Goal: Task Accomplishment & Management: Use online tool/utility

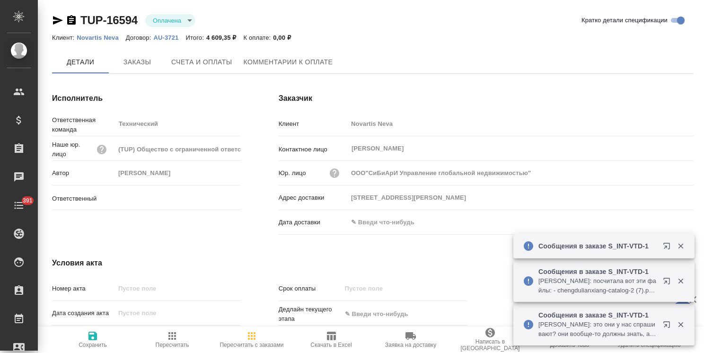
click at [138, 63] on span "Заказы" at bounding box center [137, 62] width 45 height 12
type input "Никифорова Валерия"
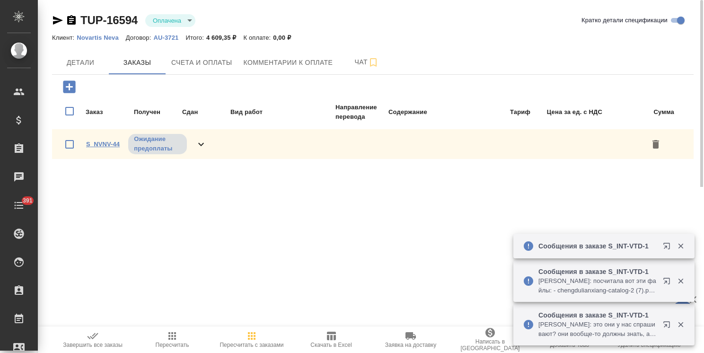
click at [108, 143] on link "S_NVNV-44" at bounding box center [103, 144] width 34 height 7
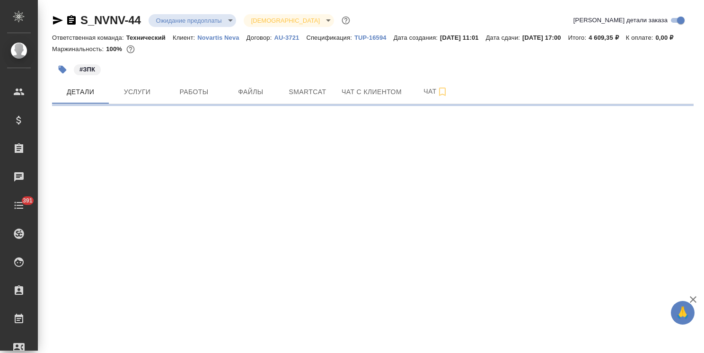
select select "RU"
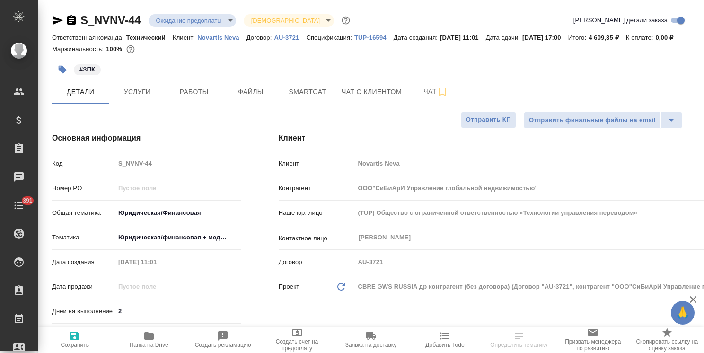
type textarea "x"
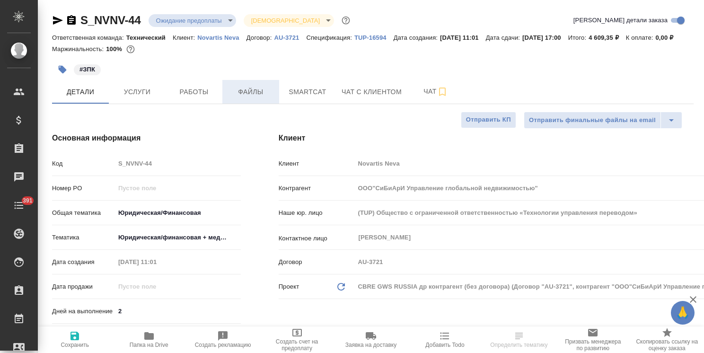
type textarea "x"
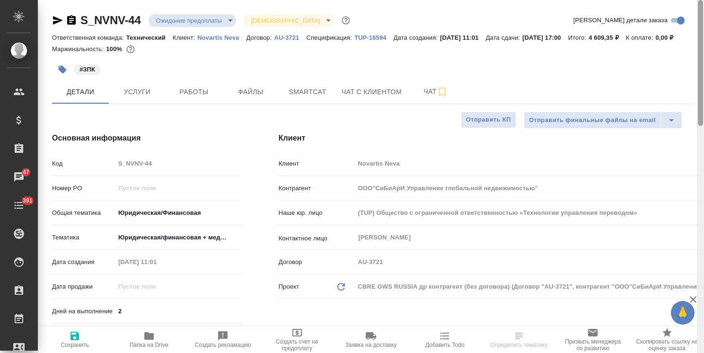
drag, startPoint x: 702, startPoint y: 192, endPoint x: 697, endPoint y: 19, distance: 172.8
click at [698, 19] on div at bounding box center [700, 63] width 5 height 126
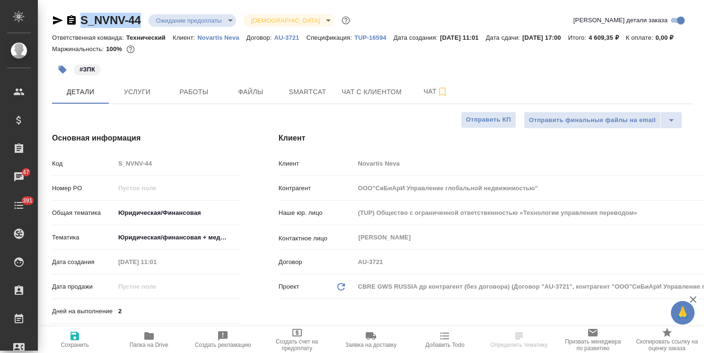
drag, startPoint x: 143, startPoint y: 11, endPoint x: 68, endPoint y: -1, distance: 76.6
click at [68, 0] on html "🙏 .cls-1 fill:#fff; AWATERA Usmanova Olga Клиенты Спецификации Заказы 47 Чаты 3…" at bounding box center [352, 176] width 704 height 353
copy link "S_NVNV-44"
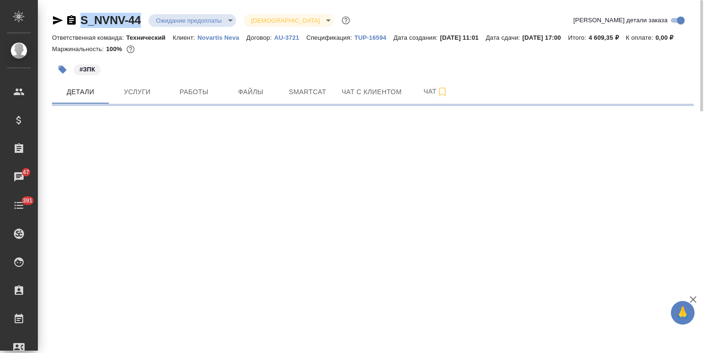
select select "RU"
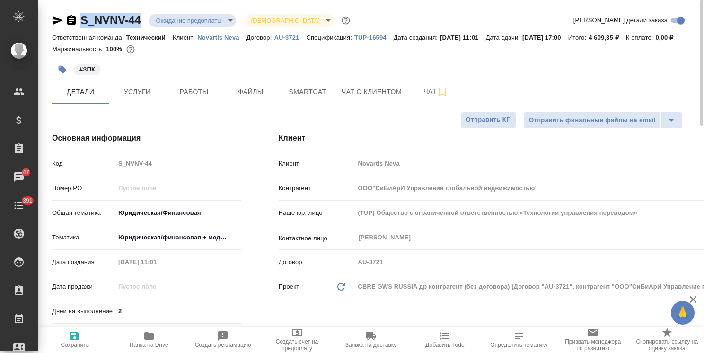
type textarea "x"
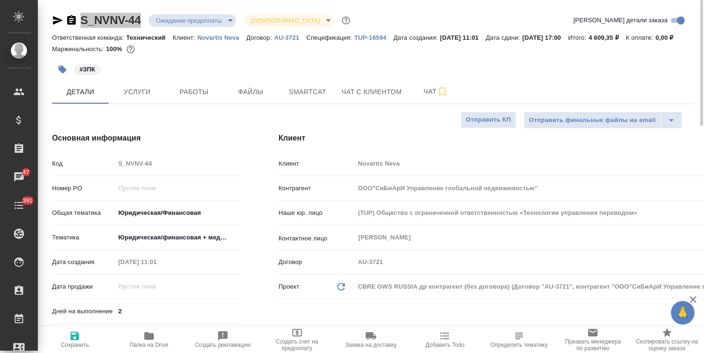
type textarea "x"
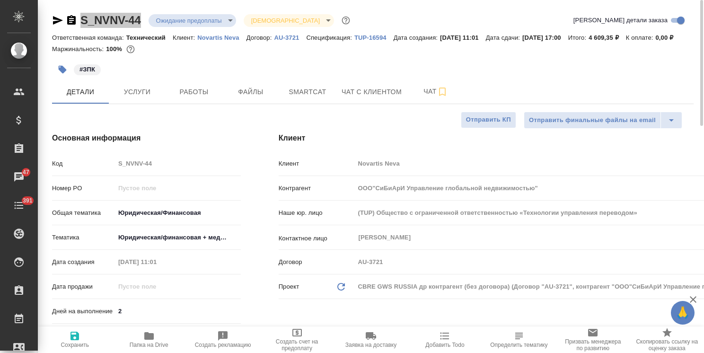
type textarea "x"
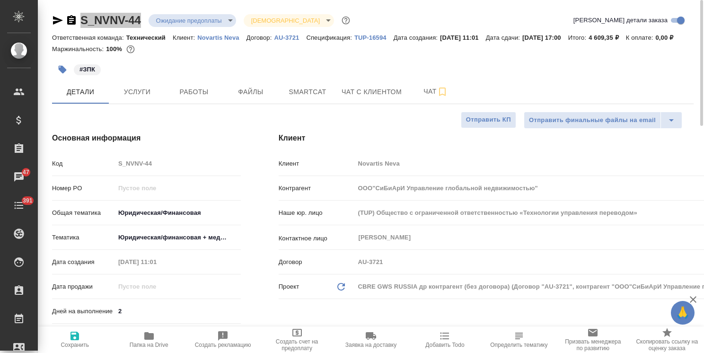
type textarea "x"
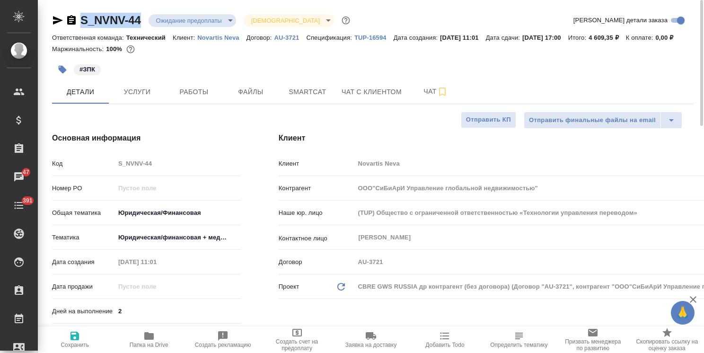
type textarea "x"
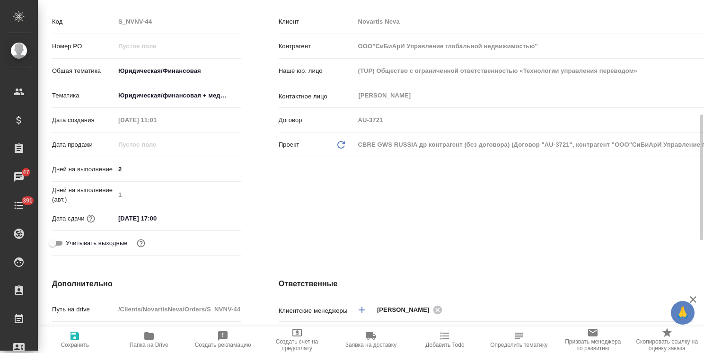
scroll to position [189, 0]
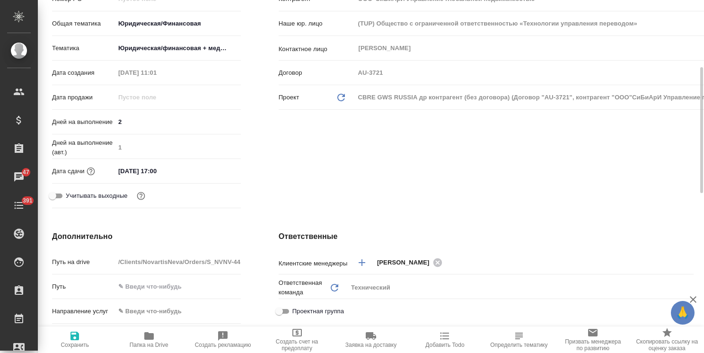
type textarea "x"
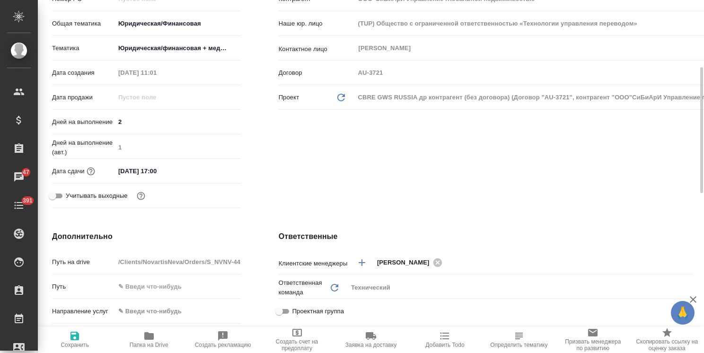
type textarea "x"
click at [443, 268] on icon at bounding box center [437, 262] width 10 height 10
type textarea "x"
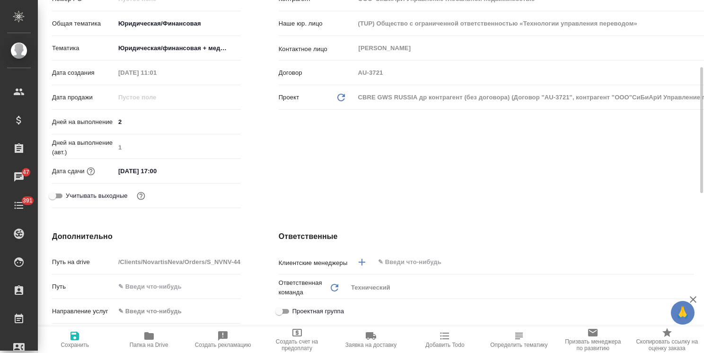
click at [442, 268] on input "text" at bounding box center [518, 261] width 282 height 11
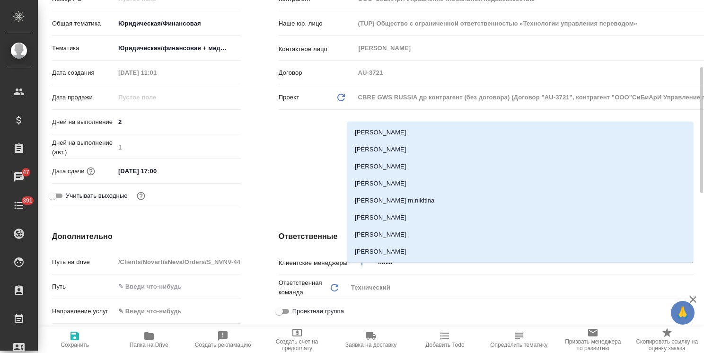
type input "никиф"
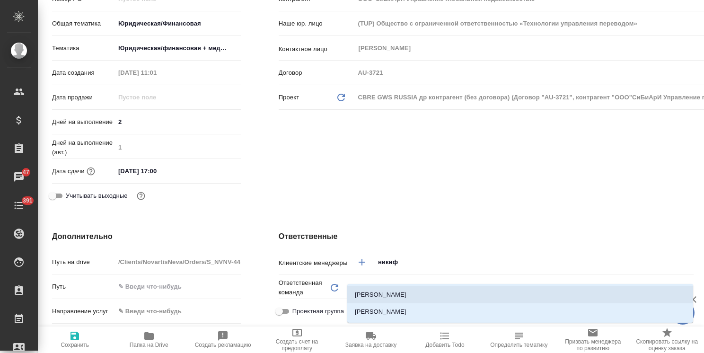
click at [391, 293] on li "Никифорова Валерия" at bounding box center [520, 294] width 346 height 17
type textarea "x"
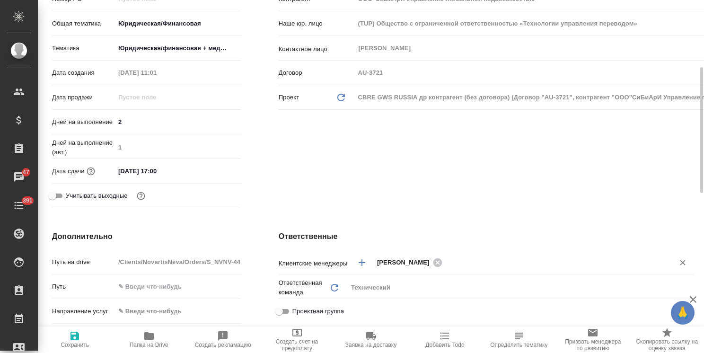
click at [86, 334] on span "Сохранить" at bounding box center [75, 339] width 62 height 18
type textarea "x"
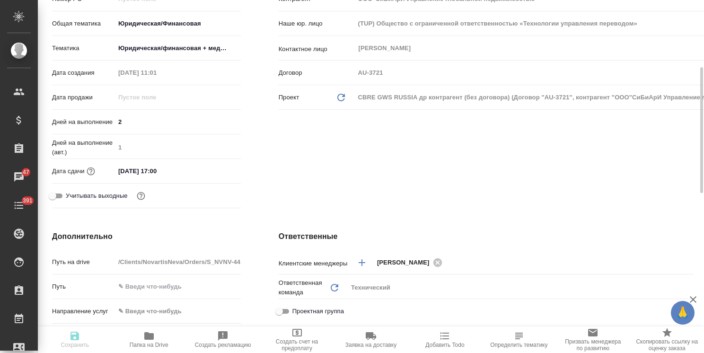
type textarea "x"
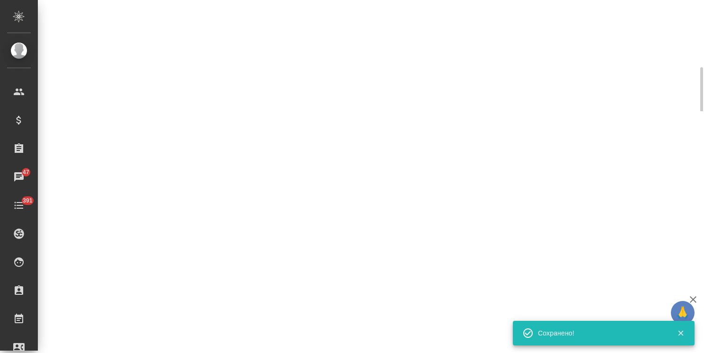
select select "RU"
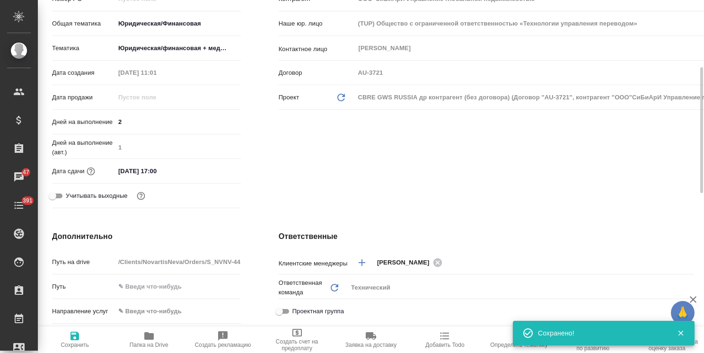
click at [167, 178] on input "17.09.2025 17:00" at bounding box center [156, 171] width 83 height 14
type textarea "x"
click at [214, 176] on icon "button" at bounding box center [213, 170] width 11 height 11
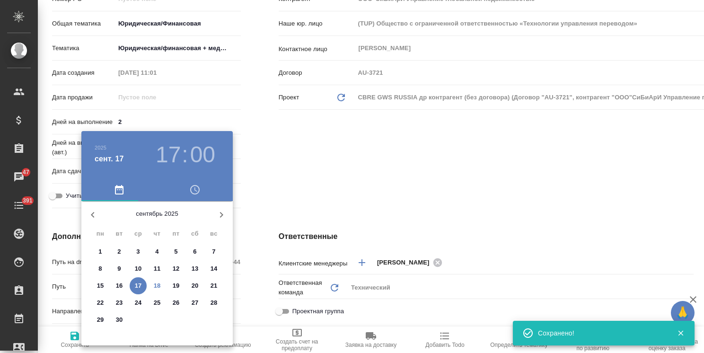
click at [95, 302] on span "22" at bounding box center [100, 302] width 17 height 9
type input "22.09.2025 17:00"
type textarea "x"
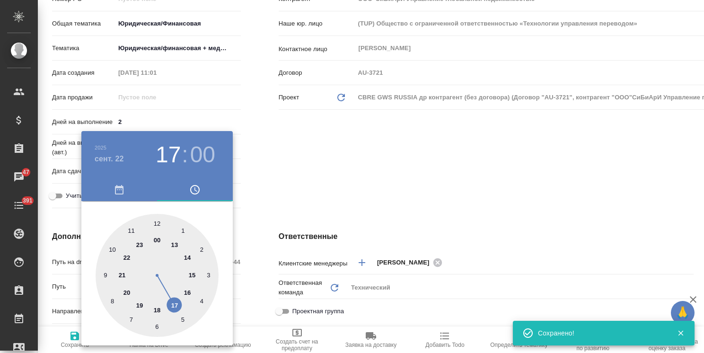
click at [294, 197] on div at bounding box center [352, 176] width 704 height 353
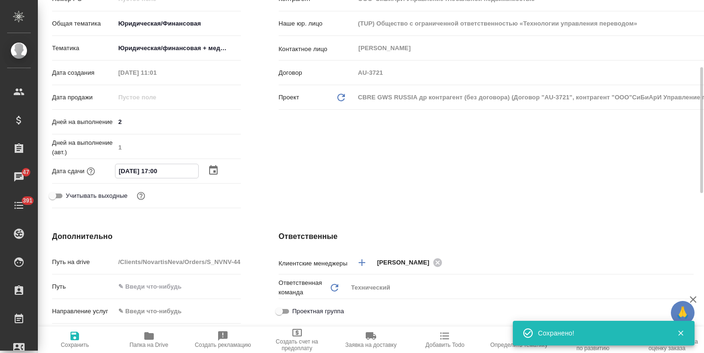
click at [156, 178] on input "22.09.2025 17:00" at bounding box center [156, 171] width 83 height 14
type input "22.09.2025 15:00"
type textarea "x"
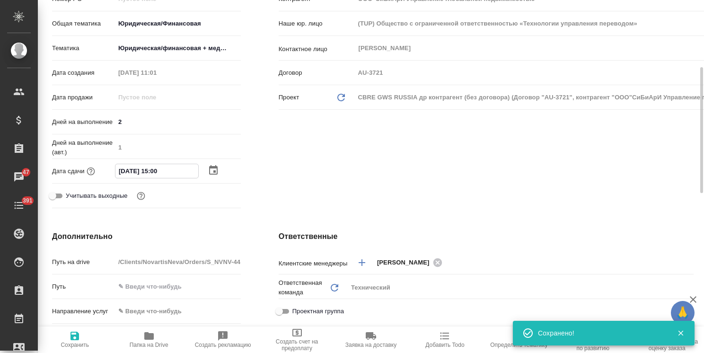
type input "22.09.2025 15:00"
click at [64, 342] on span "Сохранить" at bounding box center [75, 345] width 28 height 7
type textarea "x"
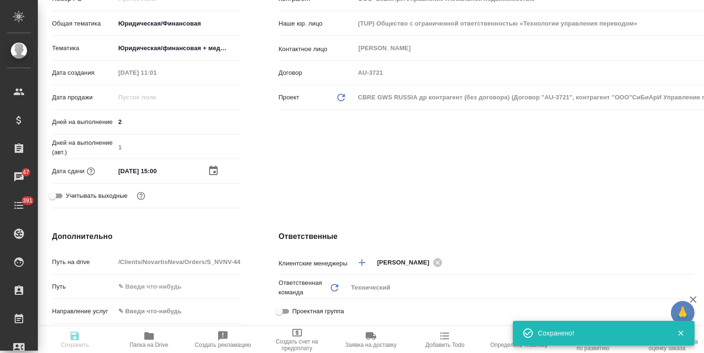
type textarea "x"
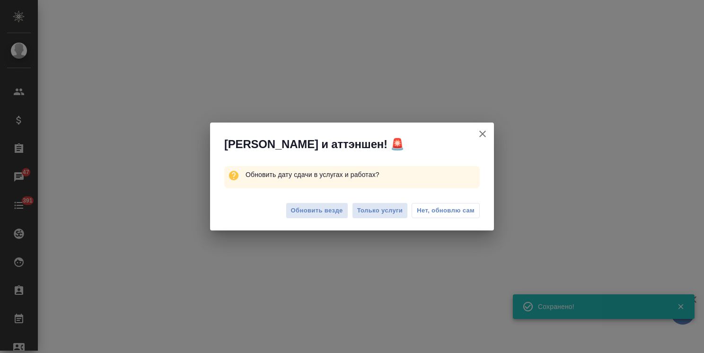
select select "RU"
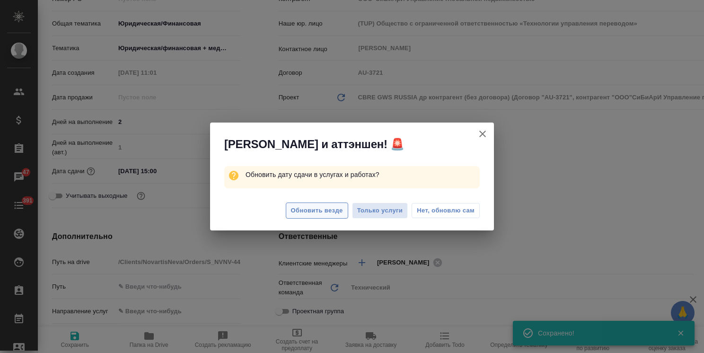
type textarea "x"
click at [320, 212] on span "Обновить везде" at bounding box center [317, 210] width 52 height 11
type textarea "x"
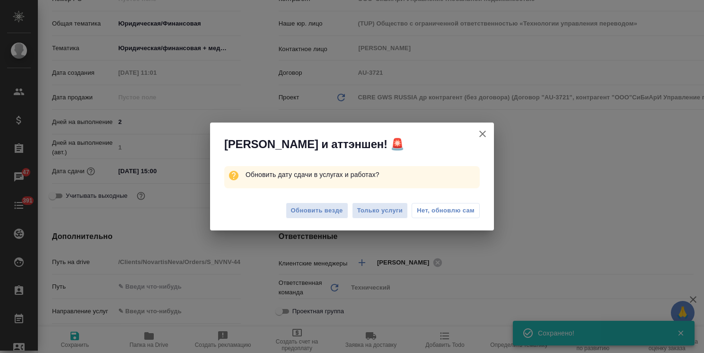
type textarea "x"
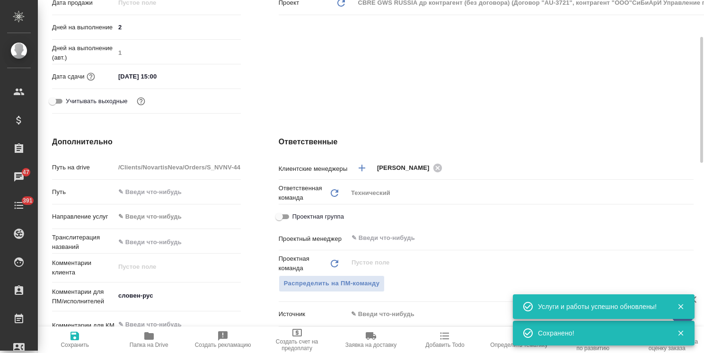
scroll to position [237, 0]
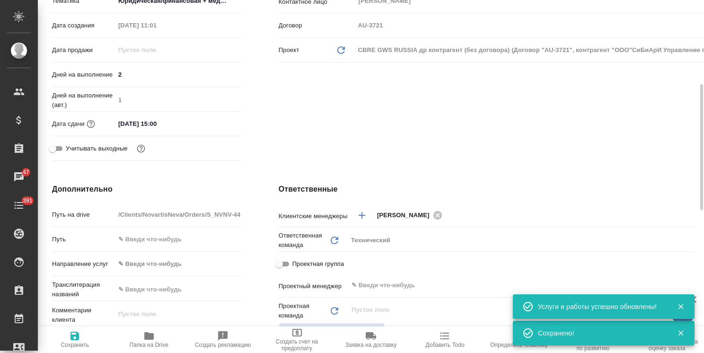
click at [182, 10] on body "🙏 .cls-1 fill:#fff; AWATERA Usmanova Olga Клиенты Спецификации Заказы 47 Чаты 3…" at bounding box center [352, 176] width 704 height 353
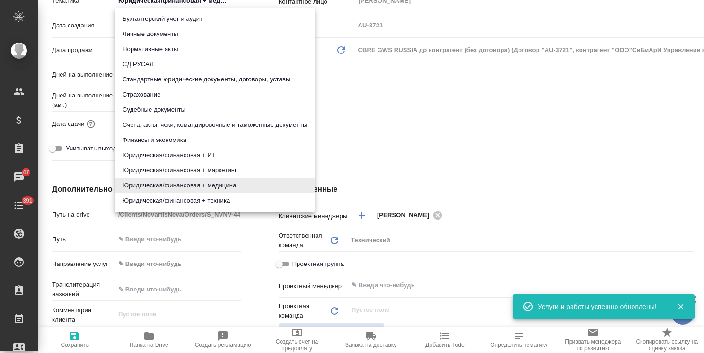
click at [438, 149] on div at bounding box center [352, 176] width 704 height 353
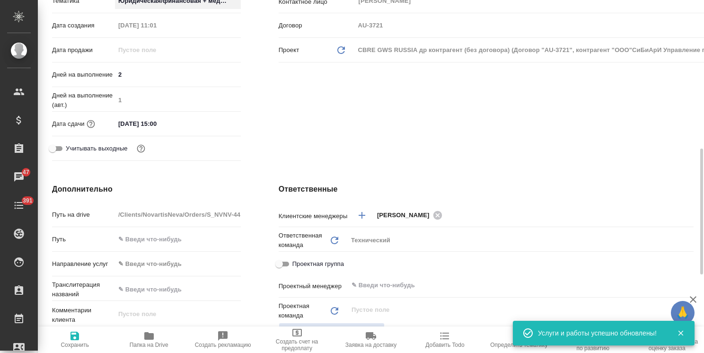
scroll to position [331, 0]
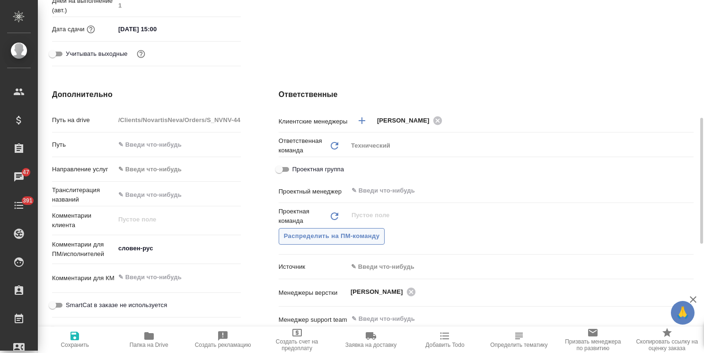
click at [365, 242] on span "Распределить на ПМ-команду" at bounding box center [332, 236] width 96 height 11
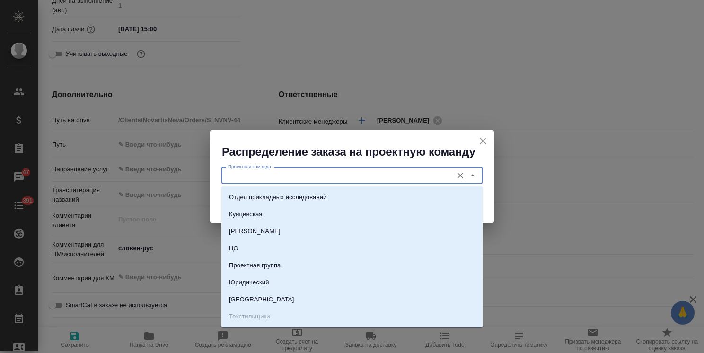
click at [251, 175] on input "Проектная команда" at bounding box center [336, 175] width 224 height 11
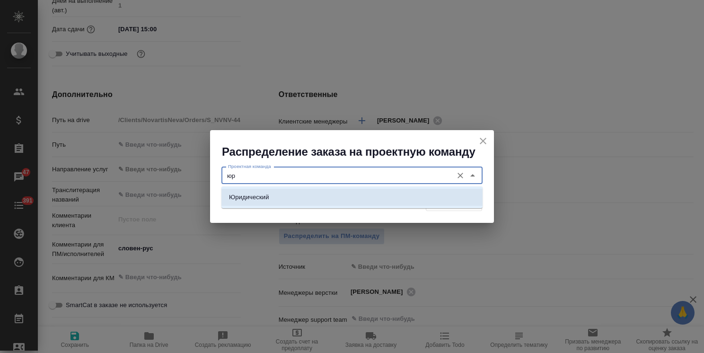
click at [267, 194] on p "Юридический" at bounding box center [249, 197] width 40 height 9
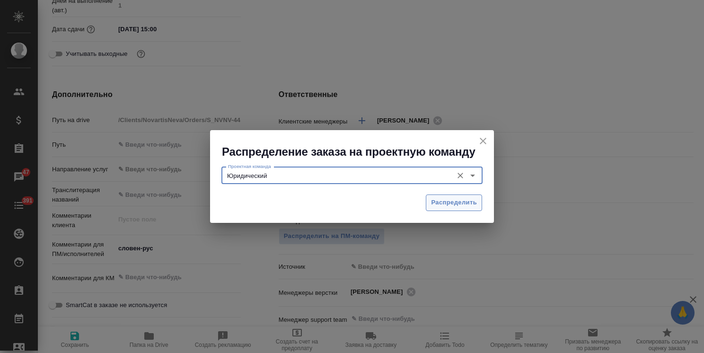
type input "Юридический"
click at [453, 202] on span "Распределить" at bounding box center [454, 202] width 46 height 11
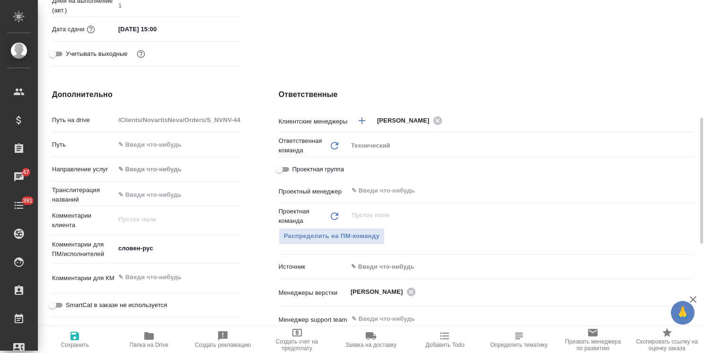
type textarea "x"
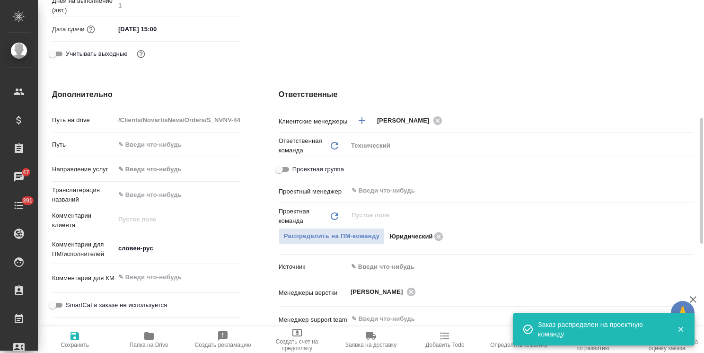
click at [77, 343] on span "Сохранить" at bounding box center [75, 345] width 28 height 7
type textarea "x"
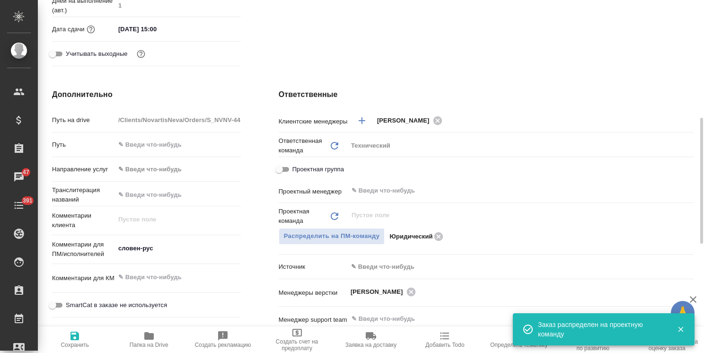
type textarea "x"
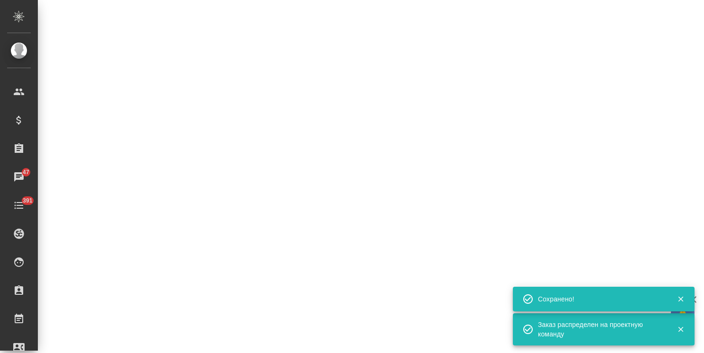
select select "RU"
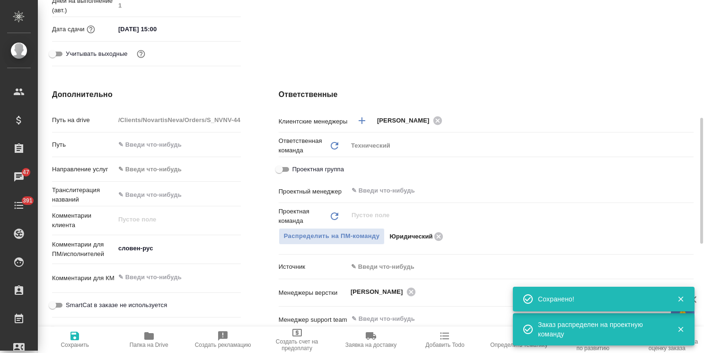
type textarea "x"
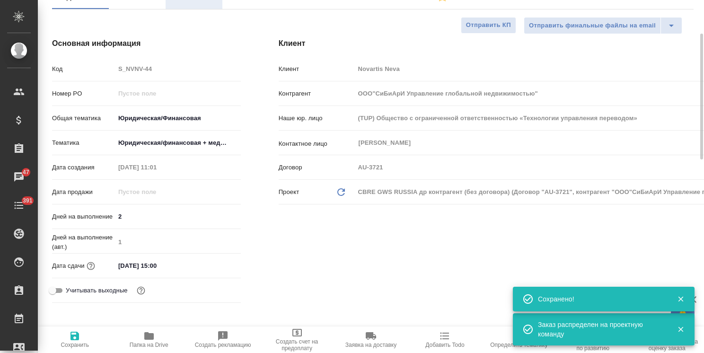
scroll to position [0, 0]
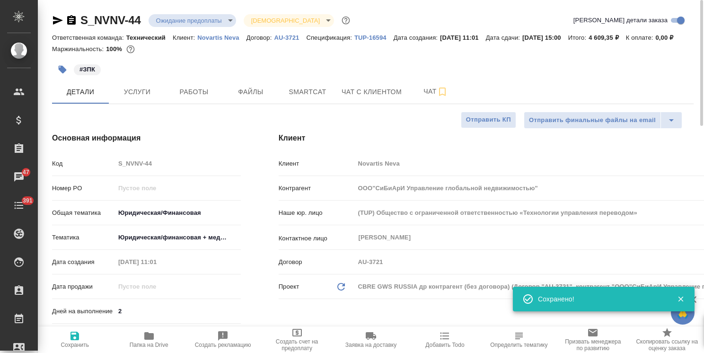
click at [185, 19] on body "🙏 .cls-1 fill:#fff; AWATERA Usmanova Olga Клиенты Спецификации Заказы 47 Чаты 3…" at bounding box center [352, 176] width 704 height 353
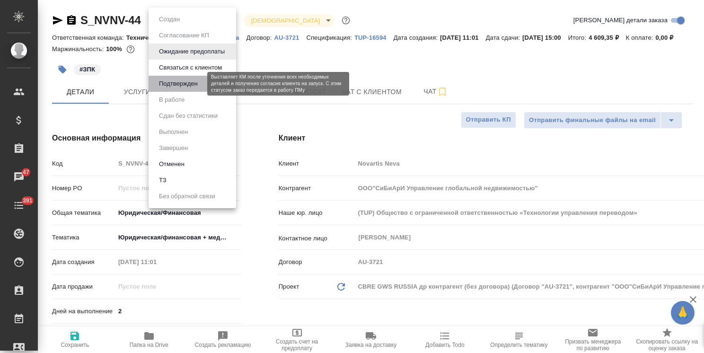
click at [174, 88] on button "Подтвержден" at bounding box center [178, 84] width 44 height 10
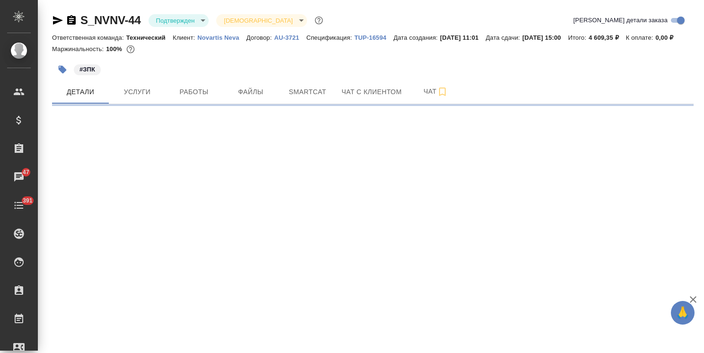
select select "RU"
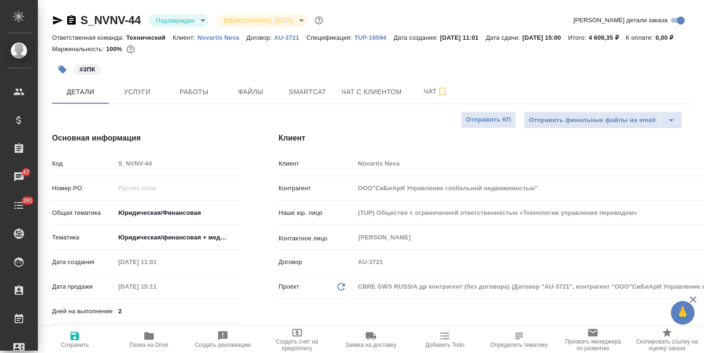
type textarea "x"
click at [74, 22] on icon "button" at bounding box center [71, 19] width 9 height 9
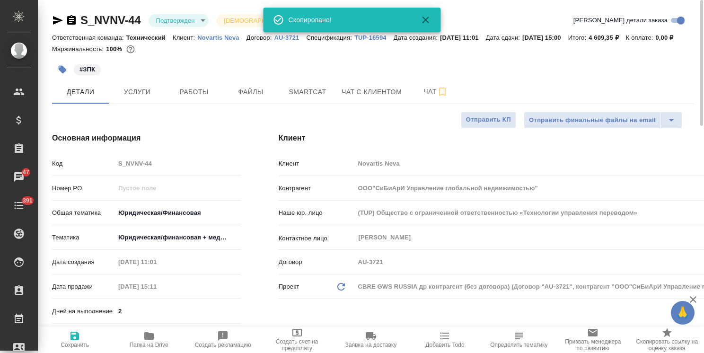
type textarea "x"
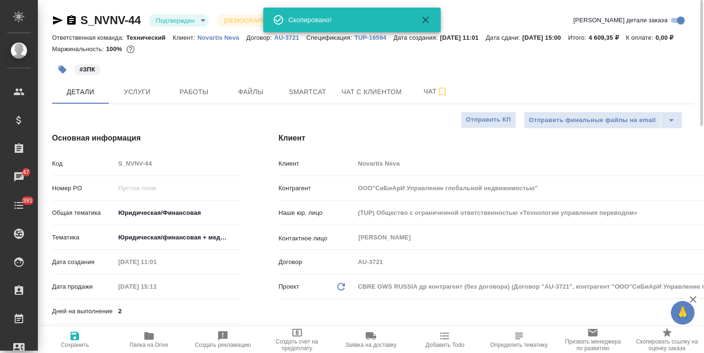
type textarea "x"
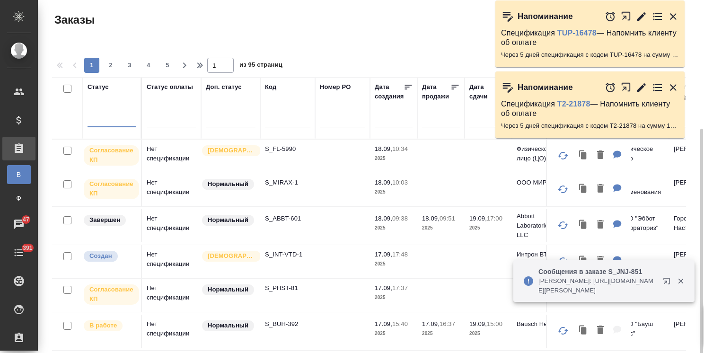
click at [281, 115] on input "text" at bounding box center [287, 121] width 45 height 12
paste input "S_PFZ-364"
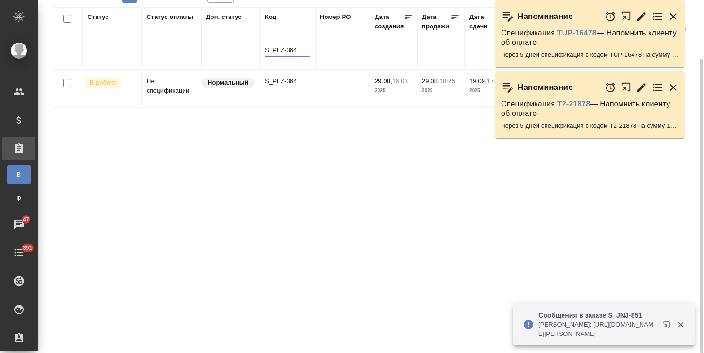
type input "S_PFZ-364"
click at [286, 85] on p "S_PFZ-364" at bounding box center [287, 81] width 45 height 9
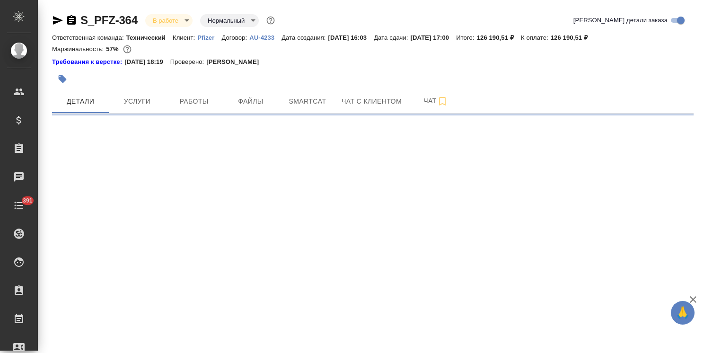
select select "RU"
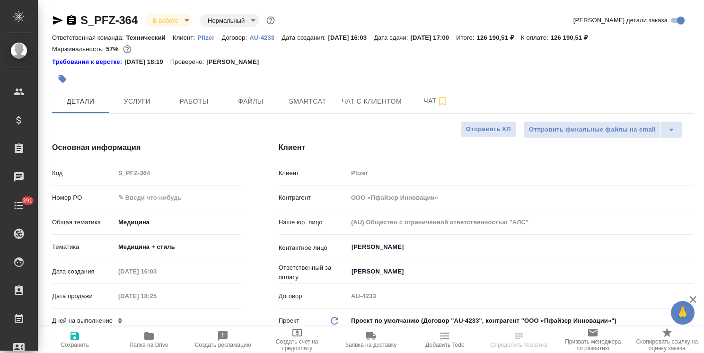
type textarea "x"
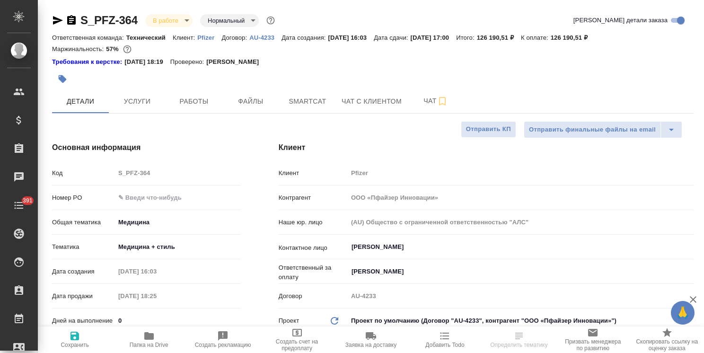
type textarea "x"
click at [149, 333] on icon "button" at bounding box center [148, 335] width 11 height 11
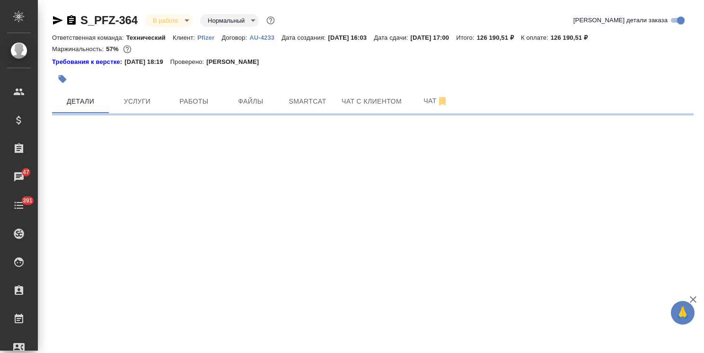
select select "RU"
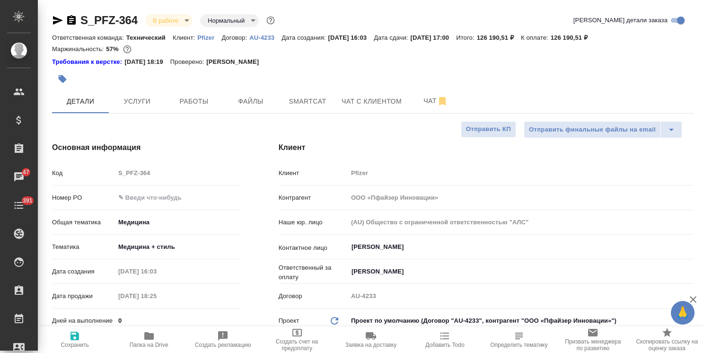
type textarea "x"
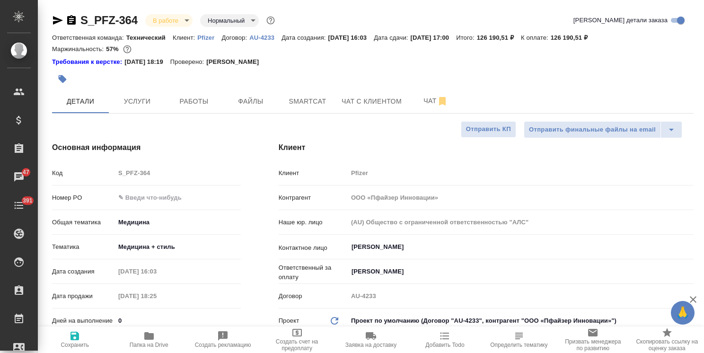
type textarea "x"
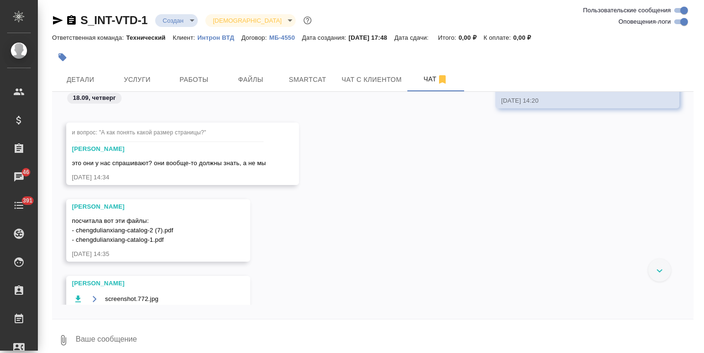
scroll to position [1228, 0]
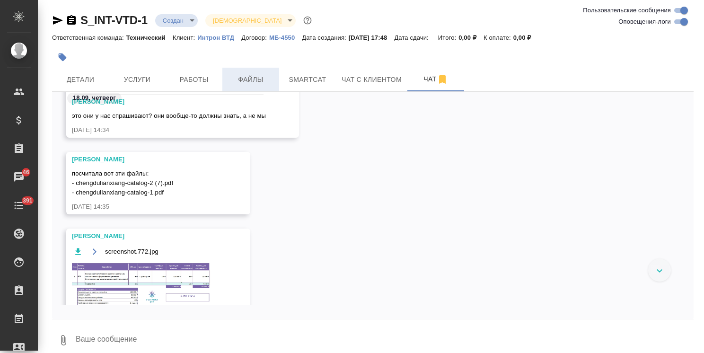
click at [259, 77] on span "Файлы" at bounding box center [250, 80] width 45 height 12
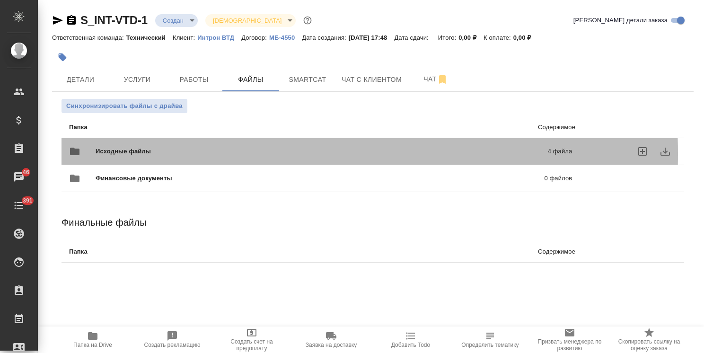
click at [220, 154] on span "Исходные файлы" at bounding box center [223, 151] width 254 height 9
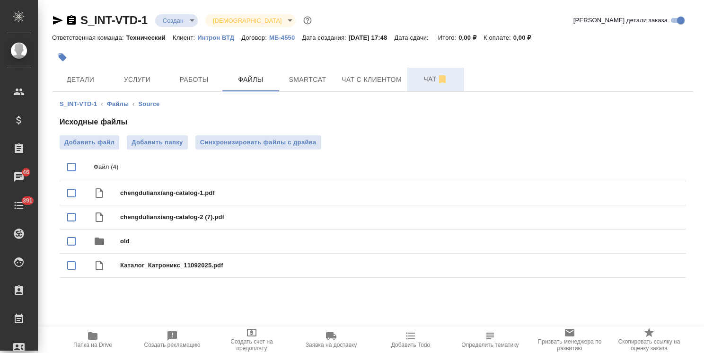
click at [427, 81] on span "Чат" at bounding box center [435, 79] width 45 height 12
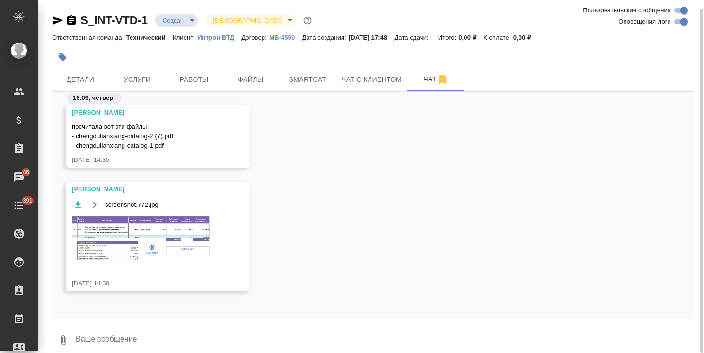
scroll to position [9, 0]
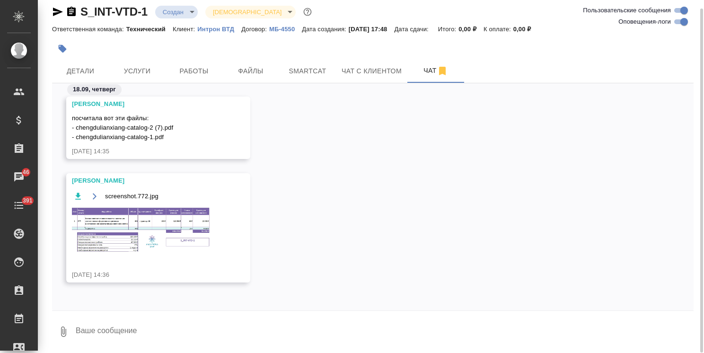
click at [141, 332] on textarea at bounding box center [384, 332] width 619 height 32
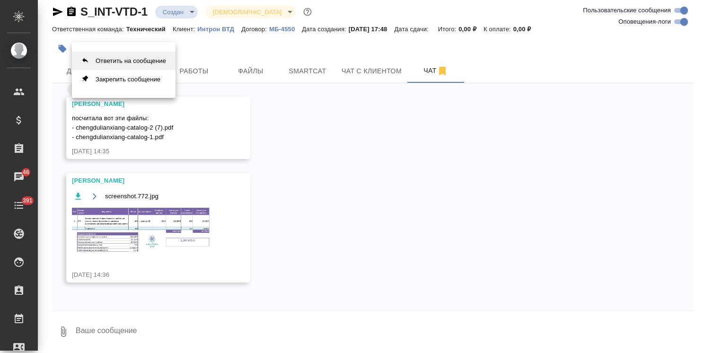
click at [127, 58] on button "Ответить на сообщение" at bounding box center [124, 61] width 104 height 18
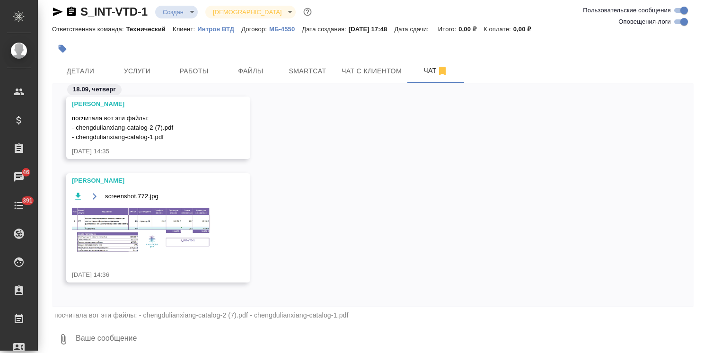
click at [128, 338] on textarea at bounding box center [384, 339] width 619 height 32
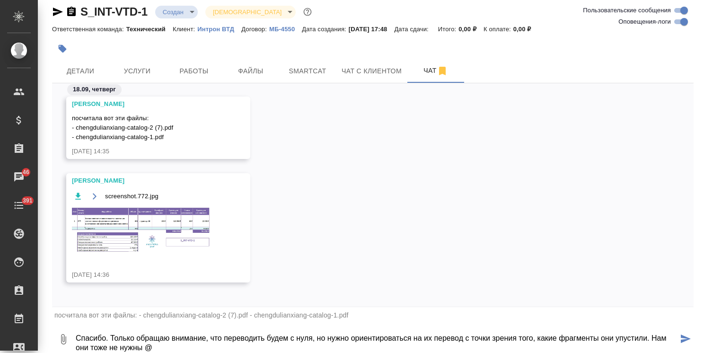
scroll to position [12, 0]
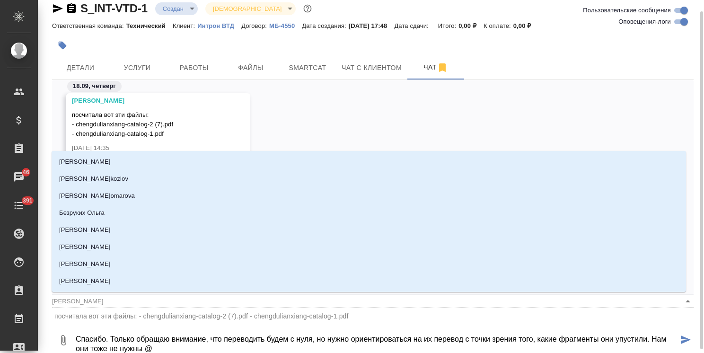
type textarea "Спасибо. Только обращаю внимание, что переводить будем с нуля, но нужно ориенти…"
type input "а"
type textarea "Спасибо. Только обращаю внимание, что переводить будем с нуля, но нужно ориенти…"
type input "ар"
type textarea "Спасибо. Только обращаю внимание, что переводить будем с нуля, но нужно ориенти…"
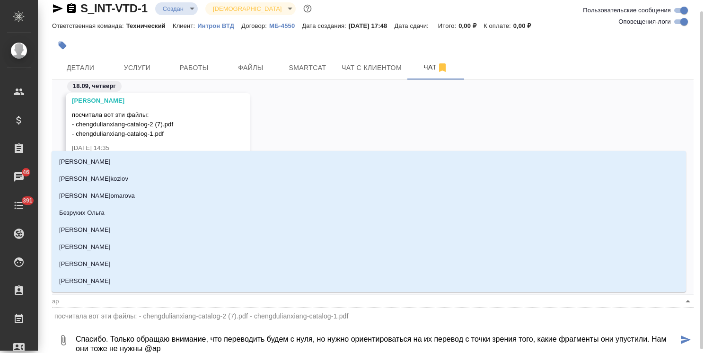
type input "арс"
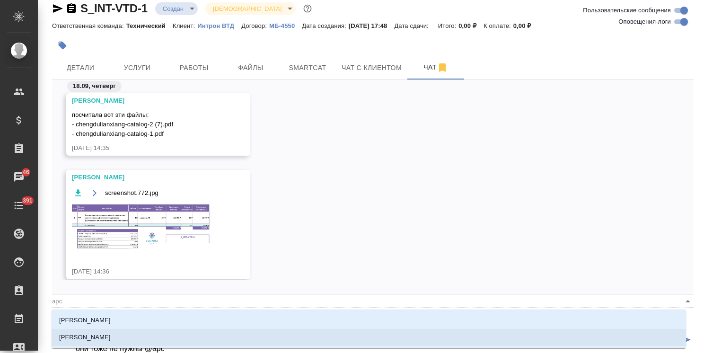
click at [103, 322] on p "Арсеньева Вера" at bounding box center [85, 320] width 52 height 9
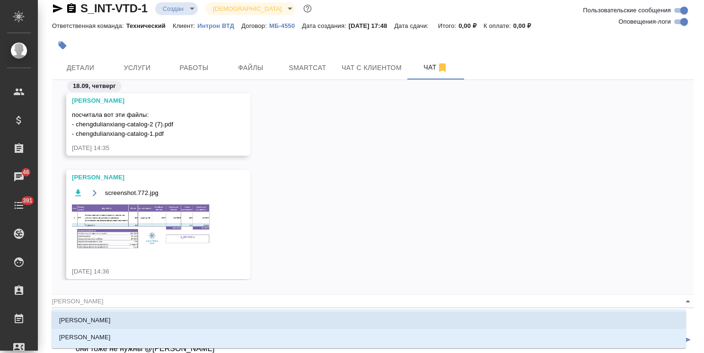
scroll to position [11, 0]
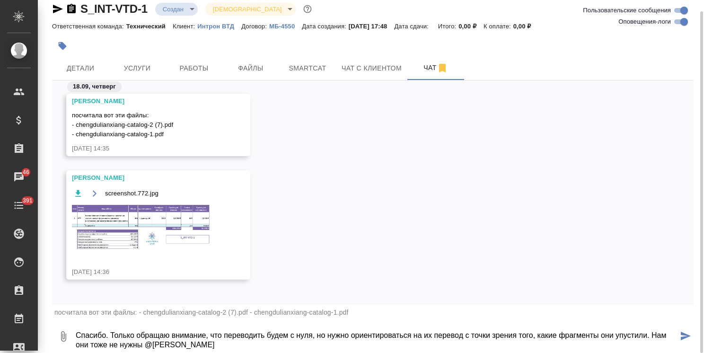
type textarea "Спасибо. Только обращаю внимание, что переводить будем с нуля, но нужно ориенти…"
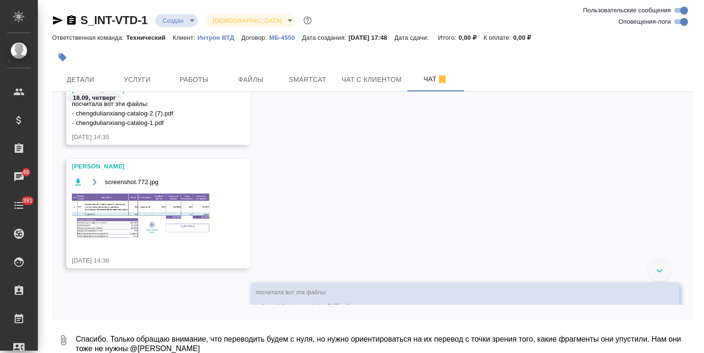
scroll to position [1261, 0]
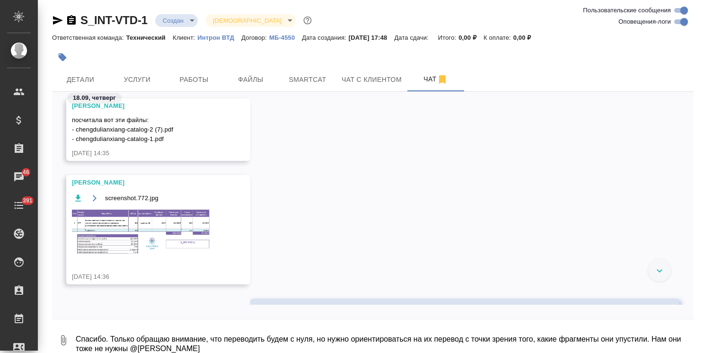
click at [154, 217] on img at bounding box center [143, 232] width 142 height 47
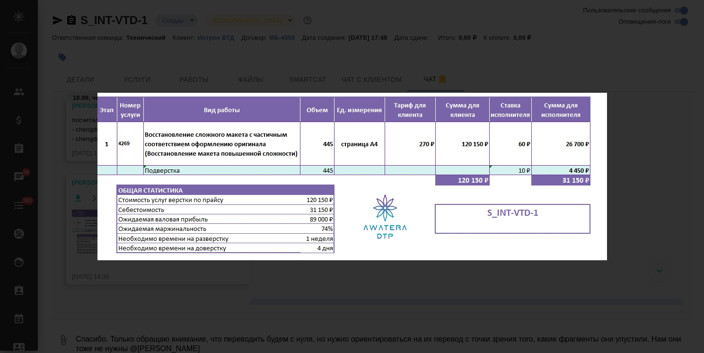
scroll to position [1447, 0]
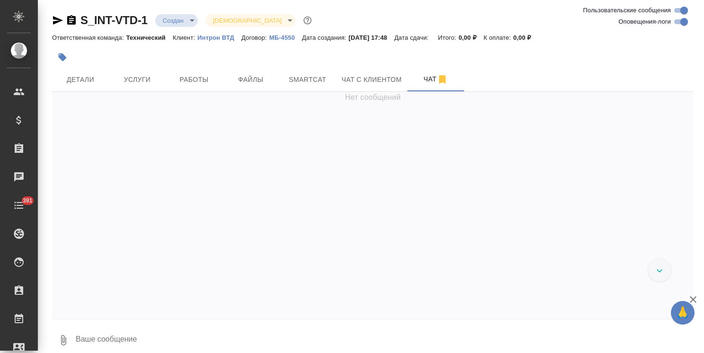
scroll to position [1115, 0]
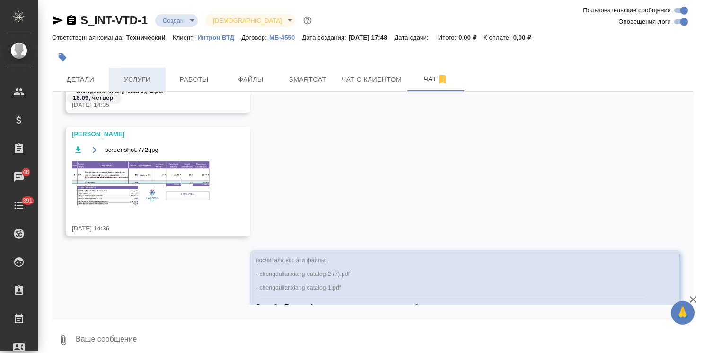
click at [161, 79] on button "Услуги" at bounding box center [137, 80] width 57 height 24
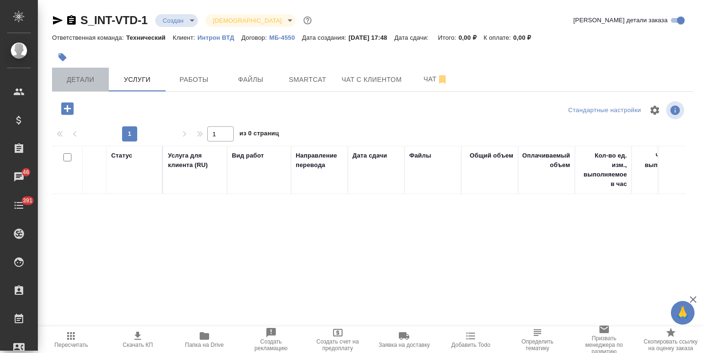
click at [102, 83] on span "Детали" at bounding box center [80, 80] width 45 height 12
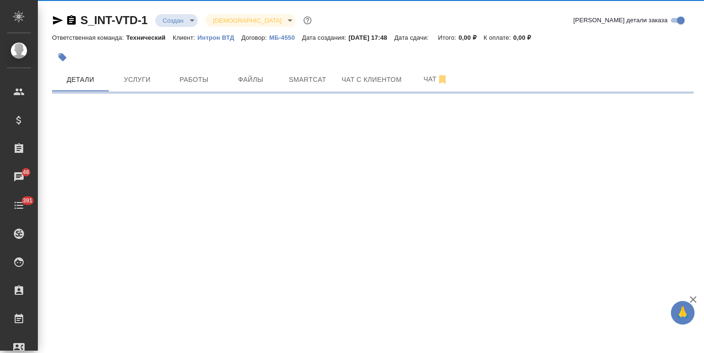
select select "RU"
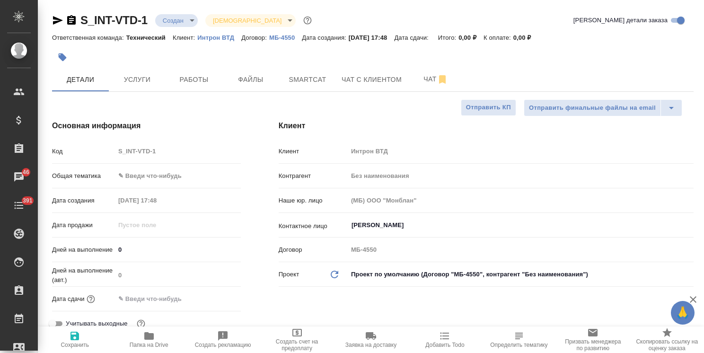
type textarea "x"
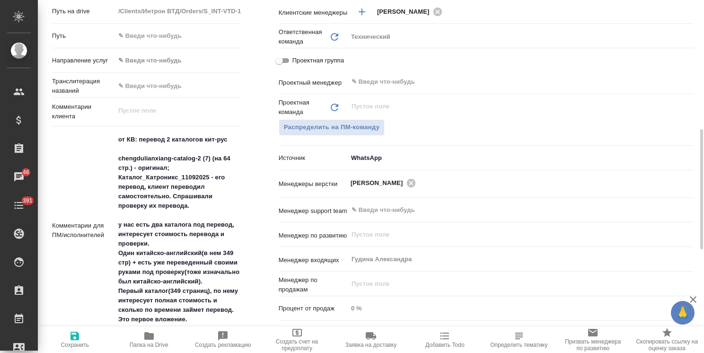
scroll to position [426, 0]
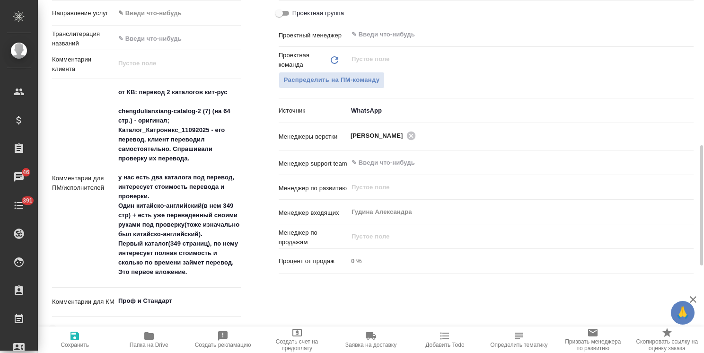
type textarea "x"
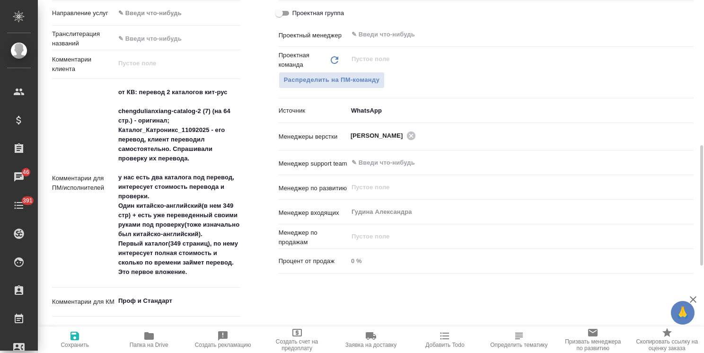
type textarea "x"
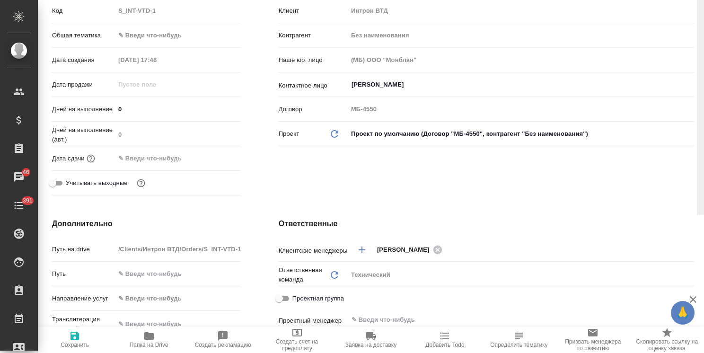
scroll to position [0, 0]
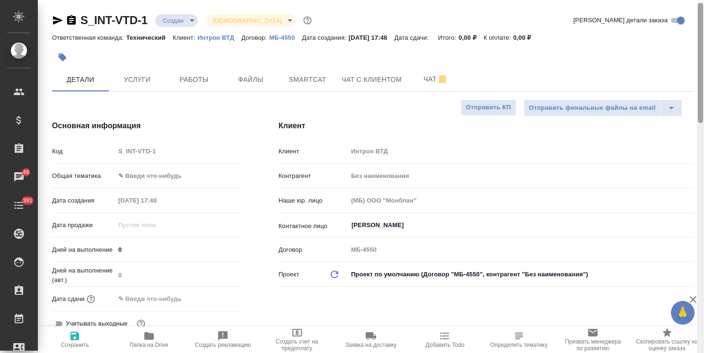
drag, startPoint x: 702, startPoint y: 196, endPoint x: 483, endPoint y: 86, distance: 245.3
click at [695, 44] on div "S_INT-VTD-1 Создан new Святая троица holyTrinity Кратко детали заказа Ответстве…" at bounding box center [371, 176] width 666 height 353
click at [164, 175] on body "🙏 .cls-1 fill:#fff; AWATERA Usmanova Olga Клиенты Спецификации Заказы 46 Чаты 3…" at bounding box center [352, 176] width 704 height 353
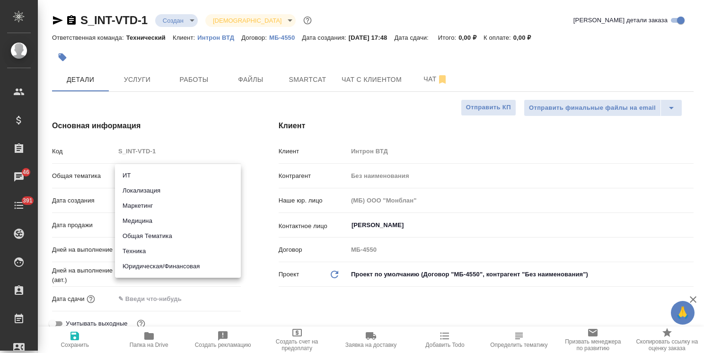
click at [139, 252] on li "Техника" at bounding box center [178, 251] width 126 height 15
type input "tech"
type textarea "x"
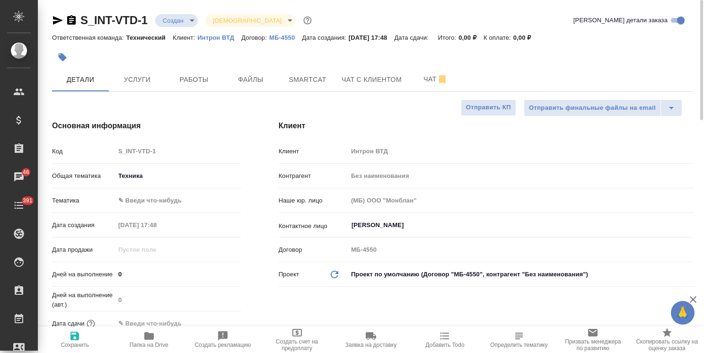
click at [173, 204] on body "🙏 .cls-1 fill:#fff; AWATERA Usmanova Olga Клиенты Спецификации Заказы 46 Чаты 3…" at bounding box center [352, 176] width 704 height 353
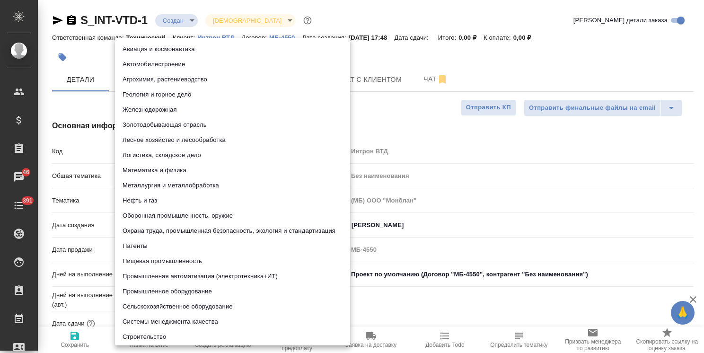
click at [159, 294] on li "Промышленное оборудование" at bounding box center [232, 291] width 235 height 15
type textarea "x"
type input "5f647205b73bc97568ca66bc"
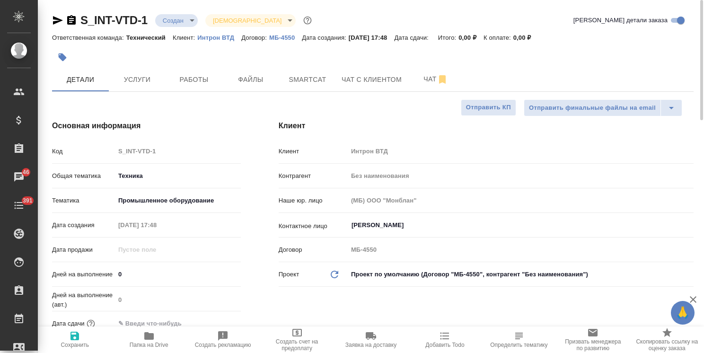
click at [76, 340] on icon "button" at bounding box center [75, 336] width 9 height 9
type textarea "x"
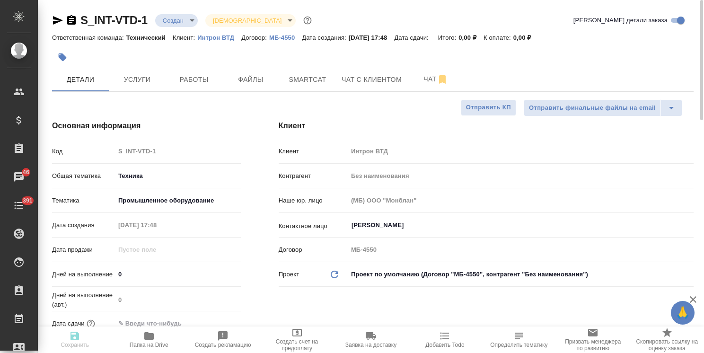
type textarea "x"
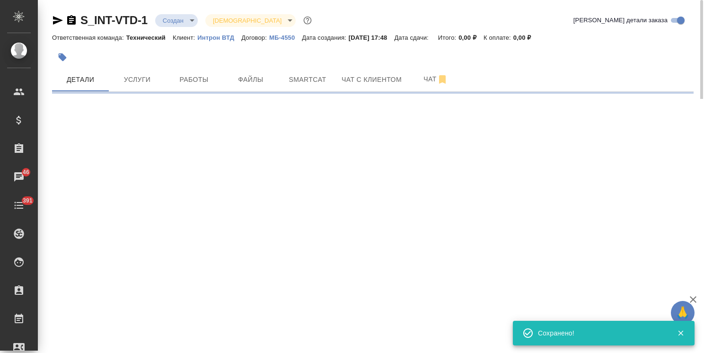
select select "RU"
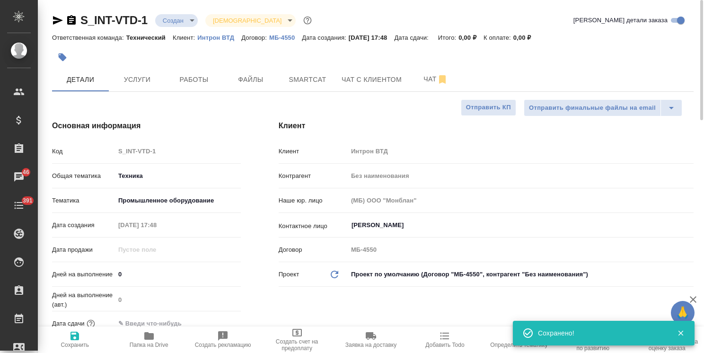
type textarea "x"
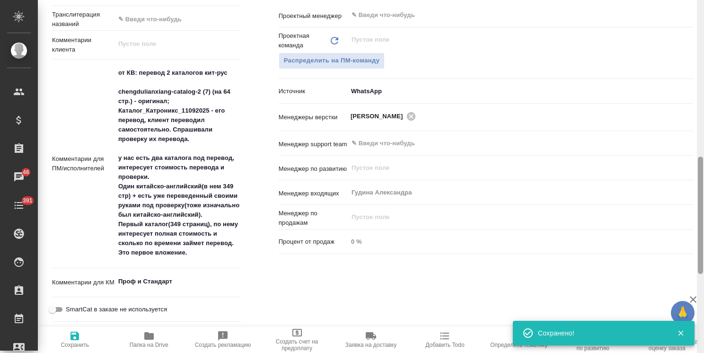
drag, startPoint x: 700, startPoint y: 103, endPoint x: 687, endPoint y: 265, distance: 161.9
click at [687, 265] on div "S_INT-VTD-1 Создан new Святая троица holyTrinity Кратко детали заказа Ответстве…" at bounding box center [371, 176] width 666 height 353
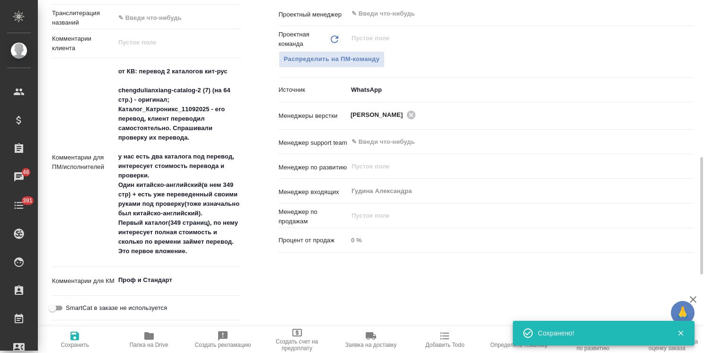
type textarea "x"
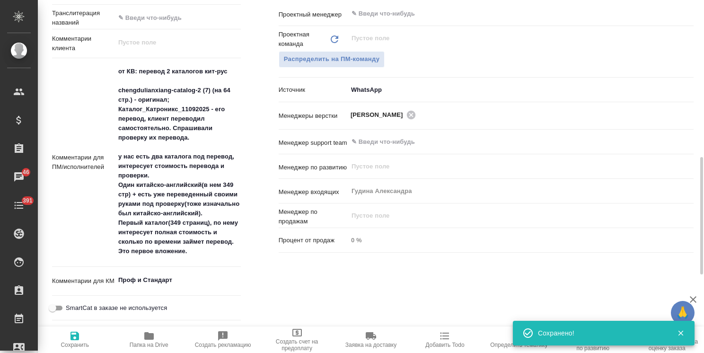
type textarea "x"
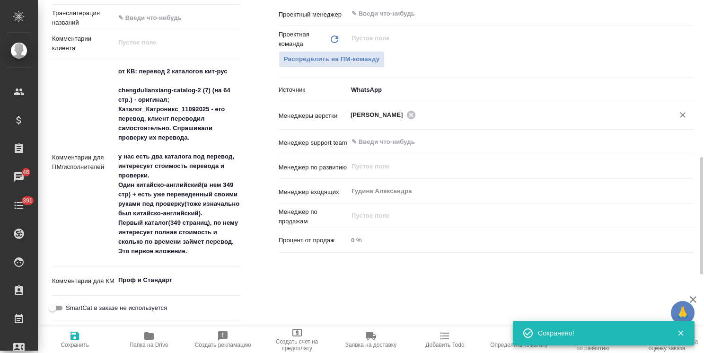
type textarea "x"
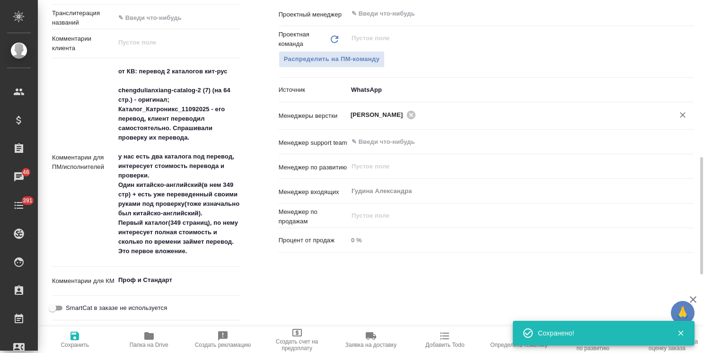
type textarea "x"
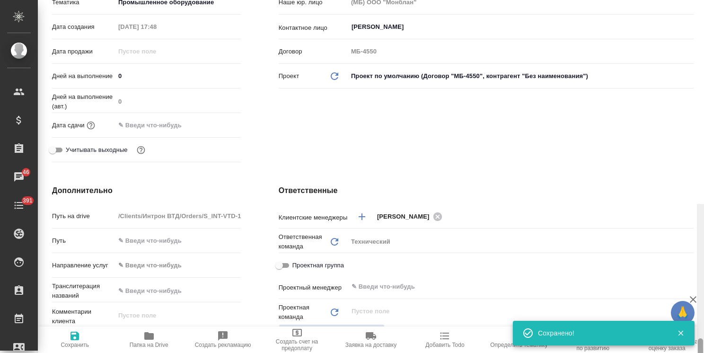
scroll to position [0, 0]
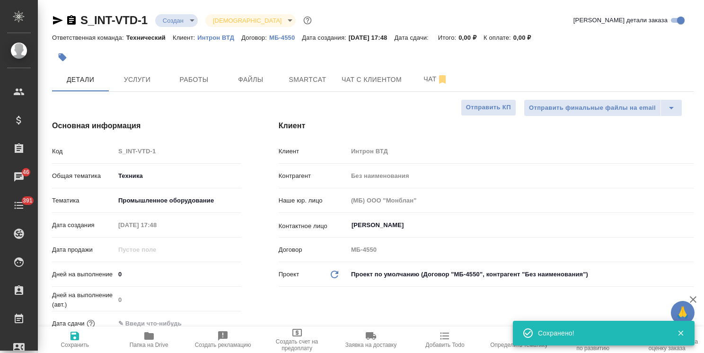
drag, startPoint x: 703, startPoint y: 229, endPoint x: 693, endPoint y: 34, distance: 194.7
click at [693, 35] on div "S_INT-VTD-1 Создан new Святая троица holyTrinity Кратко детали заказа Ответстве…" at bounding box center [371, 176] width 666 height 353
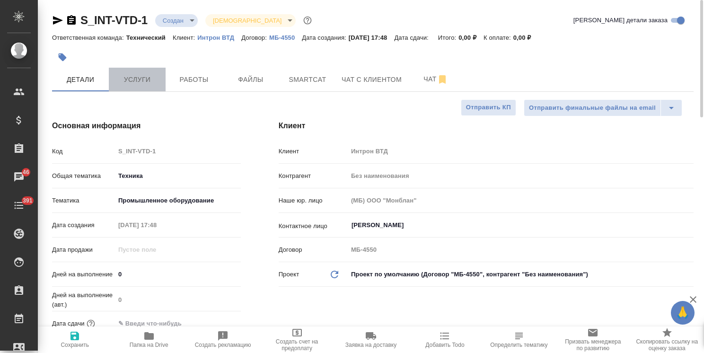
click at [142, 78] on span "Услуги" at bounding box center [137, 80] width 45 height 12
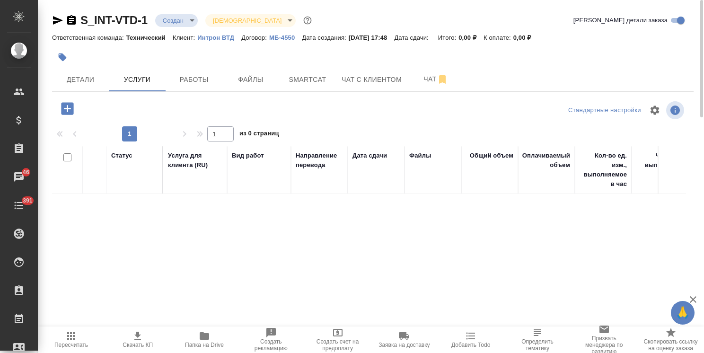
click at [79, 67] on div at bounding box center [266, 57] width 428 height 21
click at [72, 87] on button "Детали" at bounding box center [80, 80] width 57 height 24
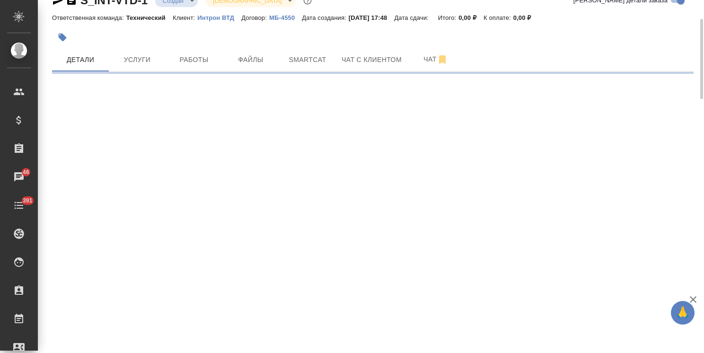
select select "RU"
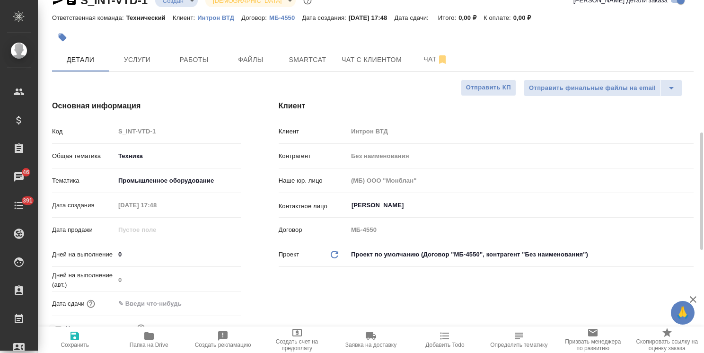
type textarea "x"
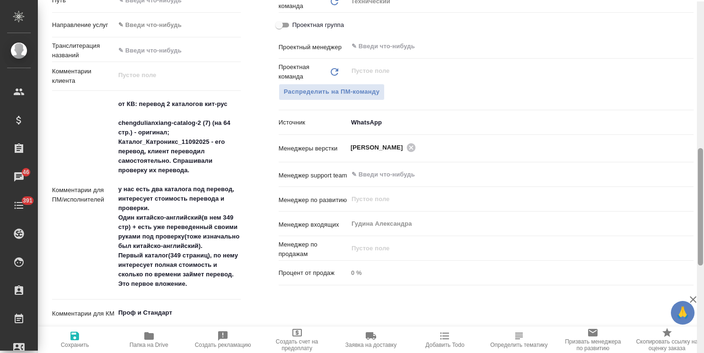
scroll to position [440, 0]
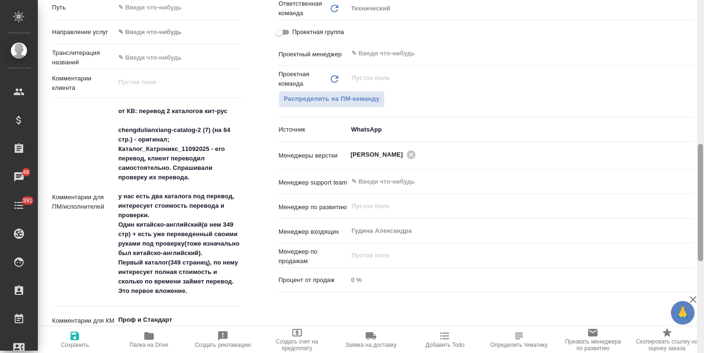
drag, startPoint x: 699, startPoint y: 114, endPoint x: 712, endPoint y: 219, distance: 106.2
click at [704, 219] on html "🙏 .cls-1 fill:#fff; AWATERA Usmanova Olga Клиенты Спецификации Заказы 46 Чаты 3…" at bounding box center [352, 176] width 704 height 353
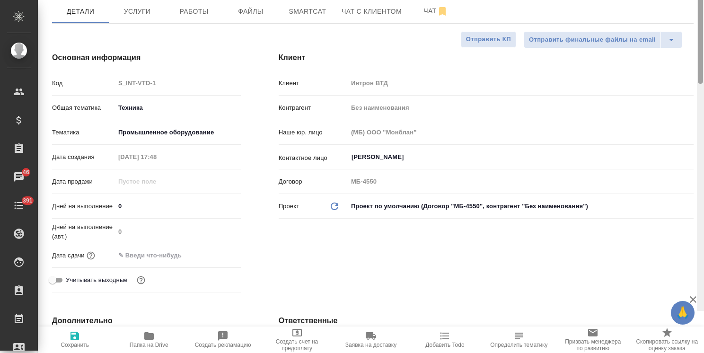
scroll to position [2, 0]
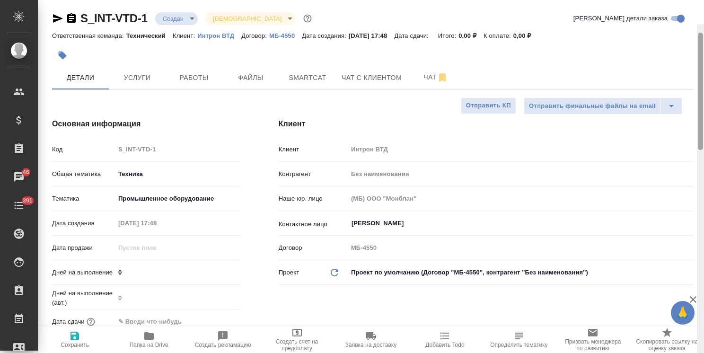
drag, startPoint x: 699, startPoint y: 243, endPoint x: 682, endPoint y: 77, distance: 167.0
click at [688, 80] on div "S_INT-VTD-1 Создан new Святая троица holyTrinity Кратко детали заказа Ответстве…" at bounding box center [371, 176] width 666 height 353
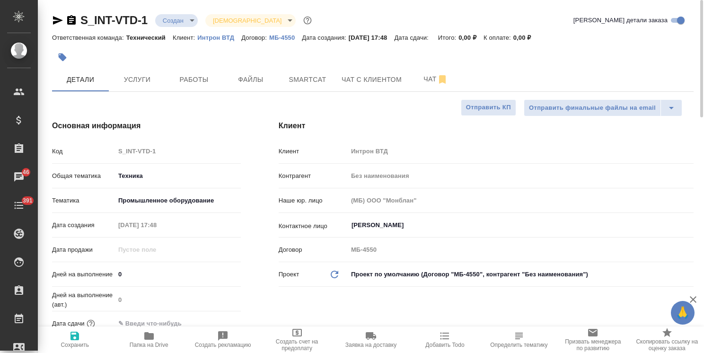
type textarea "x"
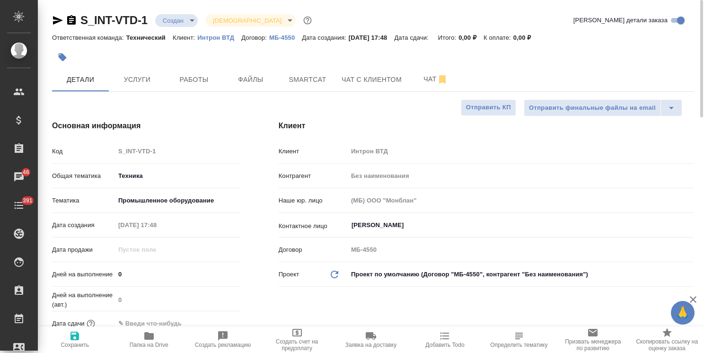
type textarea "x"
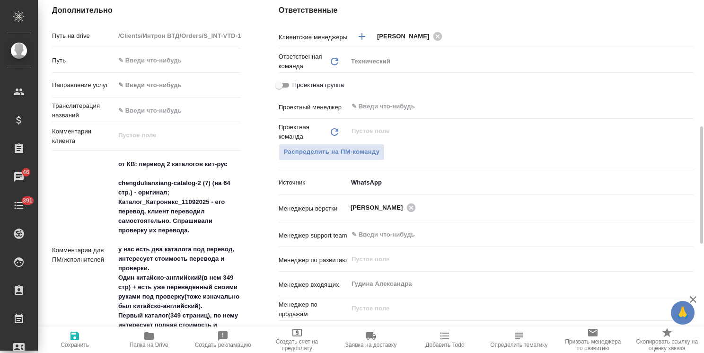
scroll to position [426, 0]
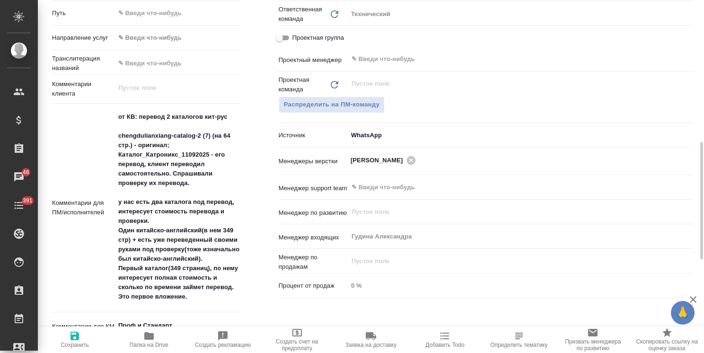
type textarea "x"
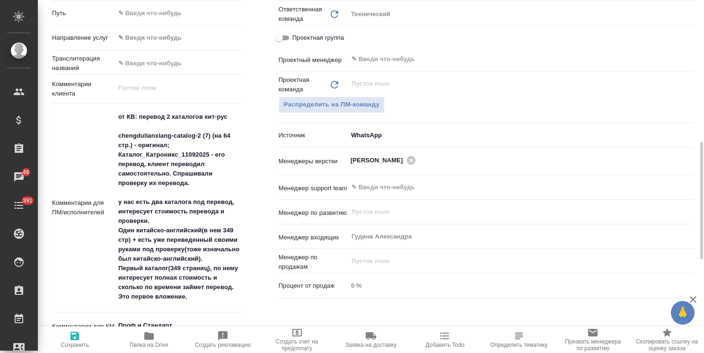
type textarea "x"
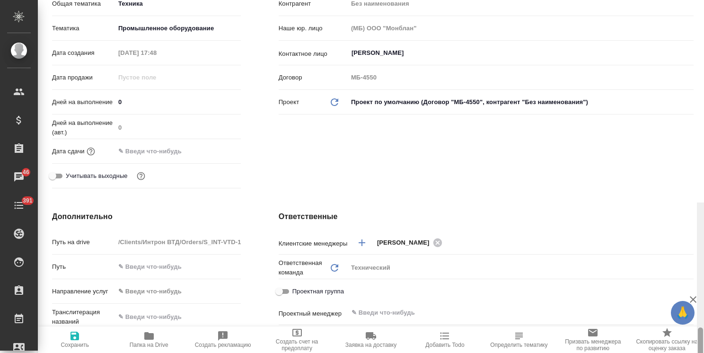
scroll to position [0, 0]
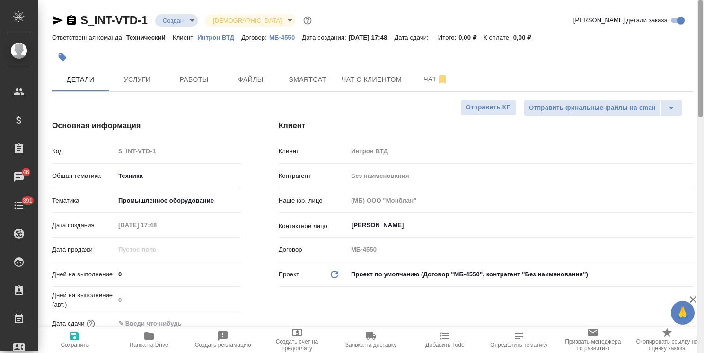
drag, startPoint x: 699, startPoint y: 238, endPoint x: 711, endPoint y: 44, distance: 194.8
click at [704, 44] on html "🙏 .cls-1 fill:#fff; AWATERA Usmanova Olga Клиенты Спецификации Заказы 46 Чаты 3…" at bounding box center [352, 176] width 704 height 353
type textarea "x"
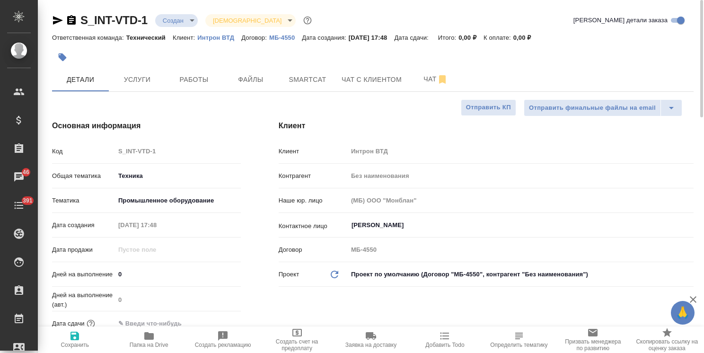
type textarea "x"
click at [437, 89] on button "Чат" at bounding box center [435, 80] width 57 height 24
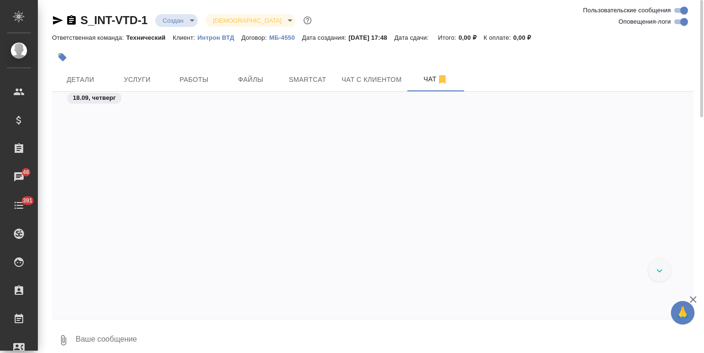
scroll to position [1253, 0]
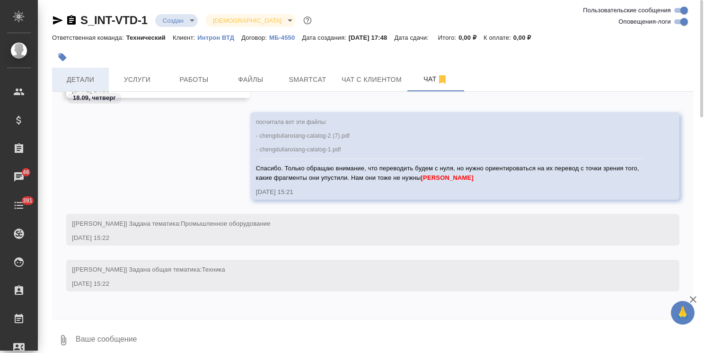
click at [95, 81] on span "Детали" at bounding box center [80, 80] width 45 height 12
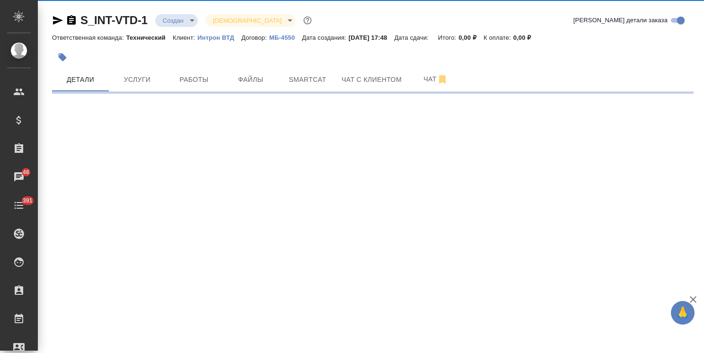
select select "RU"
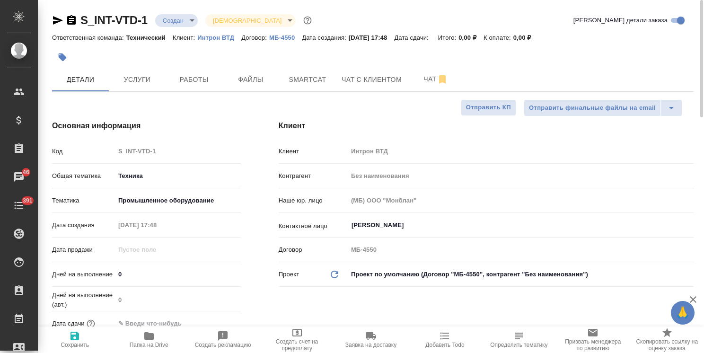
type textarea "x"
drag, startPoint x: 702, startPoint y: 239, endPoint x: 668, endPoint y: 41, distance: 201.2
click at [687, 49] on div "S_INT-VTD-1 Создан new Святая троица holyTrinity Кратко детали заказа Ответстве…" at bounding box center [371, 176] width 666 height 353
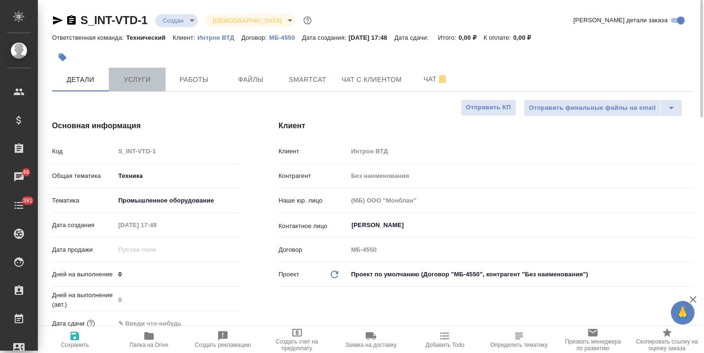
click at [144, 80] on span "Услуги" at bounding box center [137, 80] width 45 height 12
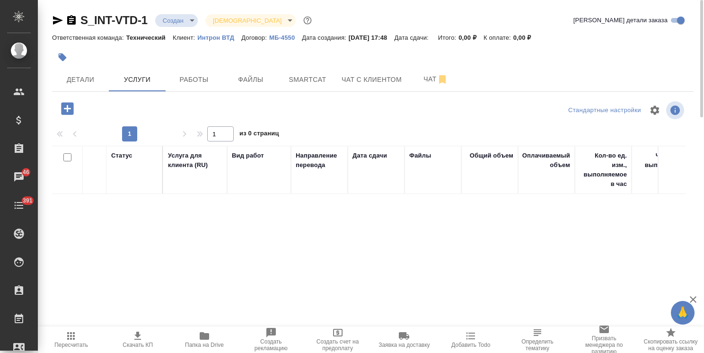
click at [71, 109] on icon "button" at bounding box center [67, 108] width 12 height 12
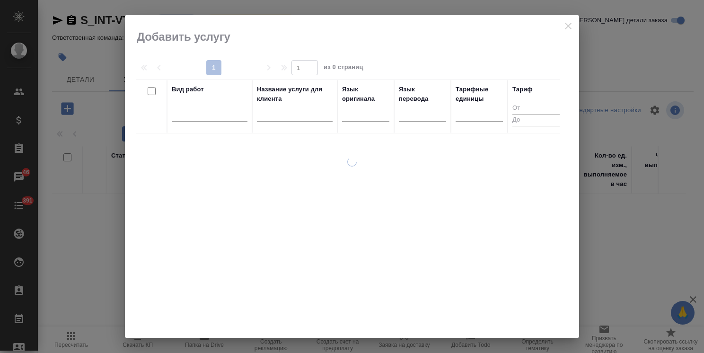
click at [287, 116] on input "text" at bounding box center [295, 116] width 76 height 12
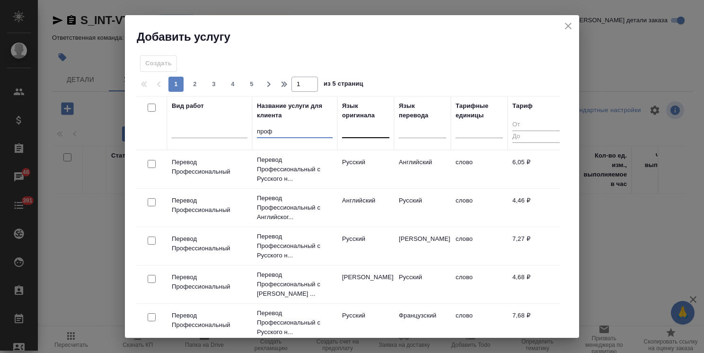
type input "проф"
click at [362, 132] on div at bounding box center [365, 129] width 47 height 14
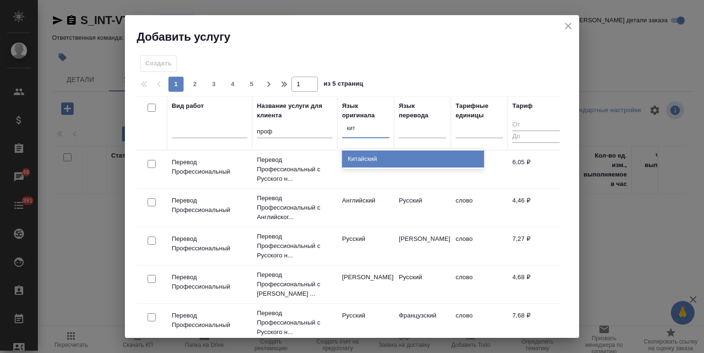
type input "кита"
click at [365, 156] on div "Китайский" at bounding box center [413, 158] width 142 height 17
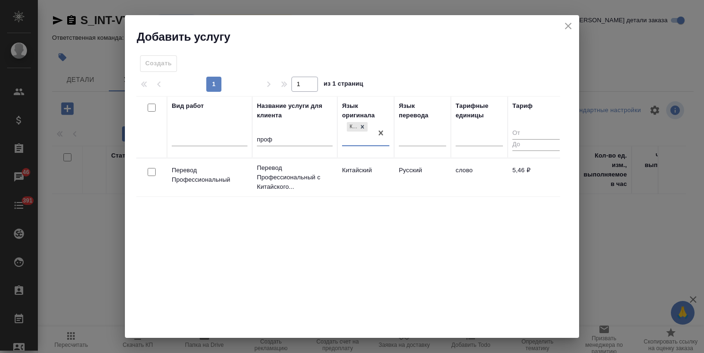
click at [157, 172] on div at bounding box center [151, 172] width 21 height 13
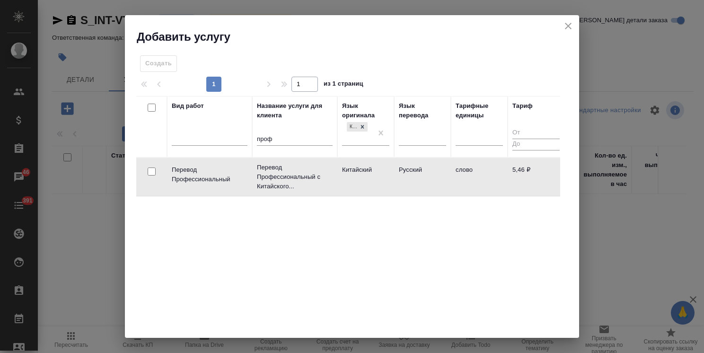
click at [152, 169] on input "checkbox" at bounding box center [152, 172] width 8 height 8
checkbox input "true"
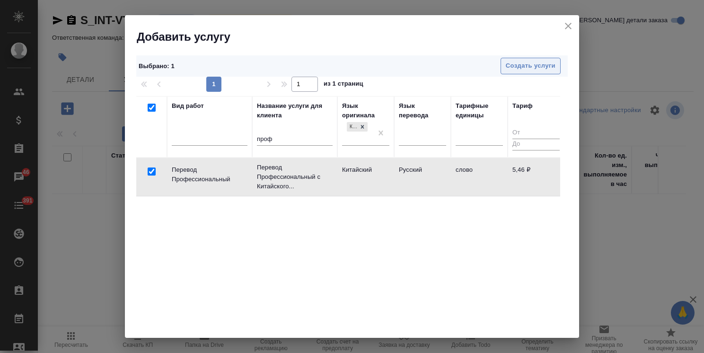
click at [507, 67] on span "Создать услуги" at bounding box center [531, 66] width 50 height 11
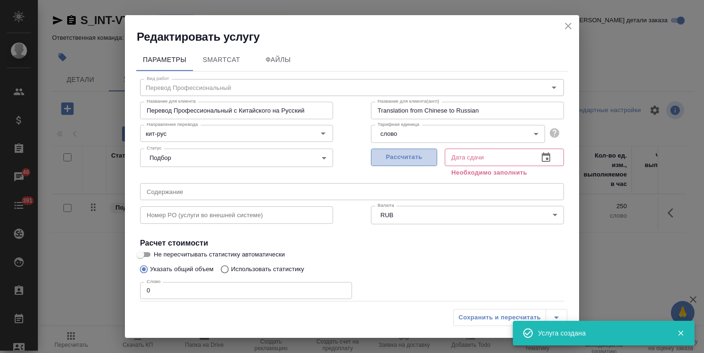
click at [394, 153] on span "Рассчитать" at bounding box center [404, 157] width 56 height 11
type input "18.09.2025 15:26"
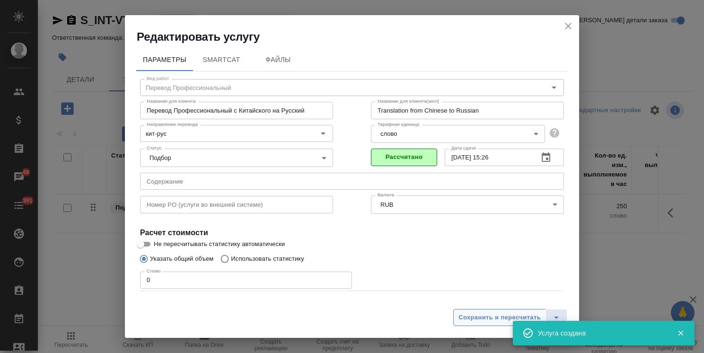
click at [478, 315] on span "Сохранить и пересчитать" at bounding box center [500, 317] width 82 height 11
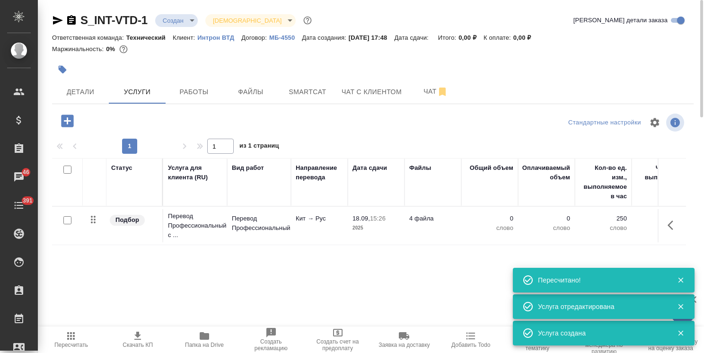
click at [69, 118] on icon "button" at bounding box center [67, 121] width 12 height 12
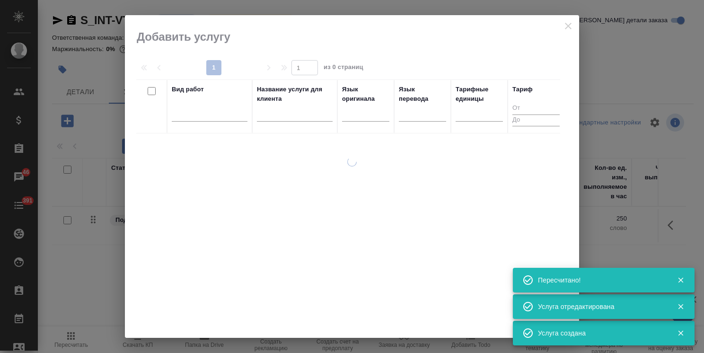
click at [294, 113] on input "text" at bounding box center [295, 116] width 76 height 12
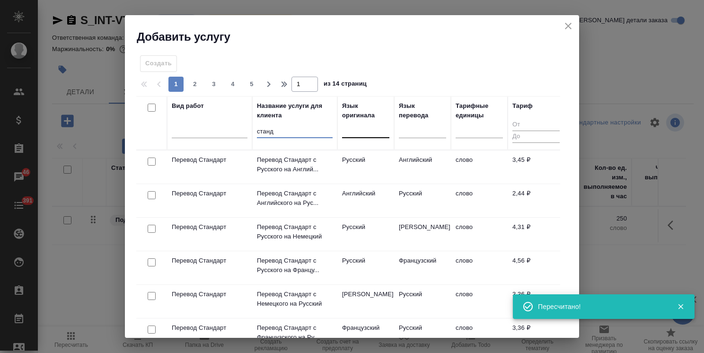
type input "станд"
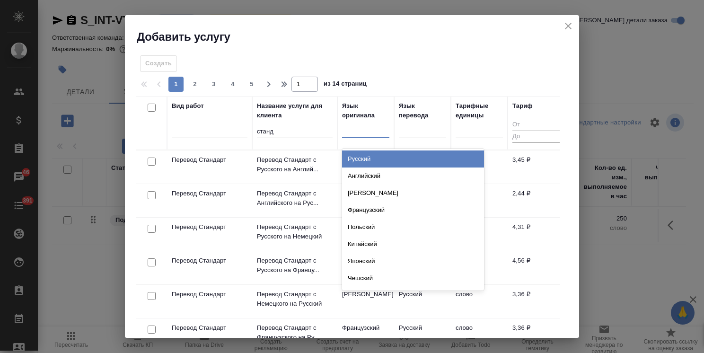
click at [367, 133] on div at bounding box center [365, 129] width 47 height 14
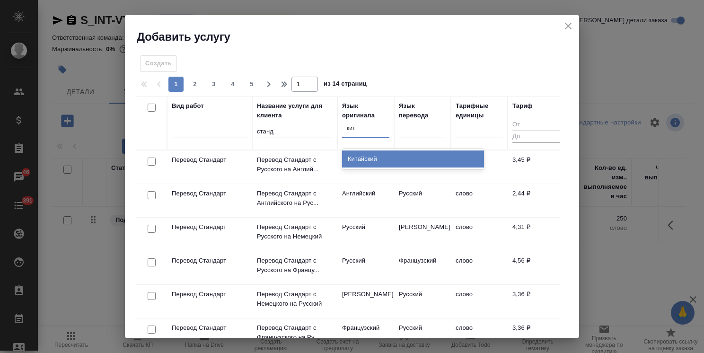
type input "кита"
click at [380, 152] on div "Китайский" at bounding box center [413, 158] width 142 height 17
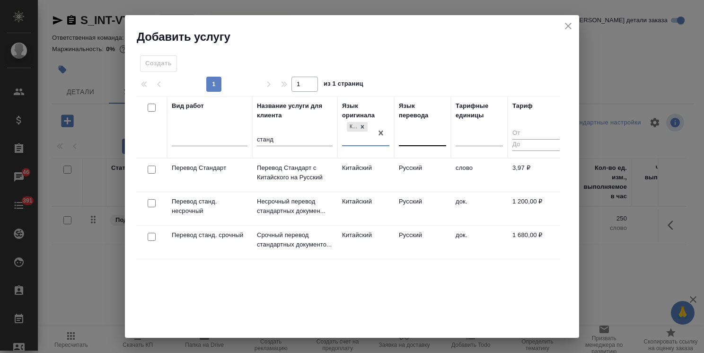
click at [407, 143] on div at bounding box center [422, 137] width 47 height 18
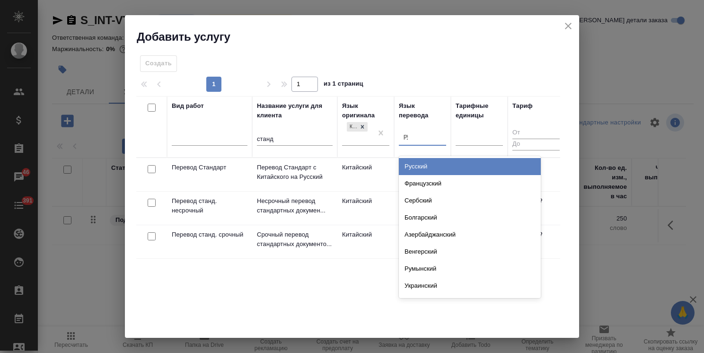
type input "рус"
click at [408, 168] on div "Русский" at bounding box center [470, 166] width 142 height 17
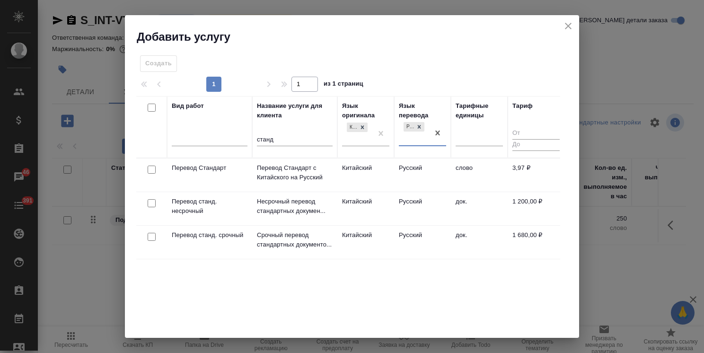
click at [147, 170] on div at bounding box center [151, 169] width 21 height 13
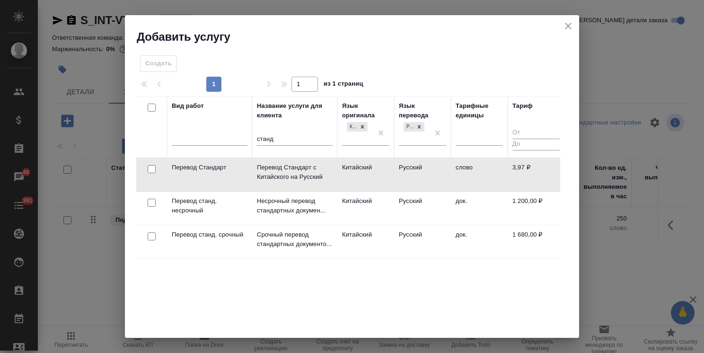
click at [152, 171] on input "checkbox" at bounding box center [152, 169] width 8 height 8
checkbox input "true"
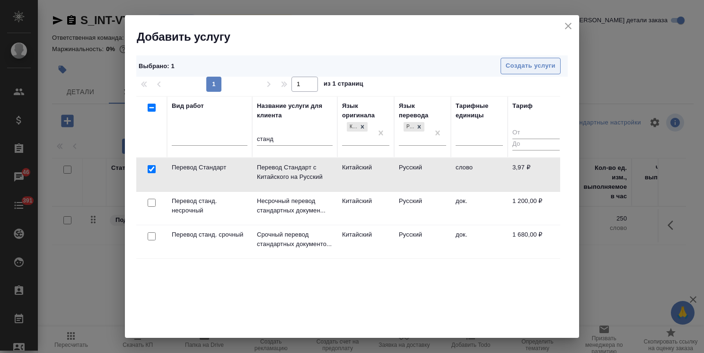
click at [520, 64] on span "Создать услуги" at bounding box center [531, 66] width 50 height 11
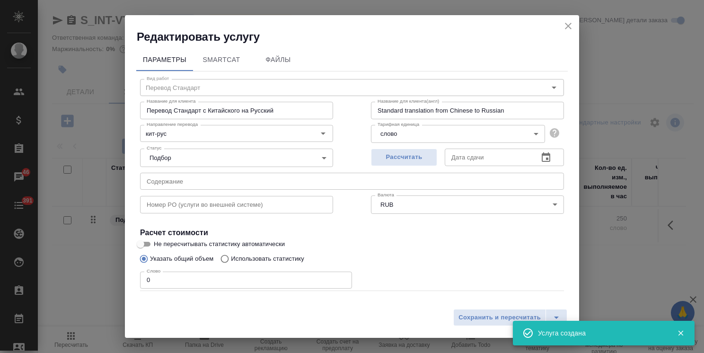
click at [384, 155] on span "Рассчитать" at bounding box center [404, 157] width 56 height 11
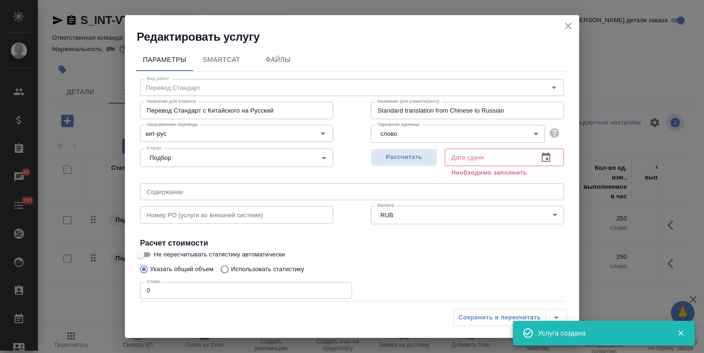
type input "18.09.2025 15:26"
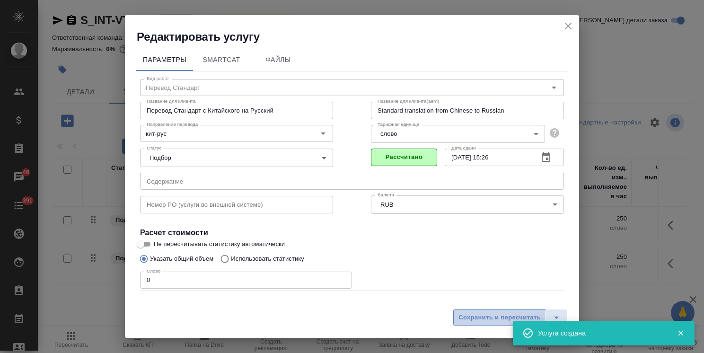
click at [473, 315] on span "Сохранить и пересчитать" at bounding box center [500, 317] width 82 height 11
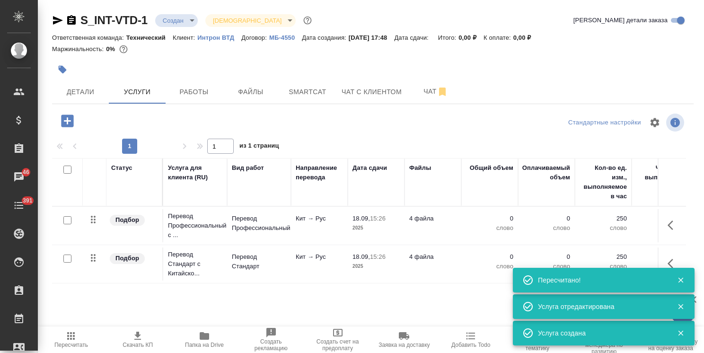
click at [419, 91] on span "Чат" at bounding box center [435, 92] width 45 height 12
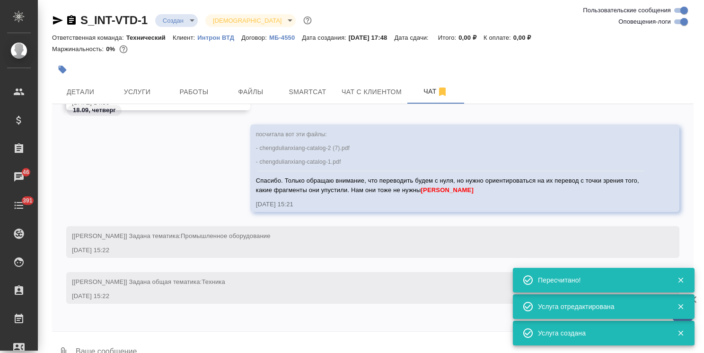
scroll to position [1253, 0]
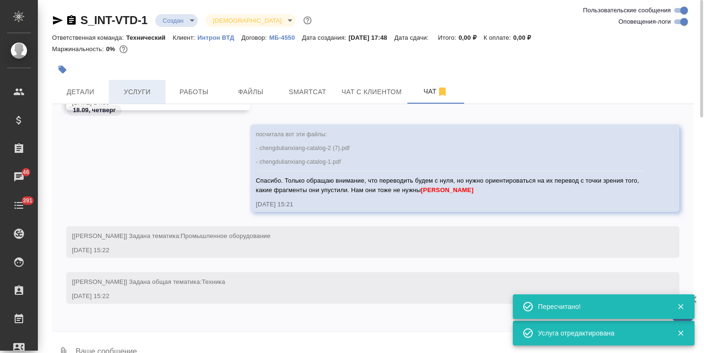
click at [151, 88] on span "Услуги" at bounding box center [137, 92] width 45 height 12
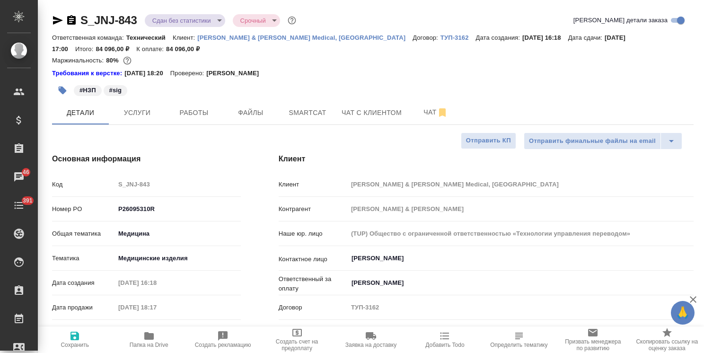
select select "RU"
drag, startPoint x: 138, startPoint y: 10, endPoint x: 72, endPoint y: 4, distance: 66.1
copy link "S_JNJ-843"
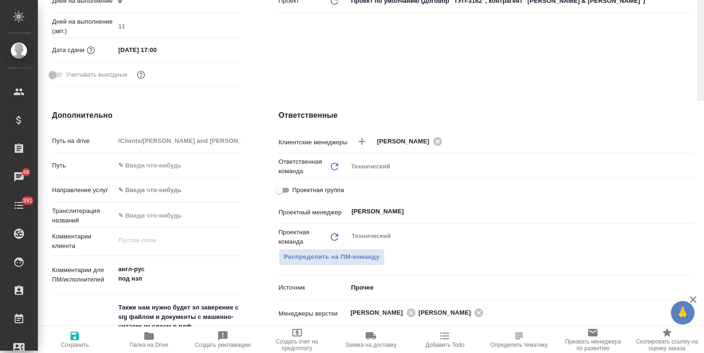
scroll to position [26, 0]
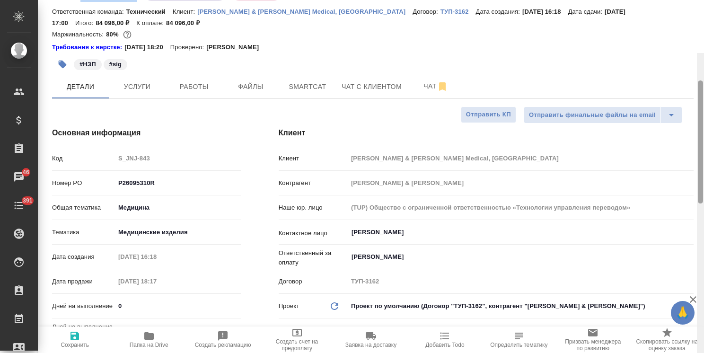
drag, startPoint x: 700, startPoint y: 182, endPoint x: 434, endPoint y: 95, distance: 279.8
click at [695, 43] on div "S_JNJ-843 Сдан без статистики distributed Срочный urgent Кратко детали заказа О…" at bounding box center [371, 176] width 666 height 353
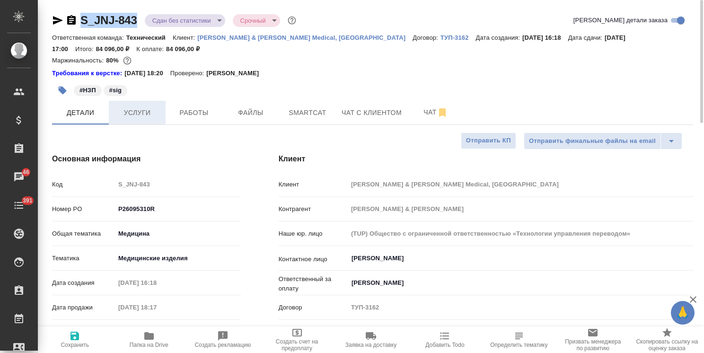
click at [159, 111] on span "Услуги" at bounding box center [137, 113] width 45 height 12
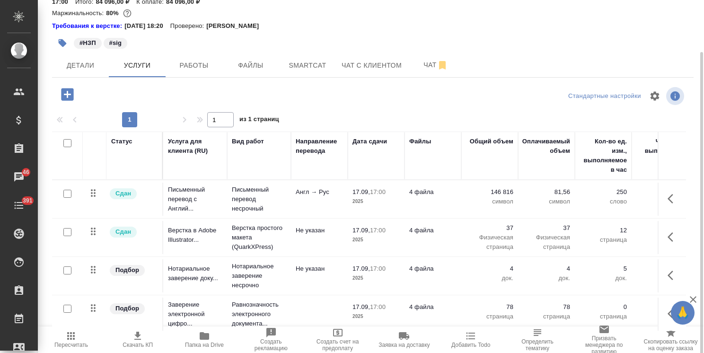
scroll to position [53, 0]
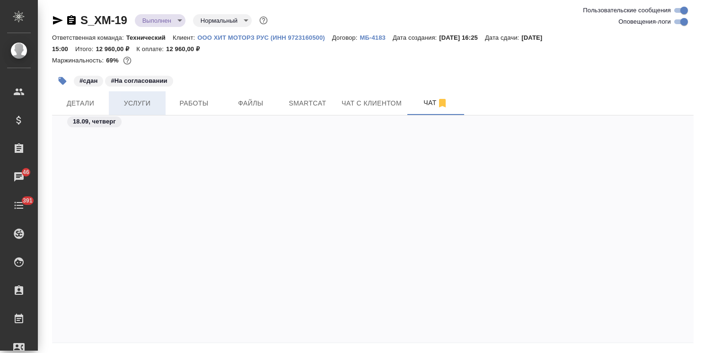
scroll to position [8738, 0]
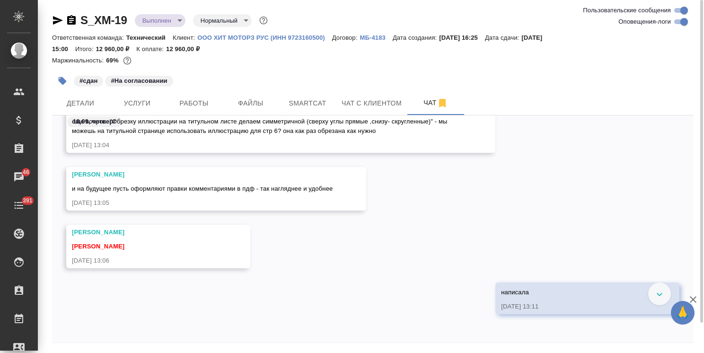
scroll to position [8663, 0]
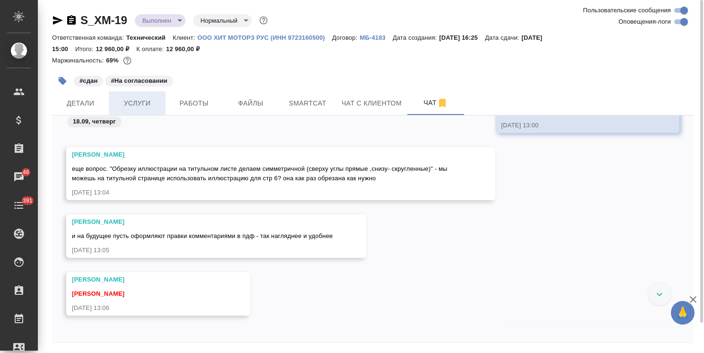
click at [137, 106] on span "Услуги" at bounding box center [137, 103] width 45 height 12
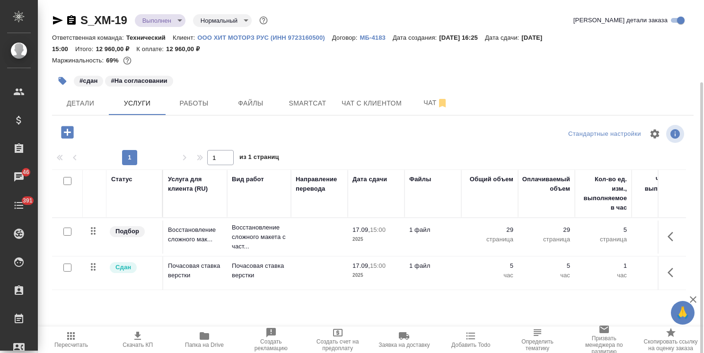
scroll to position [44, 0]
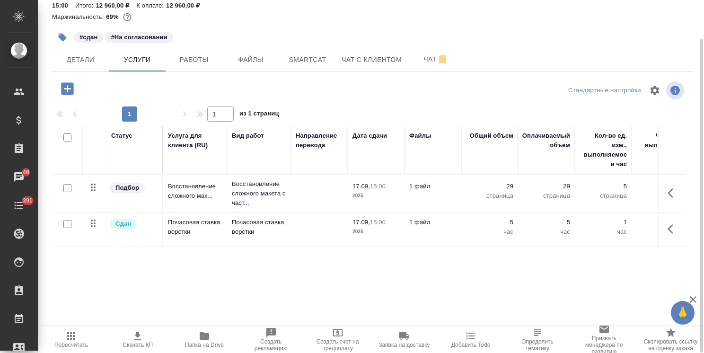
click at [459, 229] on td "1 файл" at bounding box center [433, 229] width 57 height 33
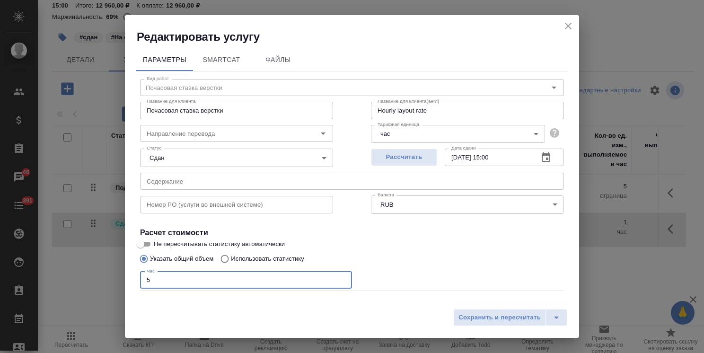
drag, startPoint x: 104, startPoint y: 277, endPoint x: 99, endPoint y: 277, distance: 5.2
click at [97, 277] on div "Редактировать услугу Параметры SmartCat Файлы Вид работ Почасовая ставка верстк…" at bounding box center [352, 176] width 704 height 353
type input "10"
click at [487, 309] on button "Сохранить и пересчитать" at bounding box center [499, 317] width 93 height 17
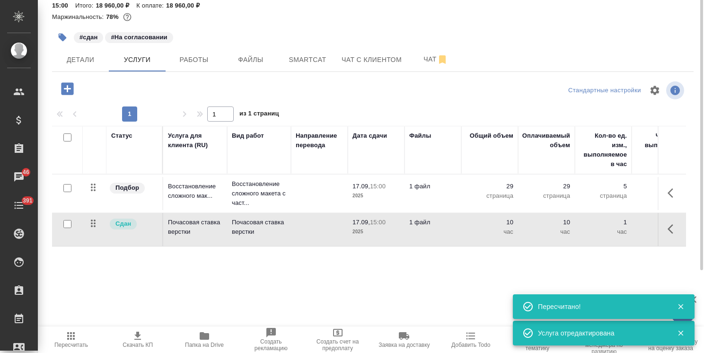
scroll to position [0, 0]
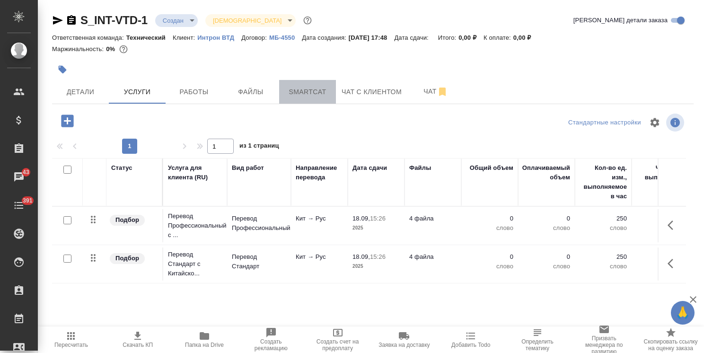
click at [310, 92] on span "Smartcat" at bounding box center [307, 92] width 45 height 12
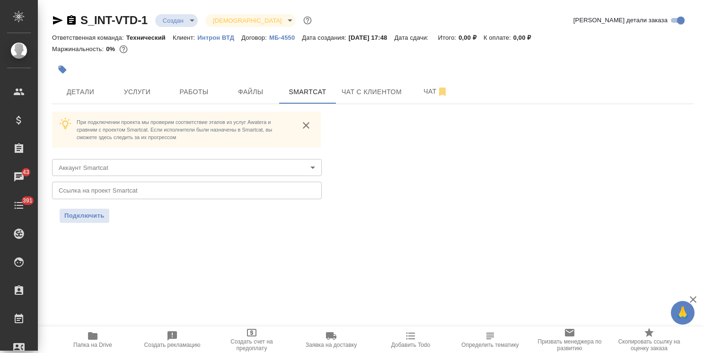
click at [129, 166] on body "🙏 .cls-1 fill:#fff; AWATERA [PERSON_NAME] Спецификации Заказы 43 Чаты 391 Todo …" at bounding box center [352, 176] width 704 height 353
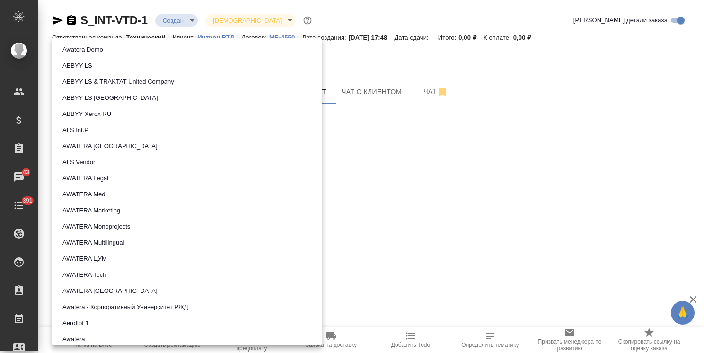
click at [96, 279] on button "AWATERA Tech" at bounding box center [84, 275] width 49 height 10
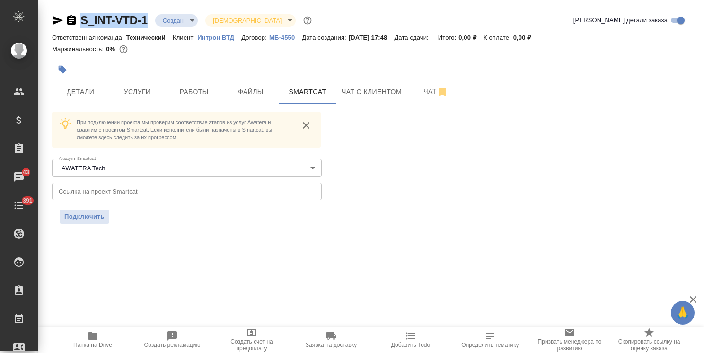
drag, startPoint x: 149, startPoint y: 8, endPoint x: 79, endPoint y: 11, distance: 70.6
click at [72, 9] on div "S_INT-VTD-1 Создан new Святая троица holyTrinity Кратко детали заказа Ответстве…" at bounding box center [373, 124] width 652 height 248
copy link "S_INT-VTD-1"
click at [97, 340] on icon "button" at bounding box center [92, 335] width 11 height 11
click at [426, 92] on span "Чат" at bounding box center [435, 92] width 45 height 12
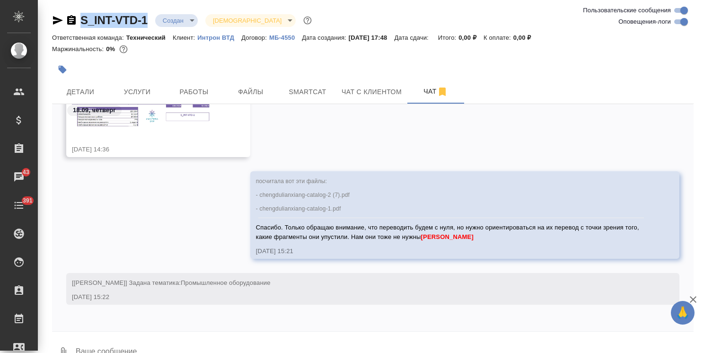
scroll to position [1223, 0]
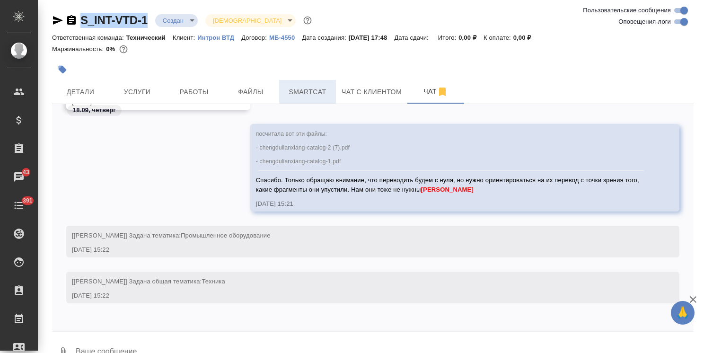
click at [312, 95] on span "Smartcat" at bounding box center [307, 92] width 45 height 12
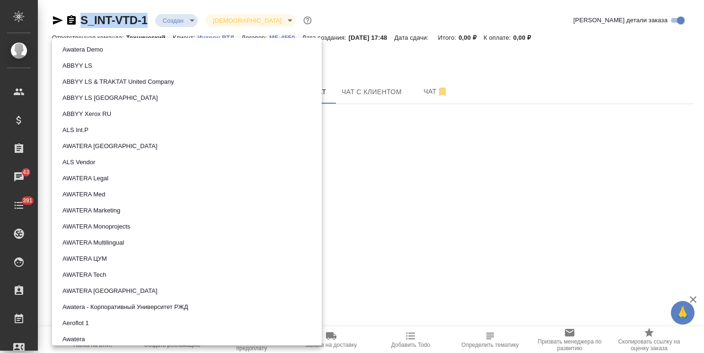
click at [114, 160] on body "🙏 .cls-1 fill:#fff; AWATERA Usmanova Olga Клиенты Спецификации Заказы 43 Чаты 3…" at bounding box center [352, 176] width 704 height 353
click at [89, 277] on button "AWATERA Tech" at bounding box center [84, 275] width 49 height 10
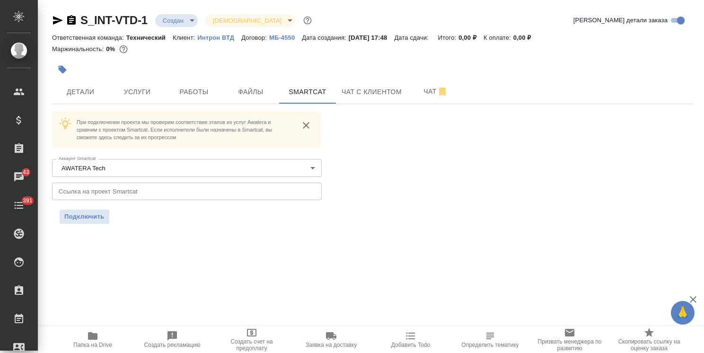
click at [147, 199] on input "text" at bounding box center [187, 191] width 270 height 17
click at [83, 219] on span "Подключить" at bounding box center [84, 216] width 40 height 9
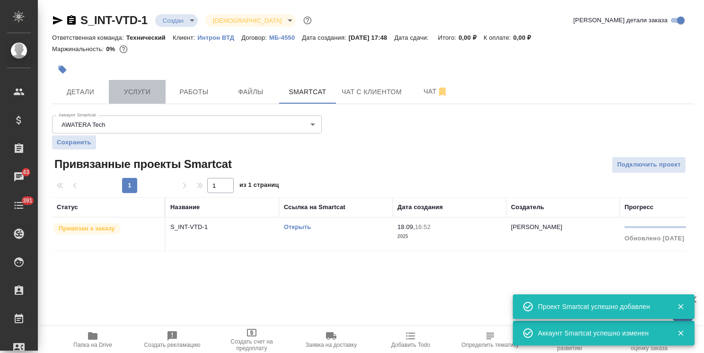
click at [139, 88] on span "Услуги" at bounding box center [137, 92] width 45 height 12
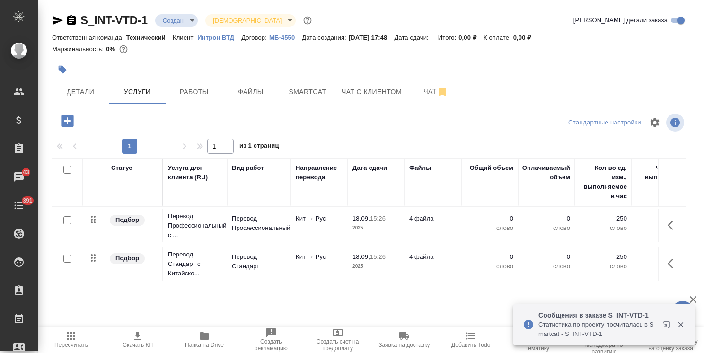
click at [327, 220] on p "Кит → Рус" at bounding box center [319, 218] width 47 height 9
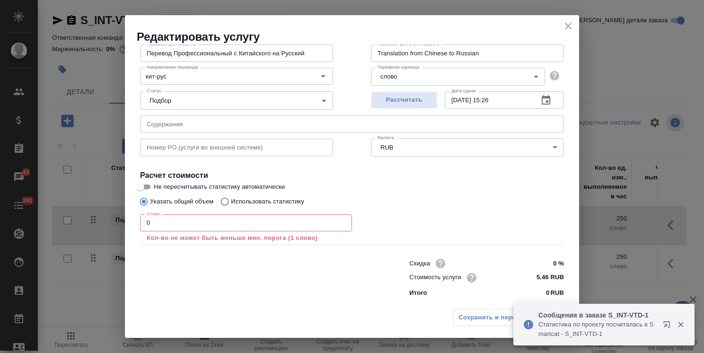
drag, startPoint x: 171, startPoint y: 220, endPoint x: 125, endPoint y: 219, distance: 46.4
click at [125, 219] on div "Параметры SmartCat Файлы Вид работ Перевод Профессиональный Вид работ Название …" at bounding box center [352, 174] width 454 height 260
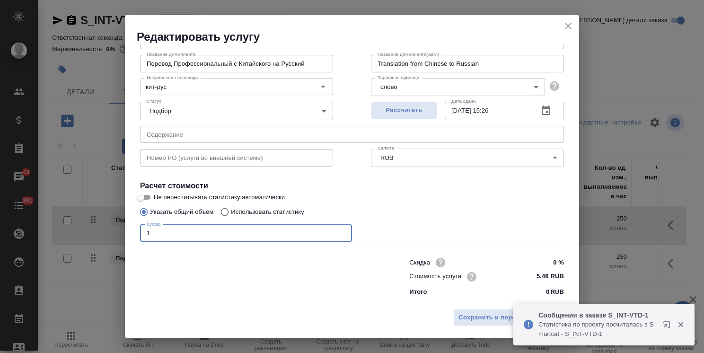
scroll to position [46, 0]
type input "1"
click at [481, 314] on span "Сохранить и пересчитать" at bounding box center [500, 317] width 82 height 11
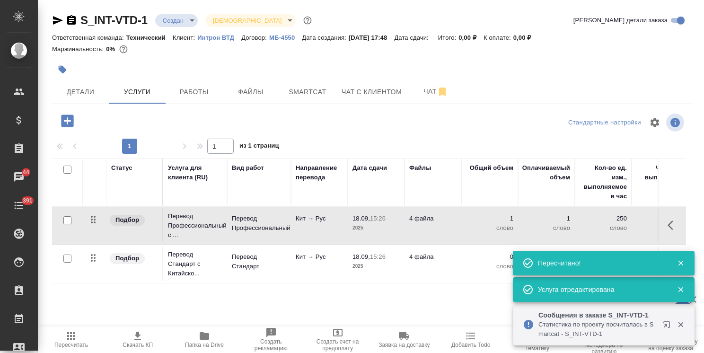
click at [319, 222] on p "Кит → Рус" at bounding box center [319, 218] width 47 height 9
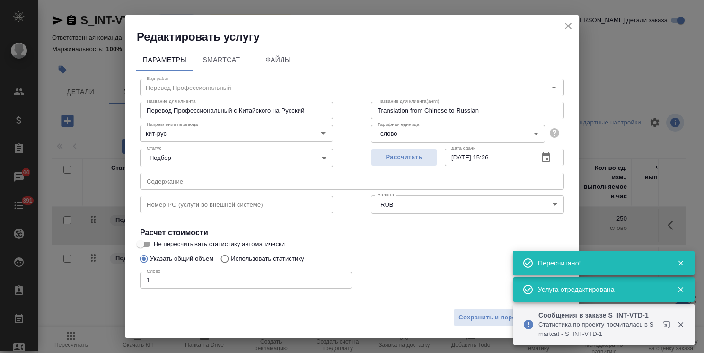
click at [244, 252] on label "Использовать статистику" at bounding box center [260, 259] width 88 height 18
click at [231, 252] on input "Использовать статистику" at bounding box center [223, 259] width 15 height 18
radio input "true"
radio input "false"
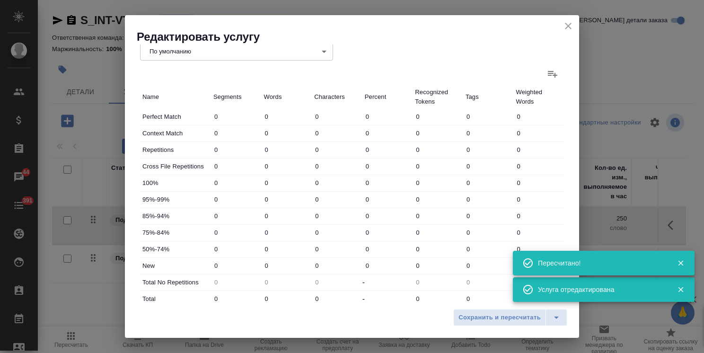
scroll to position [284, 0]
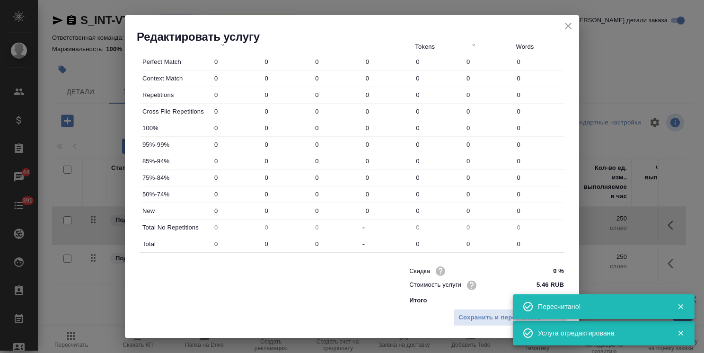
drag, startPoint x: 270, startPoint y: 213, endPoint x: 255, endPoint y: 213, distance: 15.6
click at [255, 213] on div "New 0 0 0 0 0 0 0" at bounding box center [352, 211] width 424 height 16
paste input "43657"
type input "43657"
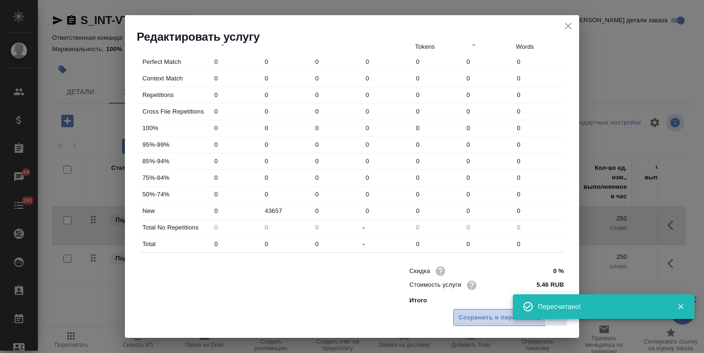
click at [487, 316] on span "Сохранить и пересчитать" at bounding box center [500, 317] width 82 height 11
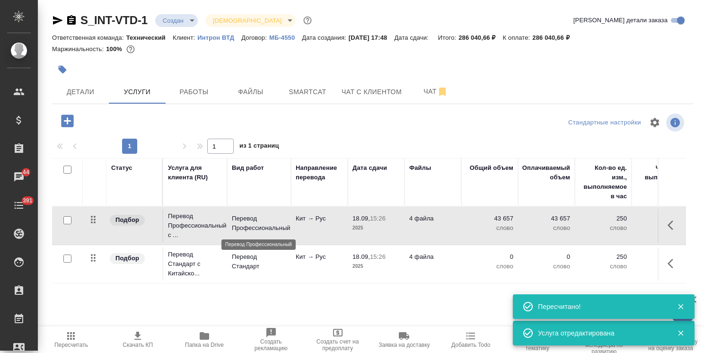
click at [273, 221] on p "Перевод Профессиональный" at bounding box center [259, 223] width 54 height 19
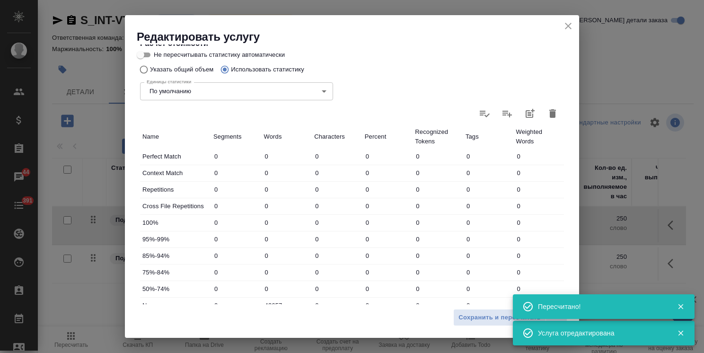
scroll to position [291, 0]
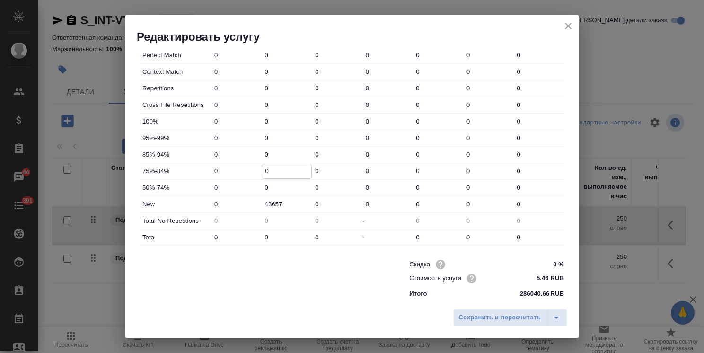
drag, startPoint x: 273, startPoint y: 171, endPoint x: 246, endPoint y: 171, distance: 26.5
click at [244, 171] on div "75%-84% 0 0 0 0 0 0 0" at bounding box center [352, 171] width 424 height 16
paste input "135"
type input "135"
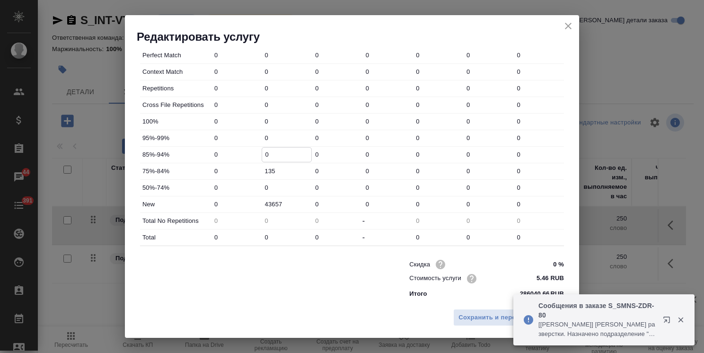
drag, startPoint x: 269, startPoint y: 154, endPoint x: 272, endPoint y: 149, distance: 6.2
click at [255, 154] on div "85%-94% 0 0 0 0 0 0 0" at bounding box center [352, 155] width 424 height 16
paste input "73"
type input "73"
drag, startPoint x: 238, startPoint y: 136, endPoint x: 224, endPoint y: 134, distance: 14.3
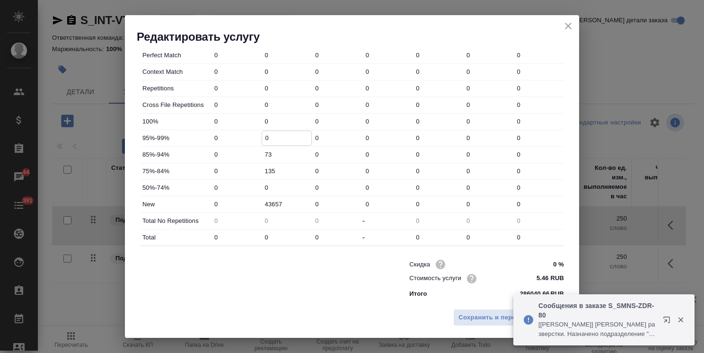
click at [232, 136] on div "95%-99% 0 0 0 0 0 0 0" at bounding box center [352, 138] width 424 height 16
type input "717"
drag, startPoint x: 271, startPoint y: 120, endPoint x: 460, endPoint y: 5, distance: 221.7
click at [240, 119] on div "100% 0 0 0 0 0 0 0" at bounding box center [352, 122] width 424 height 16
paste input "703"
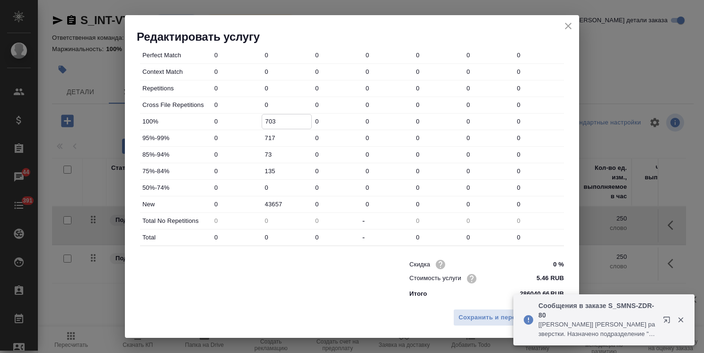
type input "703"
drag, startPoint x: 275, startPoint y: 90, endPoint x: 233, endPoint y: 82, distance: 42.9
click at [230, 83] on div "Repetitions 0 0 0 0 0 0 0" at bounding box center [352, 88] width 424 height 16
paste input "6969"
type input "6969"
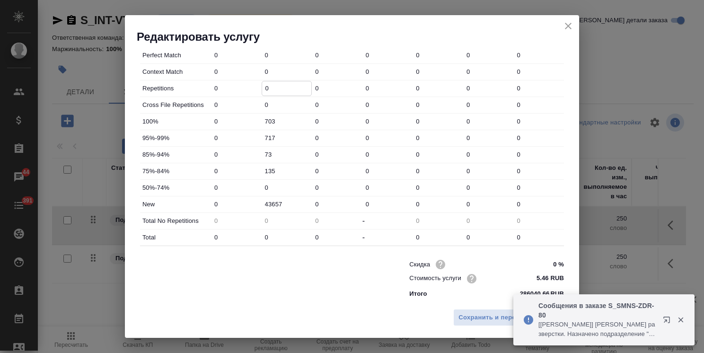
type input "-6969"
type input "6969"
drag, startPoint x: 274, startPoint y: 235, endPoint x: 227, endPoint y: 238, distance: 47.5
click at [242, 235] on div "Total 0 0 0 - 0 0 0" at bounding box center [352, 237] width 424 height 16
paste input "52254"
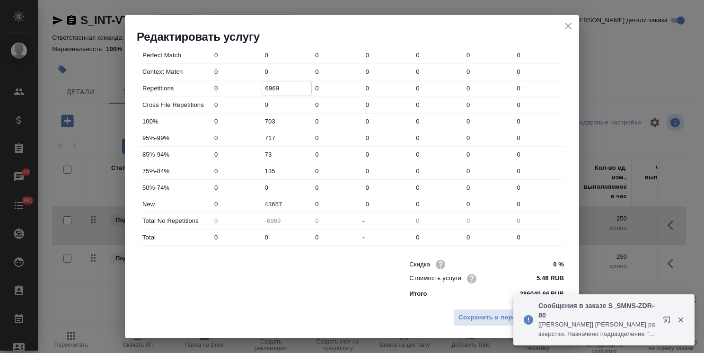
type input "45285"
type input "52254"
click at [468, 320] on span "Сохранить и пересчитать" at bounding box center [500, 317] width 82 height 11
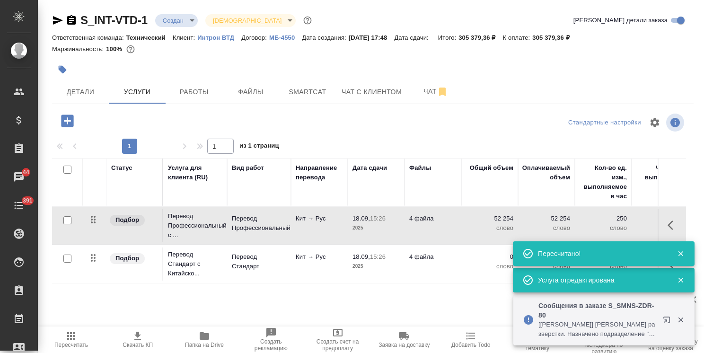
click at [353, 218] on p "18.09," at bounding box center [362, 218] width 18 height 7
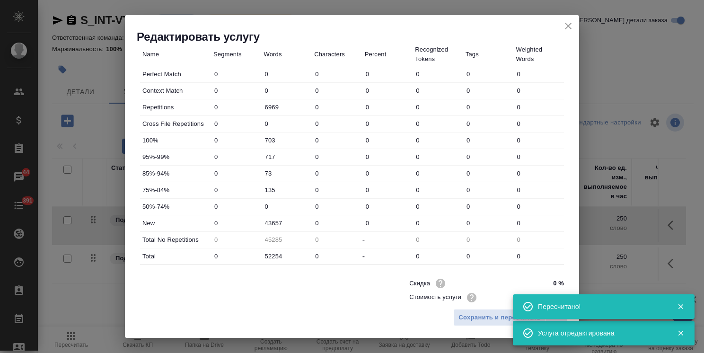
scroll to position [284, 0]
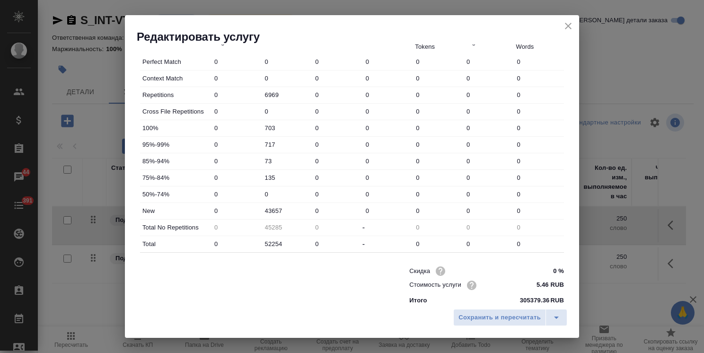
drag, startPoint x: 282, startPoint y: 207, endPoint x: 192, endPoint y: 208, distance: 89.9
click at [192, 209] on div "New 0 43657 0 0 0 0 0" at bounding box center [352, 211] width 424 height 16
type input "30560"
click at [281, 180] on input "135" at bounding box center [287, 178] width 51 height 14
drag, startPoint x: 276, startPoint y: 177, endPoint x: 210, endPoint y: 177, distance: 66.2
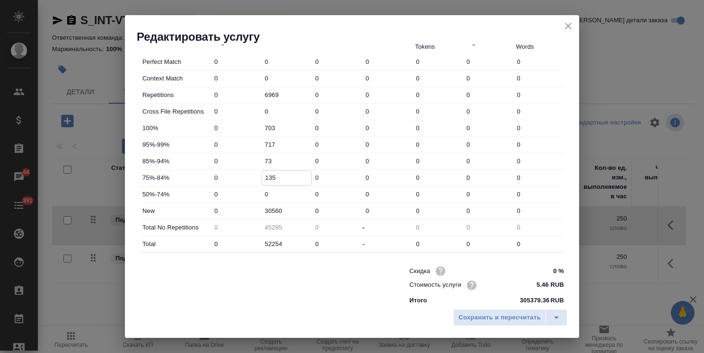
click at [210, 177] on div "75%-84% 0 135 0 0 0 0 0" at bounding box center [352, 178] width 424 height 16
type input "95"
click at [274, 156] on input "73" at bounding box center [287, 161] width 50 height 14
drag, startPoint x: 222, startPoint y: 165, endPoint x: 192, endPoint y: 165, distance: 30.8
click at [193, 165] on div "85%-94% 0 73 0 0 0 0 0" at bounding box center [352, 161] width 424 height 16
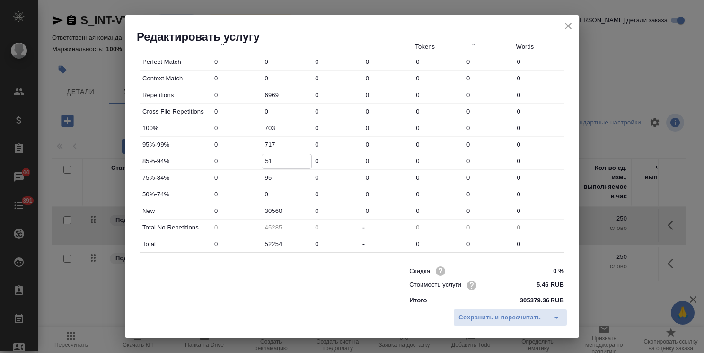
type input "51"
click at [276, 147] on input "717" at bounding box center [287, 145] width 51 height 14
drag, startPoint x: 250, startPoint y: 147, endPoint x: 197, endPoint y: 150, distance: 53.6
click at [198, 150] on div "95%-99% 0 717 0 0 0 0 0" at bounding box center [352, 145] width 424 height 16
type input "502"
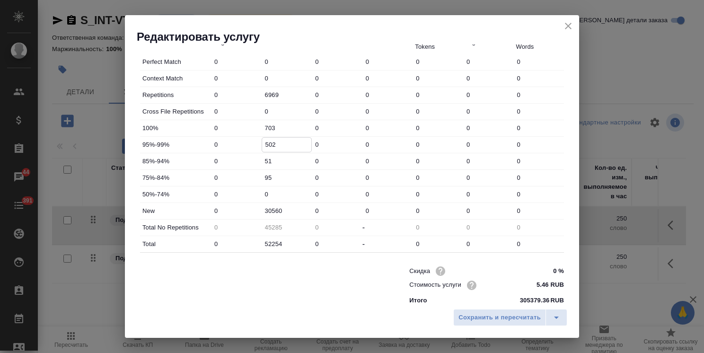
click at [282, 130] on input "703" at bounding box center [287, 128] width 51 height 14
drag, startPoint x: 291, startPoint y: 128, endPoint x: 140, endPoint y: 137, distance: 151.2
click at [144, 137] on div "Perfect Match 0 0 0 0 0 0 0 Context Match 0 0 0 0 0 0 0 Repetitions 0 6969 0 0 …" at bounding box center [352, 153] width 424 height 198
type input "492"
click at [288, 101] on input "6969" at bounding box center [287, 95] width 50 height 14
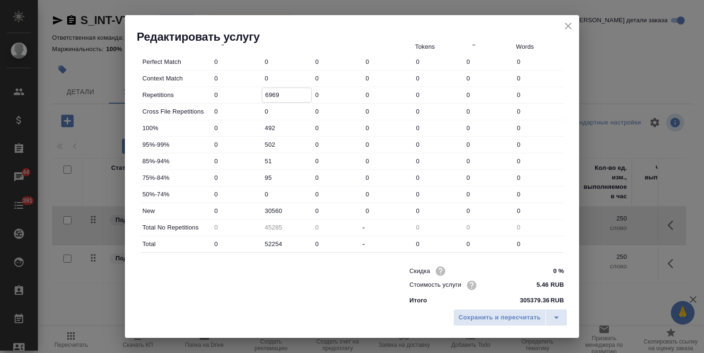
drag, startPoint x: 283, startPoint y: 95, endPoint x: 159, endPoint y: 92, distance: 123.5
click at [163, 92] on div "Repetitions 0 6969 0 0 0 0 0" at bounding box center [352, 95] width 424 height 16
type input "4"
type input "52250"
type input "48"
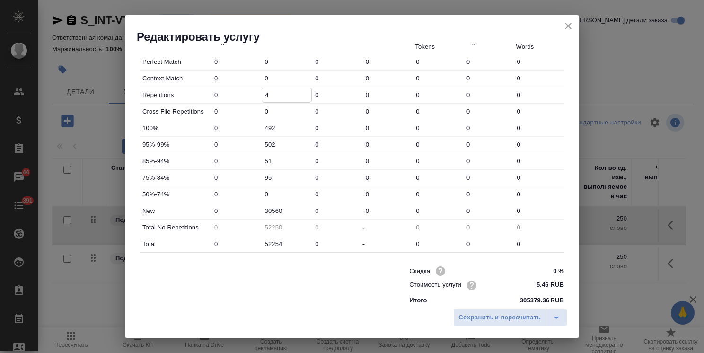
type input "52206"
type input "487"
type input "51767"
type input "4878"
type input "47376"
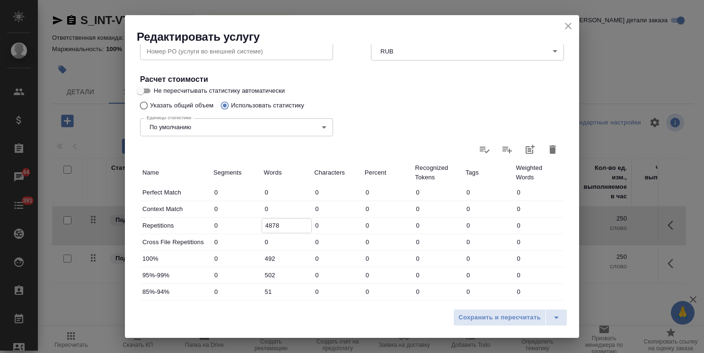
type input "4877"
type input "47377"
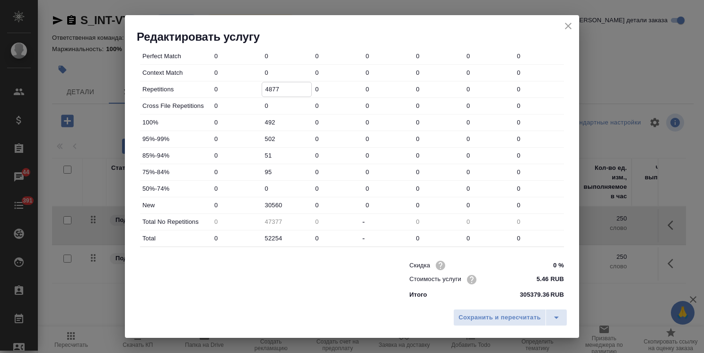
scroll to position [291, 0]
type input "4877"
drag, startPoint x: 286, startPoint y: 238, endPoint x: 181, endPoint y: 222, distance: 105.8
click at [191, 225] on div "Perfect Match 0 0 0 0 0 0 0 Context Match 0 0 0 0 0 0 0 Repetitions 0 4877 0 0 …" at bounding box center [352, 146] width 424 height 198
type input "-4874"
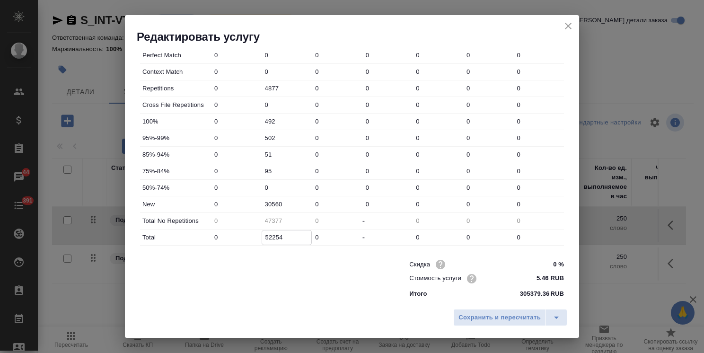
type input "3"
type input "-4841"
type input "36"
type input "-4512"
type input "365"
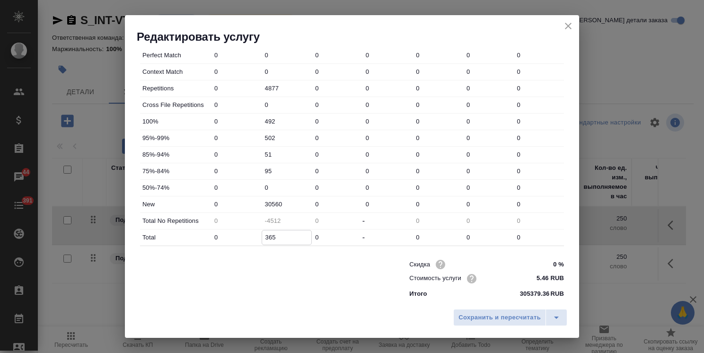
type input "-1220"
type input "3657"
type input "31701"
type input "36578"
click at [494, 319] on span "Сохранить и пересчитать" at bounding box center [500, 317] width 82 height 11
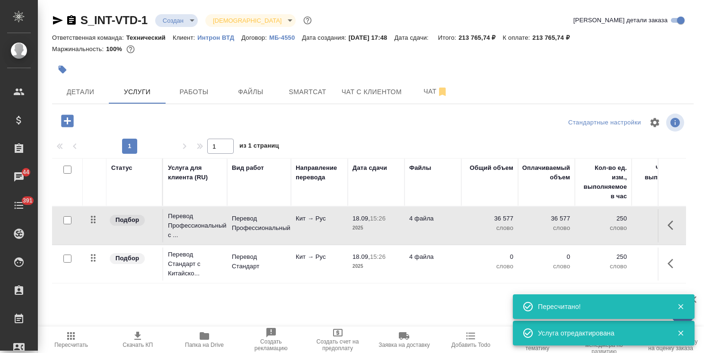
click at [401, 216] on td "18.09, 15:26 2025" at bounding box center [376, 225] width 57 height 33
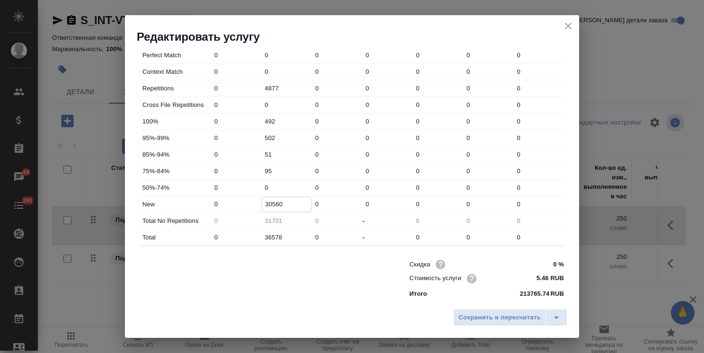
click at [267, 203] on input "30560" at bounding box center [287, 204] width 50 height 14
click at [271, 203] on input "37560" at bounding box center [287, 204] width 50 height 14
type input "37860"
click at [477, 317] on span "Сохранить и пересчитать" at bounding box center [500, 317] width 82 height 11
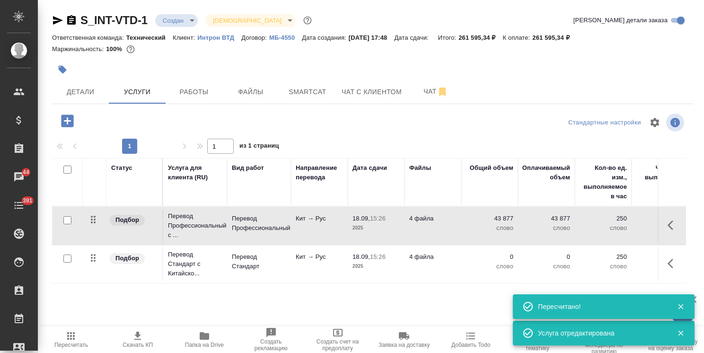
click at [65, 338] on span "Пересчитать" at bounding box center [71, 339] width 55 height 18
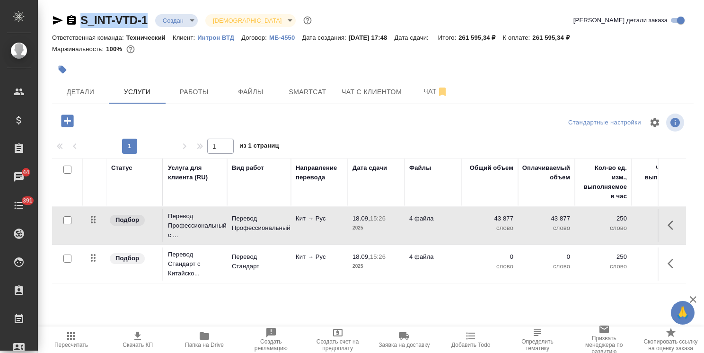
drag, startPoint x: 151, startPoint y: 10, endPoint x: 65, endPoint y: 9, distance: 85.7
click at [65, 9] on div "S_INT-VTD-1 Создан new Святая троица holyTrinity Кратко детали заказа Ответстве…" at bounding box center [373, 193] width 652 height 386
copy link "S_INT-VTD-1"
click at [330, 92] on span "Smartcat" at bounding box center [307, 92] width 45 height 12
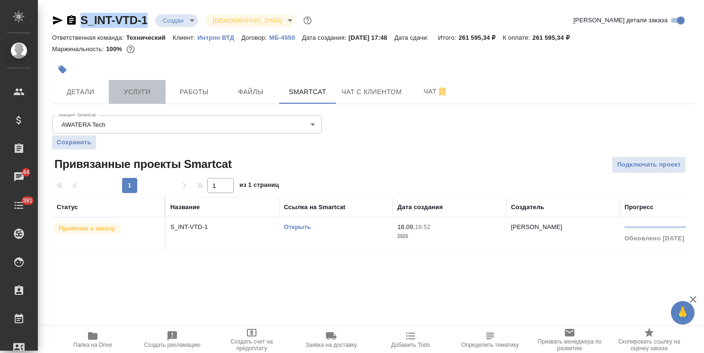
click at [150, 92] on span "Услуги" at bounding box center [137, 92] width 45 height 12
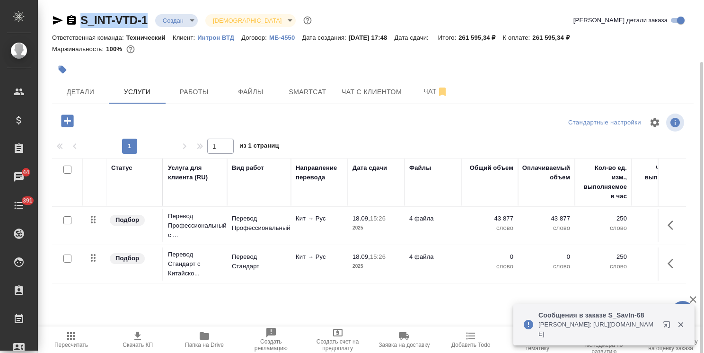
scroll to position [32, 0]
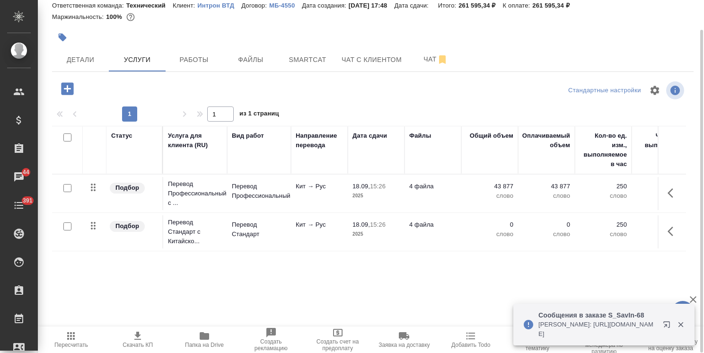
click at [411, 194] on td "4 файла" at bounding box center [433, 193] width 57 height 33
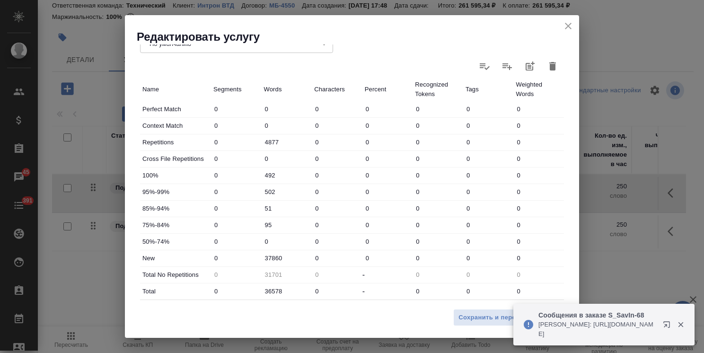
scroll to position [284, 0]
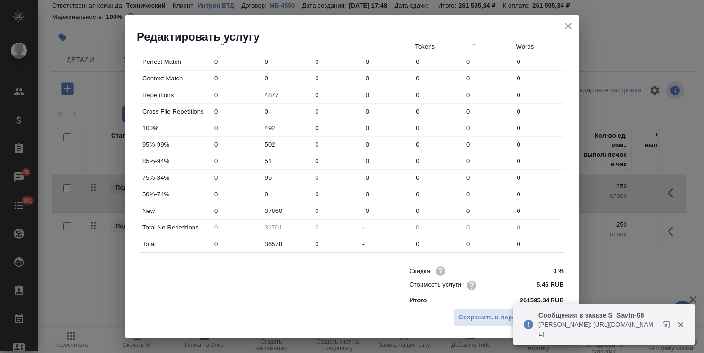
click at [288, 208] on input "37860" at bounding box center [287, 211] width 51 height 14
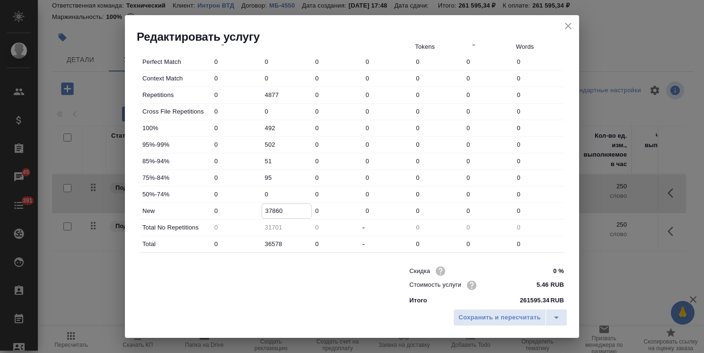
drag, startPoint x: 291, startPoint y: 211, endPoint x: 225, endPoint y: 214, distance: 66.3
click at [225, 214] on div "New 0 37860 0 0 0 0 0" at bounding box center [352, 211] width 424 height 16
type input "40328"
click at [279, 177] on input "95" at bounding box center [287, 178] width 50 height 14
drag, startPoint x: 274, startPoint y: 177, endPoint x: 222, endPoint y: 173, distance: 52.7
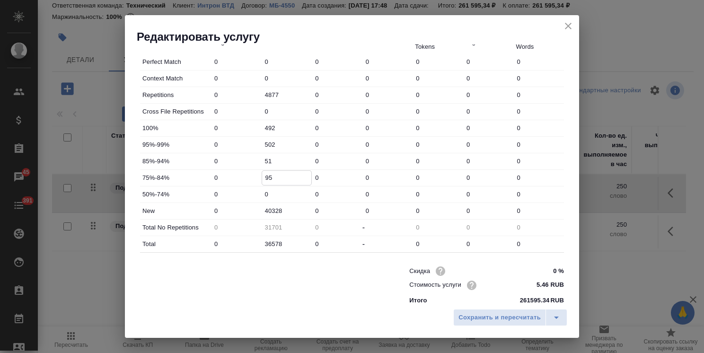
click at [222, 173] on div "75%-84% 0 95 0 0 0 0 0" at bounding box center [352, 178] width 424 height 16
type input "105"
click at [278, 164] on input "51" at bounding box center [287, 161] width 51 height 14
click at [269, 162] on input "51" at bounding box center [287, 161] width 50 height 14
type input "56"
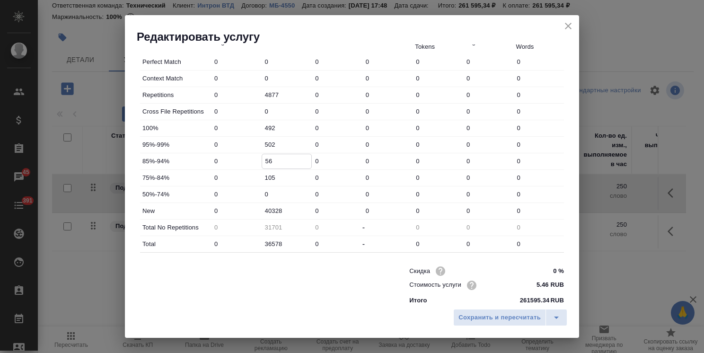
click at [282, 141] on input "502" at bounding box center [287, 145] width 51 height 14
click at [269, 144] on input "502" at bounding box center [287, 145] width 50 height 14
type input "552"
drag, startPoint x: 280, startPoint y: 128, endPoint x: 238, endPoint y: 128, distance: 41.6
click at [238, 128] on div "100% 0 492 0 0 0 0 0" at bounding box center [352, 128] width 424 height 16
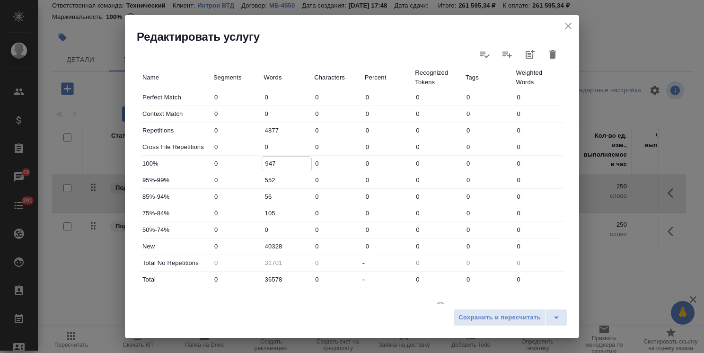
scroll to position [237, 0]
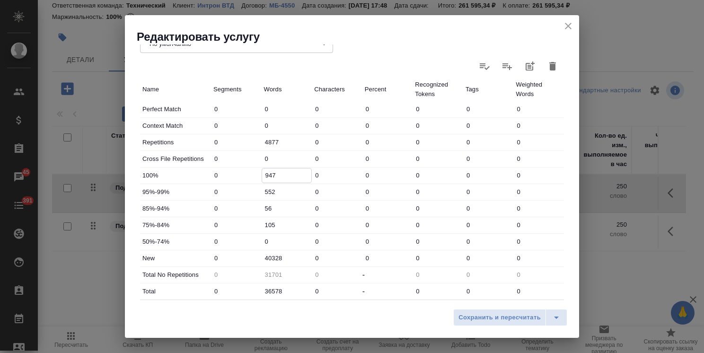
type input "947"
click at [288, 138] on input "4877" at bounding box center [287, 142] width 51 height 14
drag, startPoint x: 281, startPoint y: 139, endPoint x: 176, endPoint y: 150, distance: 105.7
click at [176, 150] on div "Perfect Match 0 0 0 0 0 0 0 Context Match 0 0 0 0 0 0 0 Repetitions 0 4877 0 0 …" at bounding box center [352, 200] width 424 height 198
type input "6"
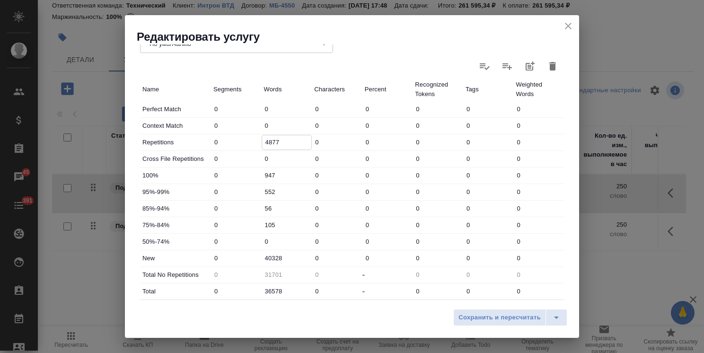
type input "36572"
type input "67"
type input "36511"
type input "678"
type input "35900"
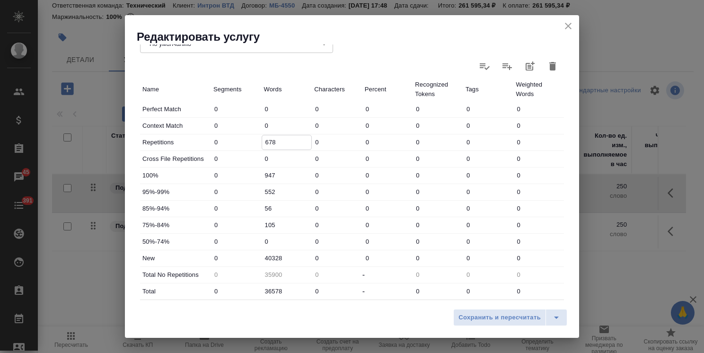
type input "6782"
type input "29796"
type input "678"
type input "35900"
type input "6783"
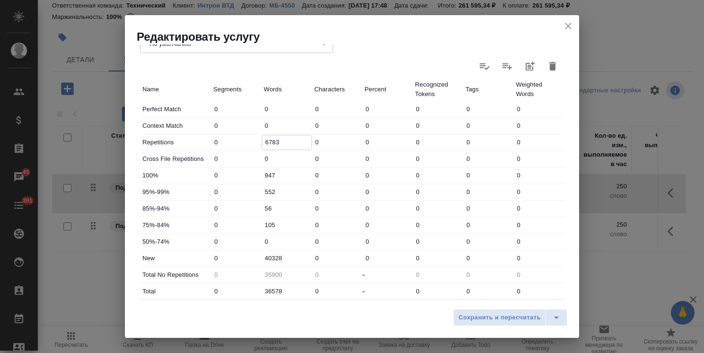
type input "29795"
type input "6783"
click at [566, 28] on icon "close" at bounding box center [568, 25] width 11 height 11
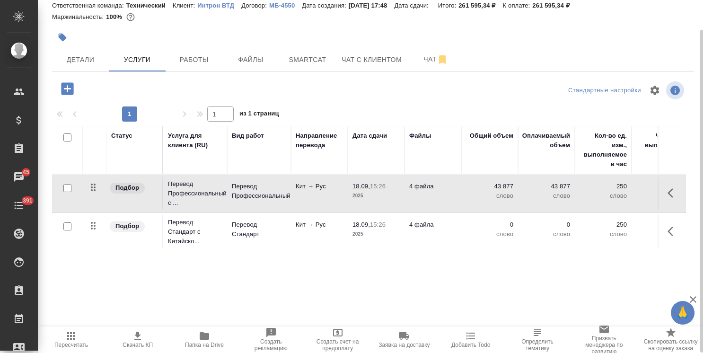
click at [669, 195] on icon "button" at bounding box center [673, 192] width 11 height 11
click at [621, 192] on icon "button" at bounding box center [620, 193] width 9 height 9
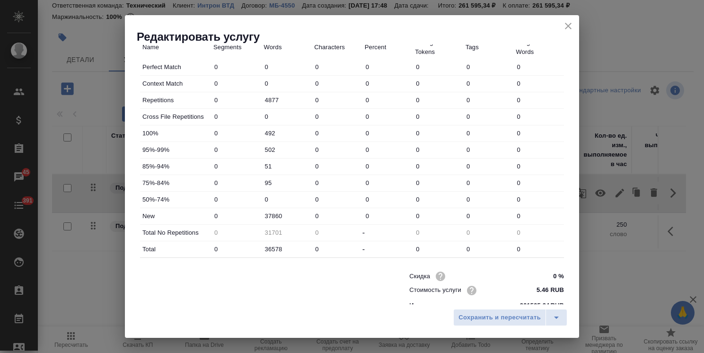
scroll to position [291, 0]
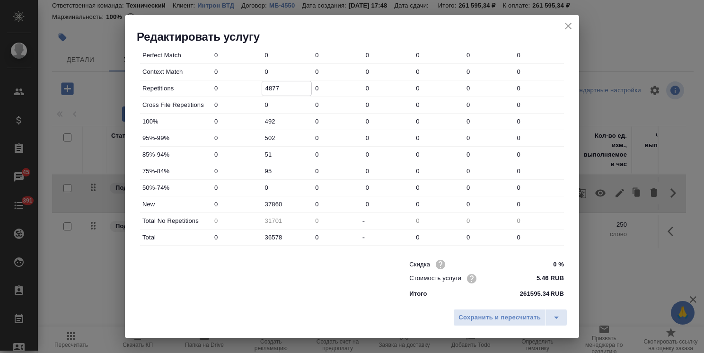
drag, startPoint x: 281, startPoint y: 86, endPoint x: 238, endPoint y: 82, distance: 42.8
click at [238, 82] on div "Repetitions 0 4877 0 0 0 0 0" at bounding box center [352, 88] width 424 height 16
type input "6"
type input "36572"
type input "67"
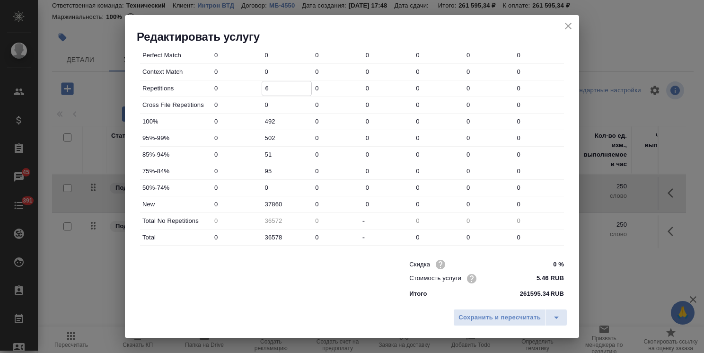
type input "36511"
type input "678"
type input "35900"
type input "6783"
type input "29795"
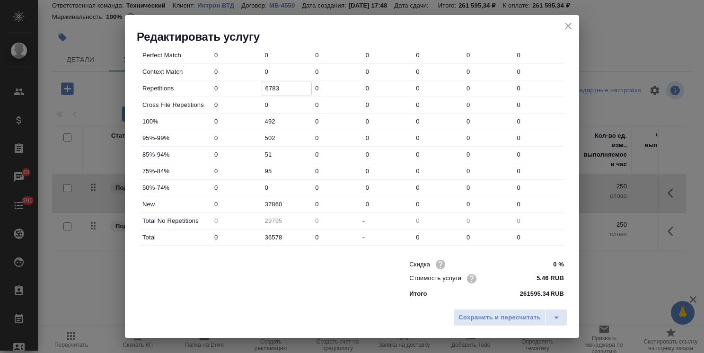
type input "6783"
click at [287, 119] on input "492" at bounding box center [287, 122] width 51 height 14
drag, startPoint x: 284, startPoint y: 122, endPoint x: 230, endPoint y: 121, distance: 54.0
click at [230, 121] on div "100% 0 492 0 0 0 0 0" at bounding box center [352, 122] width 424 height 16
type input "947"
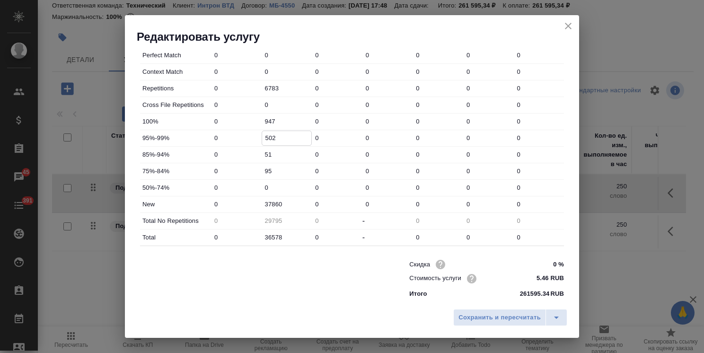
drag, startPoint x: 277, startPoint y: 137, endPoint x: 225, endPoint y: 128, distance: 52.3
click at [233, 131] on div "95%-99% 0 502 0 0 0 0 0" at bounding box center [352, 138] width 424 height 16
type input "552"
drag, startPoint x: 275, startPoint y: 156, endPoint x: 232, endPoint y: 155, distance: 43.5
click at [232, 155] on div "85%-94% 0 51 0 0 0 0 0" at bounding box center [352, 155] width 424 height 16
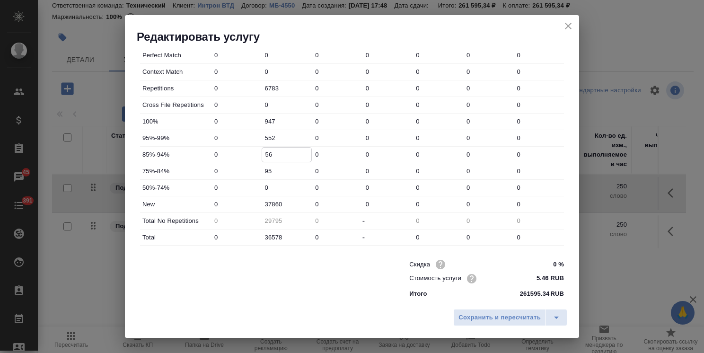
type input "56"
drag, startPoint x: 273, startPoint y: 171, endPoint x: 229, endPoint y: 171, distance: 44.0
click at [229, 171] on div "75%-84% 0 95 0 0 0 0 0" at bounding box center [352, 171] width 424 height 16
click at [274, 173] on input "2" at bounding box center [287, 171] width 50 height 14
click at [272, 169] on input "2" at bounding box center [287, 171] width 50 height 14
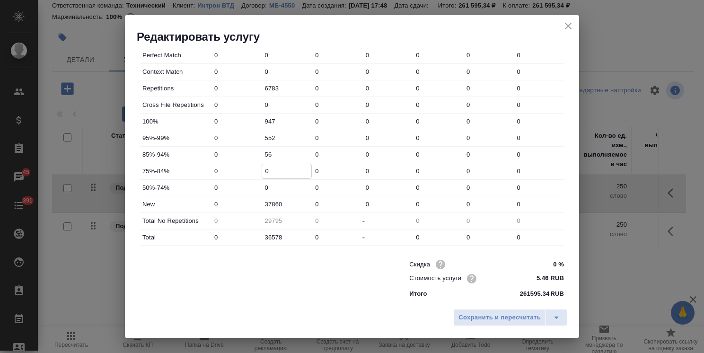
drag, startPoint x: 273, startPoint y: 174, endPoint x: 246, endPoint y: 168, distance: 27.3
click at [246, 168] on div "75%-84% 0 0 0 0 0 0 0" at bounding box center [352, 171] width 424 height 16
type input "105"
drag, startPoint x: 285, startPoint y: 203, endPoint x: 207, endPoint y: 201, distance: 78.6
click at [207, 201] on div "New 0 37860 0 0 0 0 0" at bounding box center [352, 204] width 424 height 16
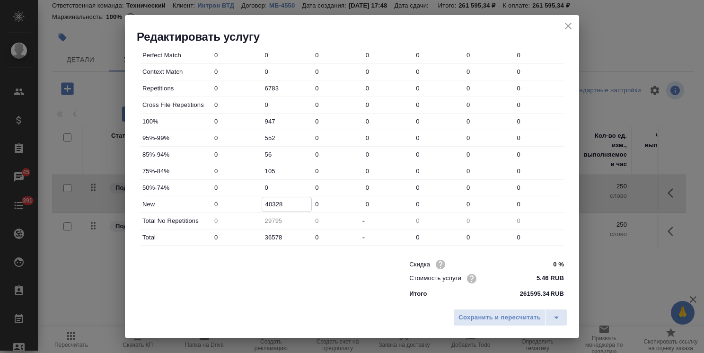
type input "40328"
click at [225, 231] on div "Total 0 36578 0 - 0 0 0" at bounding box center [352, 237] width 424 height 16
type input "-6779"
type input "4"
type input "-6735"
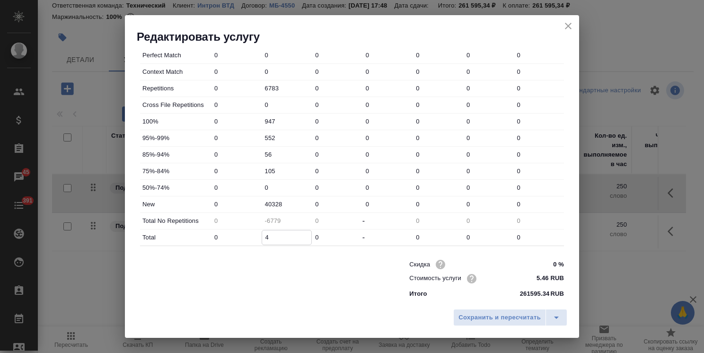
type input "48"
type input "-6296"
type input "487"
type input "-1906"
type input "4877"
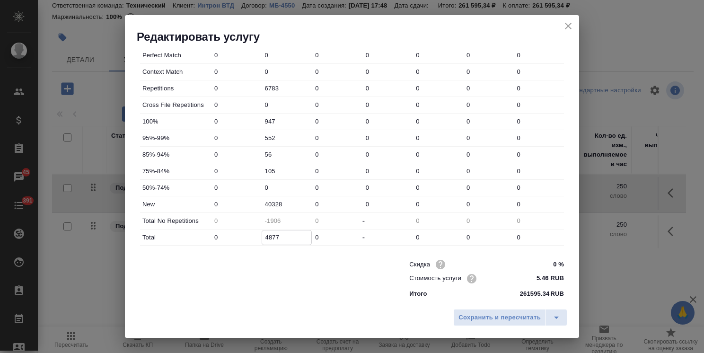
type input "41988"
type input "48771"
click at [486, 318] on span "Сохранить и пересчитать" at bounding box center [500, 317] width 82 height 11
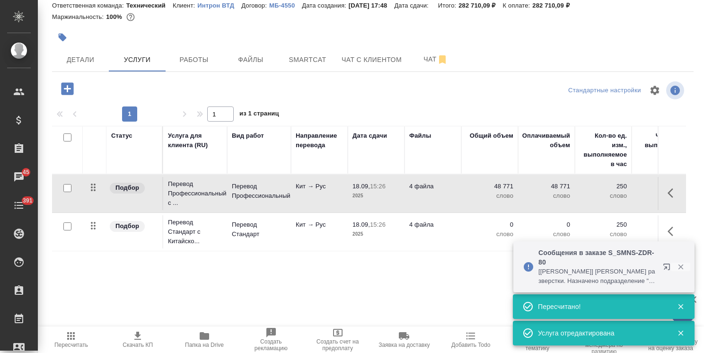
click at [680, 268] on icon "button" at bounding box center [680, 267] width 5 height 5
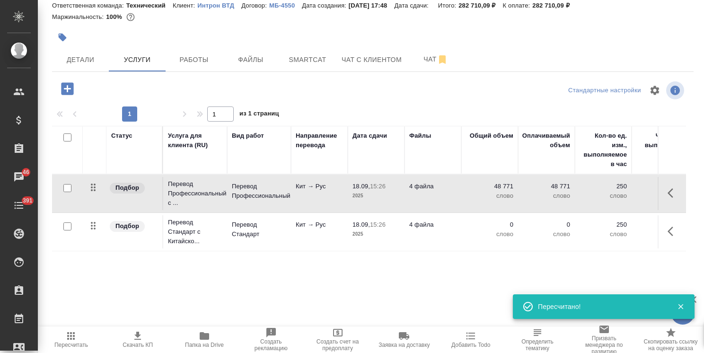
click at [679, 308] on icon "button" at bounding box center [680, 306] width 5 height 5
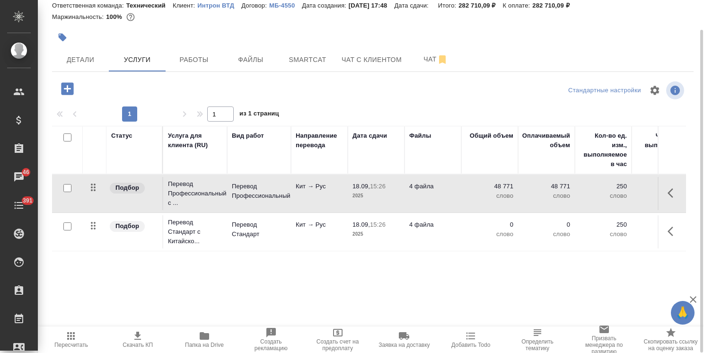
click at [274, 227] on p "Перевод Стандарт" at bounding box center [259, 229] width 54 height 19
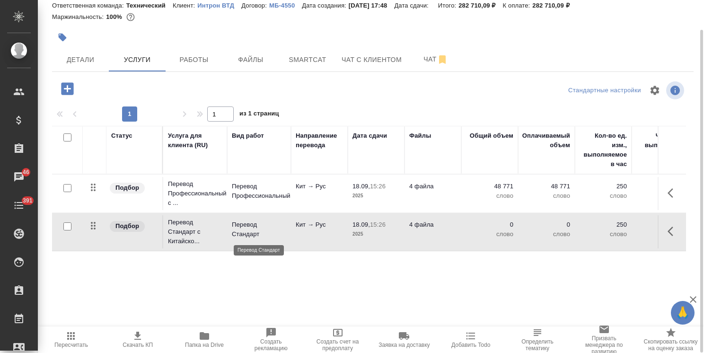
click at [274, 227] on p "Перевод Стандарт" at bounding box center [259, 229] width 54 height 19
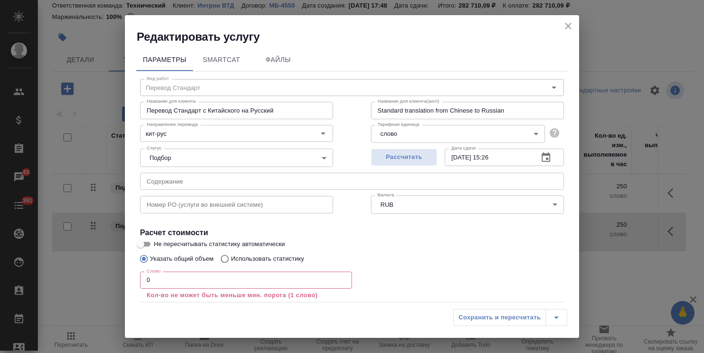
drag, startPoint x: 126, startPoint y: 281, endPoint x: 115, endPoint y: 279, distance: 11.5
click at [115, 279] on div "Редактировать услугу Параметры SmartCat Файлы Вид работ Перевод Стандарт Вид ра…" at bounding box center [352, 176] width 704 height 353
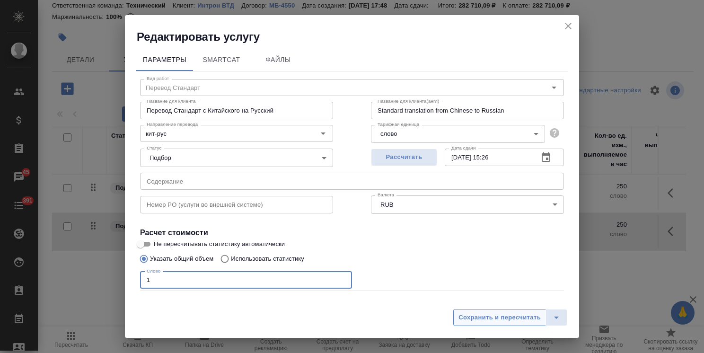
type input "1"
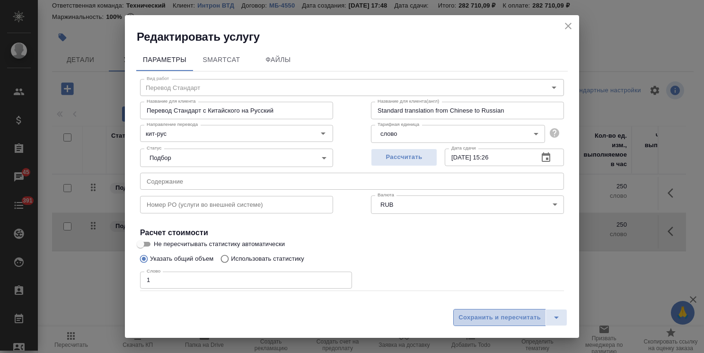
click at [474, 318] on span "Сохранить и пересчитать" at bounding box center [500, 317] width 82 height 11
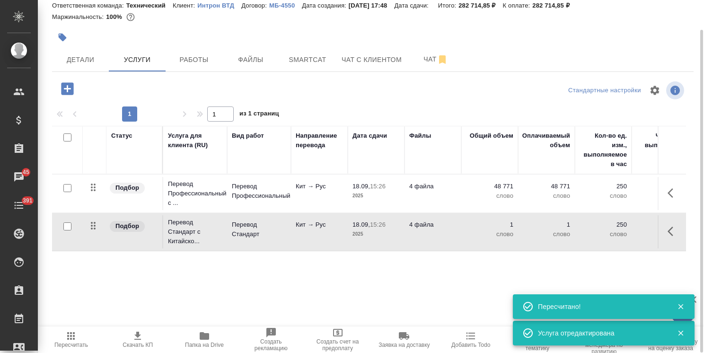
click at [274, 217] on td "Перевод Стандарт" at bounding box center [259, 231] width 64 height 33
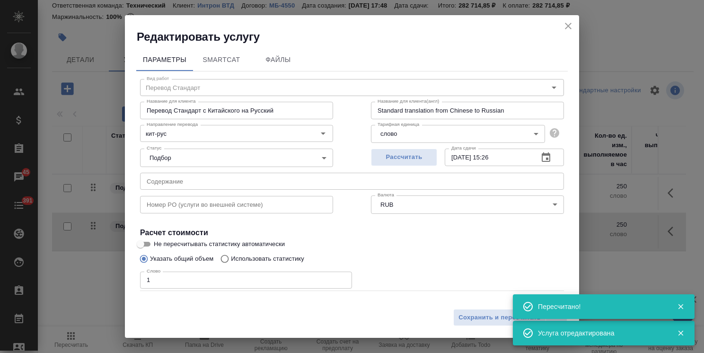
click at [239, 253] on label "Использовать статистику" at bounding box center [260, 259] width 88 height 18
click at [231, 253] on input "Использовать статистику" at bounding box center [223, 259] width 15 height 18
radio input "true"
radio input "false"
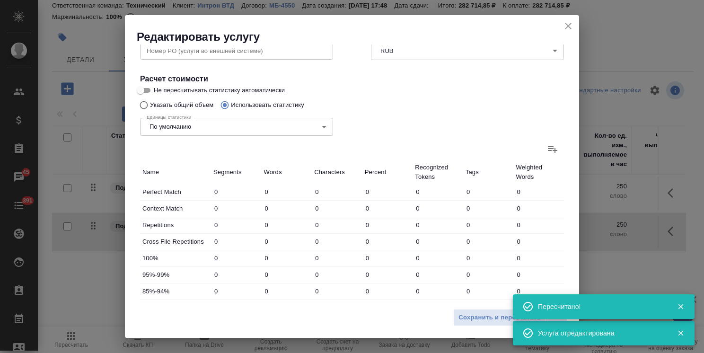
scroll to position [237, 0]
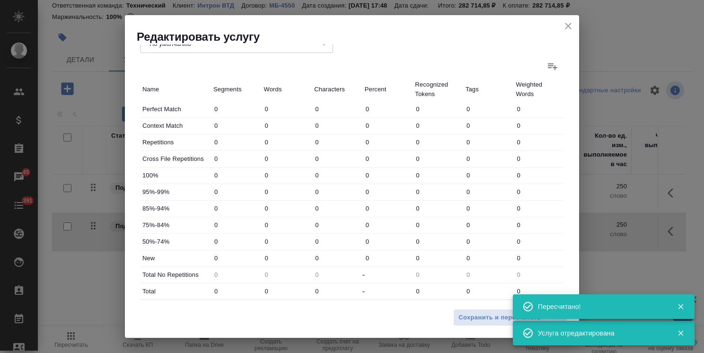
drag, startPoint x: 282, startPoint y: 141, endPoint x: 204, endPoint y: 143, distance: 77.6
click at [204, 143] on div "Repetitions 0 0 0 0 0 0 0" at bounding box center [352, 142] width 424 height 16
paste input "6783"
type input "6783"
type input "-6783"
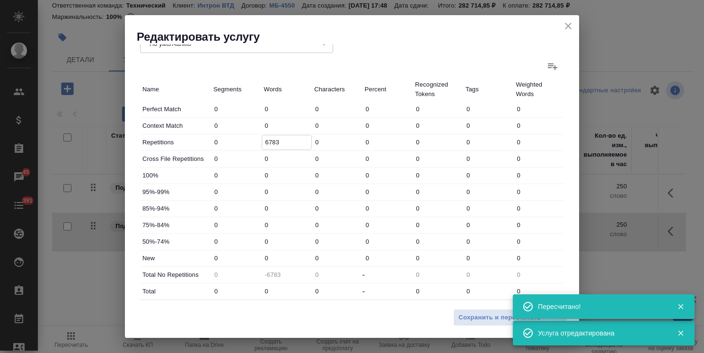
type input "6783"
drag, startPoint x: 270, startPoint y: 177, endPoint x: 227, endPoint y: 169, distance: 43.3
click at [244, 176] on div "100% 0 0 0 0 0 0 0" at bounding box center [352, 176] width 424 height 16
paste input "947"
type input "947"
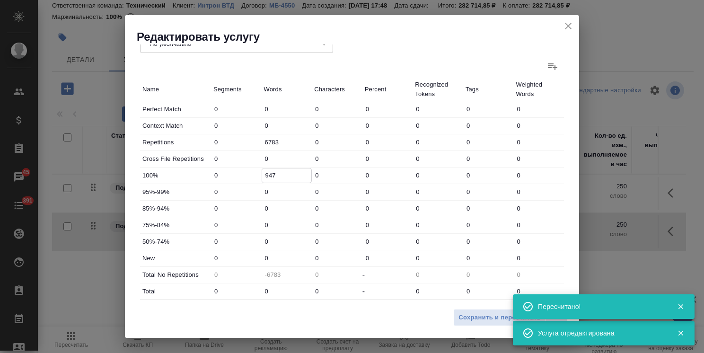
drag, startPoint x: 256, startPoint y: 194, endPoint x: 227, endPoint y: 204, distance: 30.8
click at [214, 198] on div "95%-99% 0 0 0 0 0 0 0" at bounding box center [352, 192] width 424 height 16
paste input "552"
type input "552"
drag, startPoint x: 222, startPoint y: 208, endPoint x: 210, endPoint y: 205, distance: 13.1
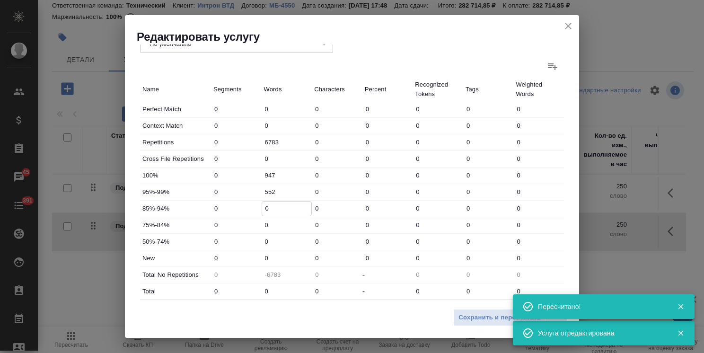
click at [210, 205] on div "85%-94% 0 0 0 0 0 0 0" at bounding box center [352, 209] width 424 height 16
type input "56"
drag, startPoint x: 259, startPoint y: 227, endPoint x: 253, endPoint y: 224, distance: 7.4
click at [234, 227] on div "75%-84% 0 0 0 0 0 0 0" at bounding box center [352, 225] width 424 height 16
paste input "105"
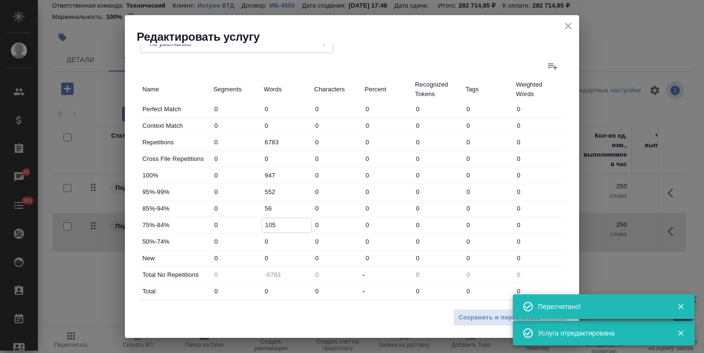
type input "105"
drag, startPoint x: 270, startPoint y: 257, endPoint x: 237, endPoint y: 257, distance: 33.6
click at [244, 257] on div "New 0 0 0 0 0 0 0" at bounding box center [352, 258] width 424 height 16
paste input "40328"
type input "40328"
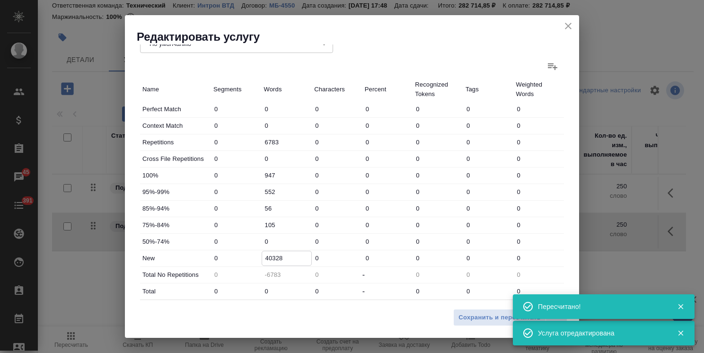
click at [232, 287] on div "Total 0 0 0 - 0 0 0" at bounding box center [352, 291] width 424 height 16
paste input "48771"
type input "41988"
type input "48771"
click at [480, 315] on span "Сохранить и пересчитать" at bounding box center [500, 317] width 82 height 11
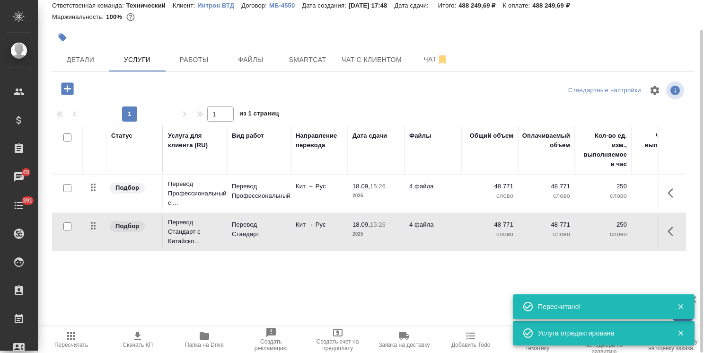
click at [67, 224] on input "checkbox" at bounding box center [67, 226] width 8 height 8
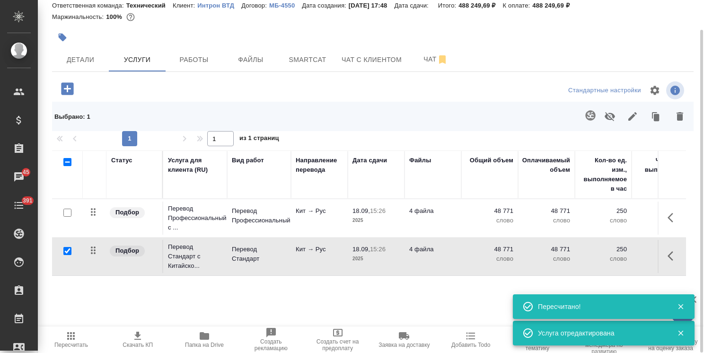
click at [611, 115] on icon "button" at bounding box center [609, 116] width 11 height 11
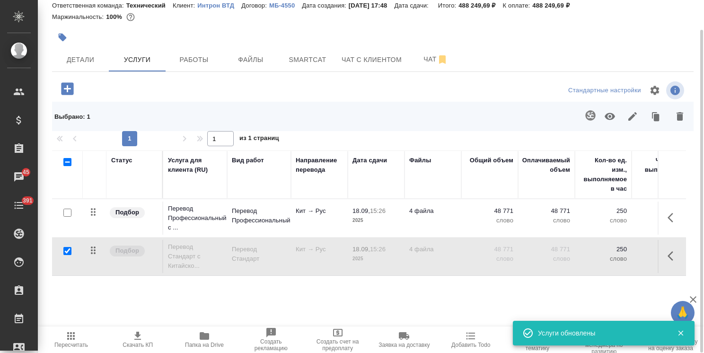
click at [65, 247] on input "checkbox" at bounding box center [67, 251] width 8 height 8
checkbox input "false"
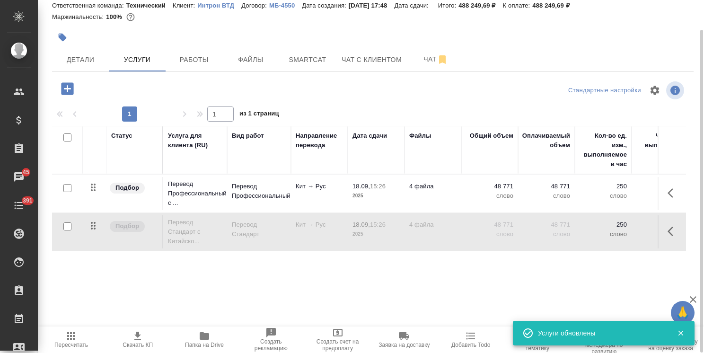
click at [78, 338] on span "Пересчитать" at bounding box center [71, 339] width 55 height 18
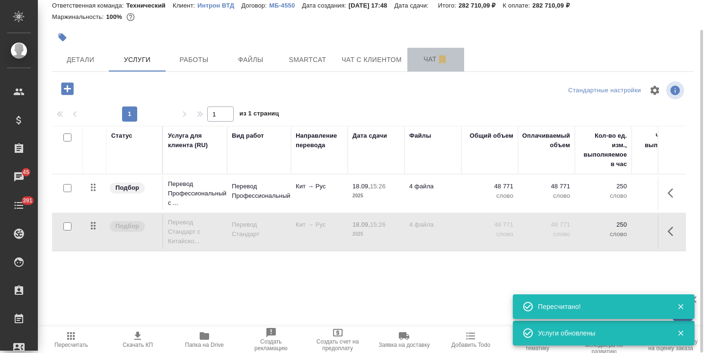
click at [426, 60] on span "Чат" at bounding box center [435, 59] width 45 height 12
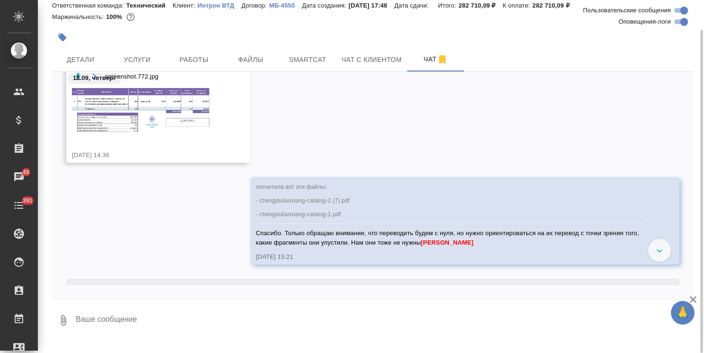
scroll to position [1110, 0]
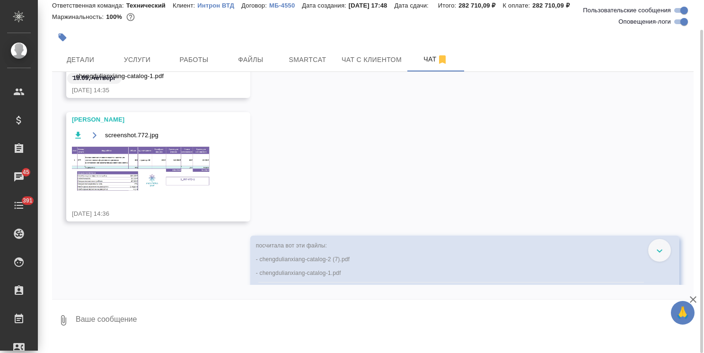
click at [150, 168] on img at bounding box center [143, 169] width 142 height 47
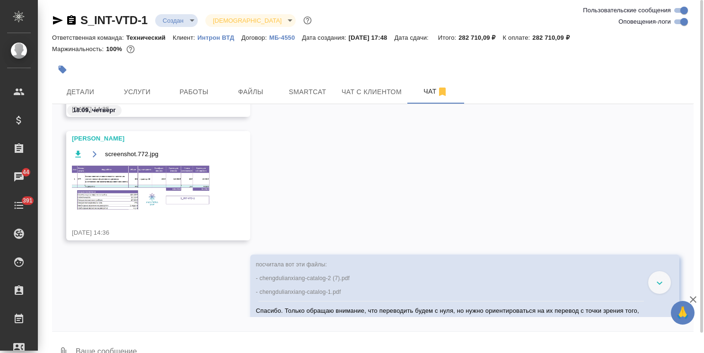
scroll to position [1109, 0]
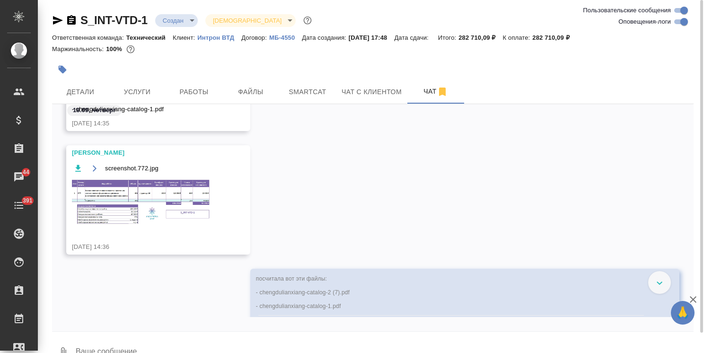
click at [155, 175] on div "screenshot.772.jpg" at bounding box center [144, 199] width 145 height 75
click at [148, 197] on img at bounding box center [143, 202] width 142 height 47
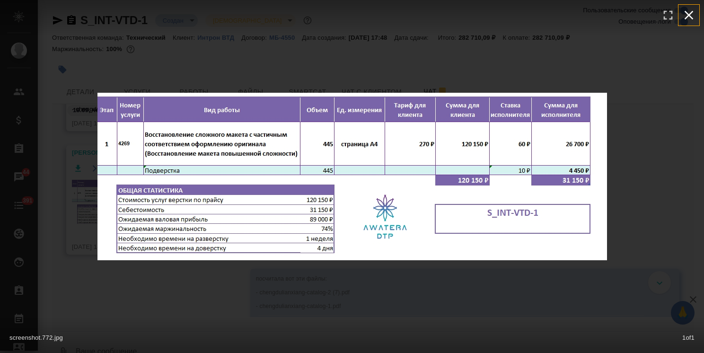
click at [689, 9] on icon "button" at bounding box center [688, 15] width 15 height 15
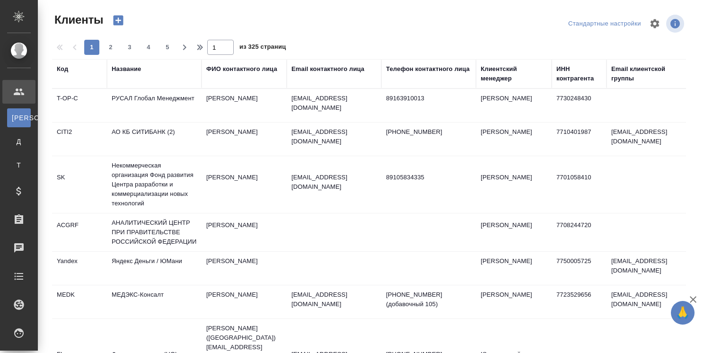
select select "RU"
click at [496, 76] on div "Клиентский менеджер" at bounding box center [514, 73] width 66 height 19
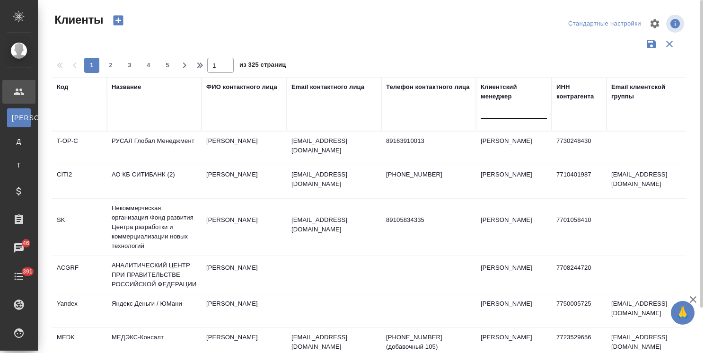
click at [488, 116] on div at bounding box center [514, 110] width 66 height 14
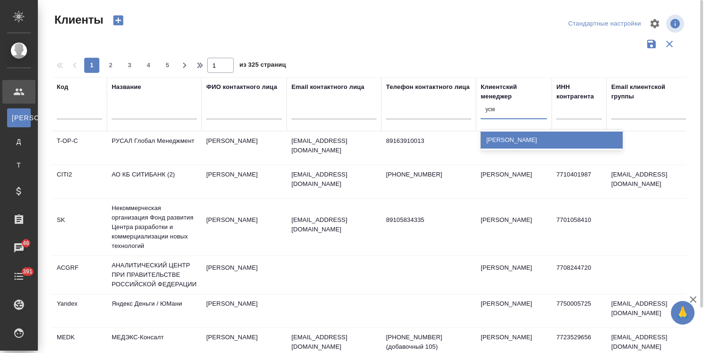
type input "усма"
click at [521, 135] on div "[PERSON_NAME]" at bounding box center [552, 140] width 142 height 17
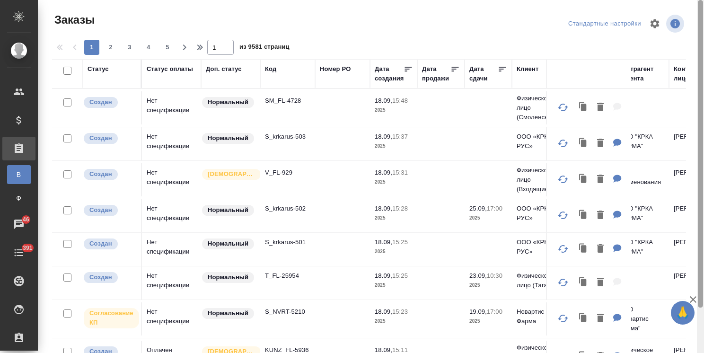
click at [691, 296] on icon "button" at bounding box center [693, 299] width 11 height 11
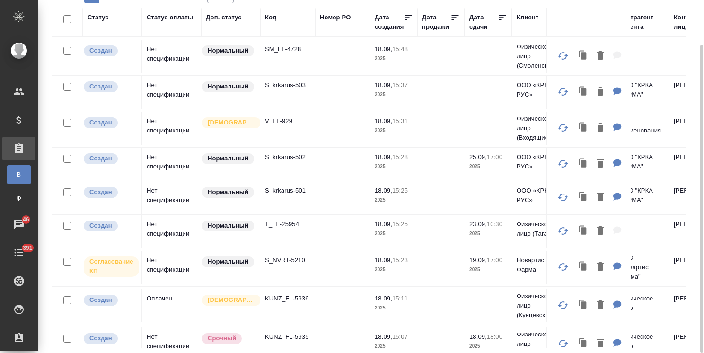
scroll to position [0, 467]
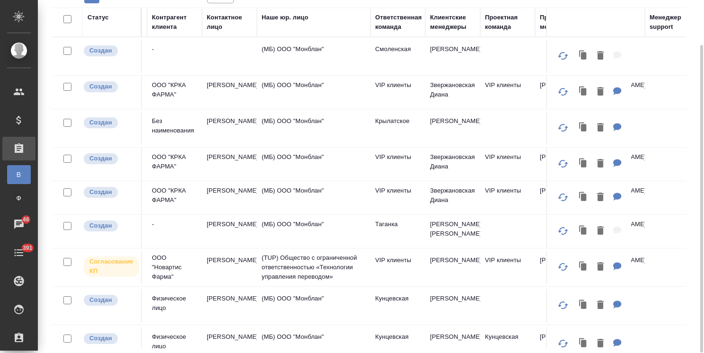
click at [449, 26] on div "Клиентские менеджеры" at bounding box center [452, 22] width 45 height 19
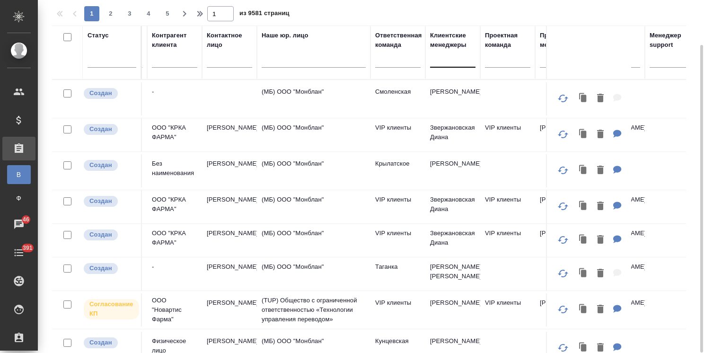
click at [444, 60] on div at bounding box center [452, 58] width 45 height 14
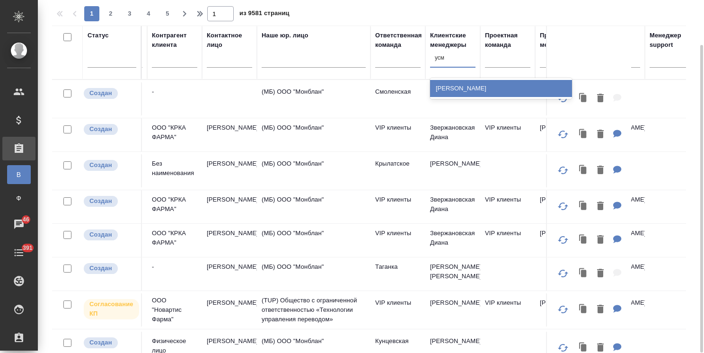
type input "усма"
click at [443, 90] on div "Усманова Ольга" at bounding box center [501, 88] width 142 height 17
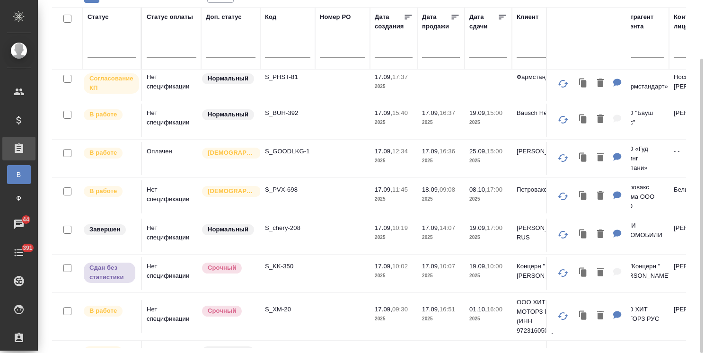
scroll to position [142, 0]
click at [97, 42] on div at bounding box center [112, 48] width 49 height 14
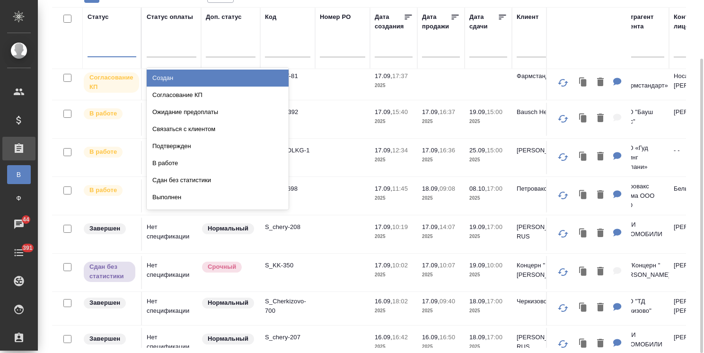
scroll to position [141, 0]
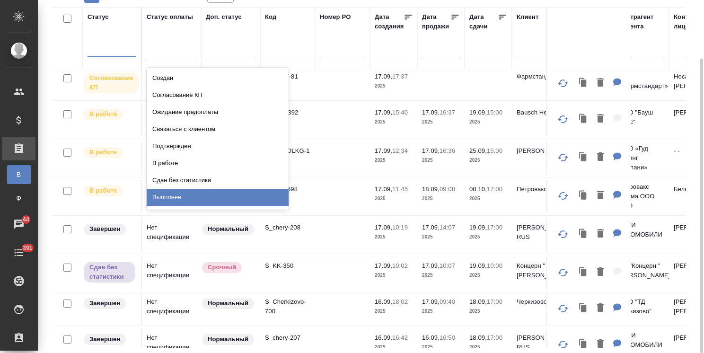
click at [181, 195] on div "Выполнен" at bounding box center [218, 197] width 142 height 17
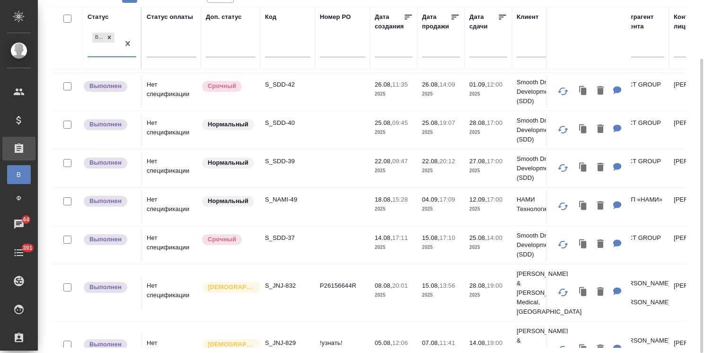
scroll to position [201, 0]
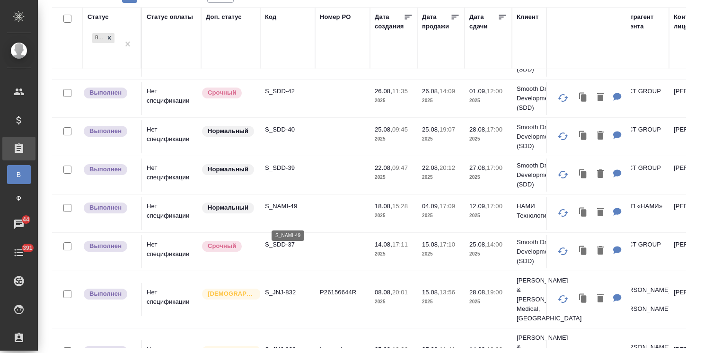
click at [273, 211] on p "S_NAMI-49" at bounding box center [287, 206] width 45 height 9
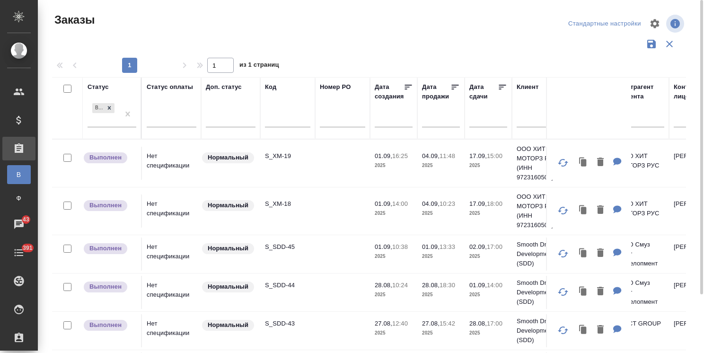
scroll to position [0, 0]
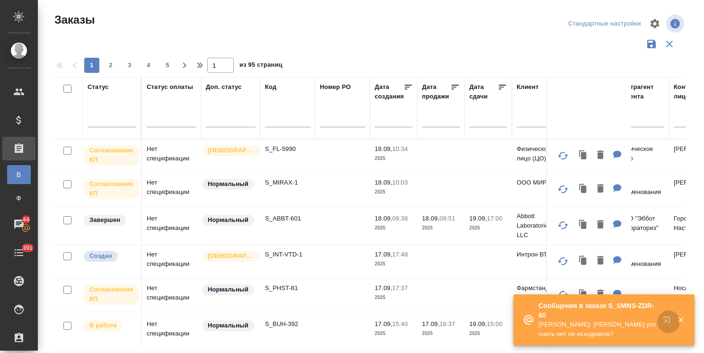
click at [667, 319] on icon "button" at bounding box center [668, 321] width 11 height 11
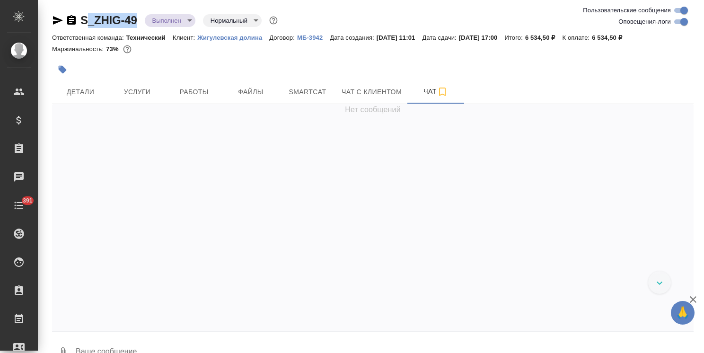
drag, startPoint x: 133, startPoint y: 11, endPoint x: 75, endPoint y: 16, distance: 58.9
click at [75, 17] on div "S_ZHIG-49 Выполнен completed Нормальный normal Ответственная команда: Техническ…" at bounding box center [373, 187] width 652 height 374
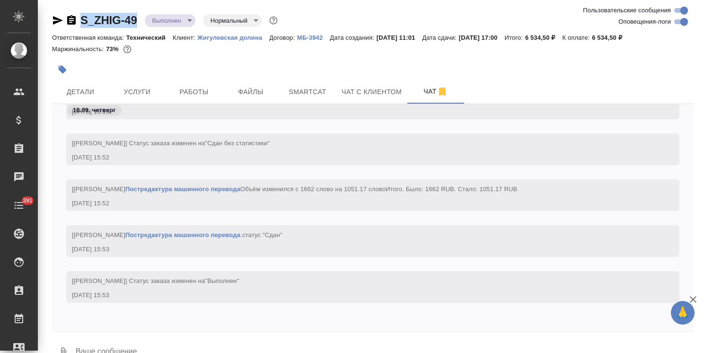
copy link "S_ZHIG-49"
click at [241, 35] on p "Жигулевская долина" at bounding box center [233, 37] width 72 height 7
click at [170, 22] on body "🙏 .cls-1 fill:#fff; AWATERA [PERSON_NAME] Спецификации Заказы 45 Чаты 391 Todo …" at bounding box center [352, 176] width 704 height 353
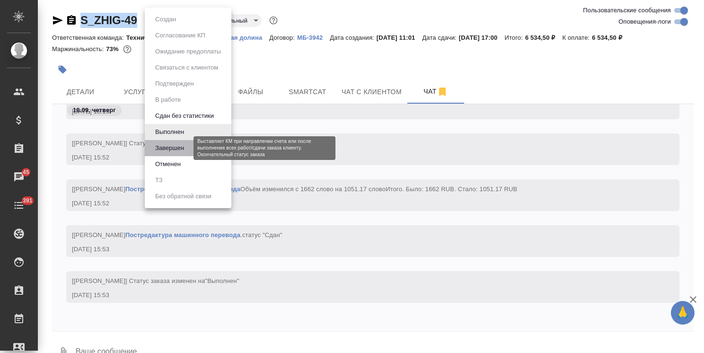
click at [172, 147] on button "Завершен" at bounding box center [169, 148] width 35 height 10
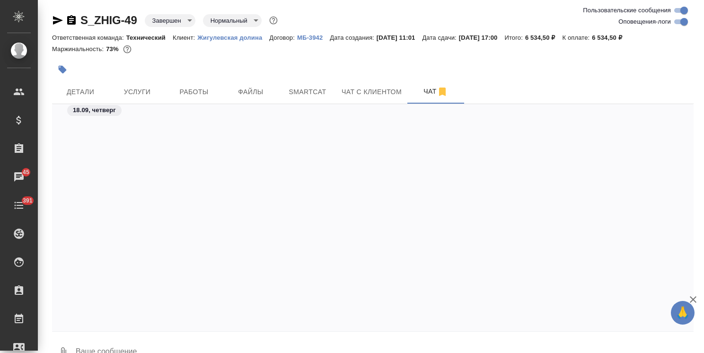
scroll to position [6902, 0]
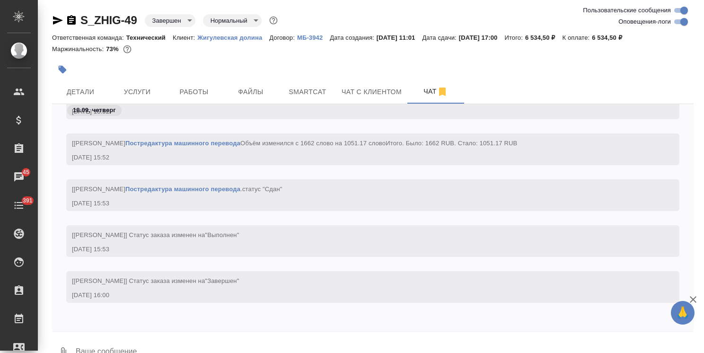
click at [312, 36] on p "МБ-3942" at bounding box center [313, 37] width 33 height 7
click at [248, 91] on span "Файлы" at bounding box center [250, 92] width 45 height 12
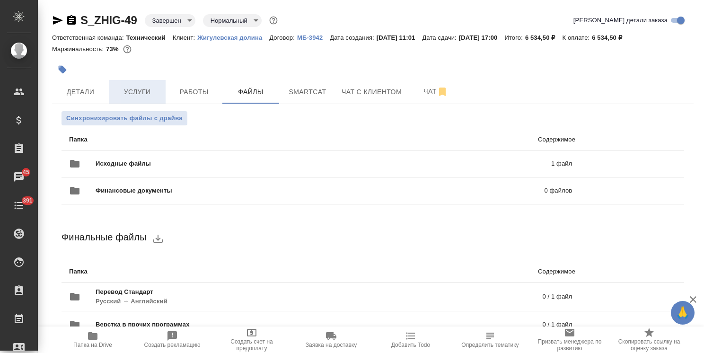
click at [146, 93] on span "Услуги" at bounding box center [137, 92] width 45 height 12
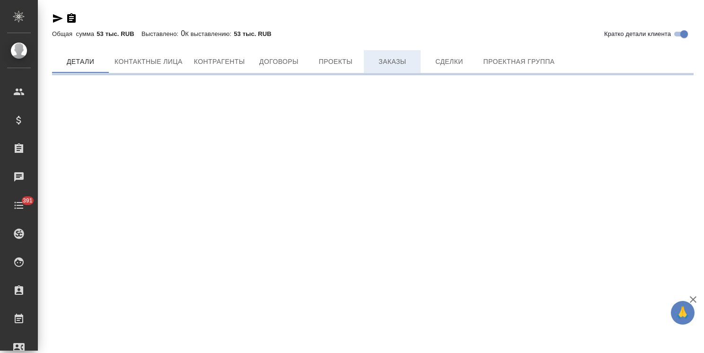
click at [384, 66] on button "Заказы" at bounding box center [392, 61] width 57 height 23
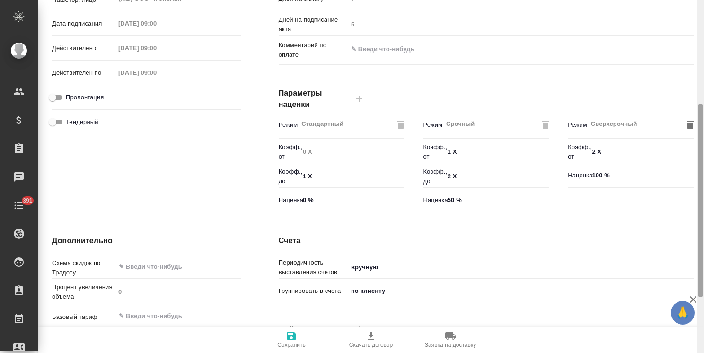
scroll to position [237, 0]
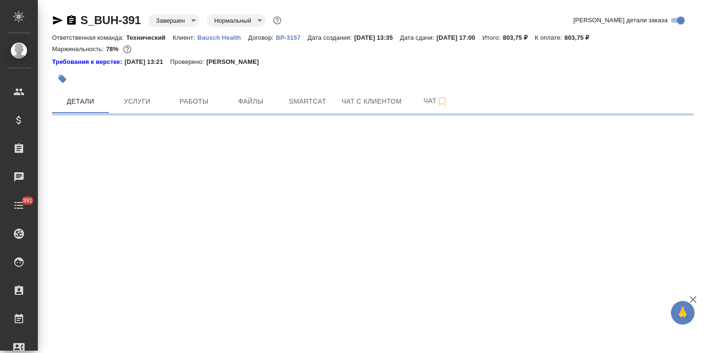
select select "RU"
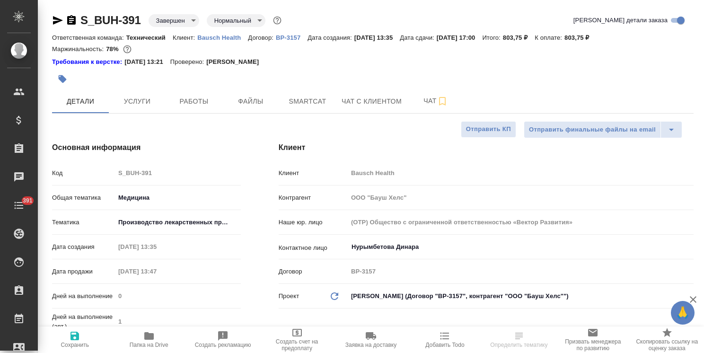
type textarea "x"
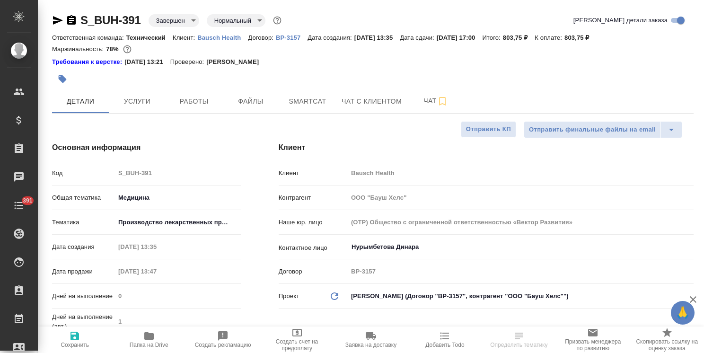
type textarea "x"
drag, startPoint x: 125, startPoint y: 12, endPoint x: 59, endPoint y: 11, distance: 66.3
type textarea "x"
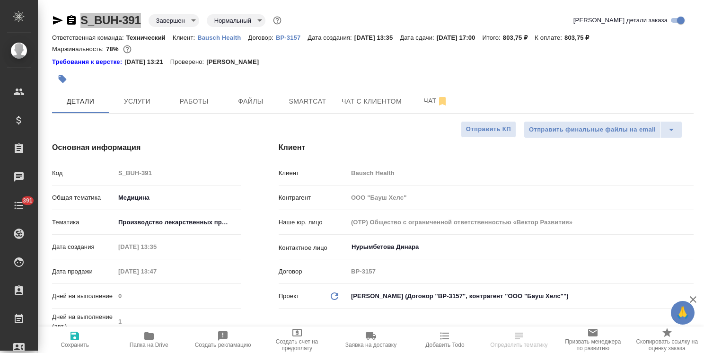
type textarea "x"
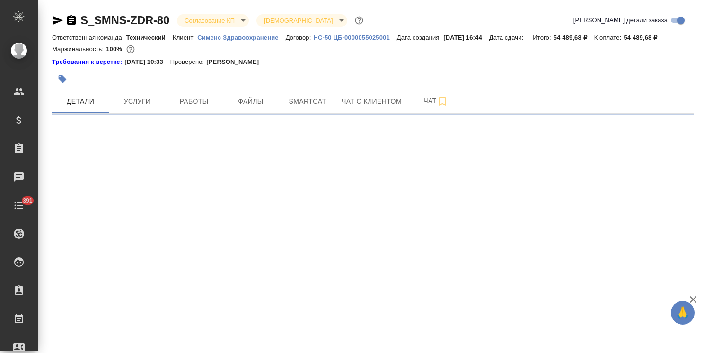
select select "RU"
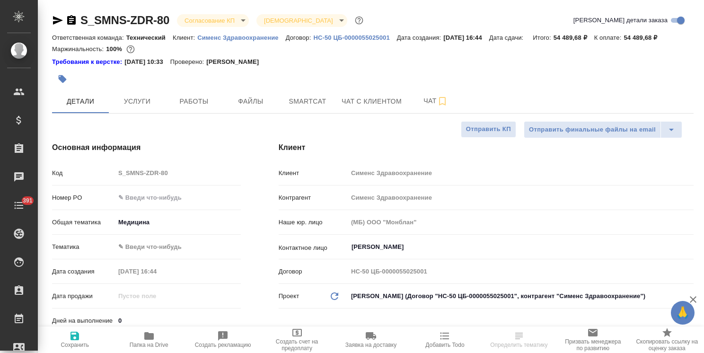
type textarea "x"
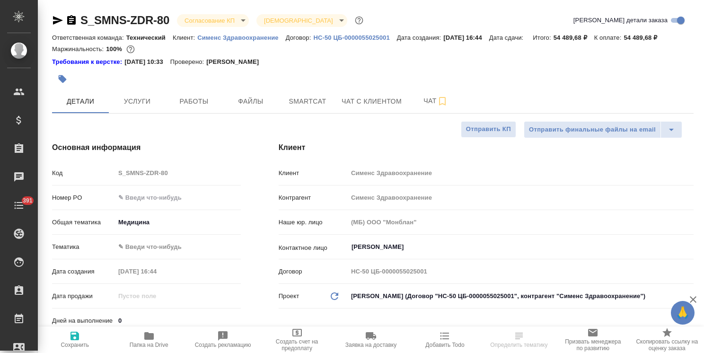
type textarea "x"
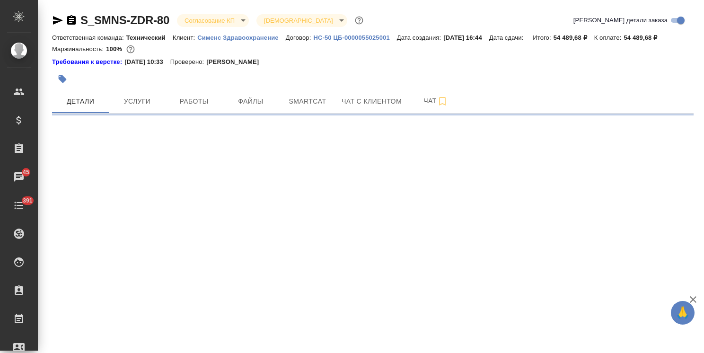
select select "RU"
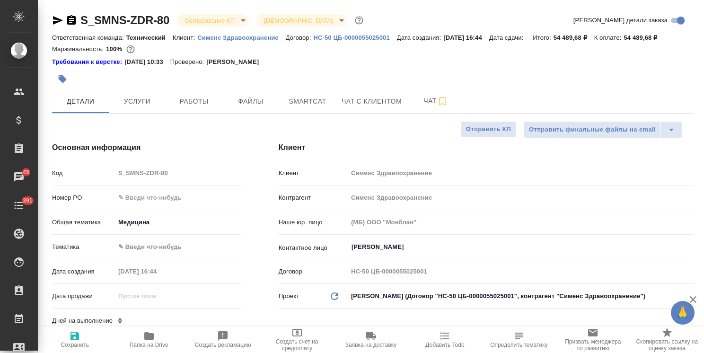
type textarea "x"
click at [74, 21] on icon "button" at bounding box center [71, 19] width 9 height 9
type textarea "x"
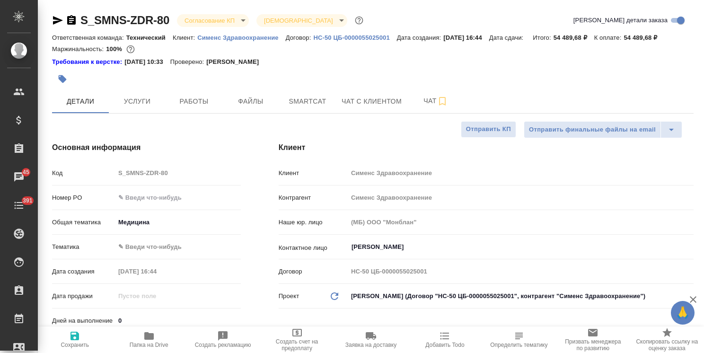
type textarea "x"
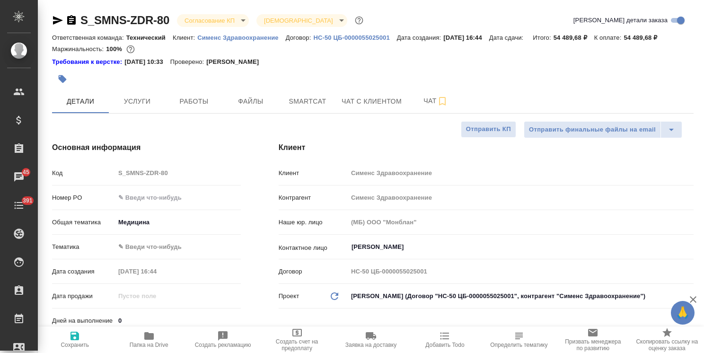
type textarea "x"
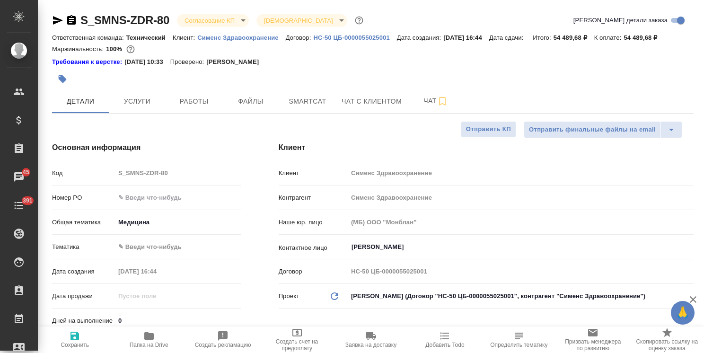
type textarea "x"
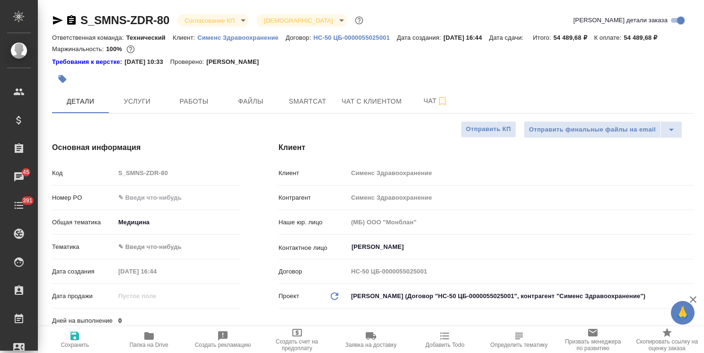
type textarea "x"
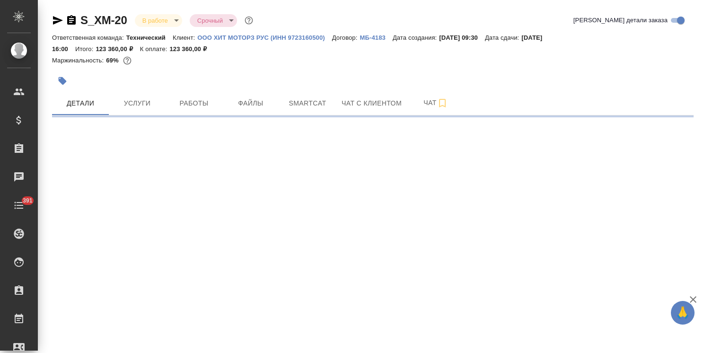
select select "RU"
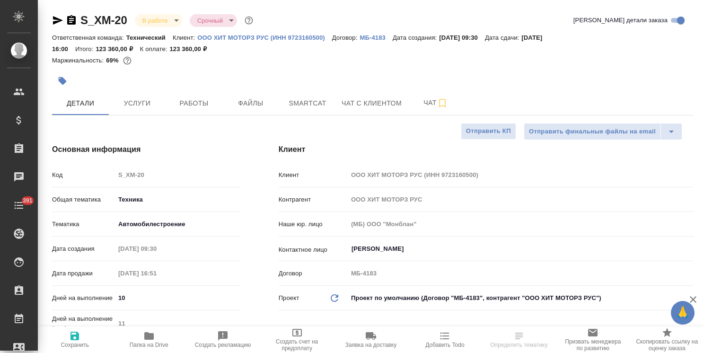
type textarea "x"
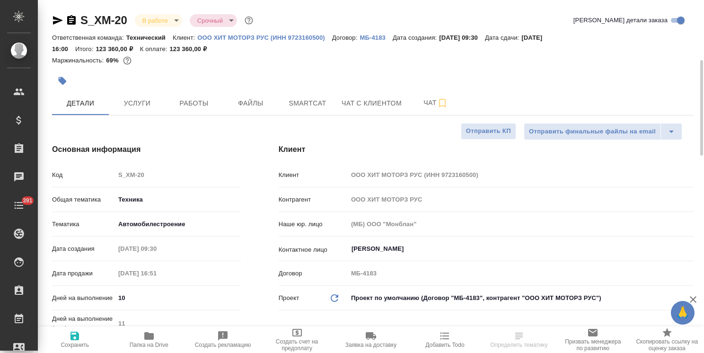
type textarea "x"
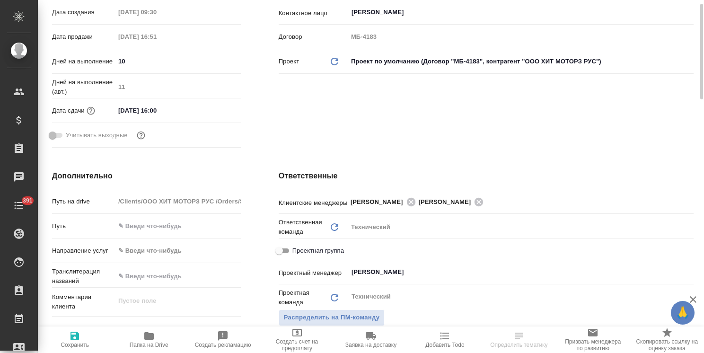
scroll to position [284, 0]
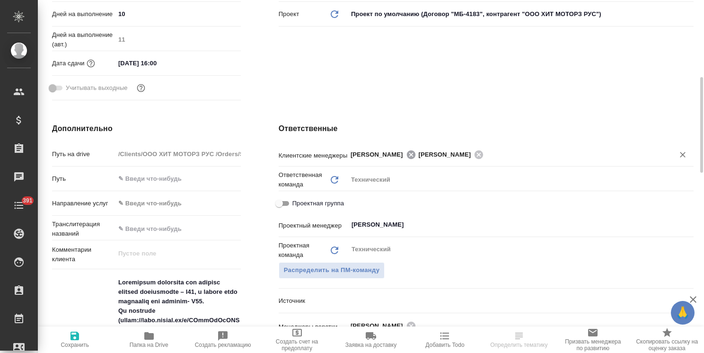
click at [406, 154] on icon at bounding box center [410, 154] width 9 height 9
type textarea "x"
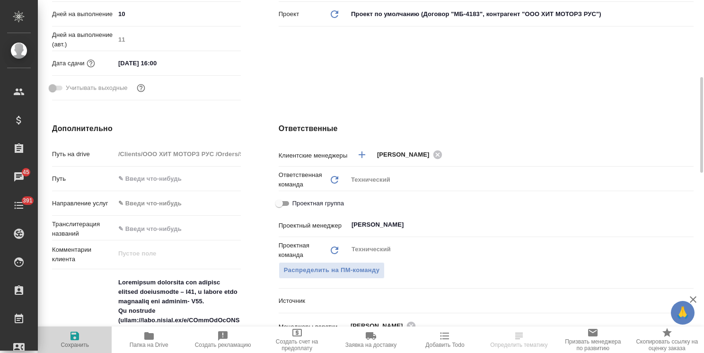
click at [70, 345] on span "Сохранить" at bounding box center [75, 345] width 28 height 7
type textarea "x"
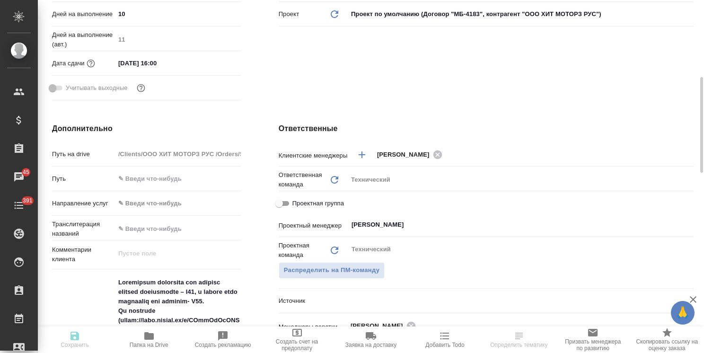
type textarea "x"
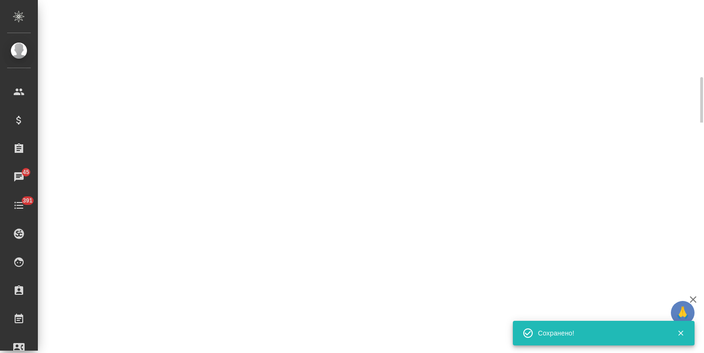
select select "RU"
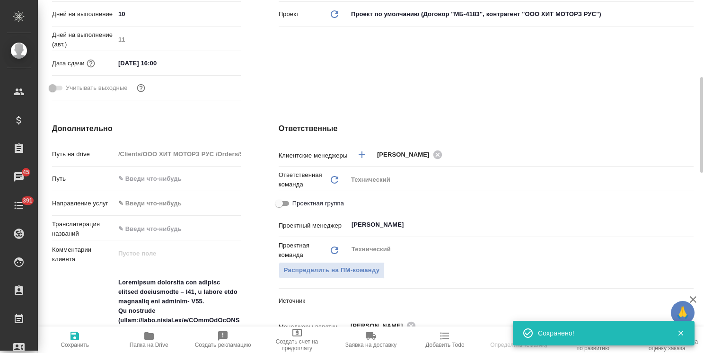
type textarea "x"
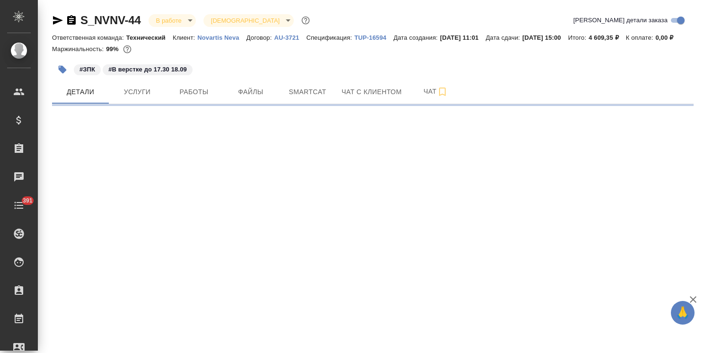
select select "RU"
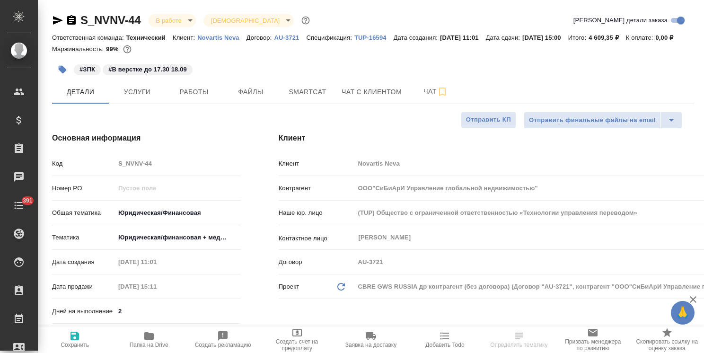
type textarea "x"
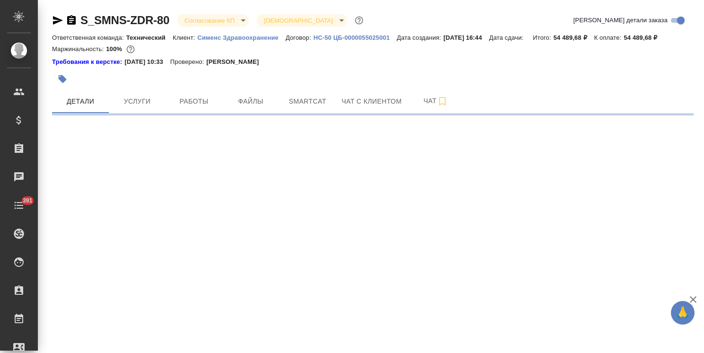
select select "RU"
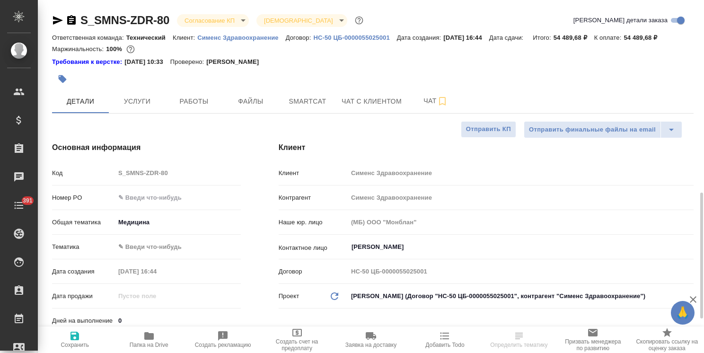
type textarea "x"
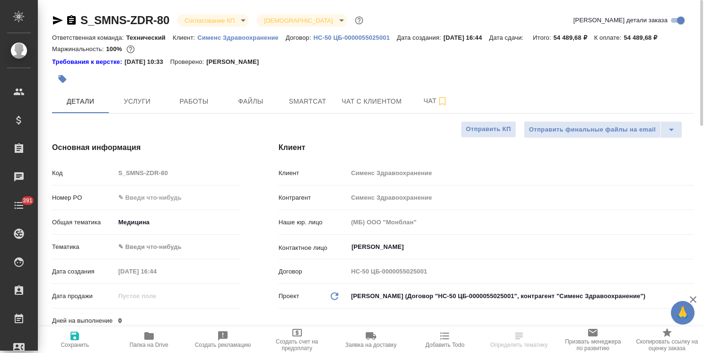
type textarea "x"
click at [168, 200] on input "text" at bounding box center [178, 198] width 126 height 14
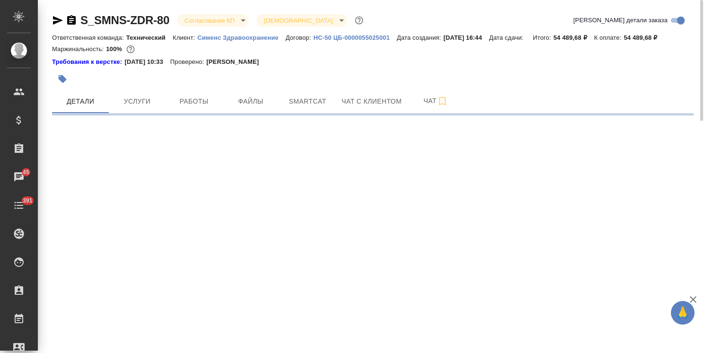
select select "RU"
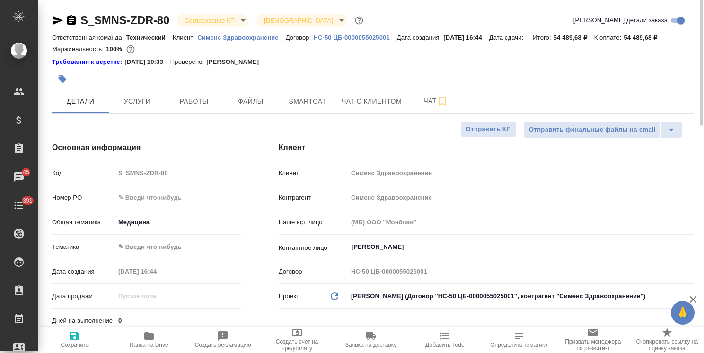
type textarea "x"
click at [144, 198] on input "text" at bounding box center [177, 198] width 125 height 14
paste input "СЗЦБ-015230"
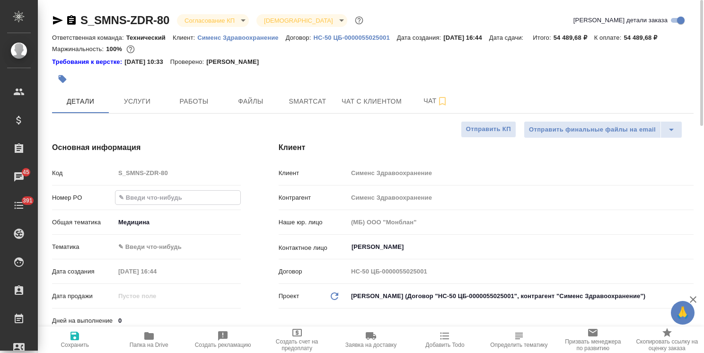
type input "СЗЦБ-015230"
type textarea "x"
type input "СЗЦБ-015230"
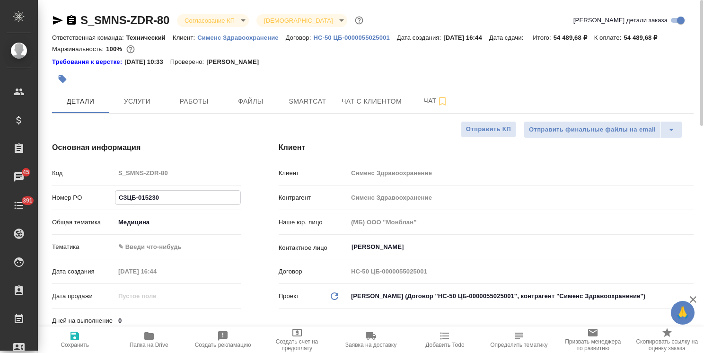
click at [78, 347] on span "Сохранить" at bounding box center [75, 345] width 28 height 7
type textarea "x"
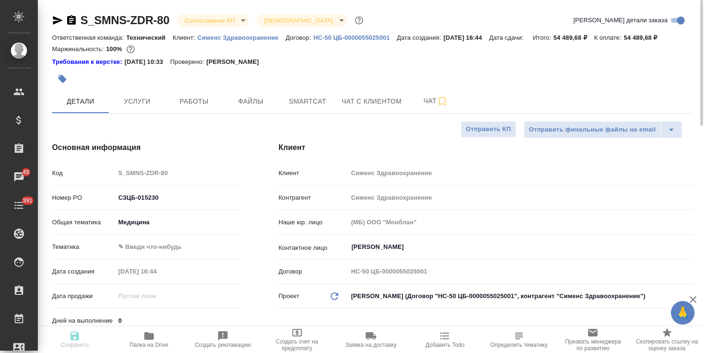
type textarea "x"
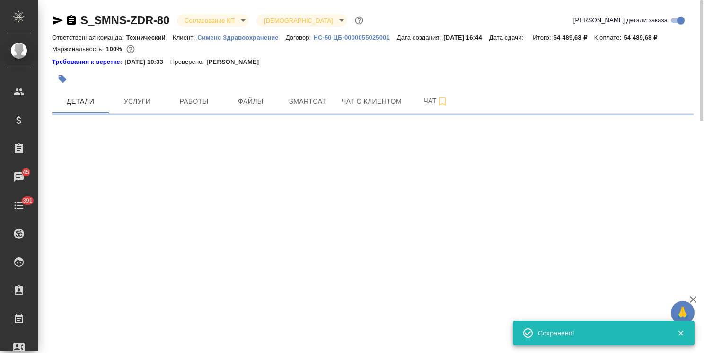
select select "RU"
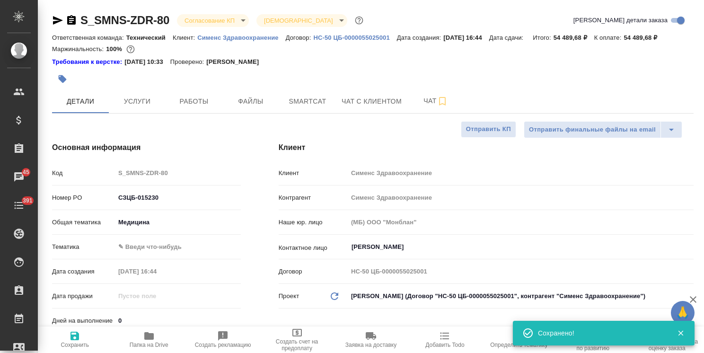
type textarea "x"
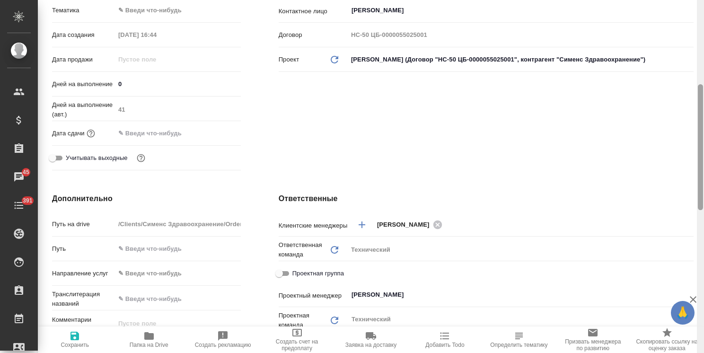
click at [700, 193] on div at bounding box center [700, 176] width 7 height 353
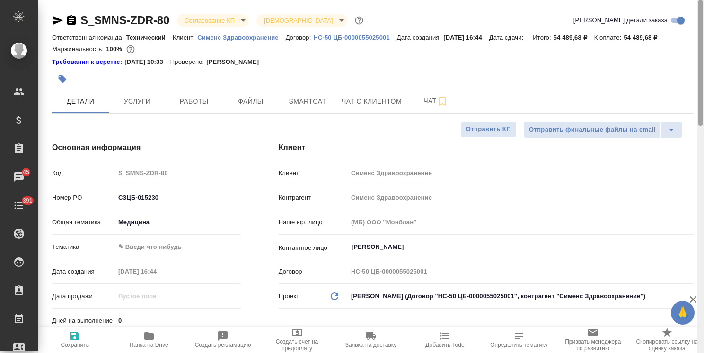
drag, startPoint x: 701, startPoint y: 221, endPoint x: 709, endPoint y: -20, distance: 241.4
click at [704, 0] on html "🙏 .cls-1 fill:#fff; AWATERA Usmanova Olga Клиенты Спецификации Заказы 45 Чаты 3…" at bounding box center [352, 176] width 704 height 353
type textarea "x"
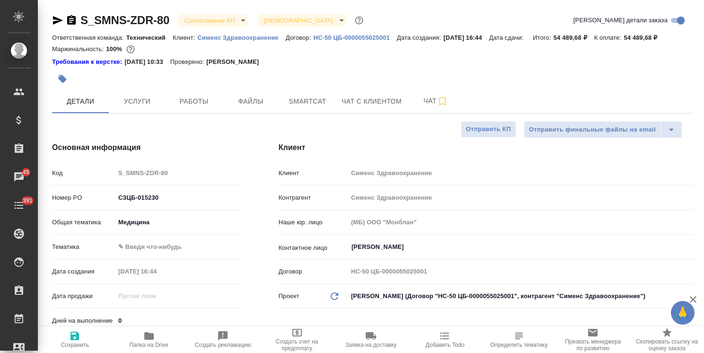
type textarea "x"
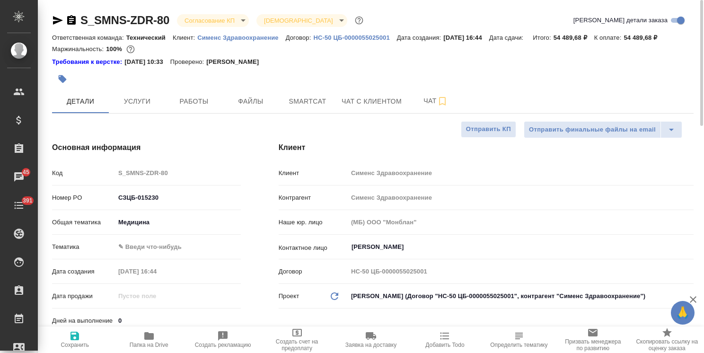
type textarea "x"
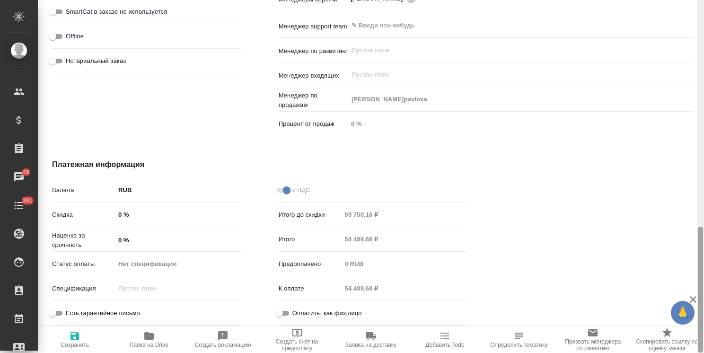
scroll to position [97, 0]
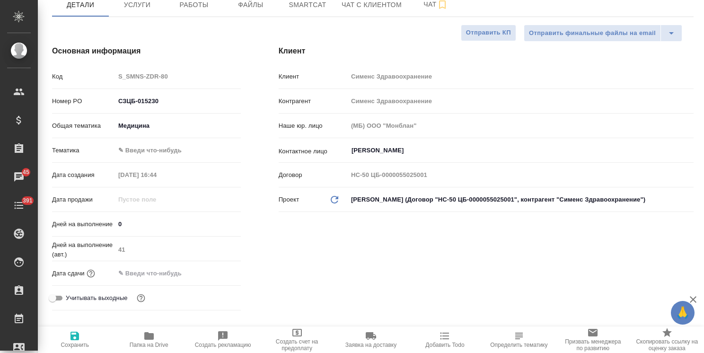
drag, startPoint x: 701, startPoint y: 124, endPoint x: 707, endPoint y: 51, distance: 73.2
click at [704, 51] on html "🙏 .cls-1 fill:#fff; AWATERA Usmanova Olga Клиенты Спецификации Заказы 45 Чаты 3…" at bounding box center [352, 176] width 704 height 353
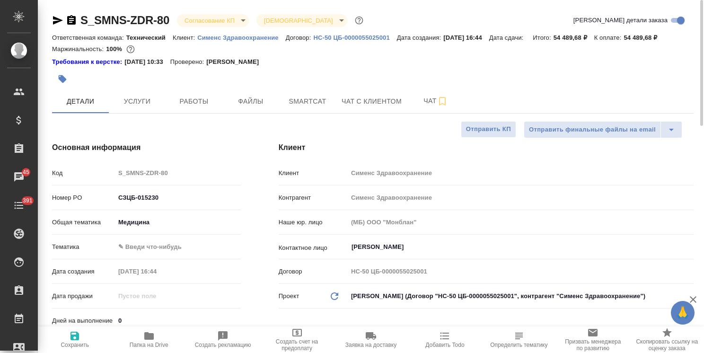
scroll to position [142, 0]
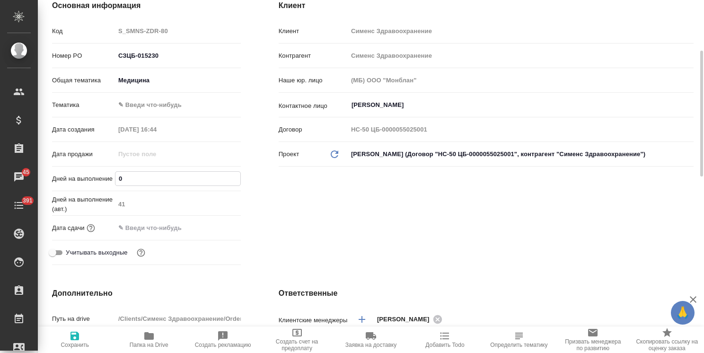
drag, startPoint x: 103, startPoint y: 179, endPoint x: 86, endPoint y: 177, distance: 17.6
click at [86, 177] on div "Дней на выполнение 0" at bounding box center [146, 178] width 189 height 17
type input "2"
type textarea "x"
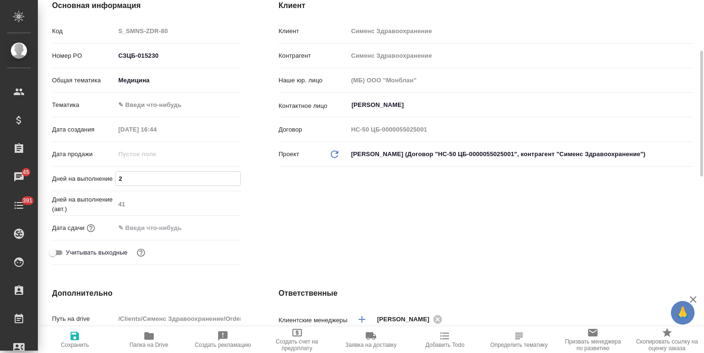
type textarea "x"
type input "25"
type textarea "x"
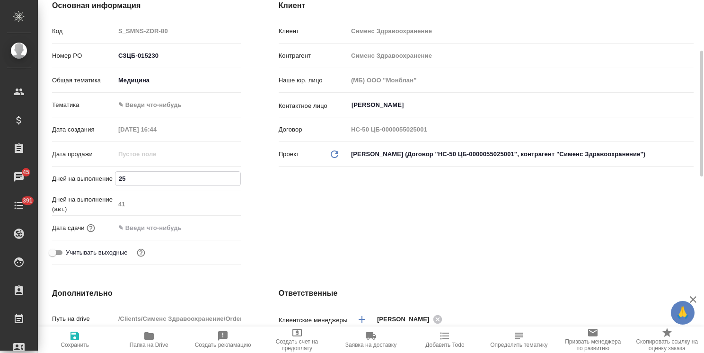
type input "25"
click at [83, 334] on span "Сохранить" at bounding box center [75, 339] width 62 height 18
type textarea "x"
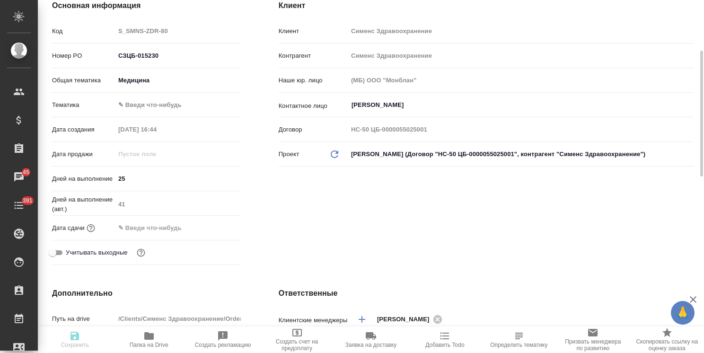
type textarea "x"
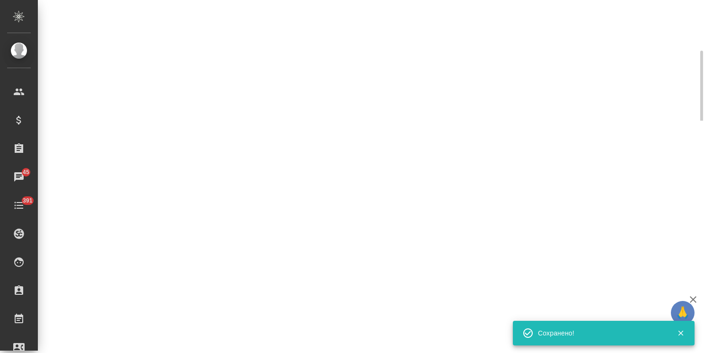
select select "RU"
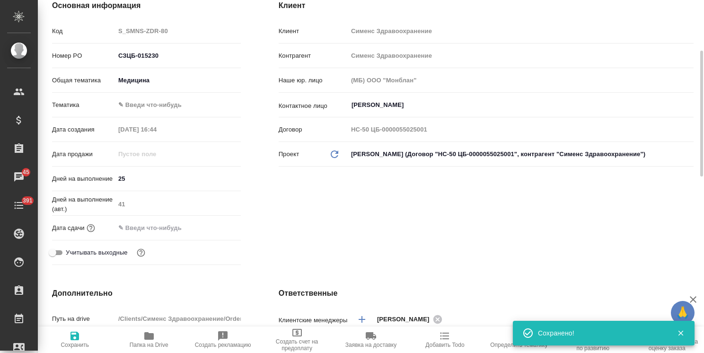
type textarea "x"
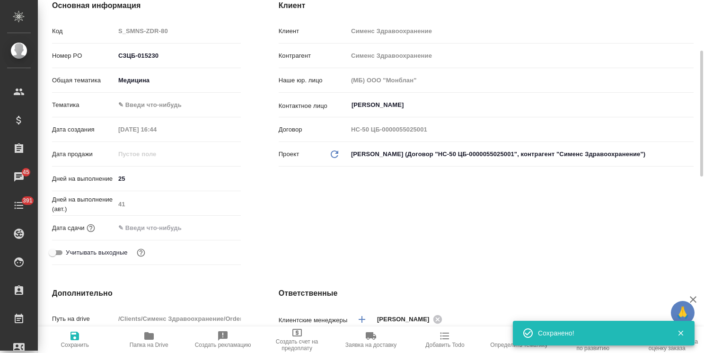
type textarea "x"
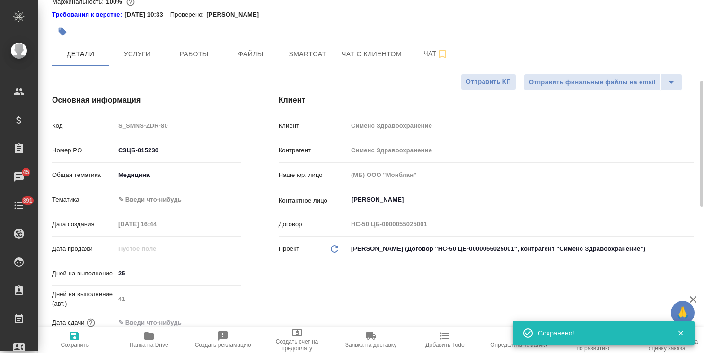
scroll to position [0, 0]
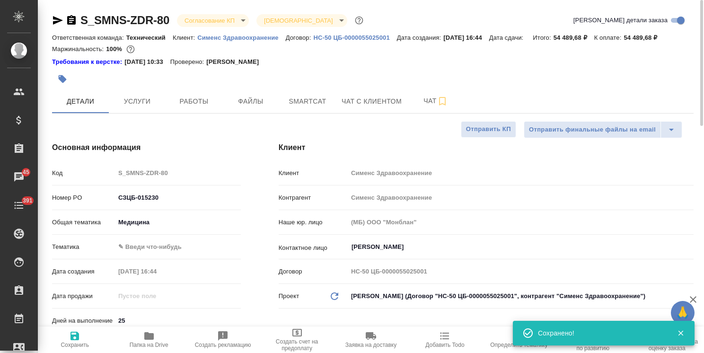
type textarea "x"
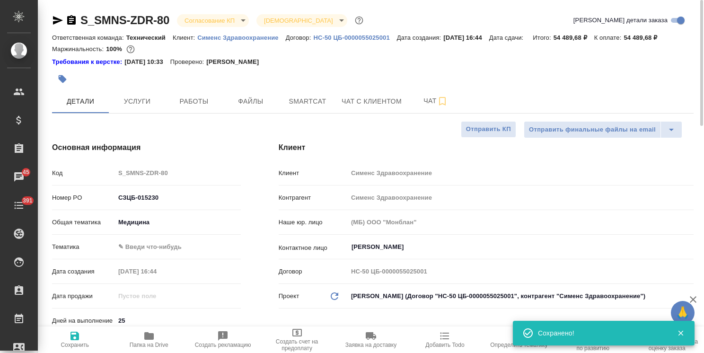
type textarea "x"
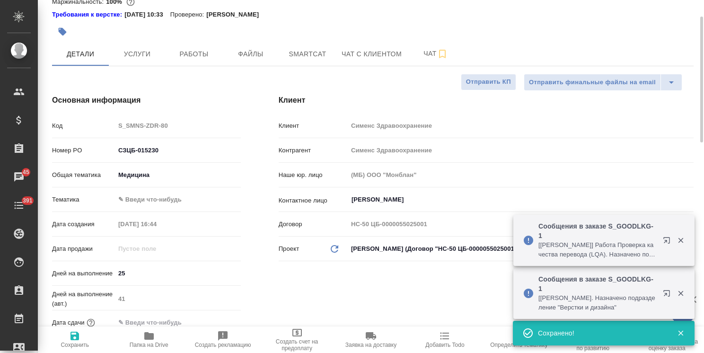
scroll to position [142, 0]
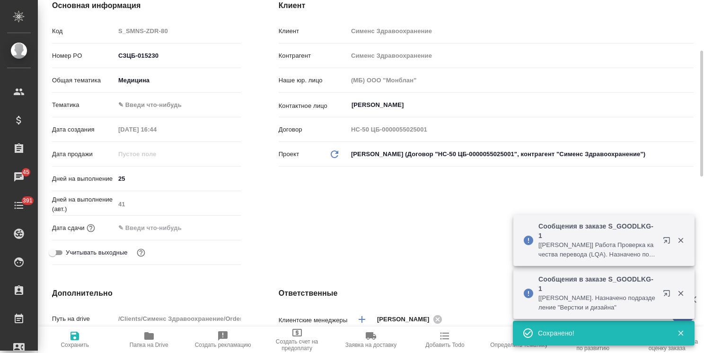
click at [180, 221] on input "text" at bounding box center [156, 228] width 83 height 14
click at [216, 224] on icon "button" at bounding box center [213, 226] width 9 height 9
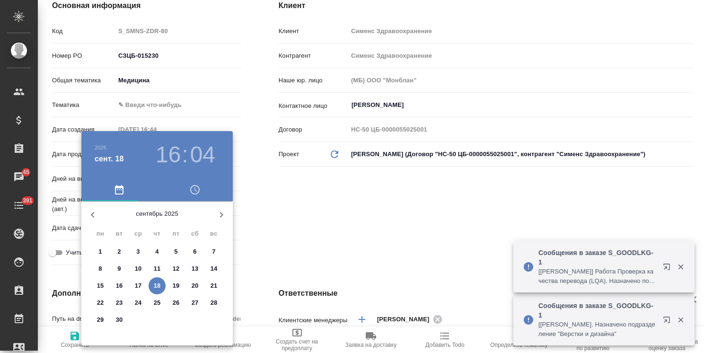
click at [222, 212] on icon "button" at bounding box center [221, 214] width 11 height 11
click at [137, 286] on p "15" at bounding box center [138, 285] width 7 height 9
type input "15.10.2025 16:04"
type textarea "x"
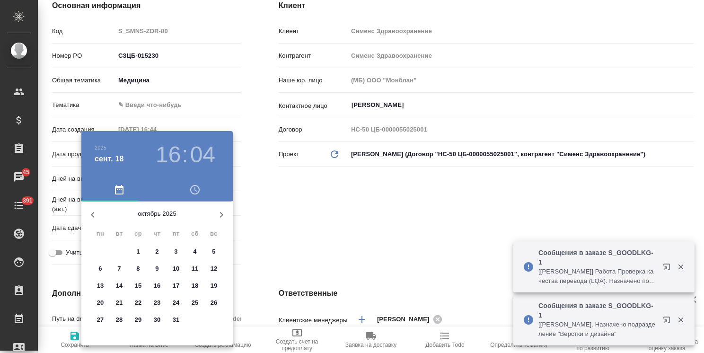
type textarea "x"
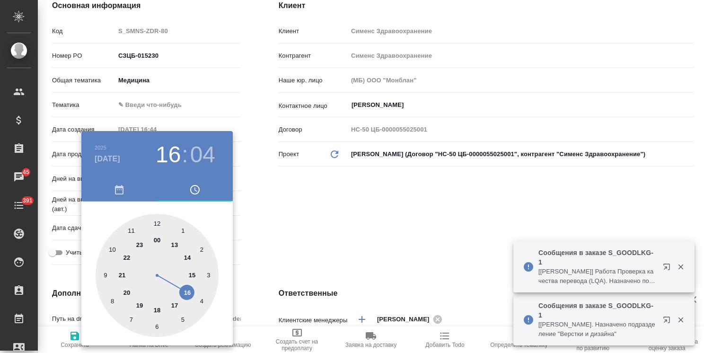
click at [272, 249] on div at bounding box center [352, 176] width 704 height 353
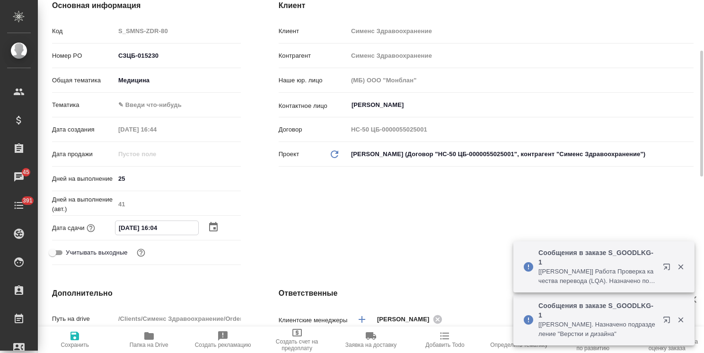
click at [166, 228] on input "15.10.2025 16:04" at bounding box center [156, 228] width 83 height 14
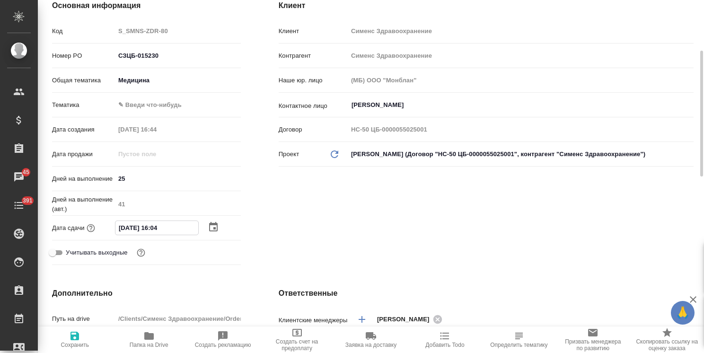
click at [156, 229] on input "15.10.2025 16:04" at bounding box center [156, 228] width 83 height 14
type input "15.10.2025 17:04"
type textarea "x"
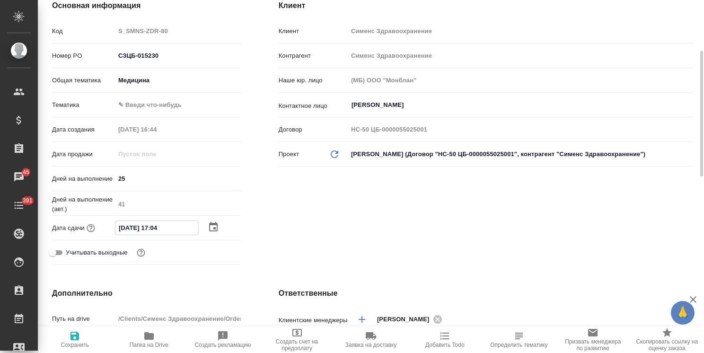
drag, startPoint x: 169, startPoint y: 228, endPoint x: 161, endPoint y: 230, distance: 8.3
click at [161, 230] on input "15.10.2025 17:04" at bounding box center [156, 228] width 83 height 14
type input "15.10.2025 17:0_"
type textarea "x"
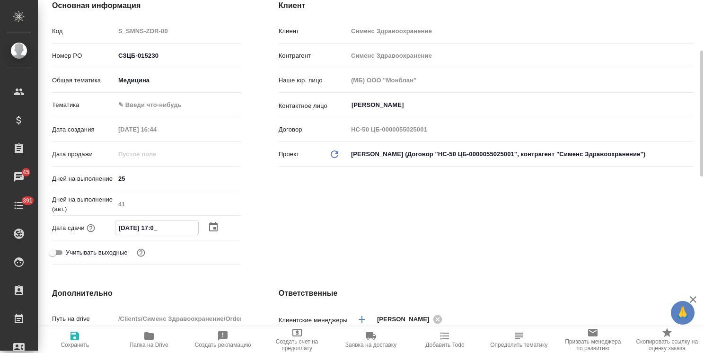
type textarea "x"
type input "15.10.2025 17:00"
type textarea "x"
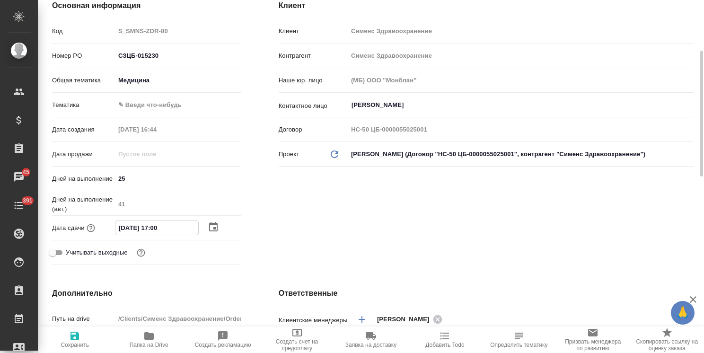
type input "15.10.2025 17:00"
click at [79, 342] on span "Сохранить" at bounding box center [75, 345] width 28 height 7
type textarea "x"
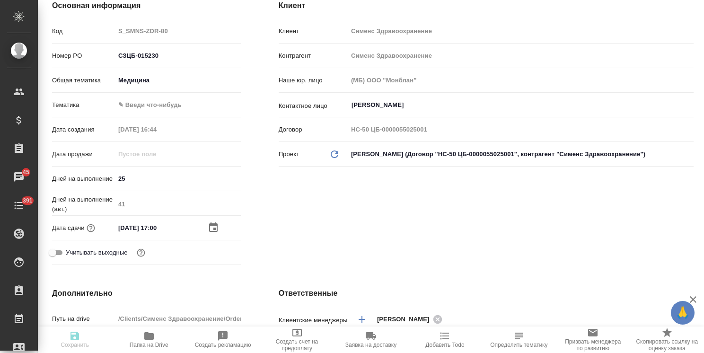
type textarea "x"
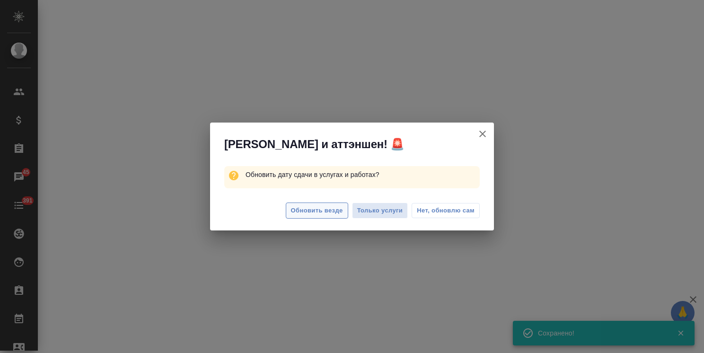
click at [327, 207] on span "Обновить везде" at bounding box center [317, 210] width 52 height 11
select select "RU"
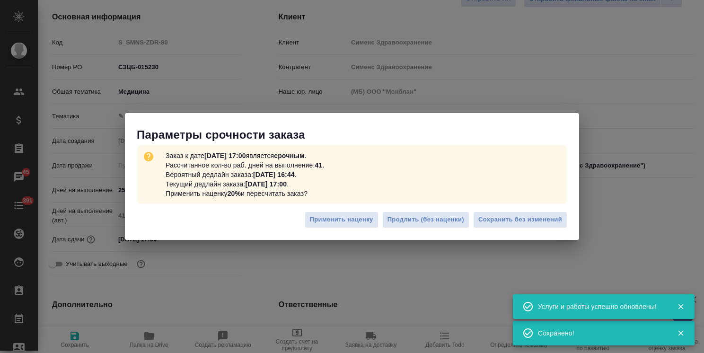
type textarea "x"
click at [521, 221] on span "Сохранить без изменений" at bounding box center [520, 219] width 84 height 11
type textarea "x"
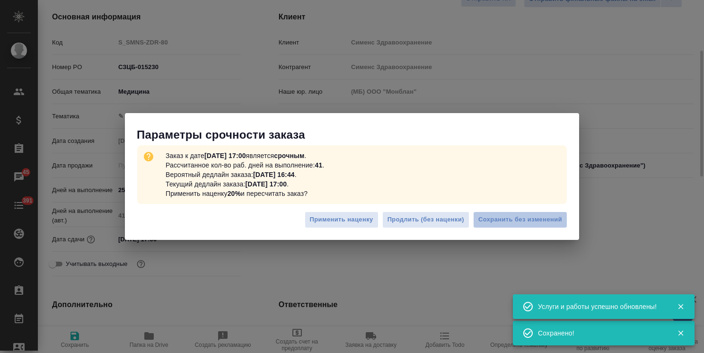
type textarea "x"
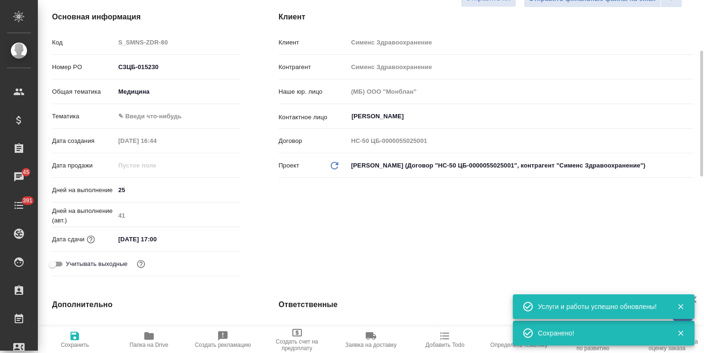
type textarea "x"
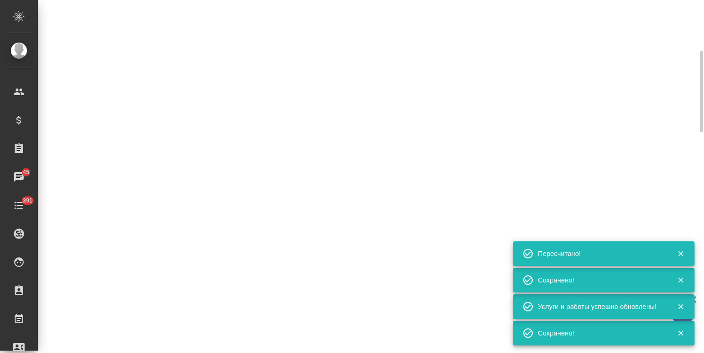
type input "urgent"
select select "RU"
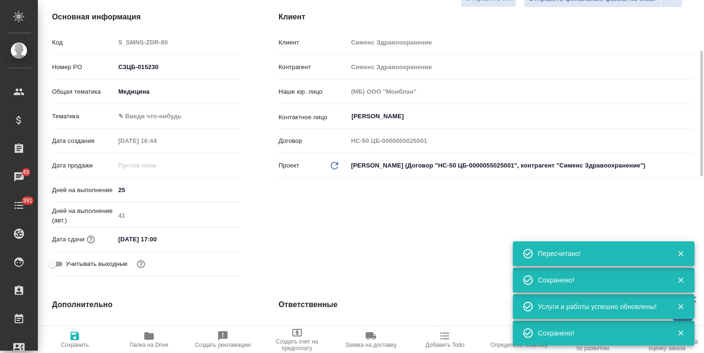
type textarea "x"
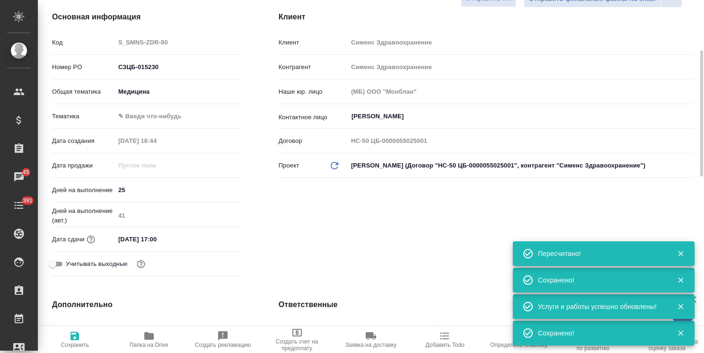
type textarea "x"
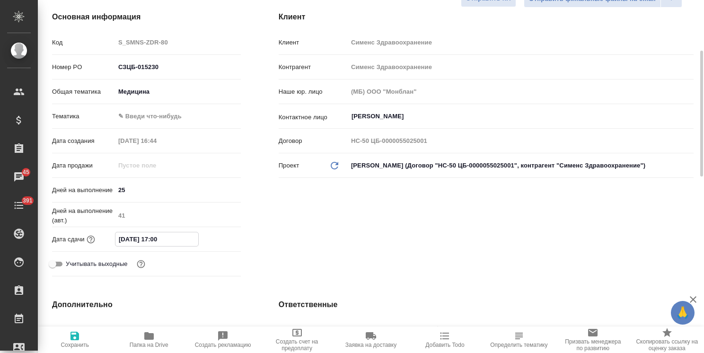
click at [121, 243] on input "15.10.2025 17:00" at bounding box center [156, 239] width 83 height 14
type input "13.10.2025 17:00"
type textarea "x"
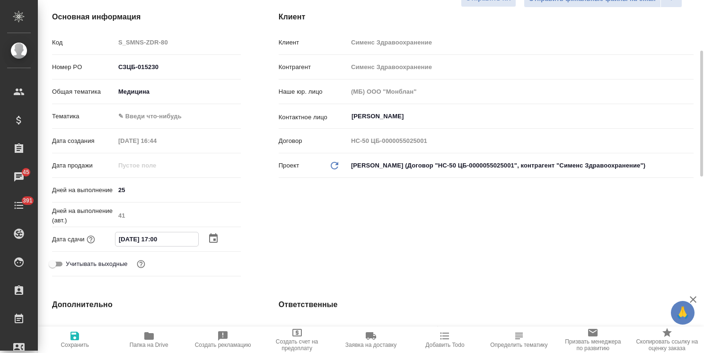
type input "13.10.2025 17:00"
click at [69, 337] on icon "button" at bounding box center [74, 335] width 11 height 11
type textarea "x"
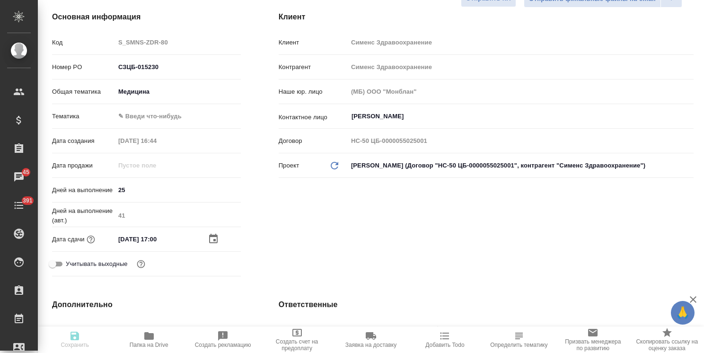
type textarea "x"
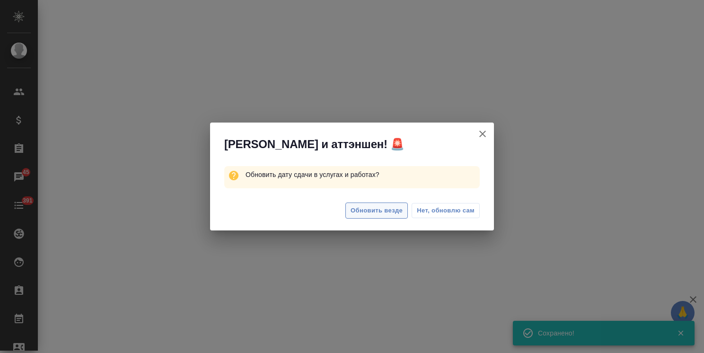
click at [379, 213] on span "Обновить везде" at bounding box center [377, 210] width 52 height 11
select select "RU"
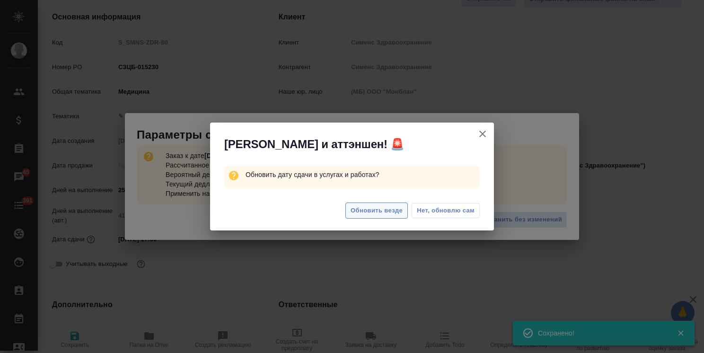
type textarea "x"
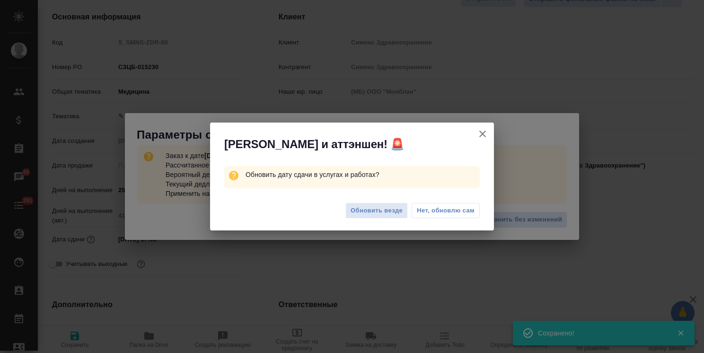
type textarea "x"
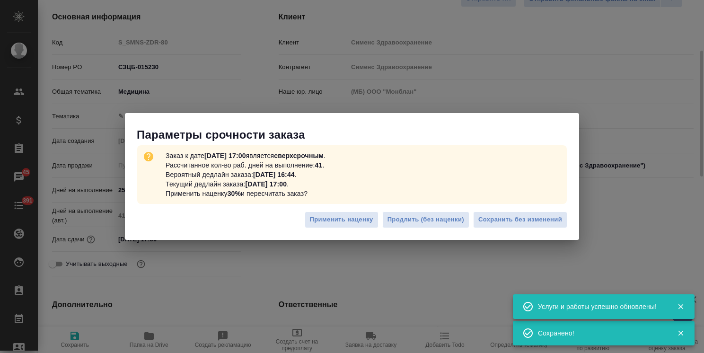
click at [529, 222] on span "Сохранить без изменений" at bounding box center [520, 219] width 84 height 11
type textarea "x"
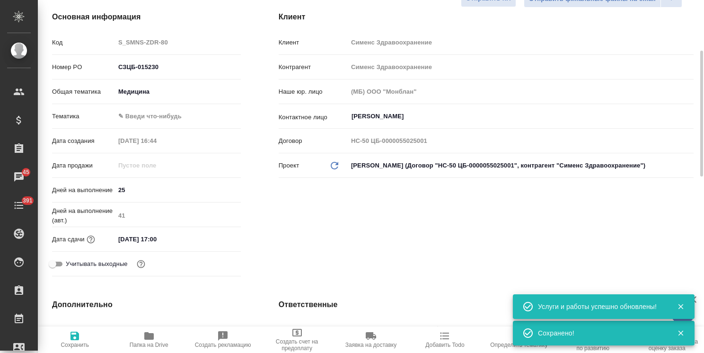
type textarea "x"
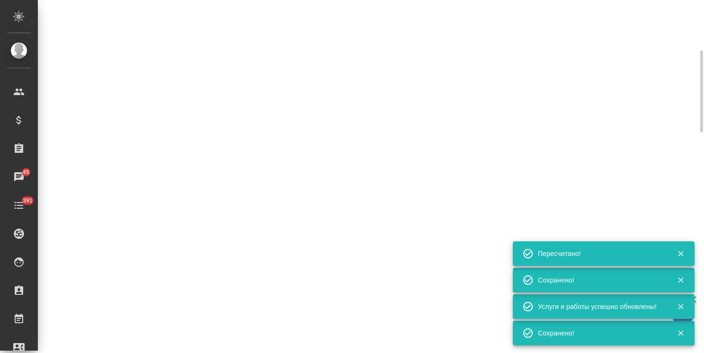
select select "RU"
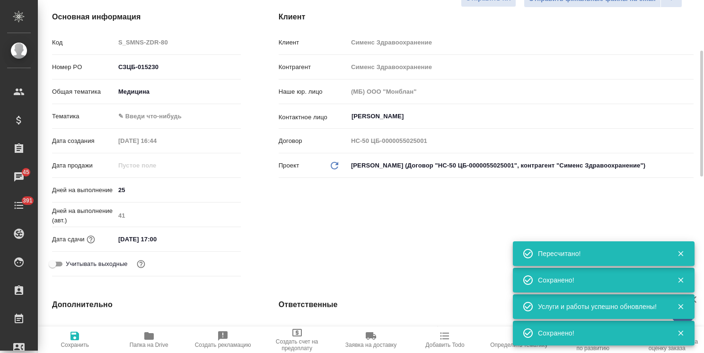
type textarea "x"
click at [82, 335] on span "Сохранить" at bounding box center [75, 339] width 62 height 18
type textarea "x"
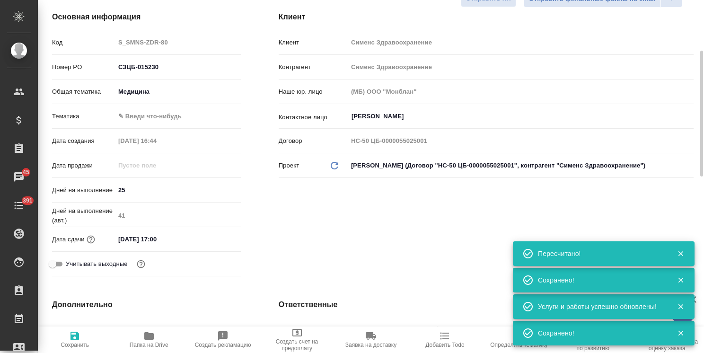
type textarea "x"
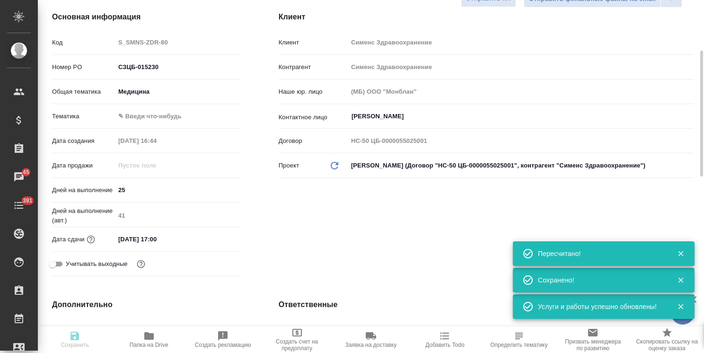
type textarea "x"
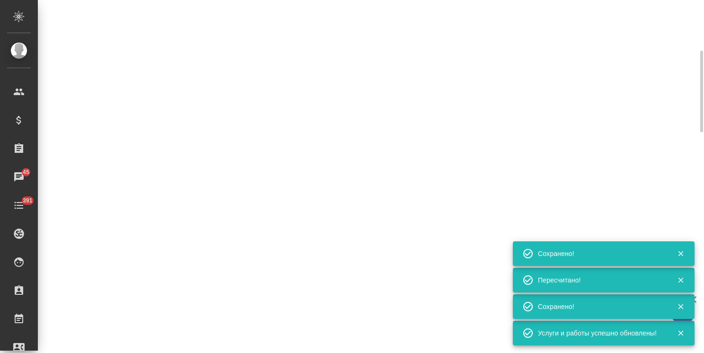
select select "RU"
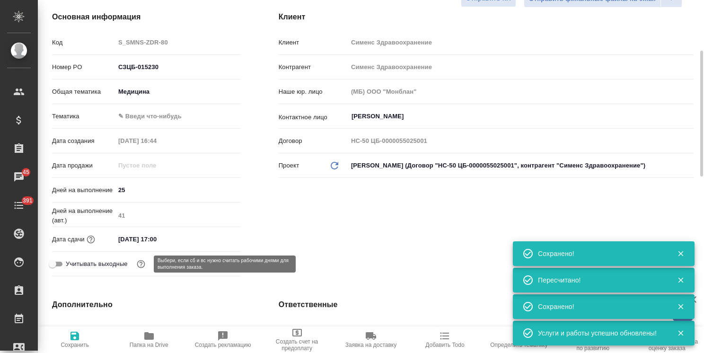
type textarea "x"
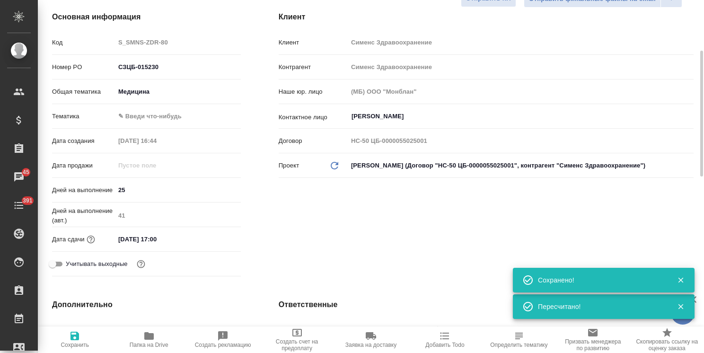
type textarea "x"
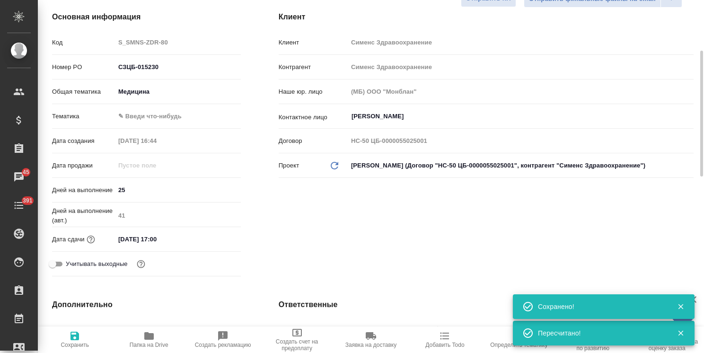
type textarea "x"
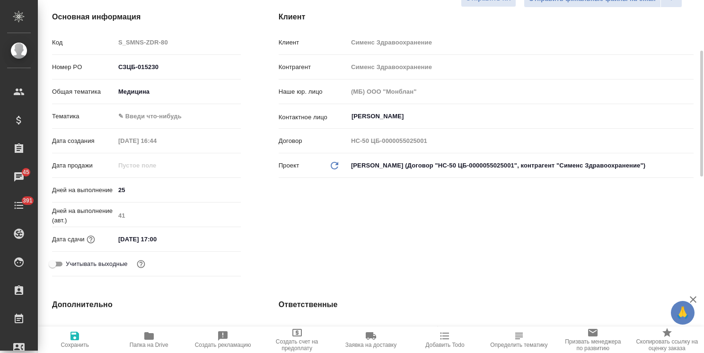
type textarea "x"
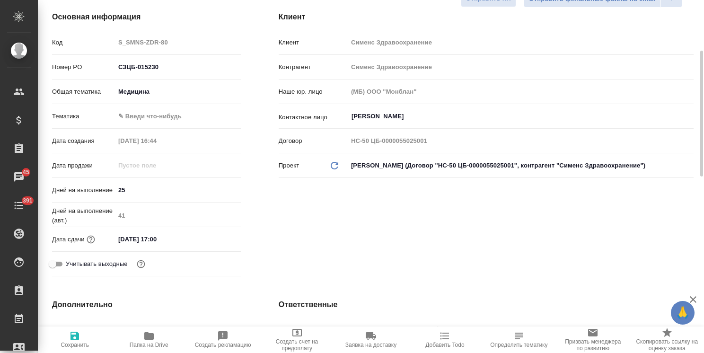
type textarea "x"
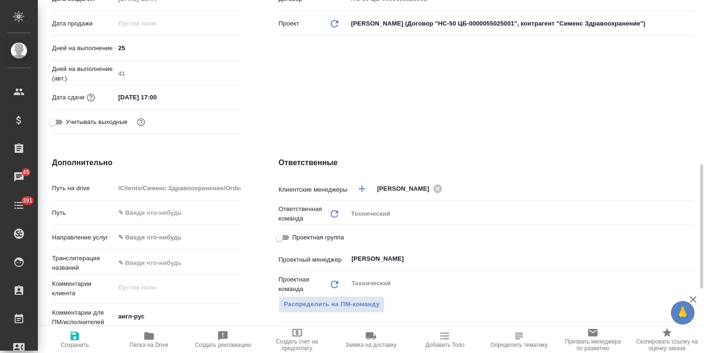
scroll to position [331, 0]
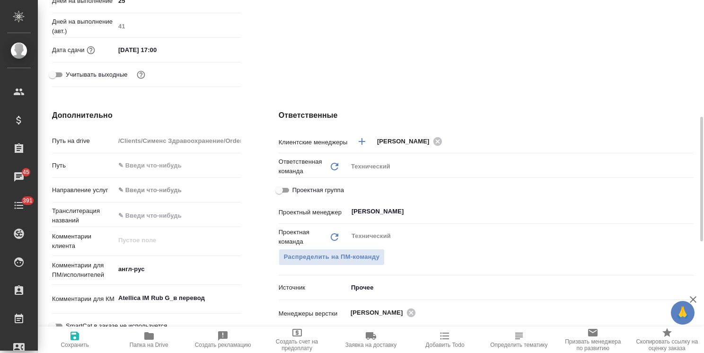
click at [146, 13] on hr at bounding box center [146, 13] width 189 height 0
type textarea "x"
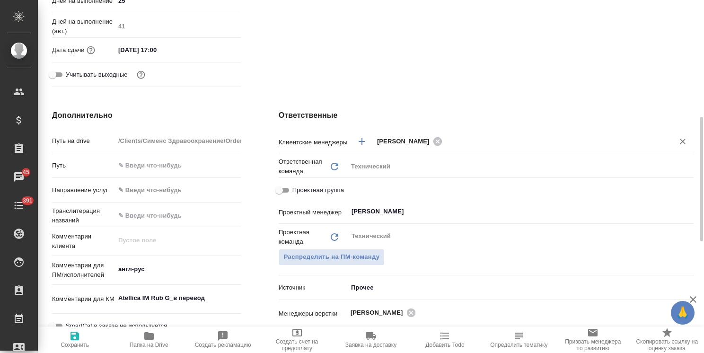
type textarea "x"
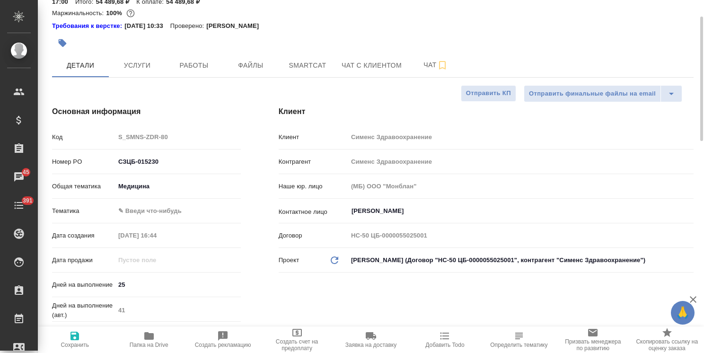
scroll to position [0, 0]
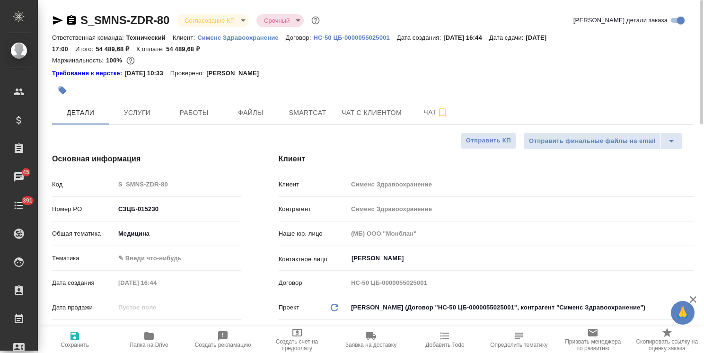
click at [192, 20] on body "🙏 .cls-1 fill:#fff; AWATERA Usmanova Olga Клиенты Спецификации Заказы 45 Чаты 3…" at bounding box center [352, 176] width 704 height 353
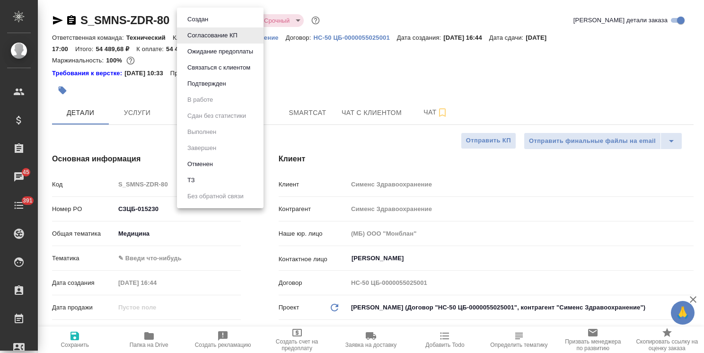
click at [206, 89] on li "Подтвержден" at bounding box center [220, 84] width 87 height 16
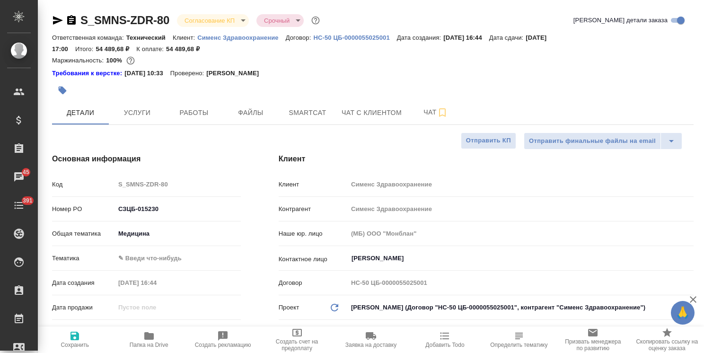
type textarea "x"
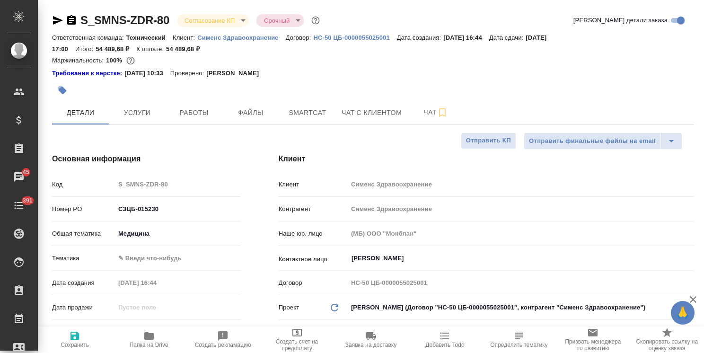
type textarea "x"
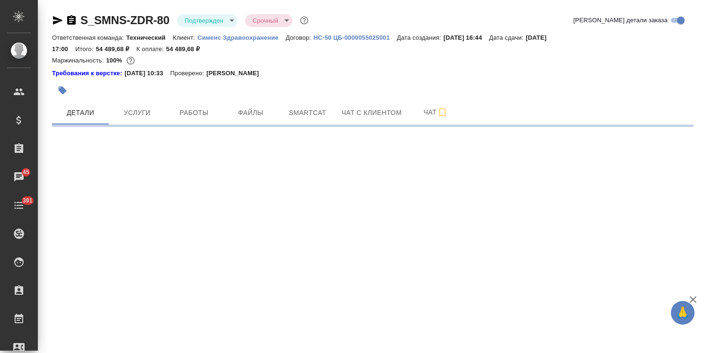
select select "RU"
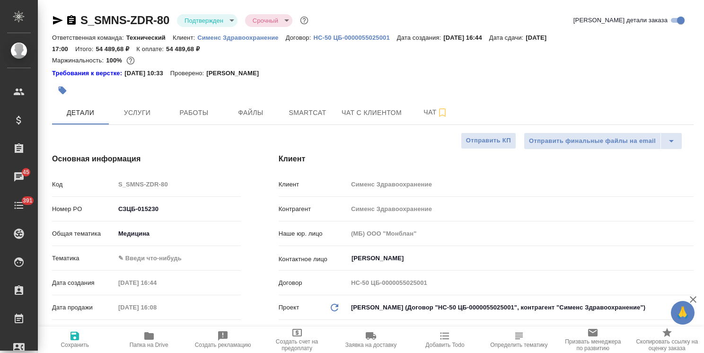
type textarea "x"
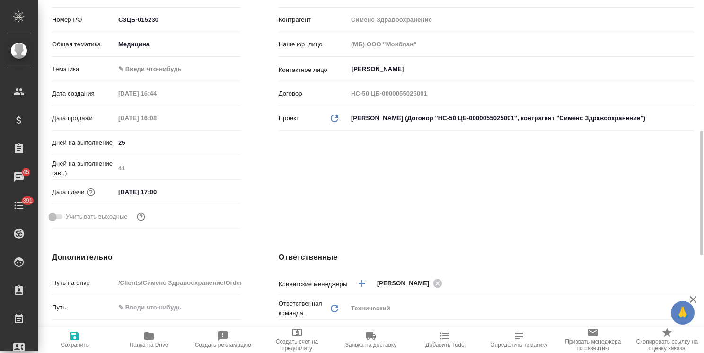
scroll to position [237, 0]
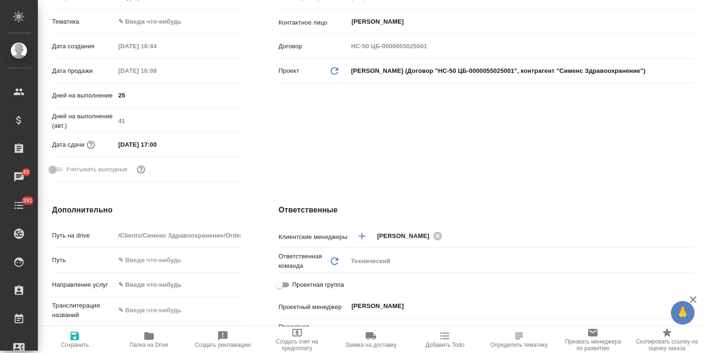
type textarea "x"
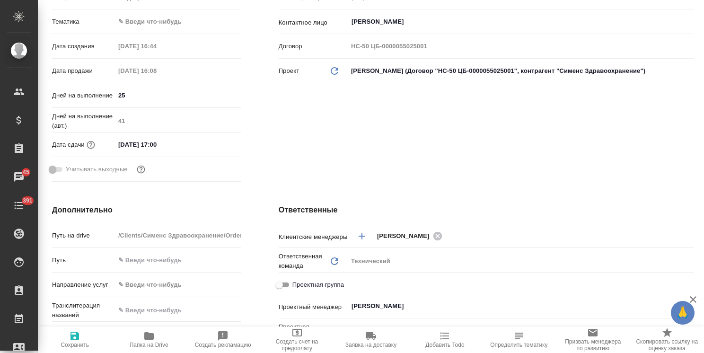
type textarea "x"
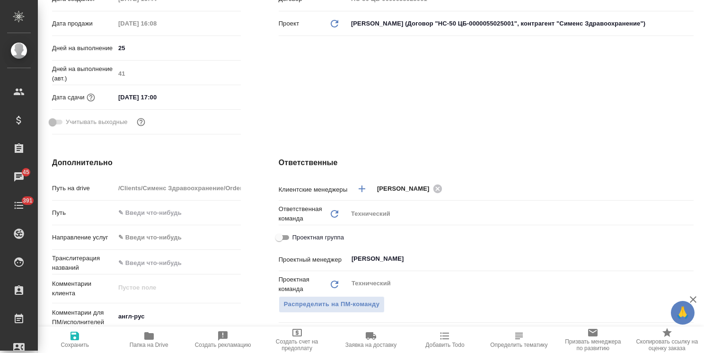
type textarea "x"
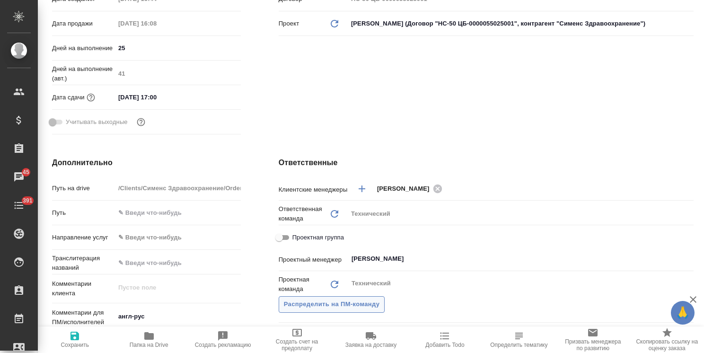
type textarea "x"
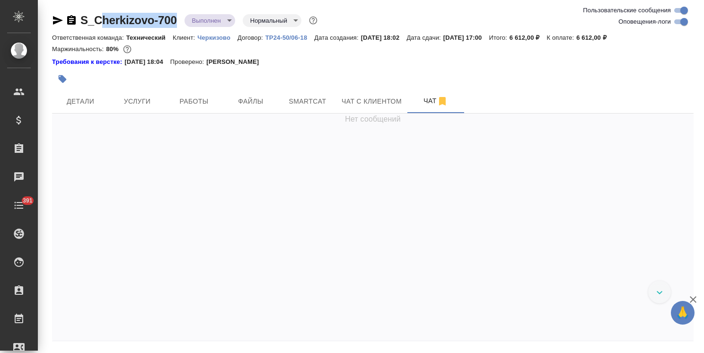
drag, startPoint x: 115, startPoint y: 13, endPoint x: 76, endPoint y: 13, distance: 39.3
click at [76, 13] on div "S_Cherkizovo-700 Выполнен completed Нормальный normal Ответственная команда: Те…" at bounding box center [373, 192] width 652 height 384
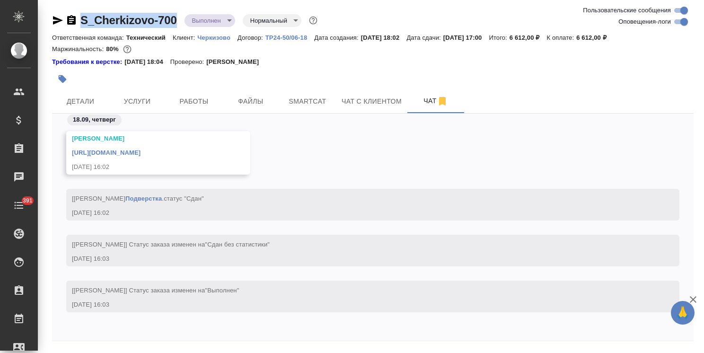
copy link "S_Cherkizovo-700"
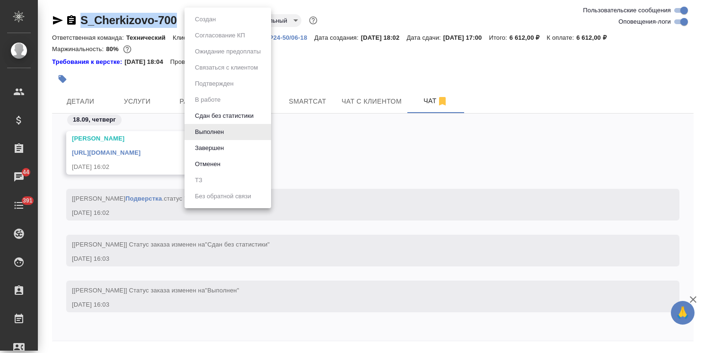
click at [198, 22] on body "🙏 .cls-1 fill:#fff; AWATERA [PERSON_NAME] Спецификации Заказы 44 Чаты 391 Todo …" at bounding box center [352, 176] width 704 height 353
click at [208, 147] on button "Завершен" at bounding box center [209, 148] width 35 height 10
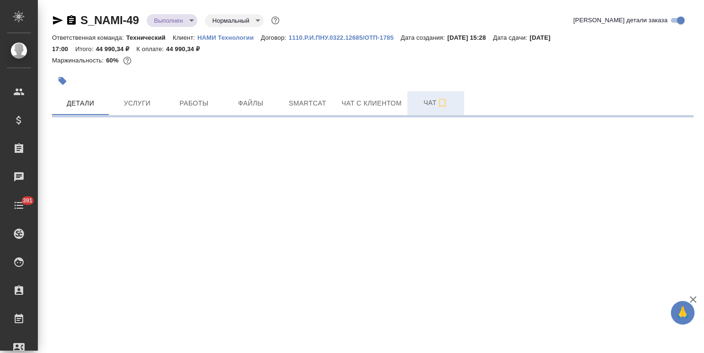
select select "RU"
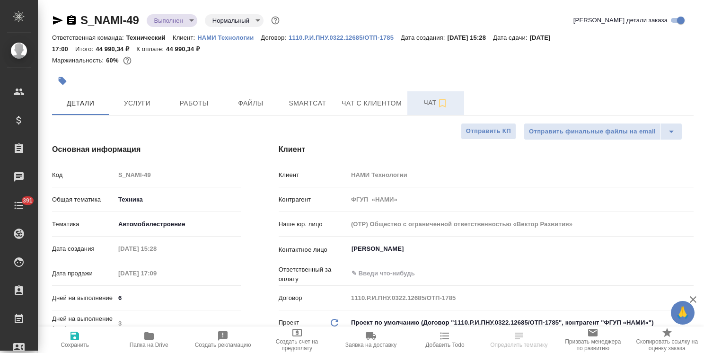
click at [424, 105] on span "Чат" at bounding box center [435, 103] width 45 height 12
type textarea "x"
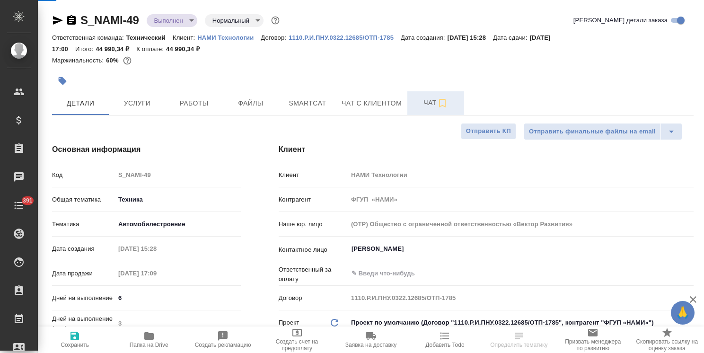
type textarea "x"
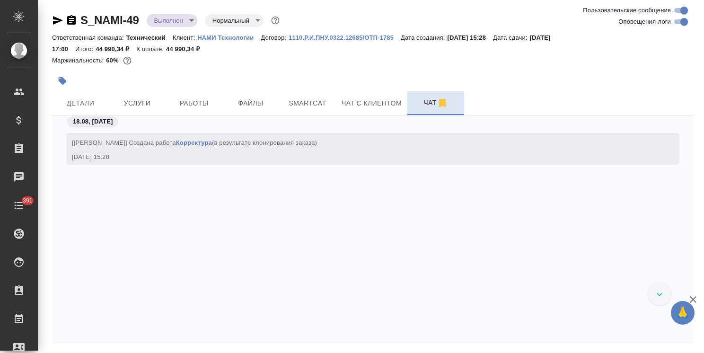
scroll to position [6731, 0]
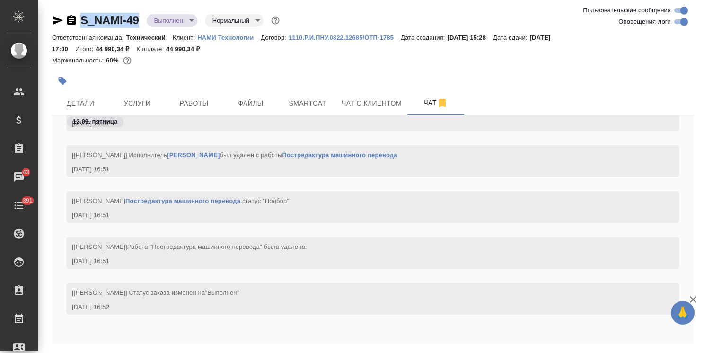
drag, startPoint x: 141, startPoint y: 7, endPoint x: 72, endPoint y: 7, distance: 68.1
click at [72, 7] on div "S_NAMI-49 Выполнен completed Нормальный normal Ответственная команда: Техническ…" at bounding box center [373, 193] width 652 height 386
copy link "S_NAMI-49"
click at [183, 21] on body "🙏 .cls-1 fill:#fff; AWATERA [PERSON_NAME] Спецификации Заказы 43 Чаты 391 Todo …" at bounding box center [352, 176] width 704 height 353
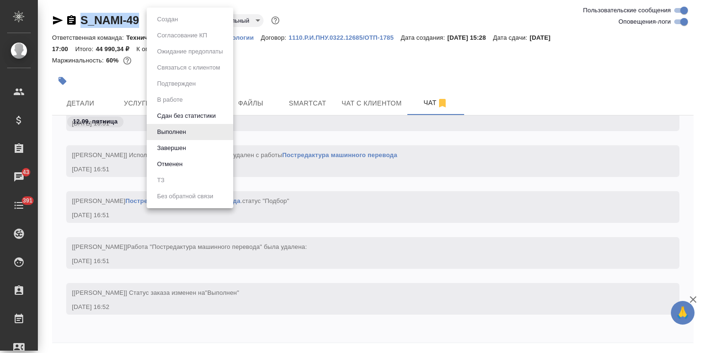
click at [174, 145] on button "Завершен" at bounding box center [171, 148] width 35 height 10
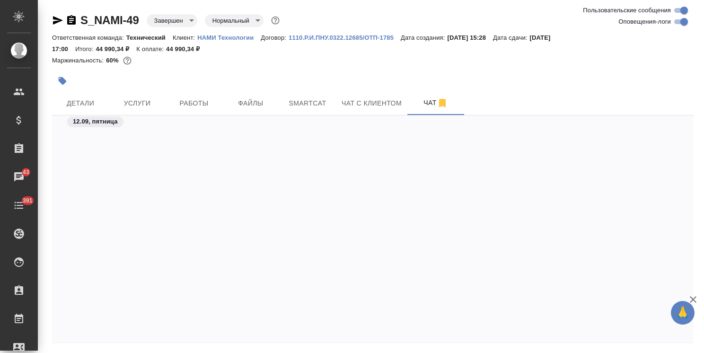
scroll to position [6795, 0]
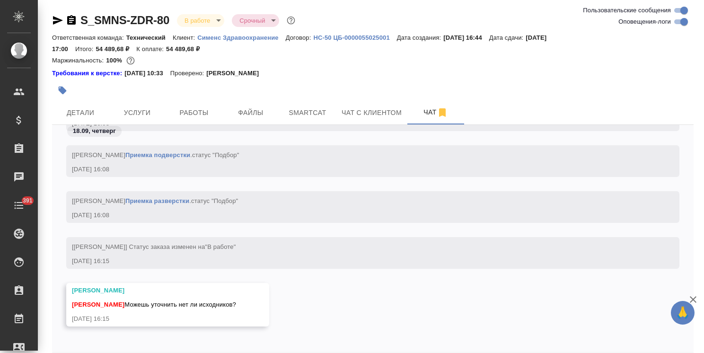
scroll to position [6125, 0]
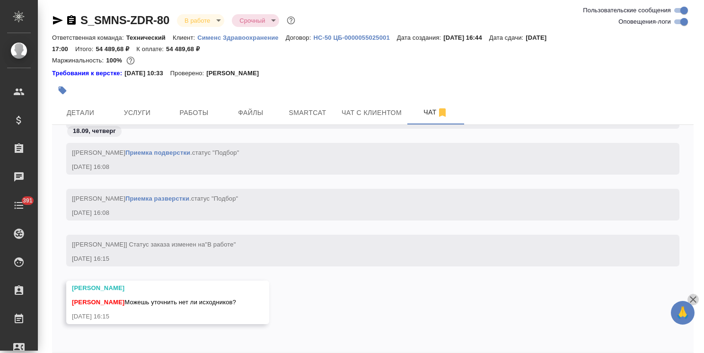
click at [691, 296] on icon "button" at bounding box center [693, 299] width 11 height 11
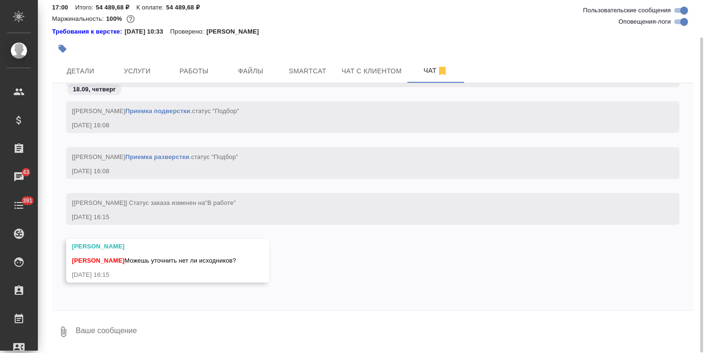
click at [227, 326] on textarea at bounding box center [384, 332] width 619 height 32
type textarea "уточняю"
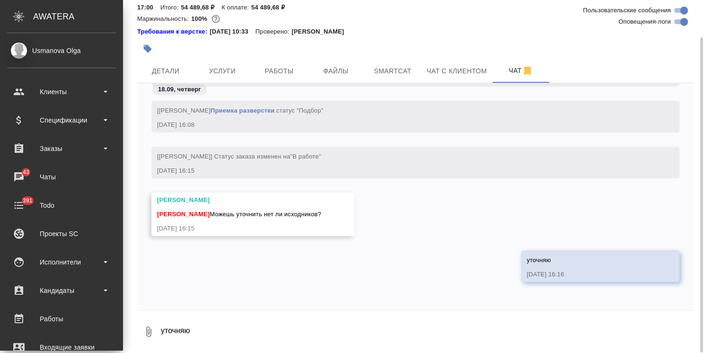
scroll to position [0, 0]
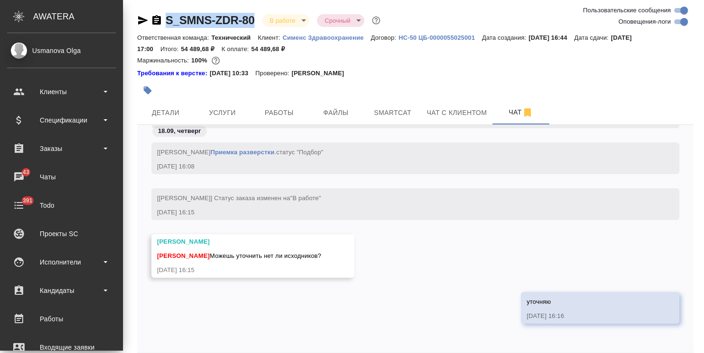
drag, startPoint x: 252, startPoint y: 10, endPoint x: 166, endPoint y: 12, distance: 86.2
click at [166, 12] on div "S_SMNS-ZDR-80 В работе inProgress Срочный urgent Ответственная команда: Техниче…" at bounding box center [415, 197] width 567 height 395
copy link "S_SMNS-ZDR-80"
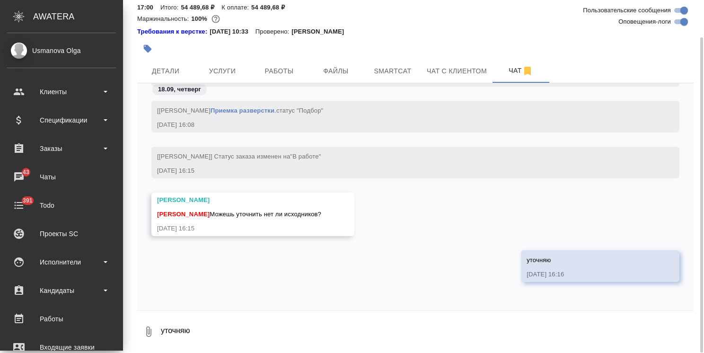
click at [227, 328] on textarea "уточняю" at bounding box center [427, 332] width 534 height 32
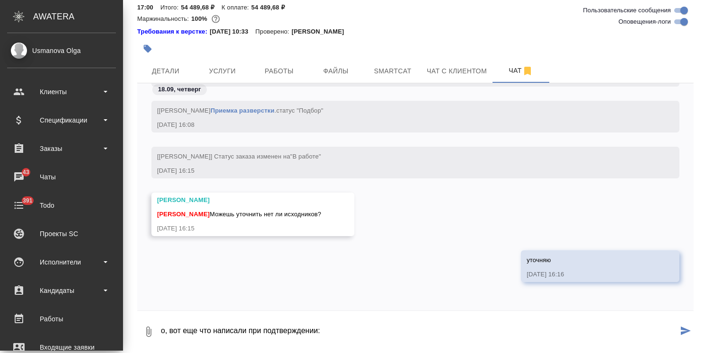
paste textarea "Изображения низкого качества оставляйте рисунками."
type textarea "о, вот еще что написали при подтверждении: Изображения низкого качества оставля…"
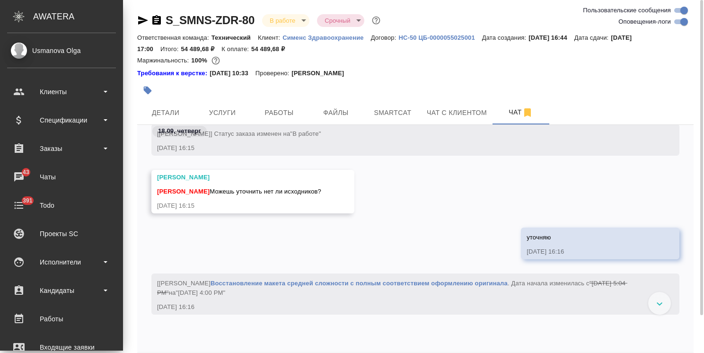
scroll to position [6212, 0]
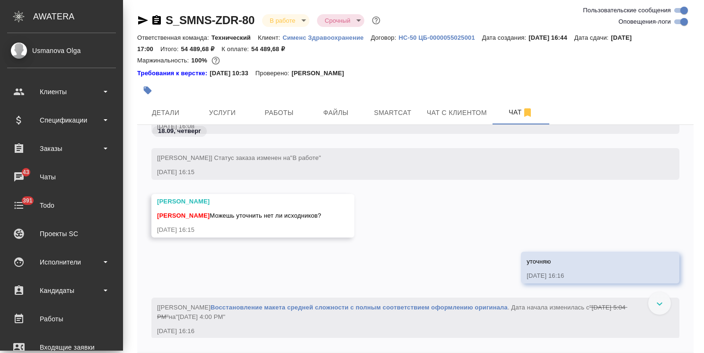
drag, startPoint x: 211, startPoint y: 214, endPoint x: 330, endPoint y: 214, distance: 118.8
click at [330, 214] on div "[PERSON_NAME] [PERSON_NAME] уточнить нет ли исходников? [DATE] 16:15" at bounding box center [252, 216] width 203 height 44
click at [327, 116] on span "Файлы" at bounding box center [335, 113] width 45 height 12
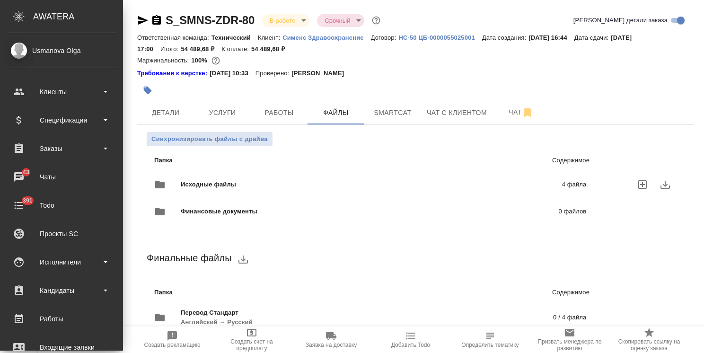
click at [229, 179] on div "Исходные файлы 4 файла" at bounding box center [370, 184] width 432 height 23
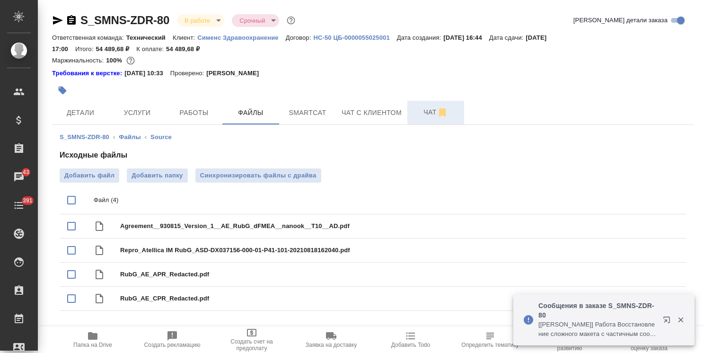
click at [423, 116] on span "Чат" at bounding box center [435, 112] width 45 height 12
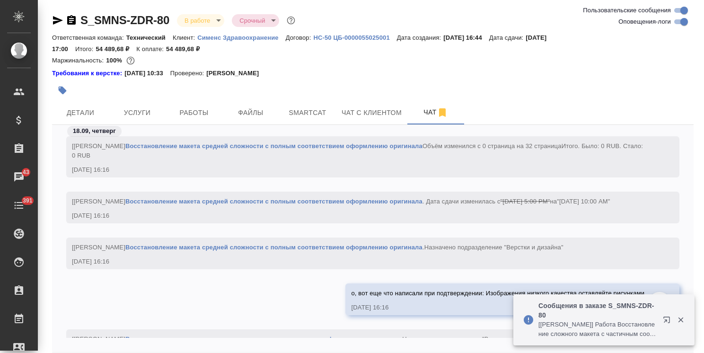
scroll to position [7316, 0]
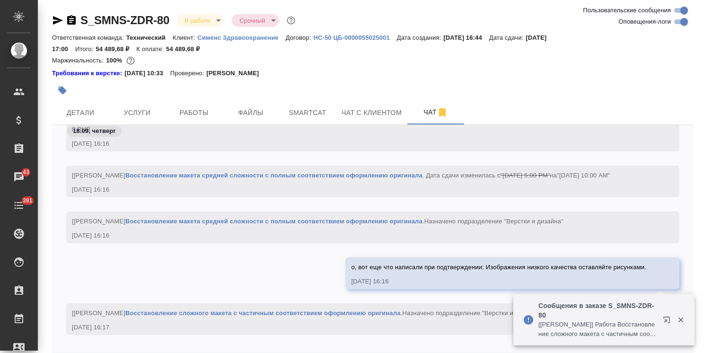
click at [680, 321] on icon "button" at bounding box center [680, 320] width 5 height 5
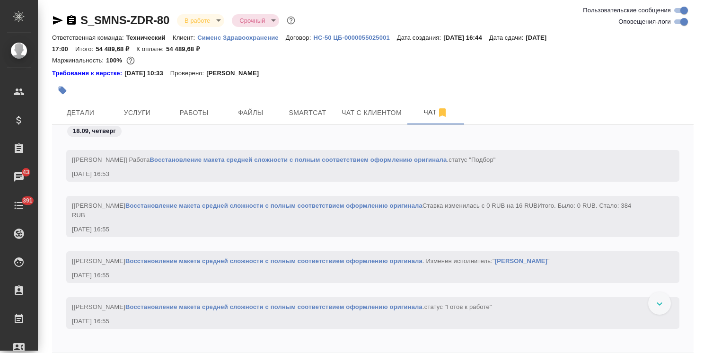
scroll to position [7885, 0]
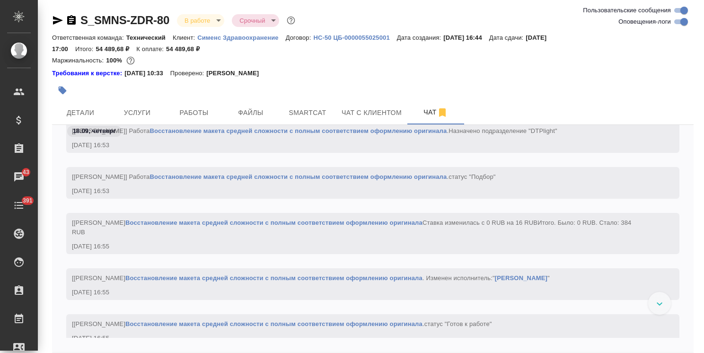
click at [687, 309] on div "S_SMNS-ZDR-80 В работе inProgress Срочный urgent Ответственная команда: Техниче…" at bounding box center [373, 197] width 652 height 395
drag, startPoint x: 687, startPoint y: 311, endPoint x: 683, endPoint y: 305, distance: 7.2
click at [683, 305] on div "S_SMNS-ZDR-80 В работе inProgress Срочный urgent Ответственная команда: Техниче…" at bounding box center [373, 197] width 652 height 395
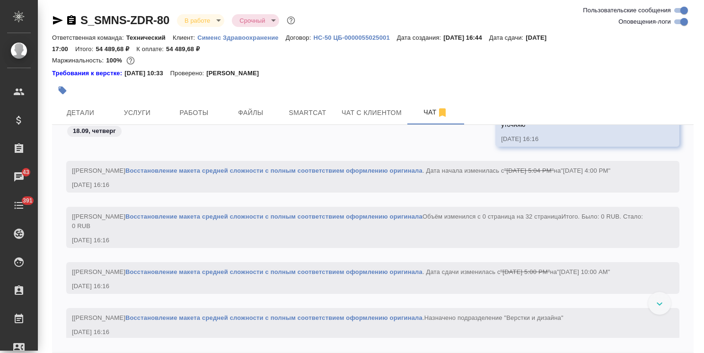
scroll to position [7201, 0]
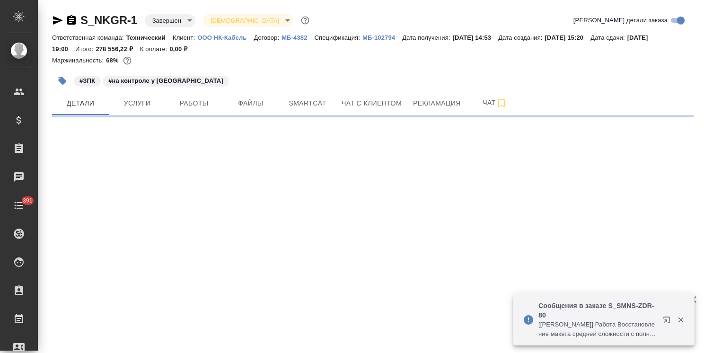
select select "RU"
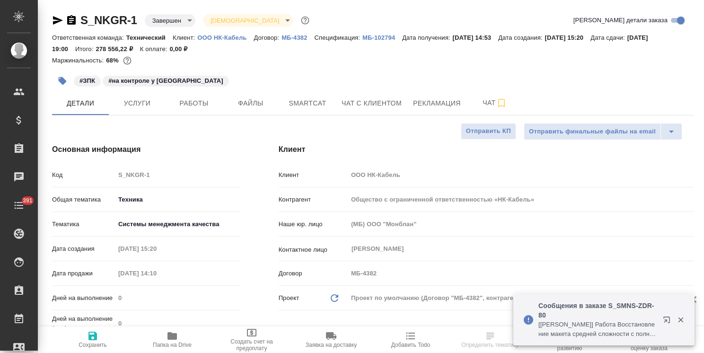
type textarea "x"
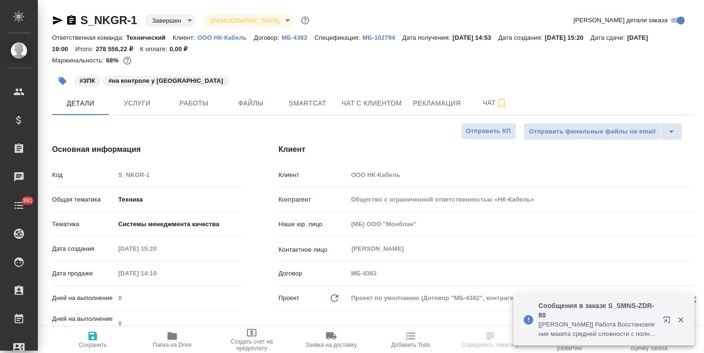
type textarea "x"
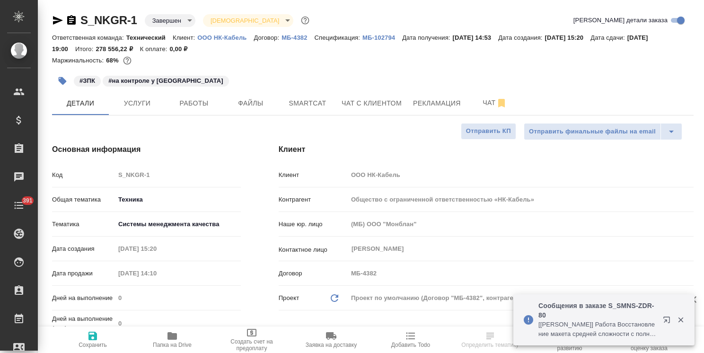
type textarea "x"
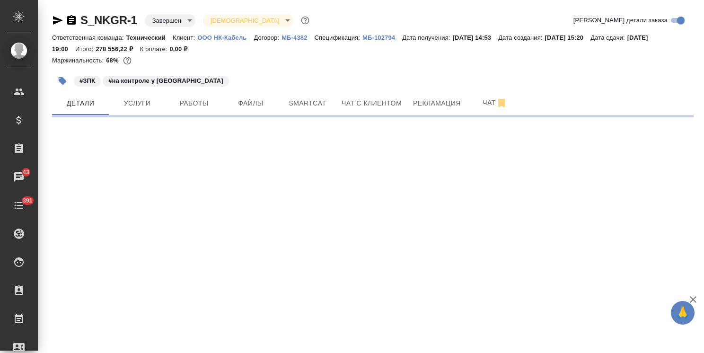
select select "RU"
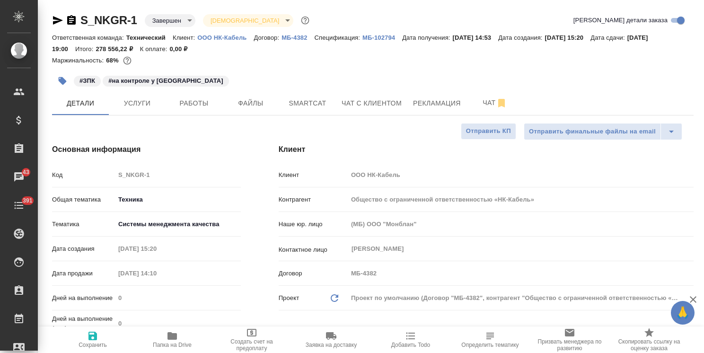
type textarea "x"
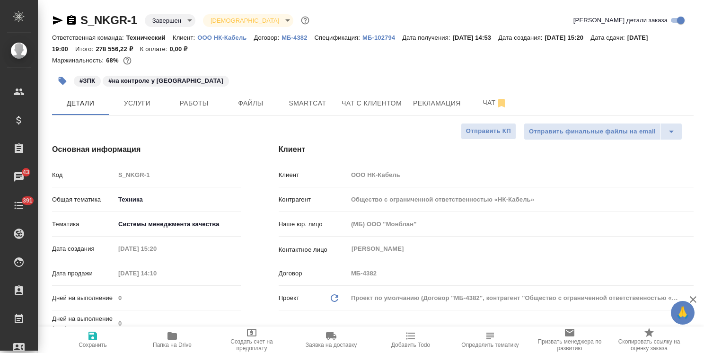
type textarea "x"
click at [375, 39] on p "МБ-102794" at bounding box center [382, 37] width 40 height 7
type textarea "x"
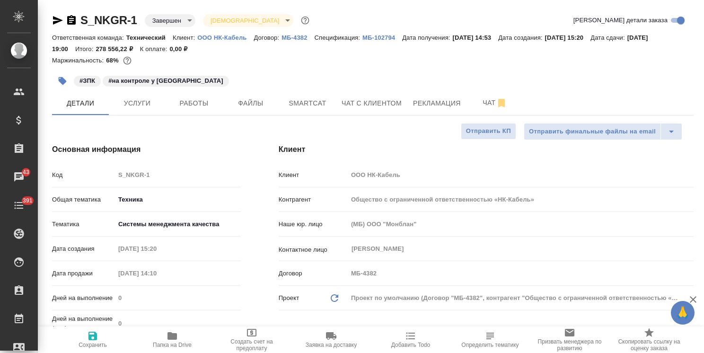
type textarea "x"
click at [151, 99] on span "Услуги" at bounding box center [137, 103] width 45 height 12
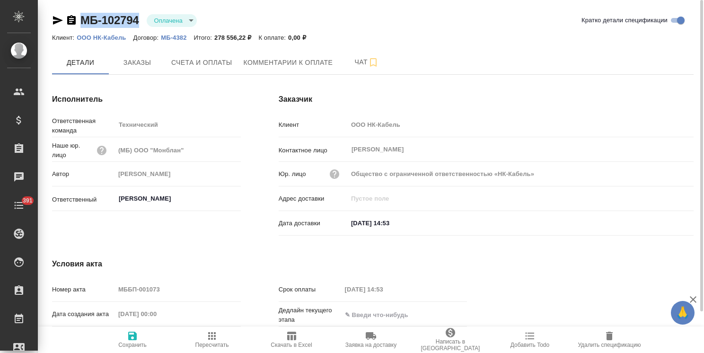
drag, startPoint x: 142, startPoint y: 10, endPoint x: 78, endPoint y: 14, distance: 64.0
click at [78, 14] on div "МБ-102794 Оплачена payed Кратко детали спецификации Клиент: ООО НК-Кабель Догов…" at bounding box center [373, 202] width 652 height 404
copy link "МБ-102794"
click at [229, 66] on span "Счета и оплаты" at bounding box center [201, 63] width 61 height 12
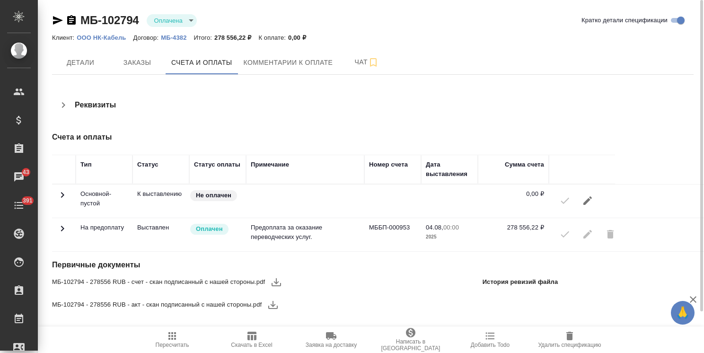
click at [568, 201] on div at bounding box center [582, 200] width 57 height 23
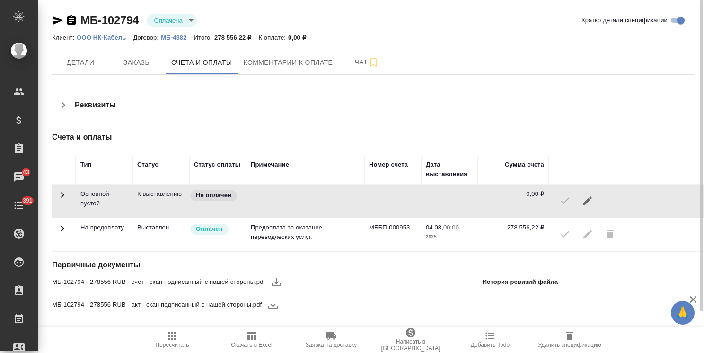
click at [564, 201] on div at bounding box center [582, 200] width 57 height 23
click at [55, 22] on icon "button" at bounding box center [58, 20] width 10 height 9
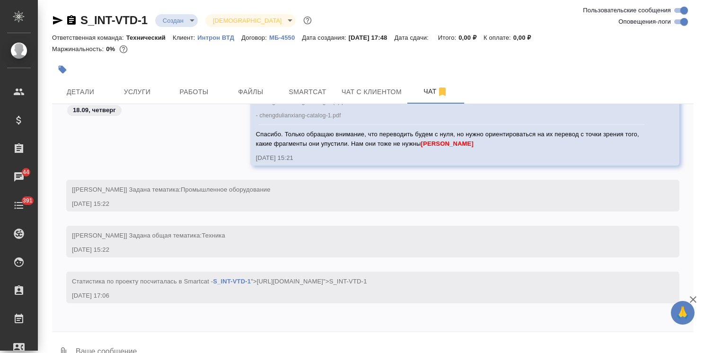
scroll to position [1433, 0]
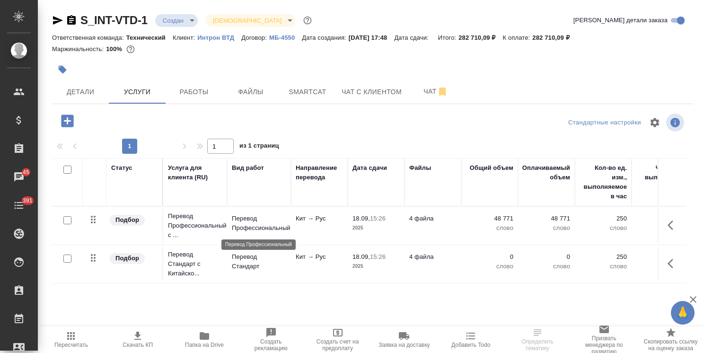
click at [248, 232] on p "Перевод Профессиональный" at bounding box center [259, 223] width 54 height 19
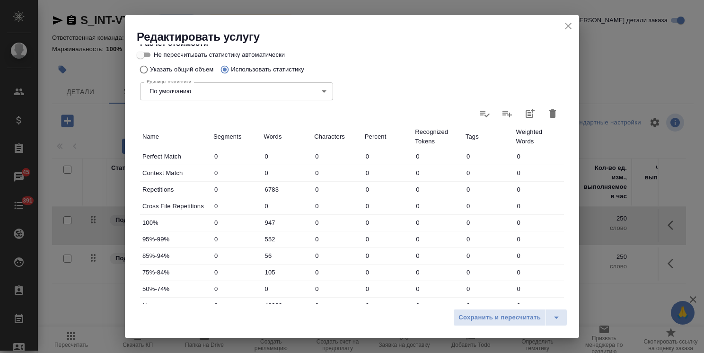
scroll to position [237, 0]
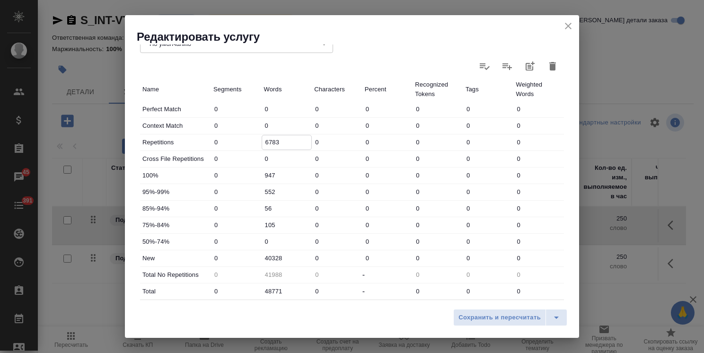
drag, startPoint x: 284, startPoint y: 139, endPoint x: 248, endPoint y: 124, distance: 39.5
click at [221, 138] on div "Repetitions 0 6783 0 0 0 0 0" at bounding box center [352, 142] width 424 height 16
drag, startPoint x: 258, startPoint y: 172, endPoint x: 333, endPoint y: 117, distance: 93.1
click at [209, 171] on div "100% 0 947 0 0 0 0 0" at bounding box center [352, 176] width 424 height 16
drag, startPoint x: 278, startPoint y: 191, endPoint x: 218, endPoint y: 194, distance: 59.7
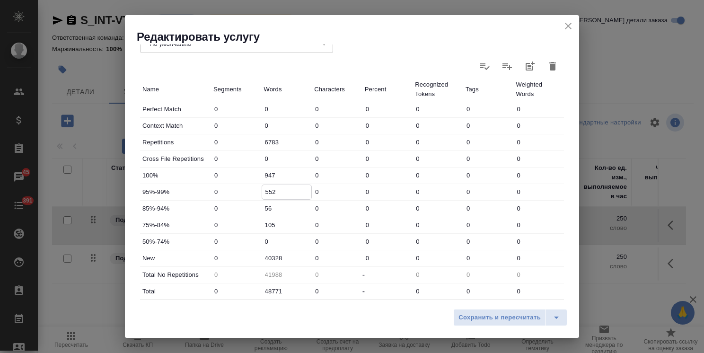
click at [218, 194] on div "95%-99% 0 552 0 0 0 0 0" at bounding box center [352, 192] width 424 height 16
drag, startPoint x: 246, startPoint y: 224, endPoint x: 325, endPoint y: 159, distance: 102.6
click at [212, 224] on div "75%-84% 0 105 0 0 0 0 0" at bounding box center [352, 225] width 424 height 16
drag, startPoint x: 286, startPoint y: 258, endPoint x: 239, endPoint y: 255, distance: 47.0
click at [240, 256] on div "New 0 40328 0 0 0 0 0" at bounding box center [352, 258] width 424 height 16
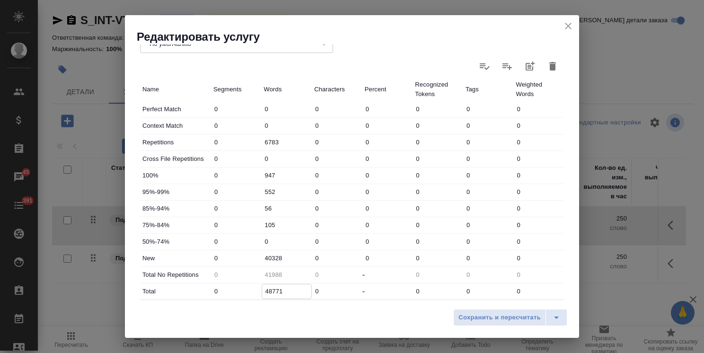
drag, startPoint x: 262, startPoint y: 289, endPoint x: 216, endPoint y: 291, distance: 45.9
click at [216, 291] on div "Total 0 48771 0 - 0 0 0" at bounding box center [352, 291] width 424 height 16
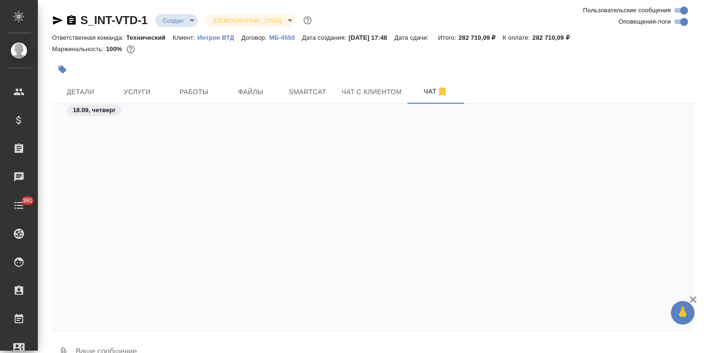
scroll to position [1268, 0]
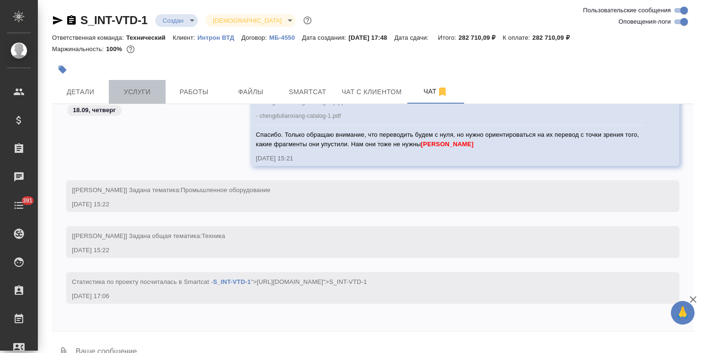
click at [147, 90] on span "Услуги" at bounding box center [137, 92] width 45 height 12
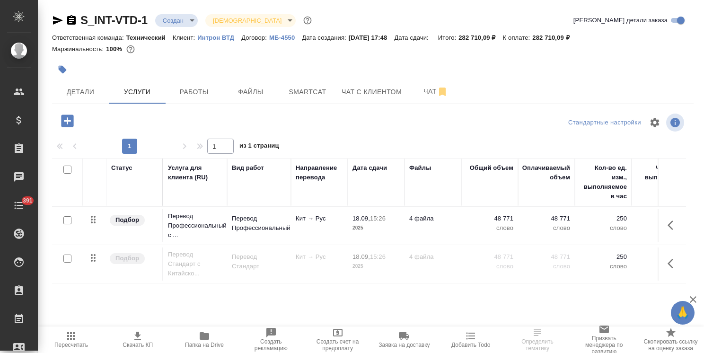
click at [72, 122] on icon "button" at bounding box center [67, 121] width 12 height 12
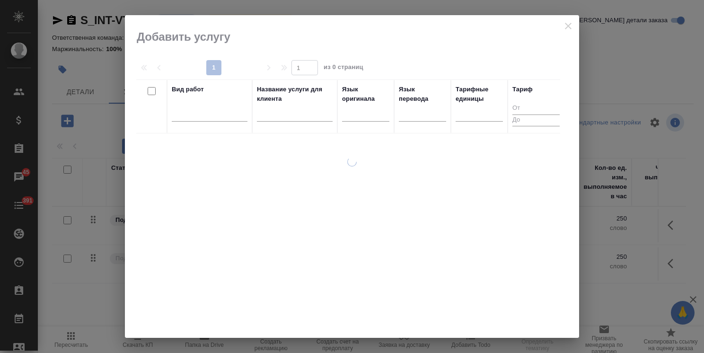
click at [308, 118] on input "text" at bounding box center [295, 116] width 76 height 12
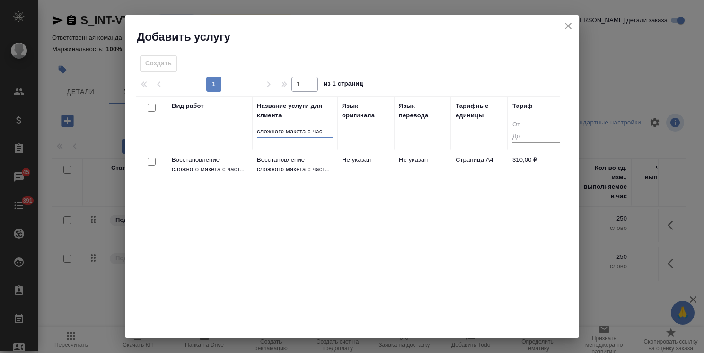
type input "сложного макета с час"
click at [153, 159] on input "checkbox" at bounding box center [152, 162] width 8 height 8
checkbox input "true"
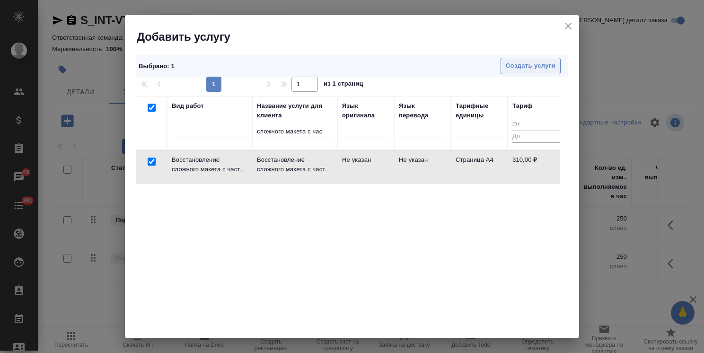
click at [516, 65] on span "Создать услуги" at bounding box center [531, 66] width 50 height 11
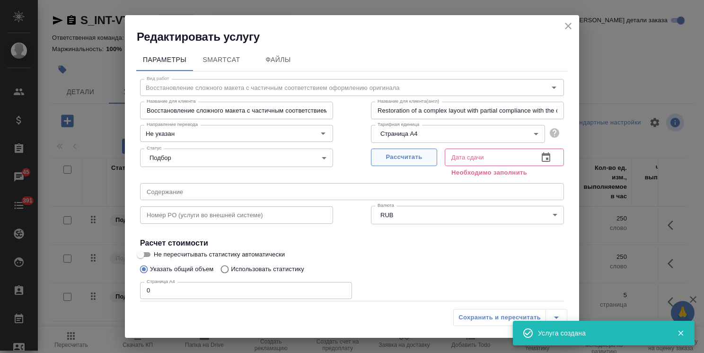
click at [395, 150] on button "Рассчитать" at bounding box center [404, 158] width 66 height 18
type input "[DATE] 17:19"
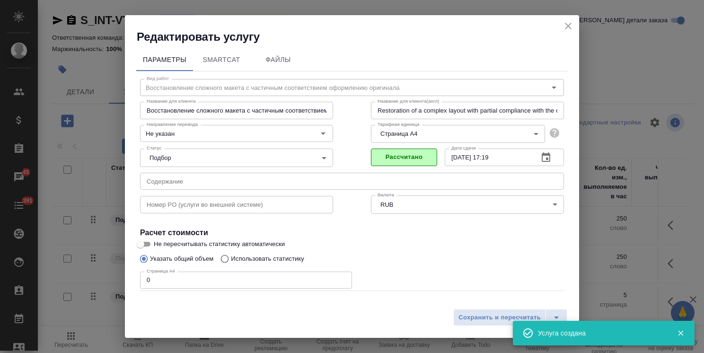
click at [108, 282] on div "Редактировать услугу Параметры SmartCat Файлы Вид работ Восстановление сложного…" at bounding box center [352, 176] width 704 height 353
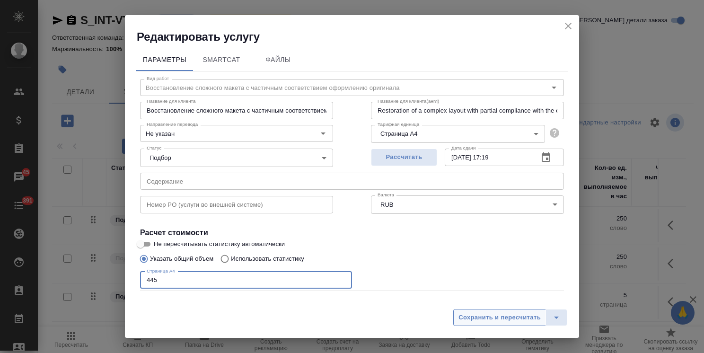
type input "445"
click at [468, 311] on button "Сохранить и пересчитать" at bounding box center [499, 317] width 93 height 17
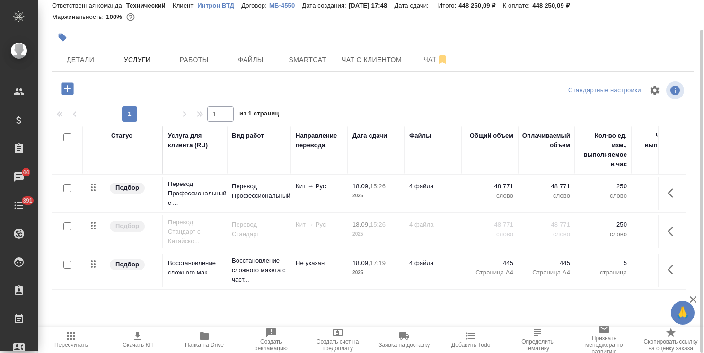
click at [79, 342] on span "Пересчитать" at bounding box center [71, 345] width 34 height 7
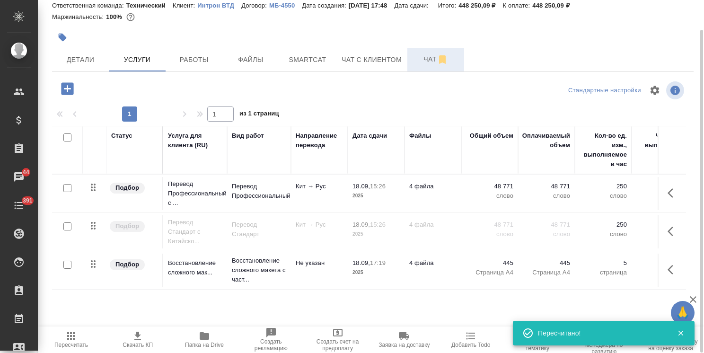
click at [425, 65] on span "Чат" at bounding box center [435, 59] width 45 height 12
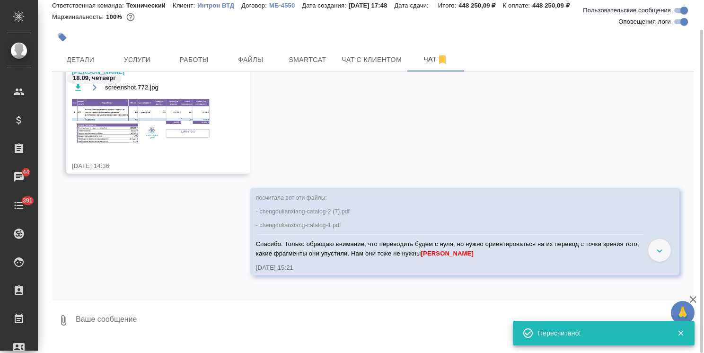
scroll to position [1126, 0]
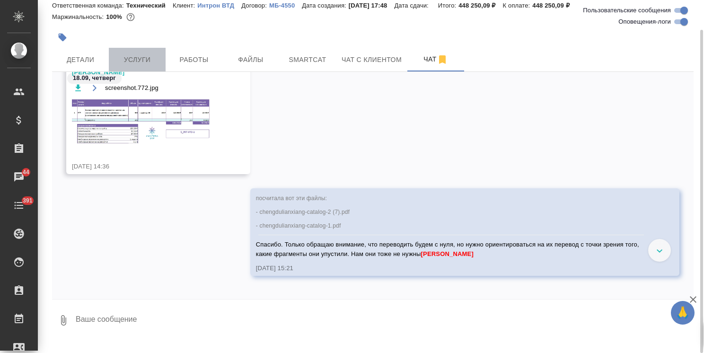
click at [156, 60] on span "Услуги" at bounding box center [137, 60] width 45 height 12
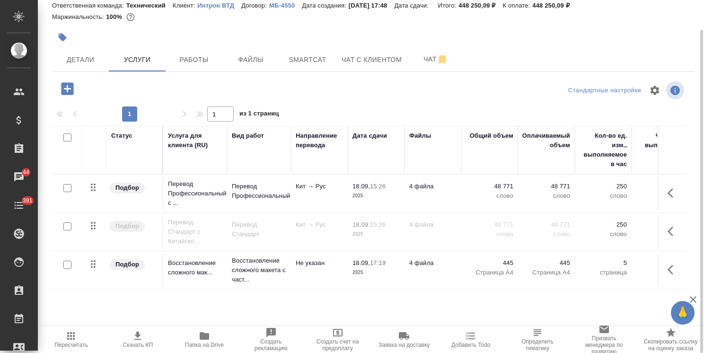
click at [669, 194] on icon "button" at bounding box center [671, 192] width 6 height 9
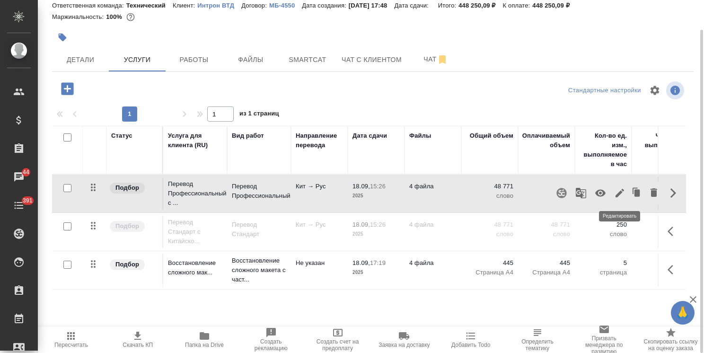
click at [619, 193] on icon "button" at bounding box center [620, 193] width 9 height 9
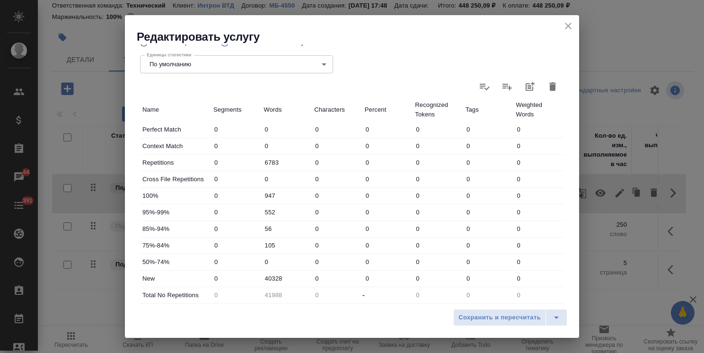
scroll to position [291, 0]
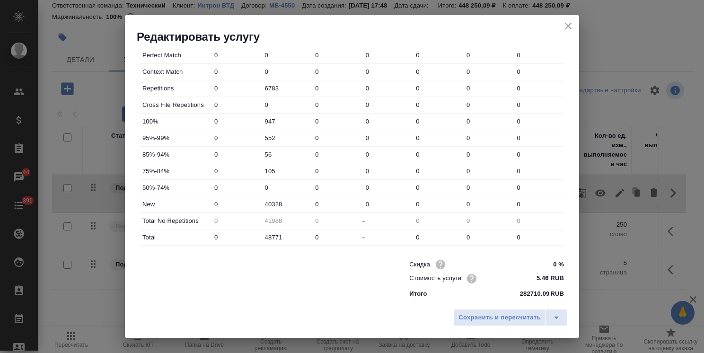
click at [569, 26] on icon "close" at bounding box center [568, 26] width 7 height 7
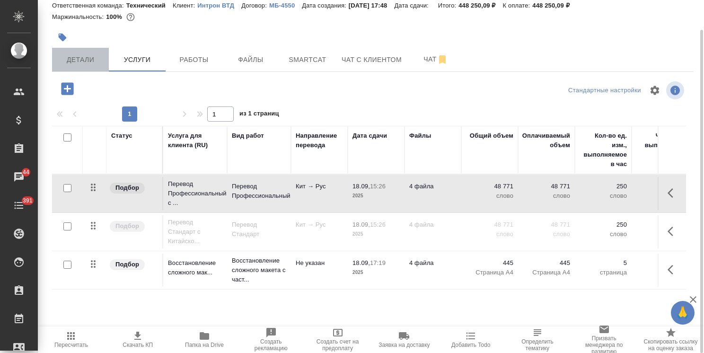
click at [79, 67] on button "Детали" at bounding box center [80, 60] width 57 height 24
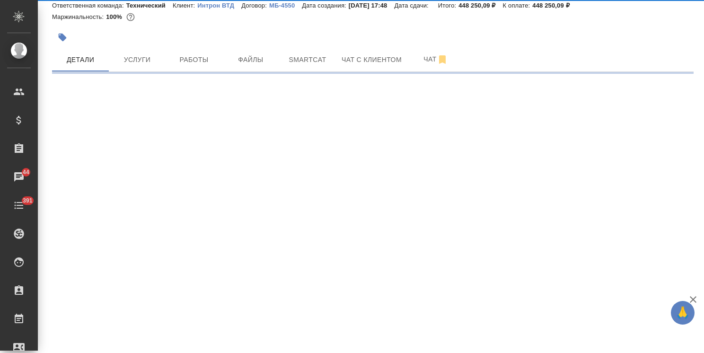
select select "RU"
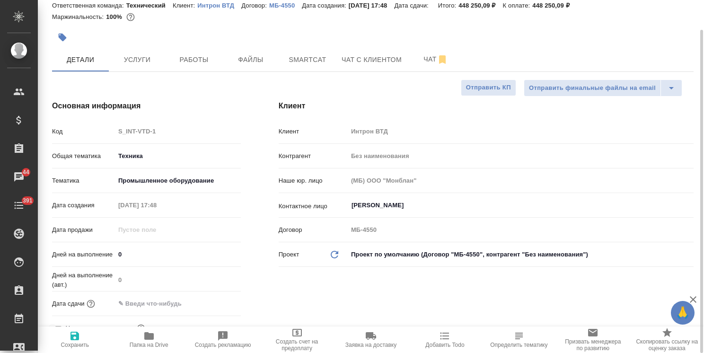
type textarea "x"
drag, startPoint x: 83, startPoint y: 251, endPoint x: 74, endPoint y: 251, distance: 9.5
click at [76, 251] on div "Дней на выполнение 0" at bounding box center [146, 254] width 189 height 17
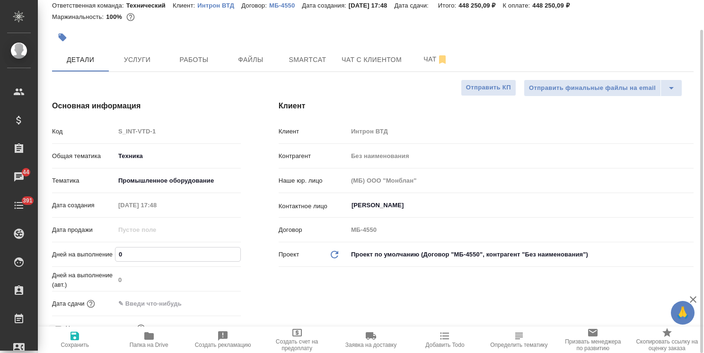
type input "3"
type textarea "x"
type input "35"
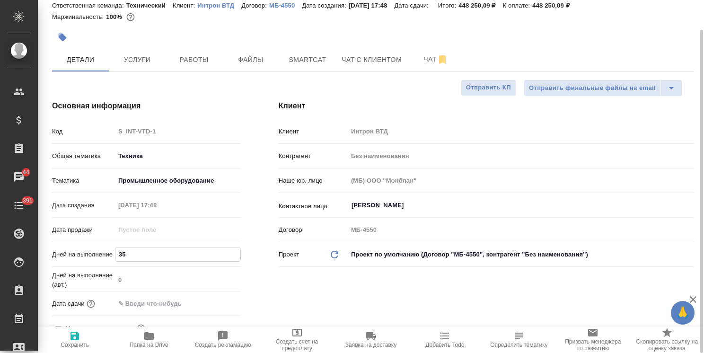
type textarea "x"
type input "35"
click at [68, 347] on span "Сохранить" at bounding box center [75, 345] width 28 height 7
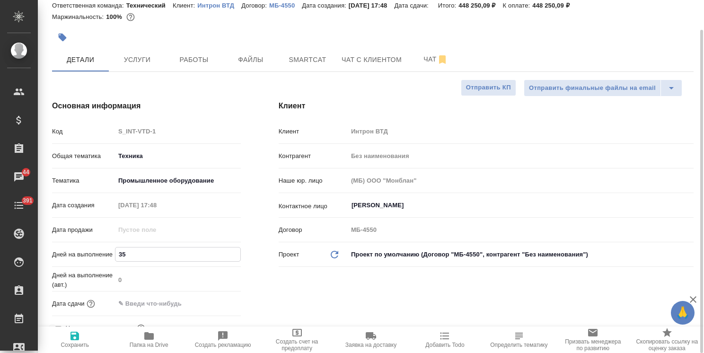
type textarea "x"
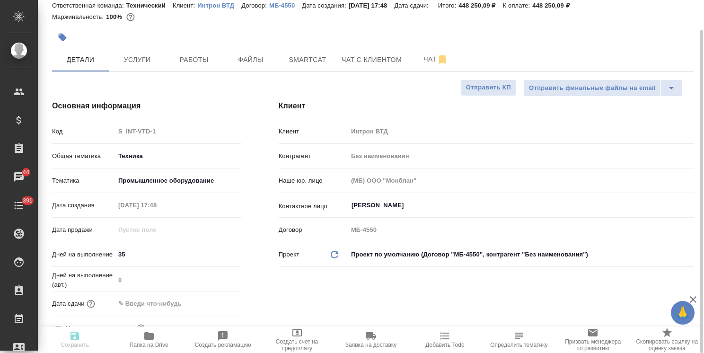
type textarea "x"
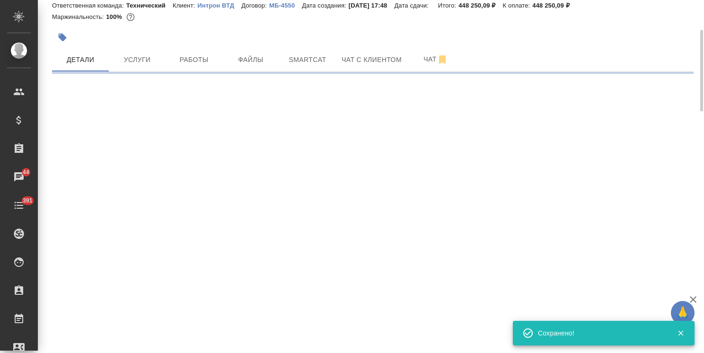
select select "RU"
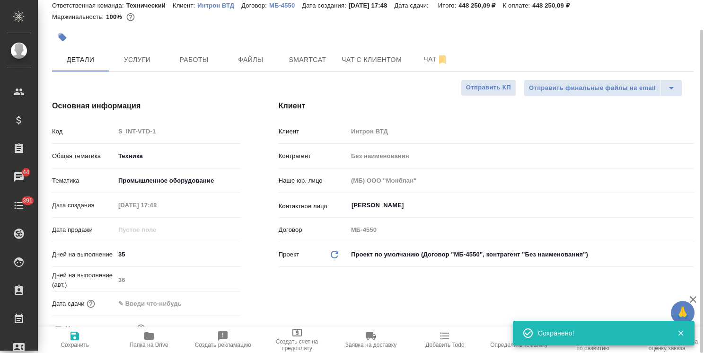
type textarea "x"
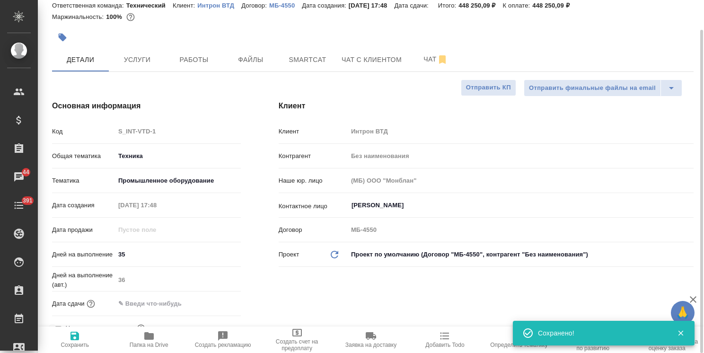
type textarea "x"
click at [156, 62] on span "Услуги" at bounding box center [137, 60] width 45 height 12
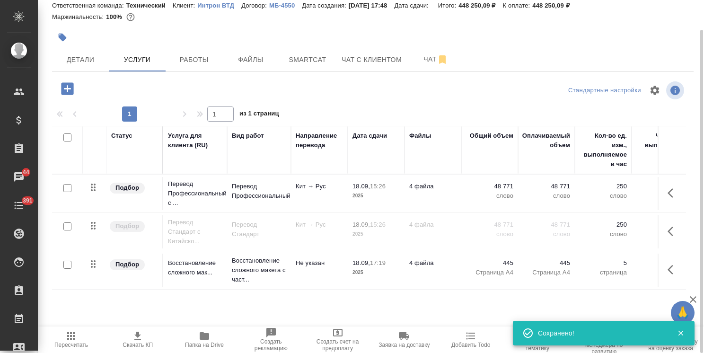
click at [669, 196] on icon "button" at bounding box center [673, 192] width 11 height 11
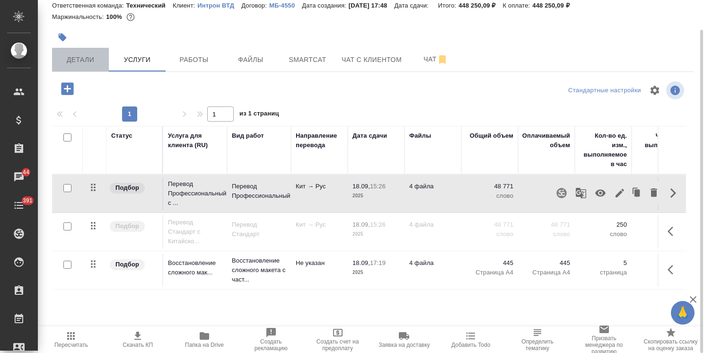
click at [81, 57] on span "Детали" at bounding box center [80, 60] width 45 height 12
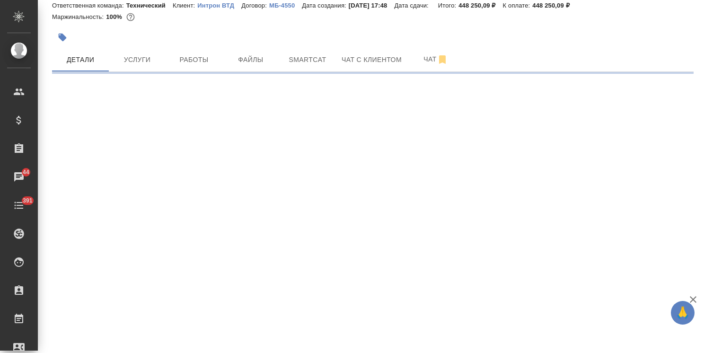
select select "RU"
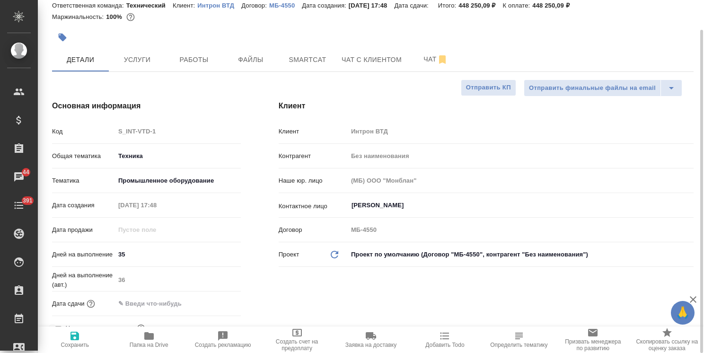
type textarea "x"
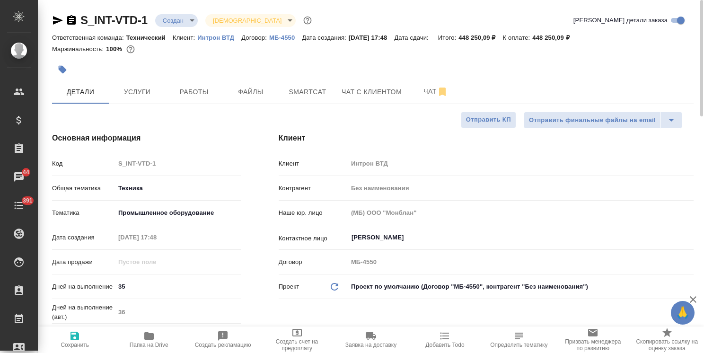
click at [180, 16] on body "🙏 .cls-1 fill:#fff; AWATERA [PERSON_NAME] Спецификации Заказы 44 Чаты 391 Todo …" at bounding box center [352, 176] width 704 height 353
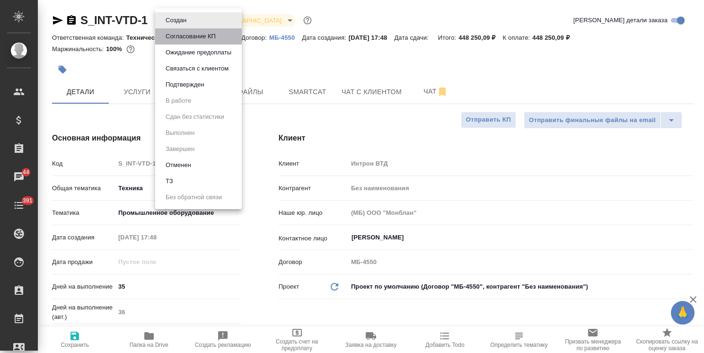
click at [184, 35] on button "Согласование КП" at bounding box center [191, 36] width 56 height 10
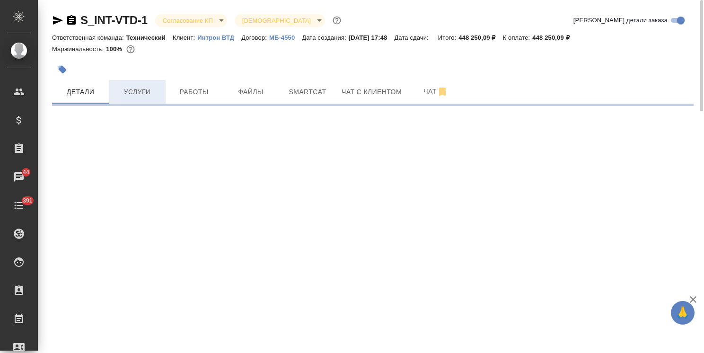
select select "RU"
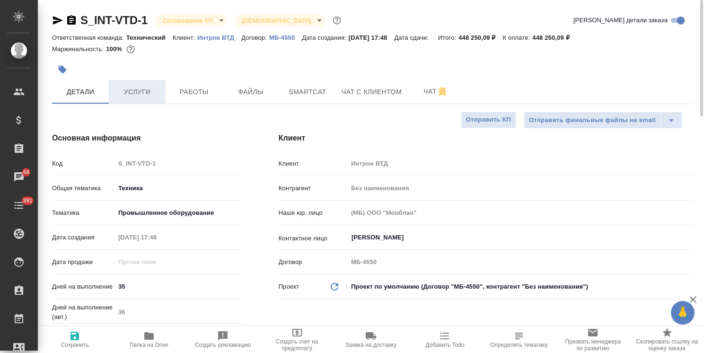
type textarea "x"
click at [144, 93] on span "Услуги" at bounding box center [137, 92] width 45 height 12
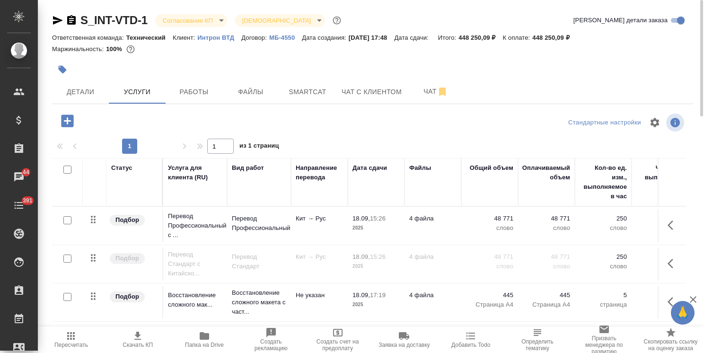
click at [141, 335] on icon "button" at bounding box center [137, 335] width 11 height 11
click at [68, 258] on input "checkbox" at bounding box center [67, 259] width 8 height 8
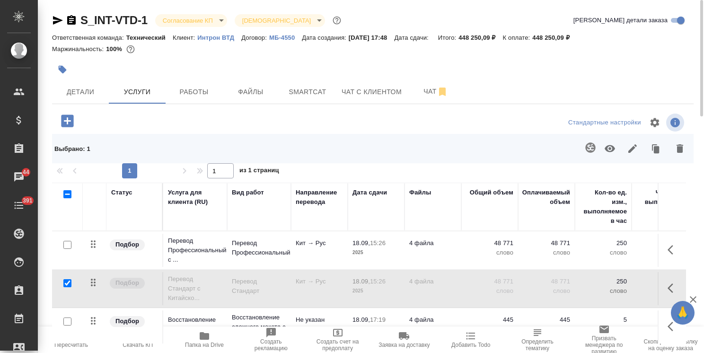
click at [611, 153] on icon "button" at bounding box center [609, 148] width 11 height 11
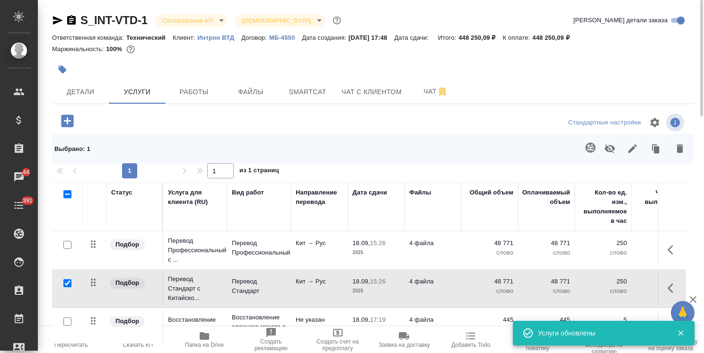
click at [72, 283] on div at bounding box center [67, 283] width 21 height 13
click at [69, 281] on input "checkbox" at bounding box center [67, 283] width 8 height 8
checkbox input "false"
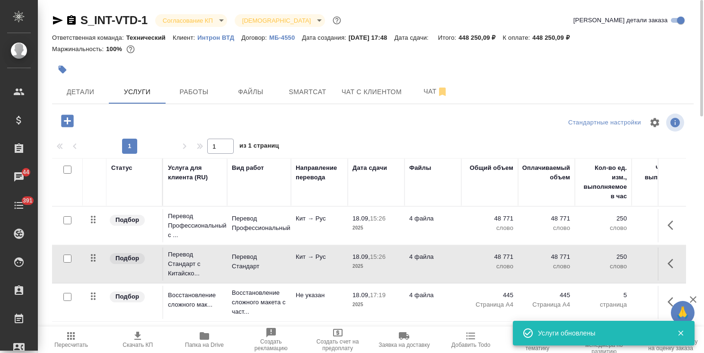
click at [63, 219] on input "checkbox" at bounding box center [67, 220] width 8 height 8
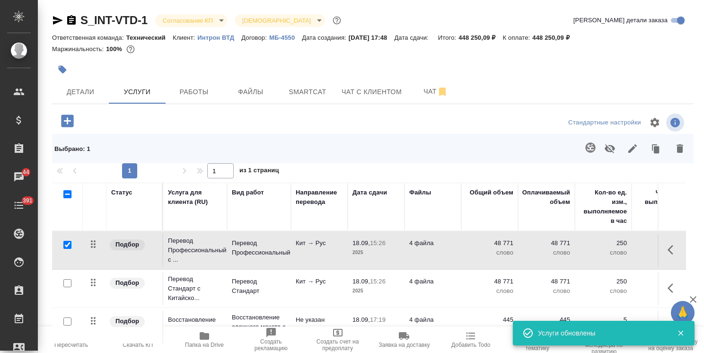
click at [608, 145] on icon "button" at bounding box center [609, 148] width 11 height 11
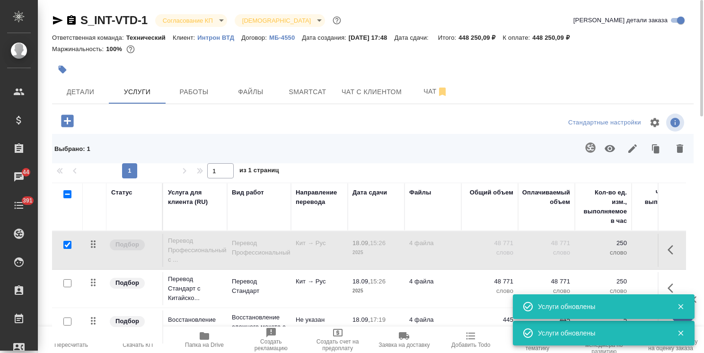
click at [65, 242] on input "checkbox" at bounding box center [67, 245] width 8 height 8
checkbox input "false"
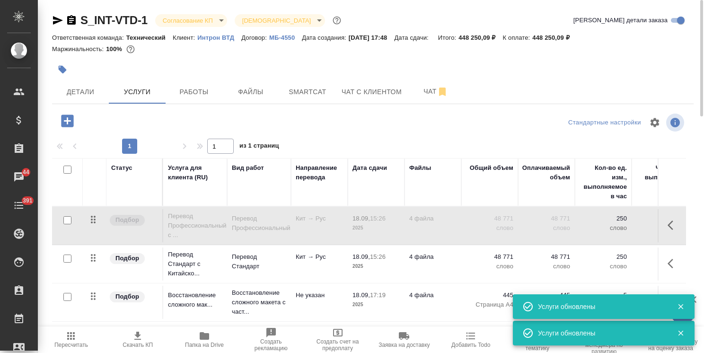
click at [70, 342] on span "Пересчитать" at bounding box center [71, 345] width 34 height 7
click at [67, 93] on span "Детали" at bounding box center [80, 92] width 45 height 12
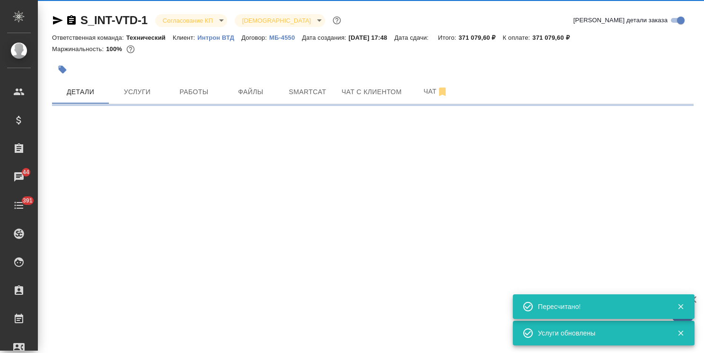
select select "RU"
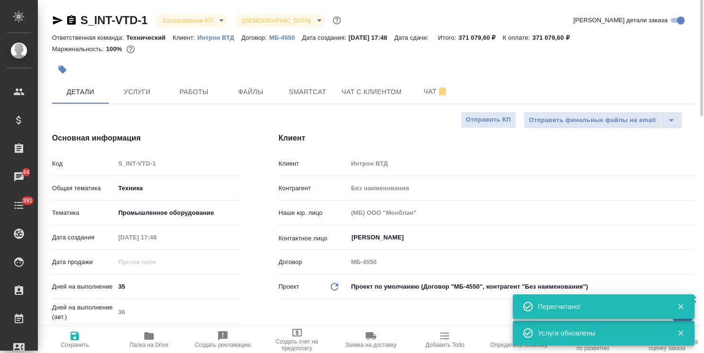
type textarea "x"
click at [64, 287] on div "Дней на выполнение 35" at bounding box center [146, 286] width 189 height 17
type input "2"
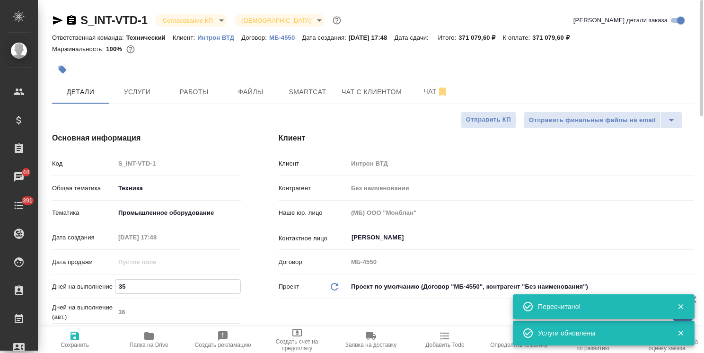
type textarea "x"
type input "27"
type textarea "x"
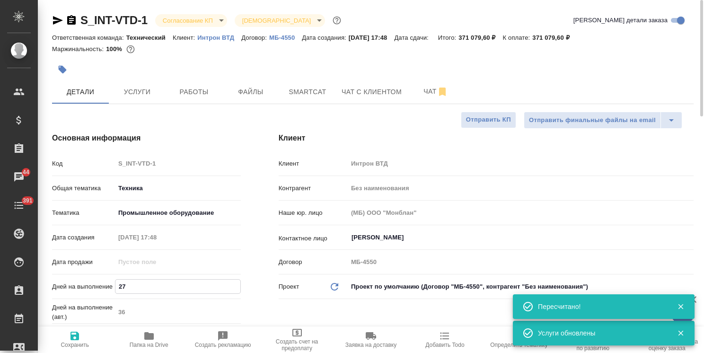
type textarea "x"
type input "27"
click at [86, 340] on span "Сохранить" at bounding box center [75, 339] width 62 height 18
type textarea "x"
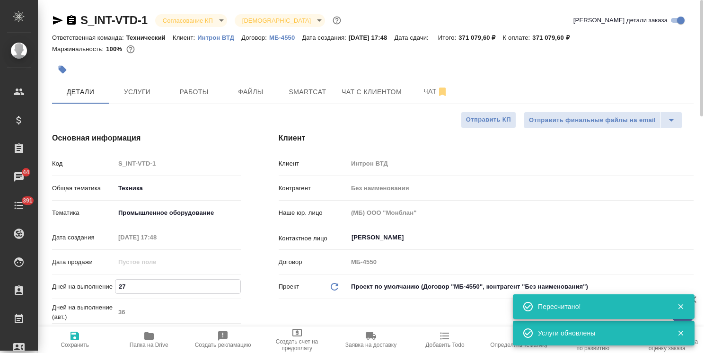
type textarea "x"
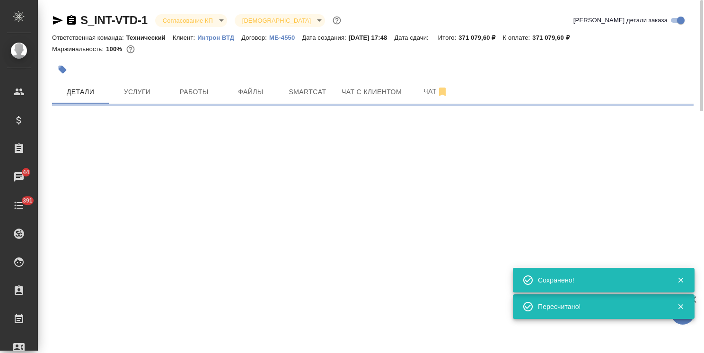
select select "RU"
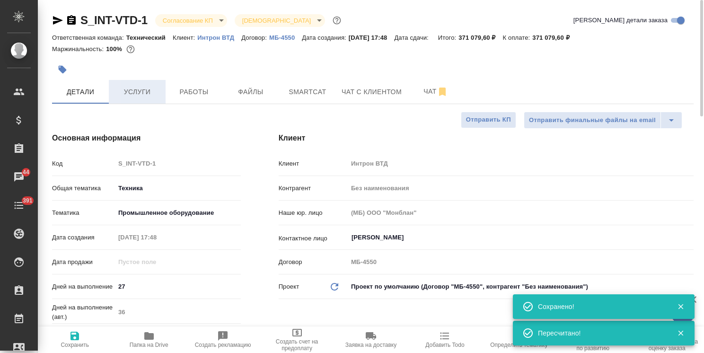
type textarea "x"
click at [199, 18] on body "🙏 .cls-1 fill:#fff; AWATERA [PERSON_NAME] Спецификации Заказы 44 Чаты 391 Todo …" at bounding box center [352, 176] width 704 height 353
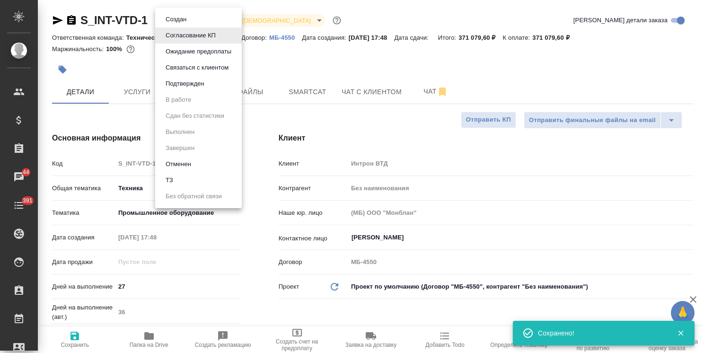
click at [130, 90] on div at bounding box center [352, 176] width 704 height 353
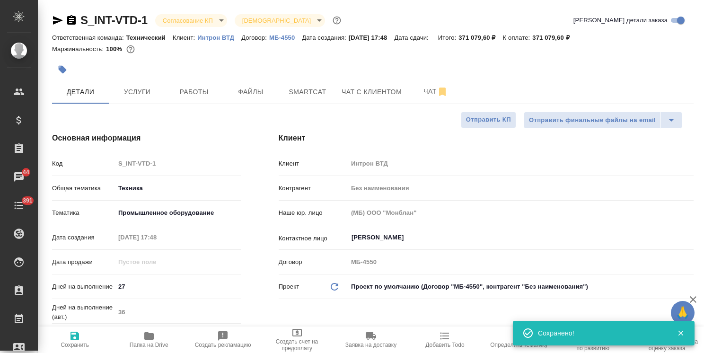
click at [156, 89] on ul "Создан Согласование КП Ожидание предоплаты Связаться с клиентом Подтвержден В р…" at bounding box center [187, 69] width 65 height 113
click at [140, 93] on span "Услуги" at bounding box center [137, 92] width 45 height 12
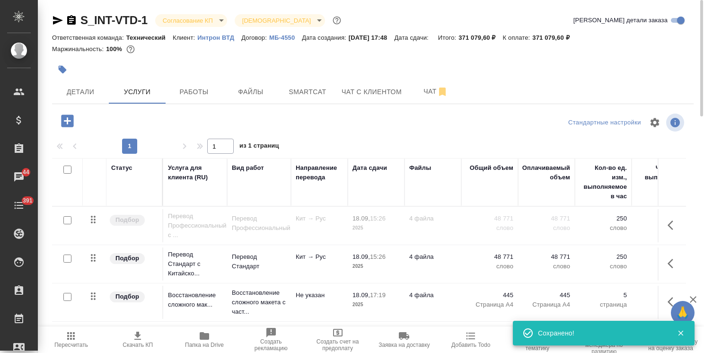
click at [145, 340] on span "Скачать КП" at bounding box center [137, 339] width 55 height 18
drag, startPoint x: 153, startPoint y: 10, endPoint x: 38, endPoint y: 12, distance: 115.5
click at [38, 12] on div "S_INT-VTD-1 Согласование КП kpNegotiation Святая троица holyTrinity Кратко дета…" at bounding box center [371, 193] width 666 height 386
copy link "S_INT-VTD-1"
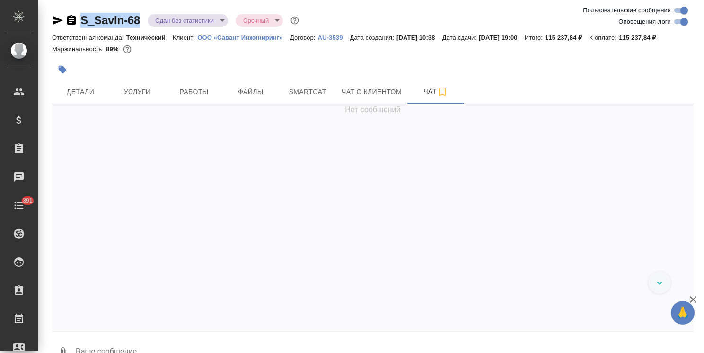
drag, startPoint x: 141, startPoint y: 9, endPoint x: 131, endPoint y: 3, distance: 11.6
click at [75, 18] on div "S_SavIn-68 Сдан без статистики distributed Срочный urgent Ответственная команда…" at bounding box center [373, 187] width 652 height 374
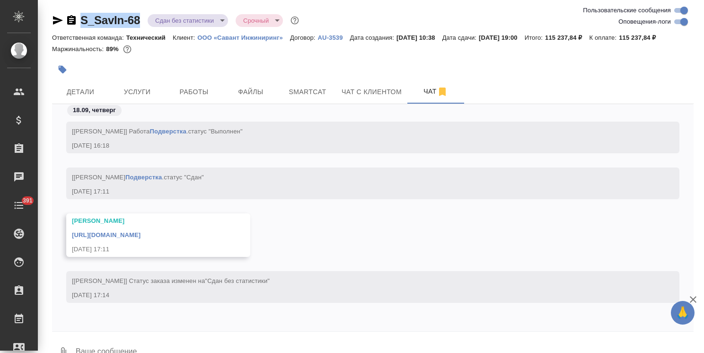
copy link "S_SavIn-68"
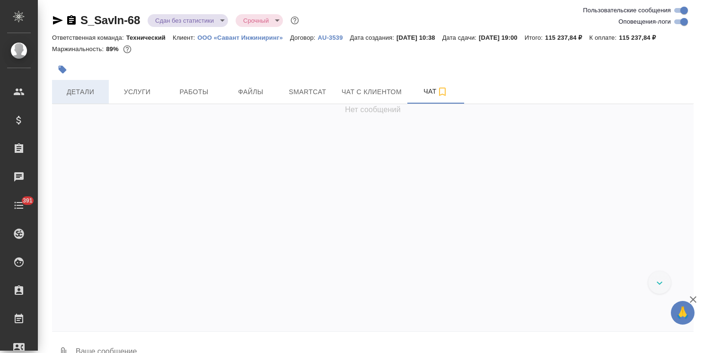
click at [96, 94] on span "Детали" at bounding box center [80, 92] width 45 height 12
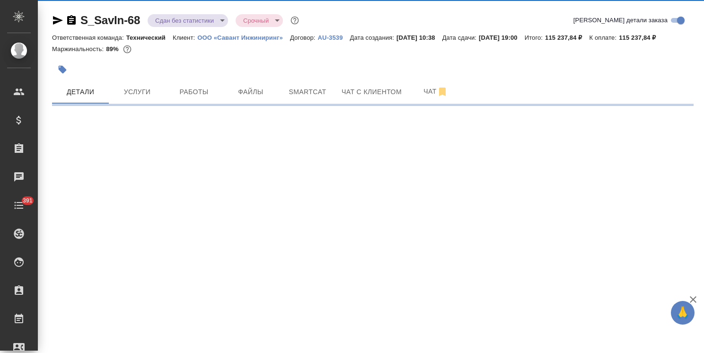
select select "RU"
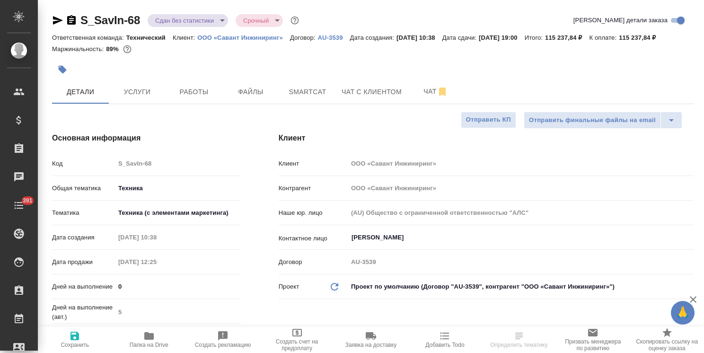
type textarea "x"
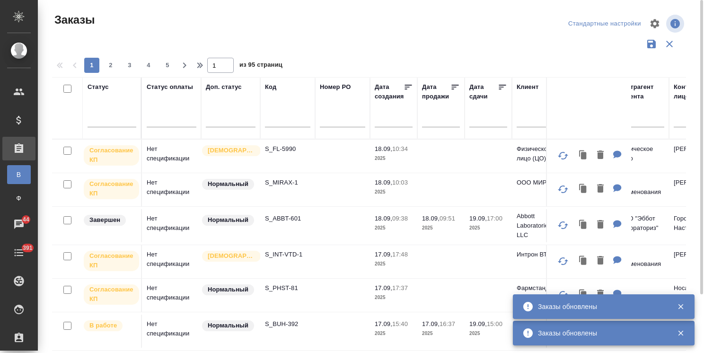
click at [278, 122] on input "text" at bounding box center [287, 121] width 45 height 12
paste input "S_BUH-392"
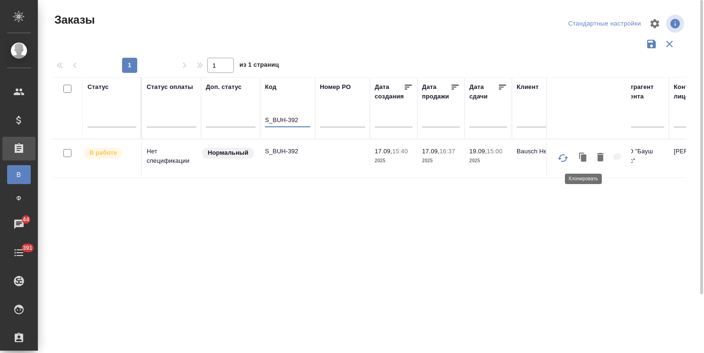
type input "S_BUH-392"
click at [582, 159] on icon "button" at bounding box center [584, 157] width 6 height 7
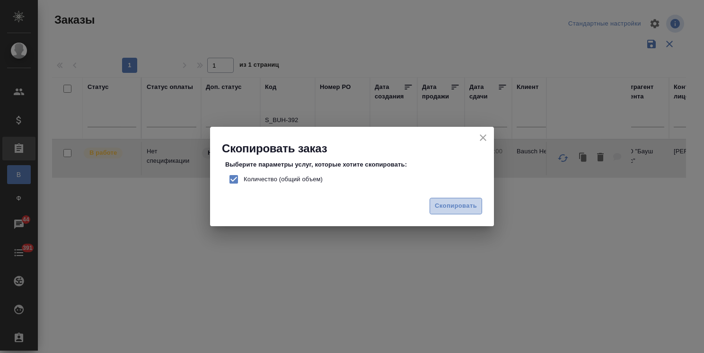
click at [455, 206] on span "Скопировать" at bounding box center [456, 206] width 42 height 11
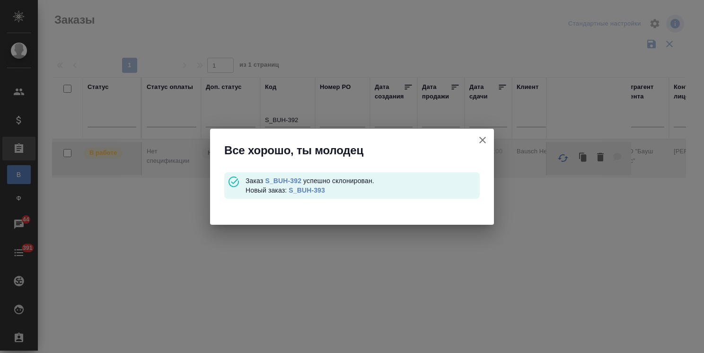
drag, startPoint x: 311, startPoint y: 190, endPoint x: 316, endPoint y: 189, distance: 5.3
click at [311, 190] on link "S_BUH-393" at bounding box center [307, 190] width 36 height 8
click at [482, 139] on icon "button" at bounding box center [482, 140] width 7 height 7
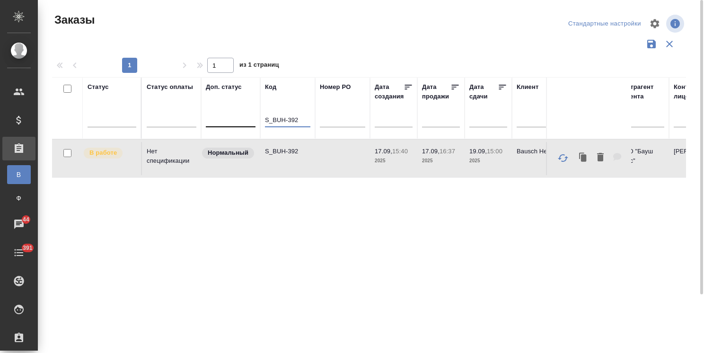
drag, startPoint x: 295, startPoint y: 120, endPoint x: 208, endPoint y: 119, distance: 87.1
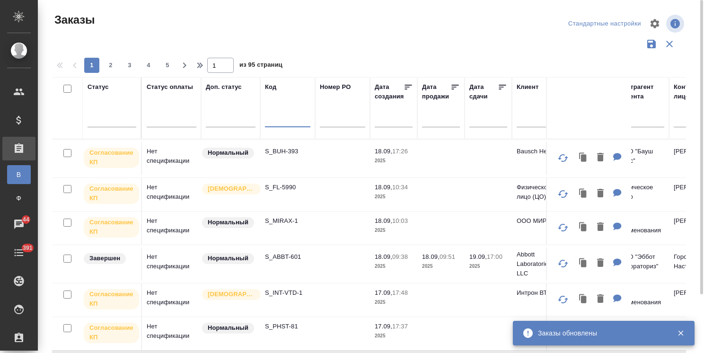
click at [280, 155] on p "S_BUH-393" at bounding box center [287, 151] width 45 height 9
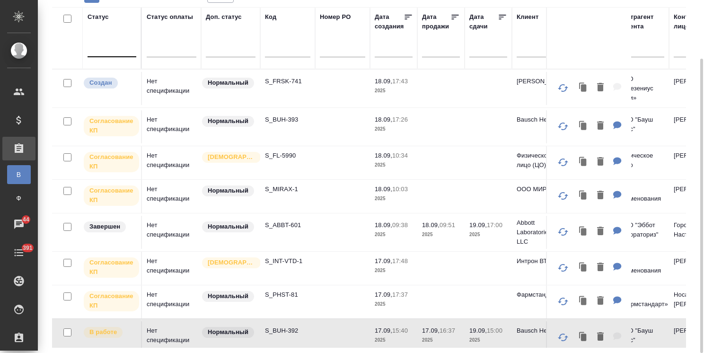
click at [122, 53] on div at bounding box center [112, 48] width 49 height 14
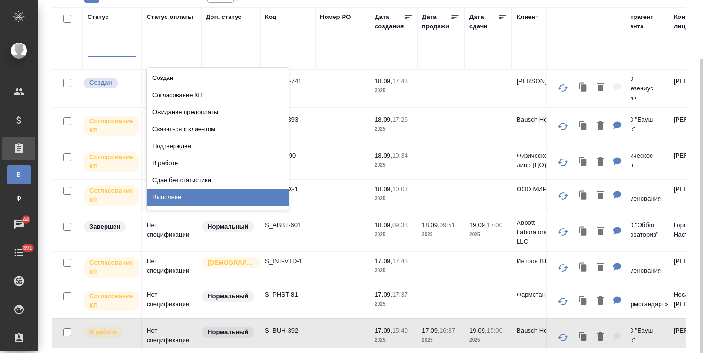
click at [169, 194] on div "Выполнен" at bounding box center [218, 197] width 142 height 17
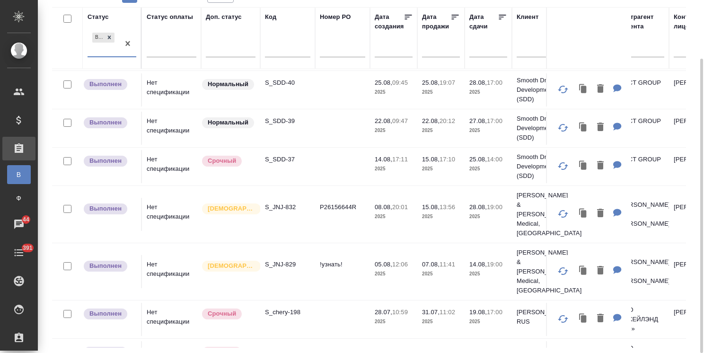
scroll to position [254, 0]
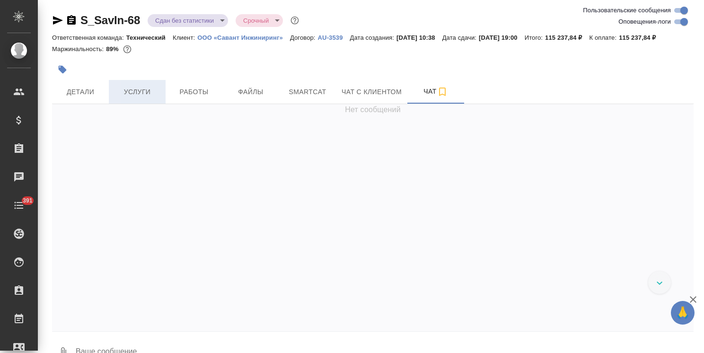
click at [155, 96] on span "Услуги" at bounding box center [137, 92] width 45 height 12
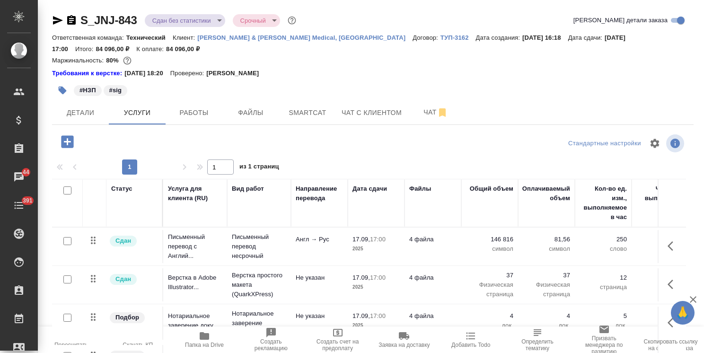
drag, startPoint x: 697, startPoint y: 300, endPoint x: 692, endPoint y: 293, distance: 8.4
click at [697, 300] on icon "button" at bounding box center [693, 299] width 11 height 11
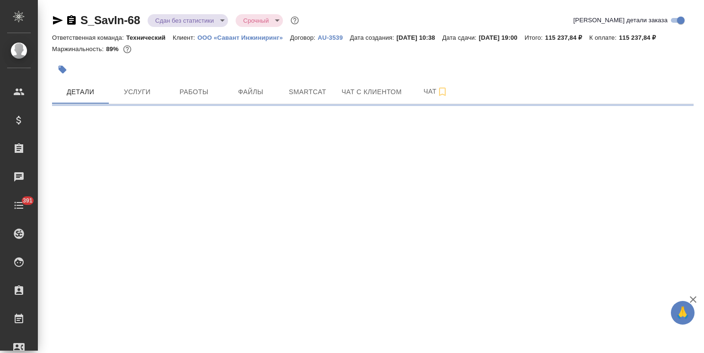
select select "RU"
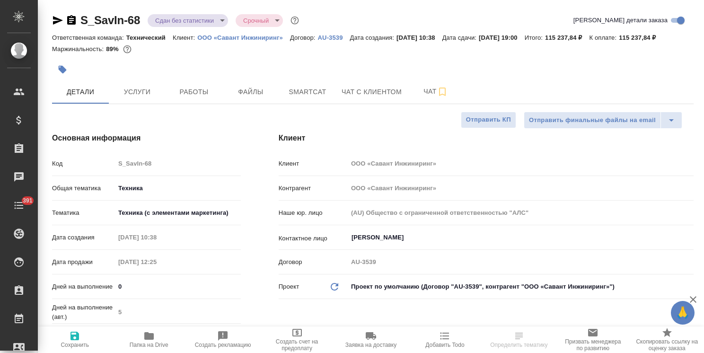
type textarea "x"
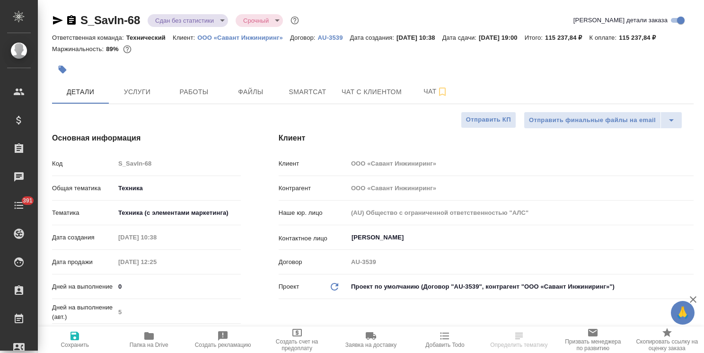
type textarea "x"
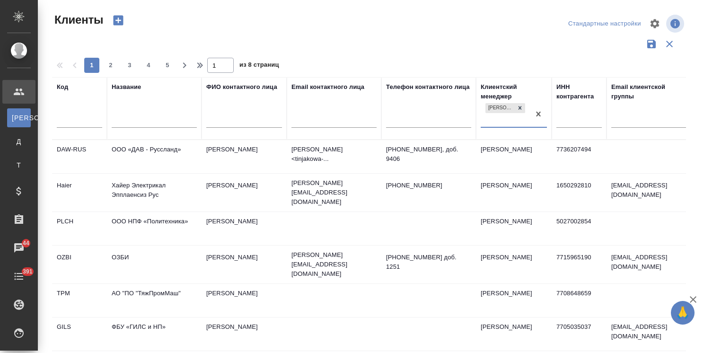
select select "RU"
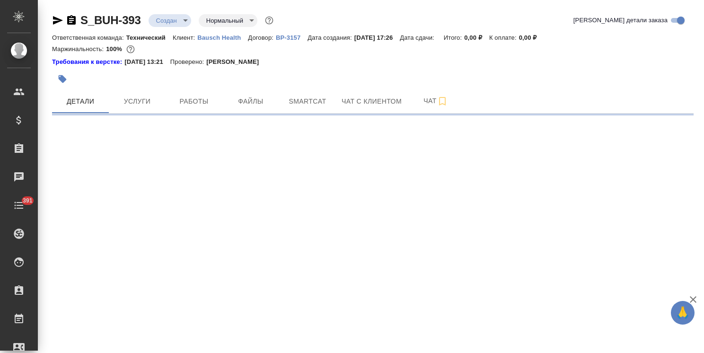
select select "RU"
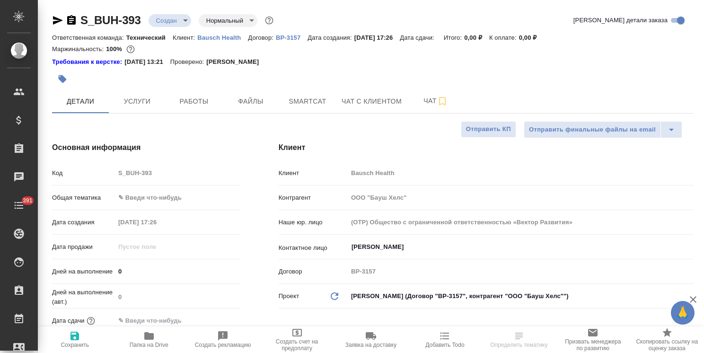
type textarea "x"
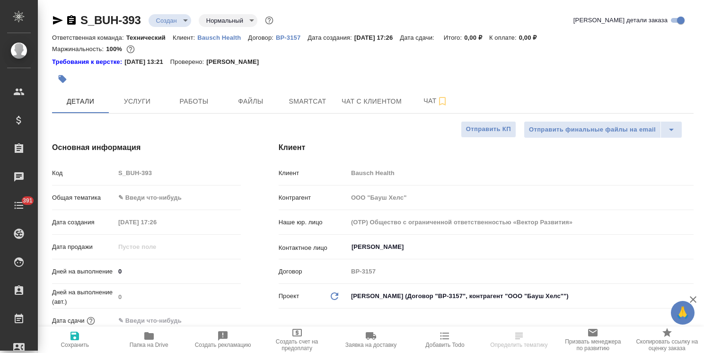
type textarea "x"
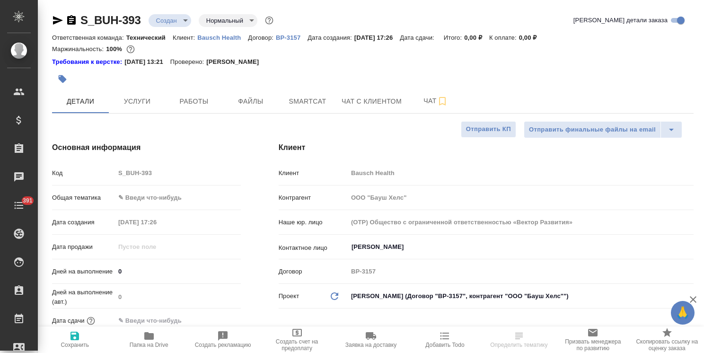
type textarea "x"
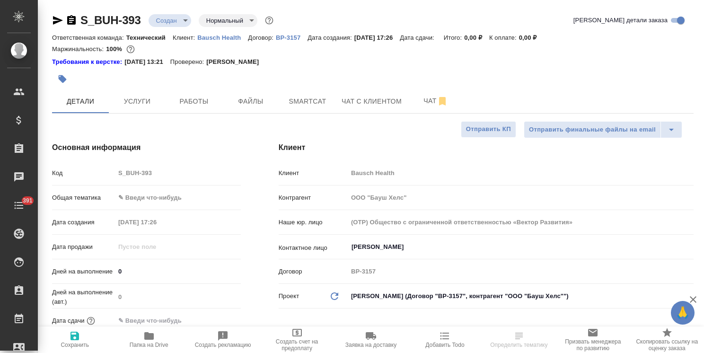
type textarea "x"
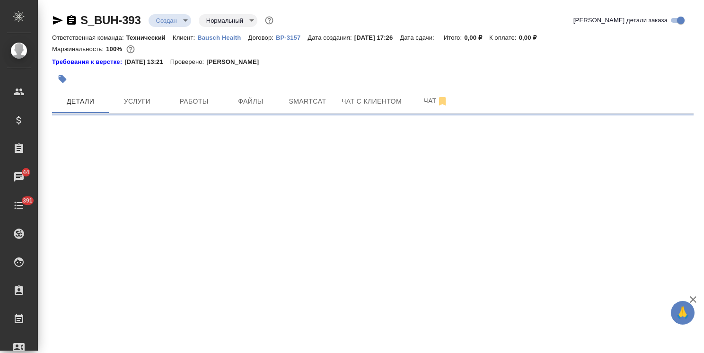
select select "RU"
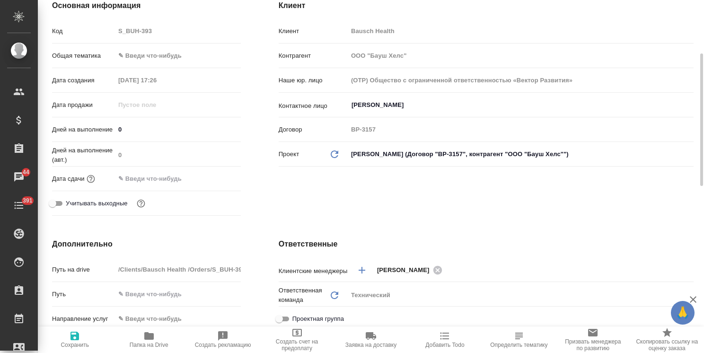
type textarea "x"
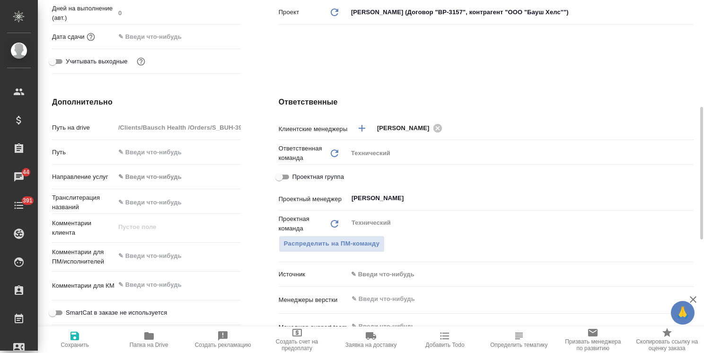
scroll to position [379, 0]
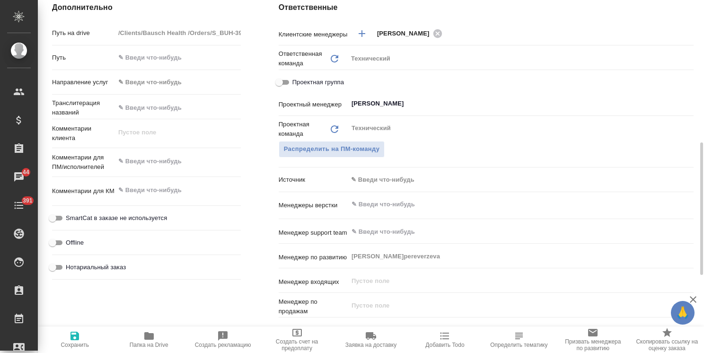
type textarea "x"
click at [161, 185] on textarea at bounding box center [178, 190] width 126 height 16
type textarea "x"
type textarea "п"
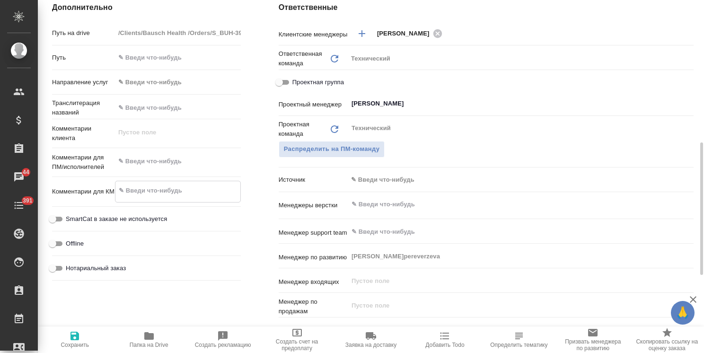
type textarea "x"
type textarea "по"
type textarea "x"
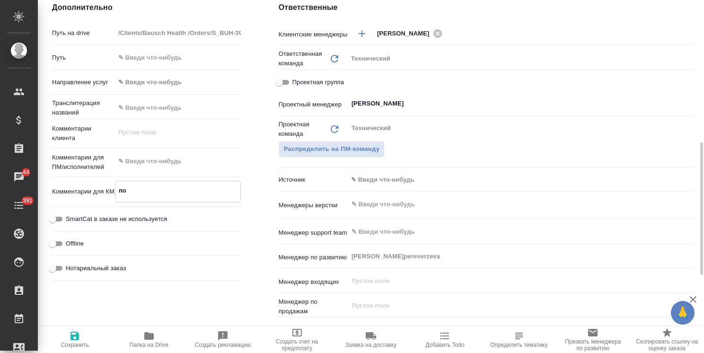
type textarea "x"
type textarea "по"
type textarea "x"
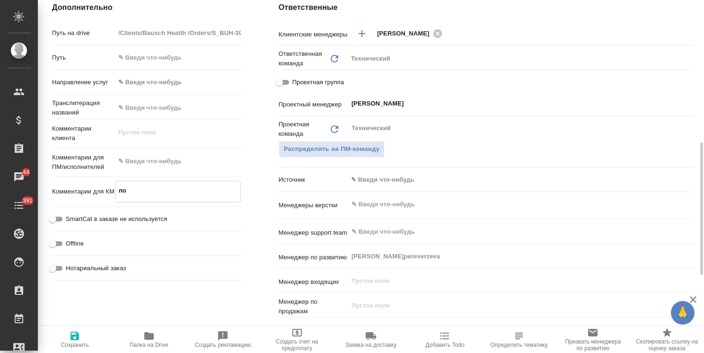
type textarea "x"
type textarea "по 1"
type textarea "x"
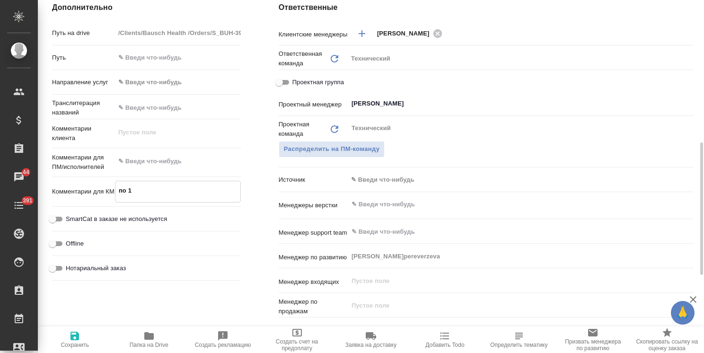
type textarea "по 1"
type textarea "x"
type textarea "по 1 Н"
type textarea "x"
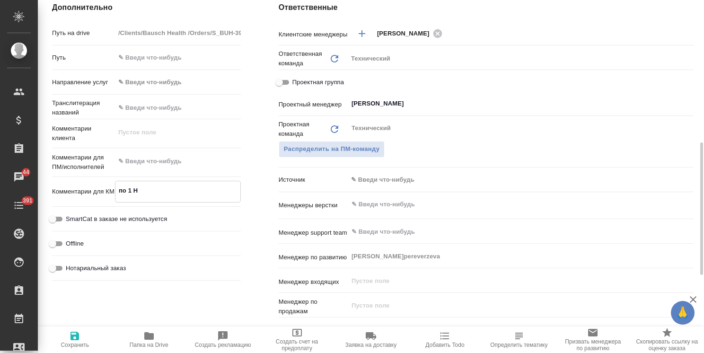
type textarea "x"
type textarea "по 1 НЗ"
type textarea "x"
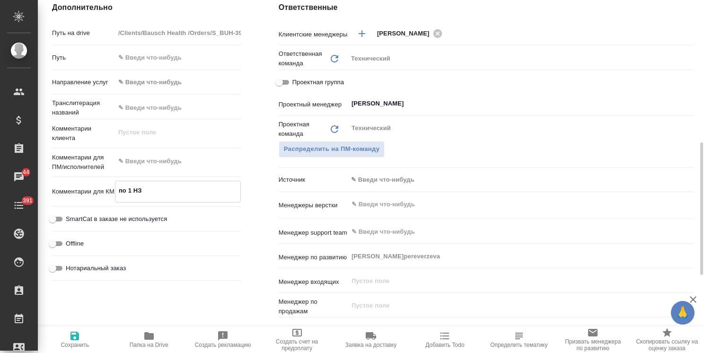
type textarea "x"
type textarea "по 1 НЗП"
type textarea "x"
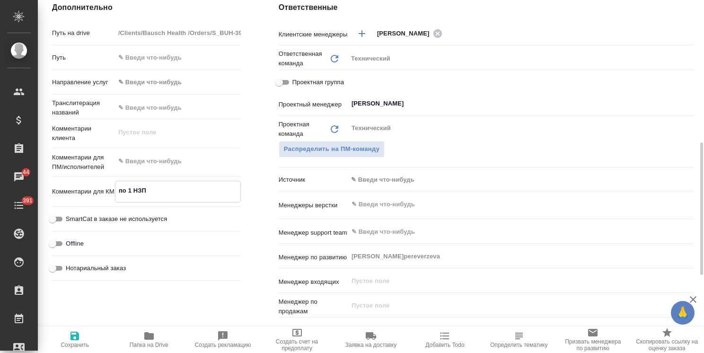
type textarea "x"
type textarea "по 1 НЗП"
type textarea "x"
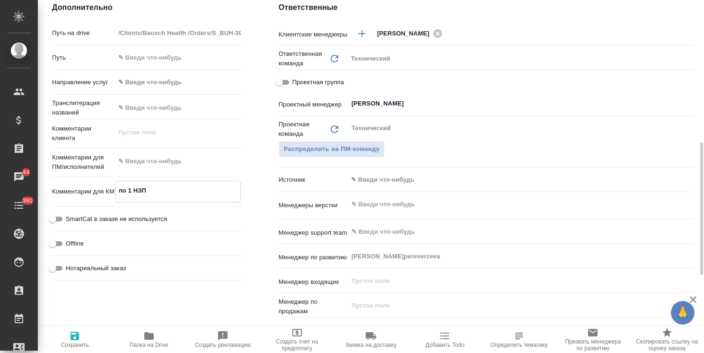
type textarea "по 1 НЗП к"
type textarea "x"
type textarea "по 1 НЗП к"
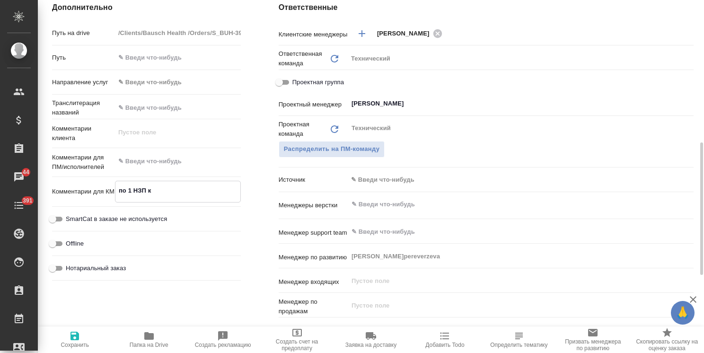
type textarea "x"
type textarea "по 1 НЗП к с"
type textarea "x"
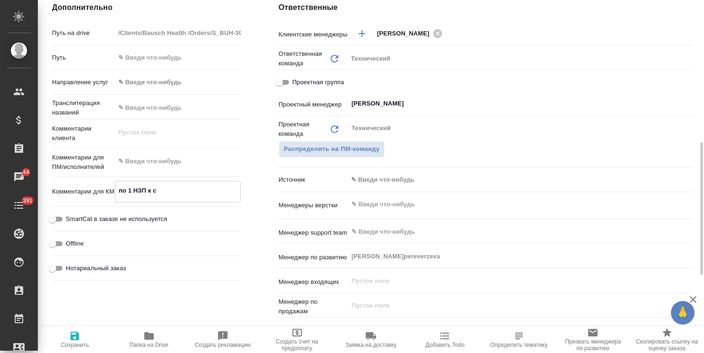
type textarea "x"
type textarea "по 1 НЗП к ск"
type textarea "x"
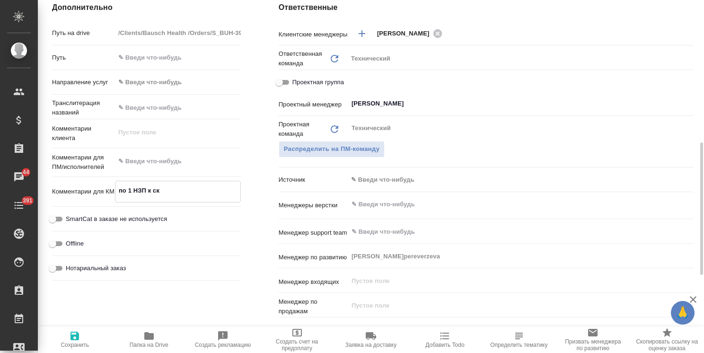
type textarea "x"
type textarea "по 1 НЗП к ска"
type textarea "x"
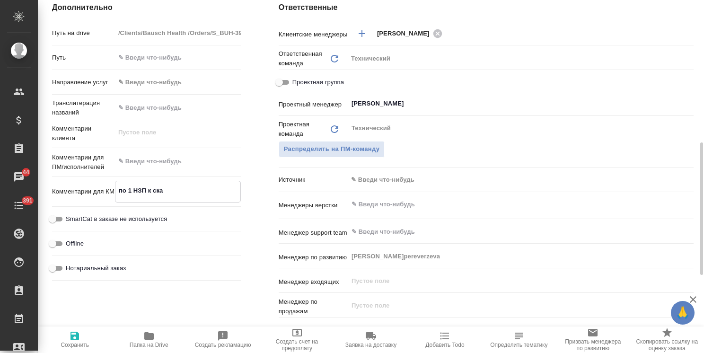
type textarea "по 1 НЗП к скан"
type textarea "x"
type textarea "по 1 НЗП к скана"
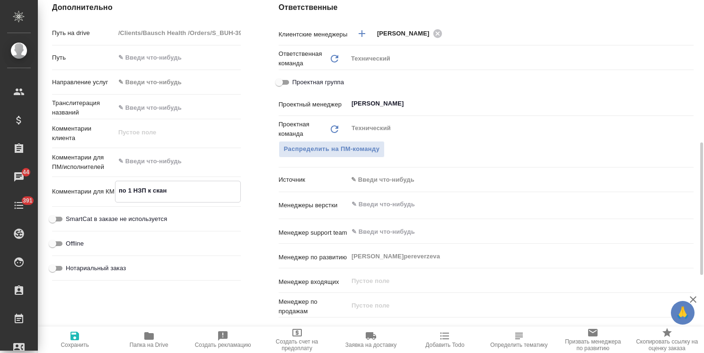
type textarea "x"
type textarea "по 1 НЗП к сканам"
type textarea "x"
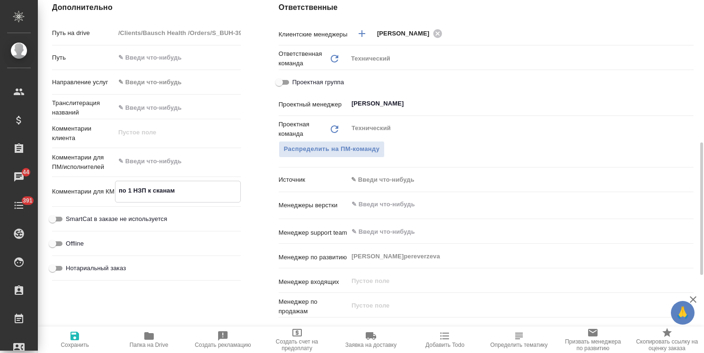
type textarea "по 1 НЗП к сканам"
type textarea "x"
click at [81, 342] on span "Сохранить" at bounding box center [75, 345] width 28 height 7
type textarea "x"
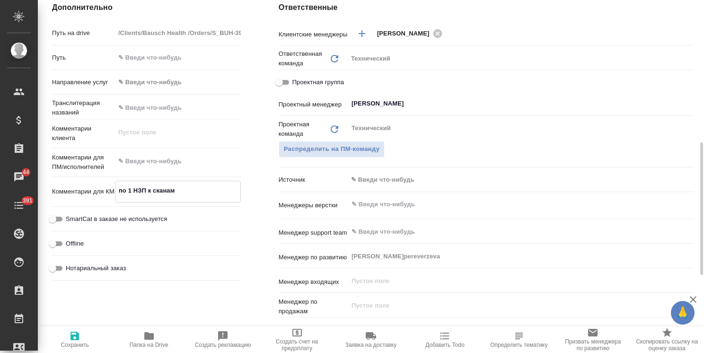
type textarea "x"
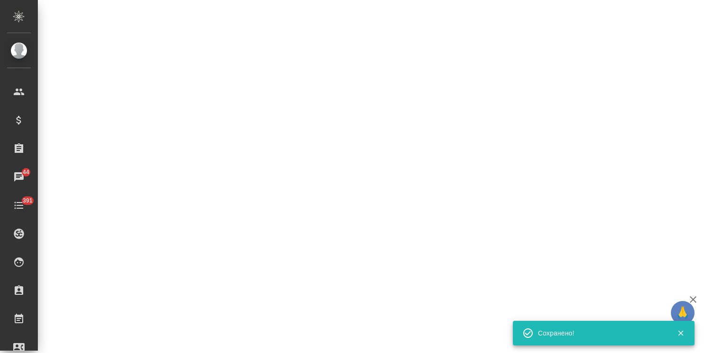
select select "RU"
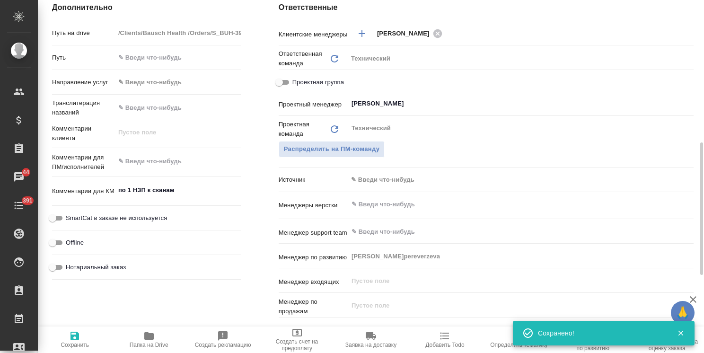
type textarea "x"
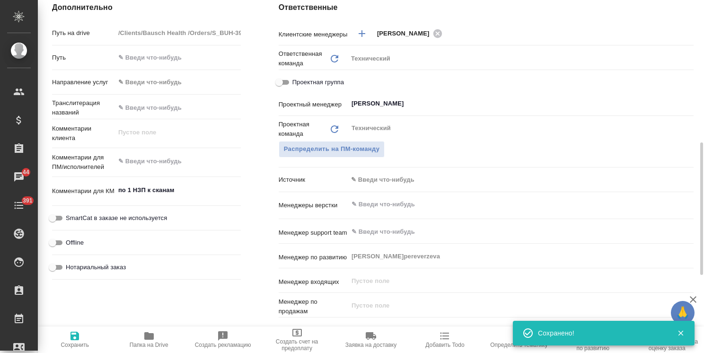
type textarea "x"
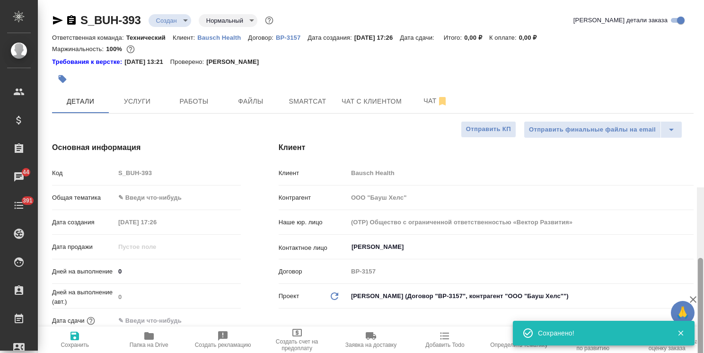
drag, startPoint x: 697, startPoint y: 134, endPoint x: 619, endPoint y: 55, distance: 110.8
click at [688, 54] on div "S_BUH-393 Создан new Нормальный normal Кратко детали заказа Ответственная коман…" at bounding box center [371, 176] width 666 height 353
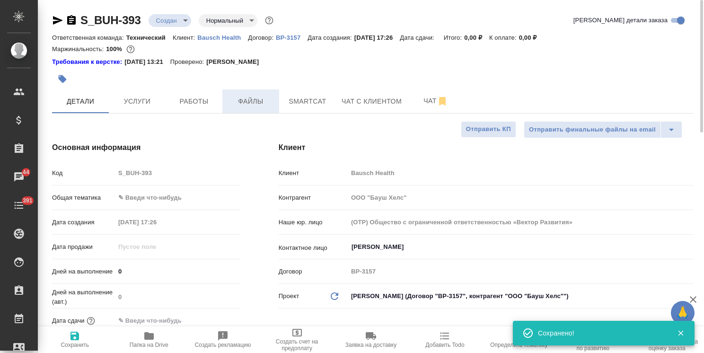
click at [243, 105] on span "Файлы" at bounding box center [250, 102] width 45 height 12
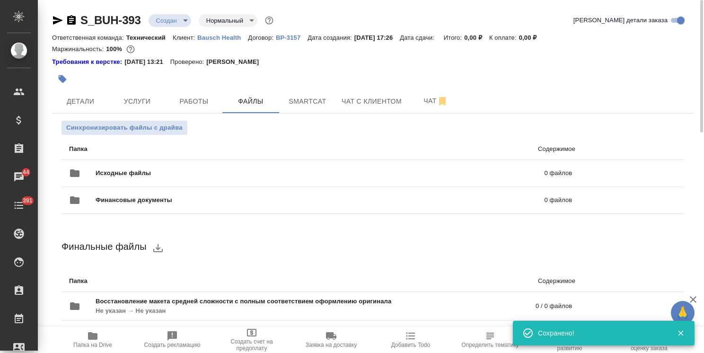
click at [141, 168] on span "Исходные файлы" at bounding box center [222, 172] width 252 height 9
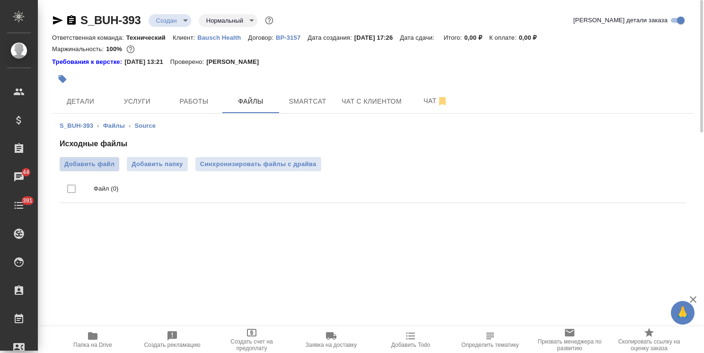
click at [102, 165] on span "Добавить файл" at bounding box center [89, 163] width 50 height 9
click at [0, 0] on input "Добавить файл" at bounding box center [0, 0] width 0 height 0
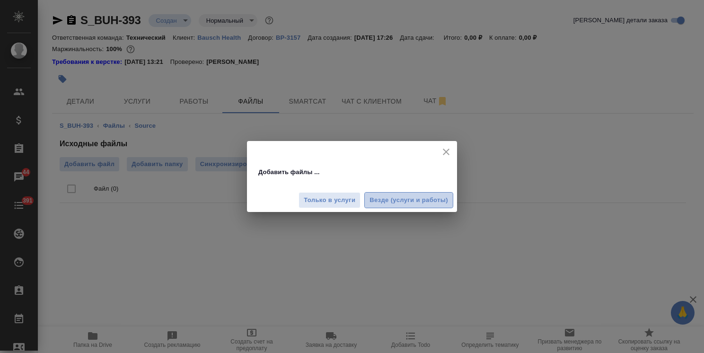
click at [413, 205] on span "Везде (услуги и работы)" at bounding box center [409, 200] width 79 height 11
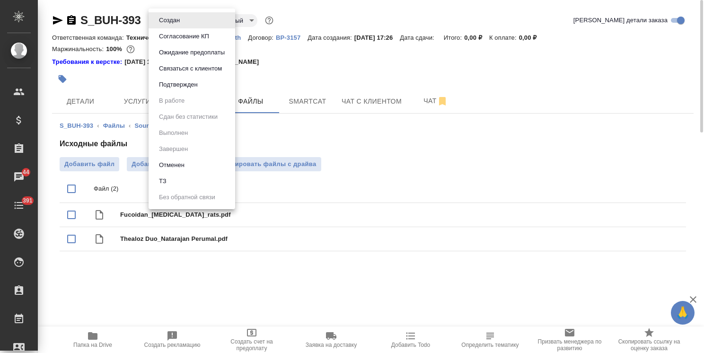
click at [173, 18] on body "🙏 .cls-1 fill:#fff; AWATERA Usmanova Olga Клиенты Спецификации Заказы 44 Чаты 3…" at bounding box center [352, 176] width 704 height 353
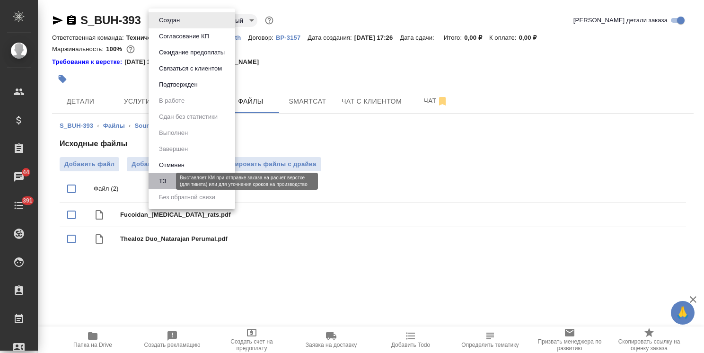
click at [168, 182] on button "ТЗ" at bounding box center [162, 181] width 13 height 10
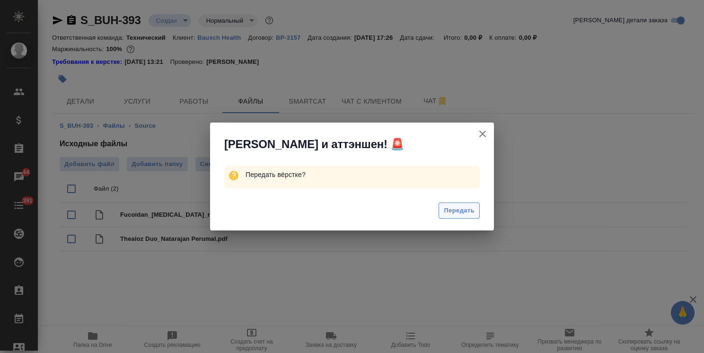
click at [454, 208] on span "Передать" at bounding box center [459, 210] width 31 height 11
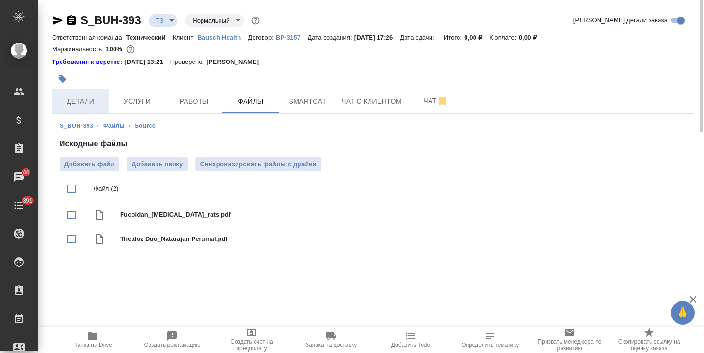
click at [75, 94] on button "Детали" at bounding box center [80, 101] width 57 height 24
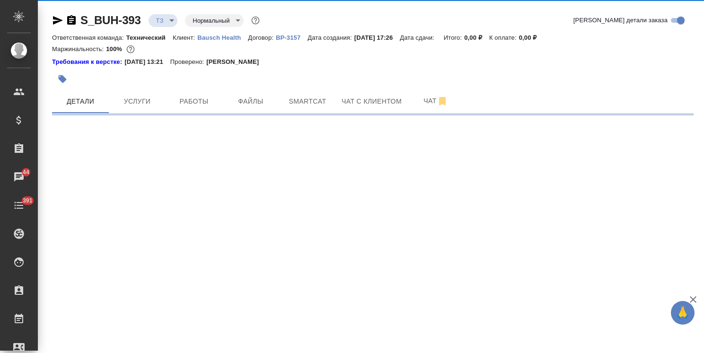
select select "RU"
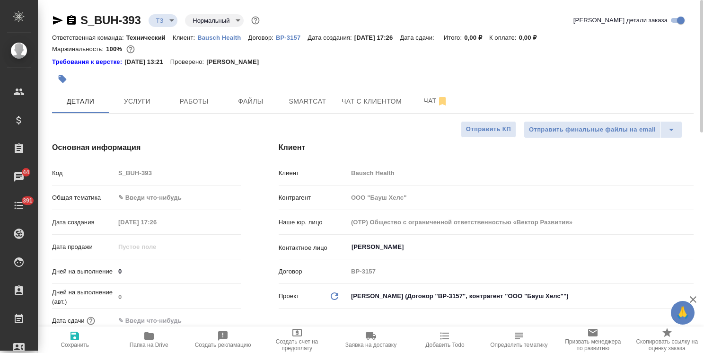
type textarea "x"
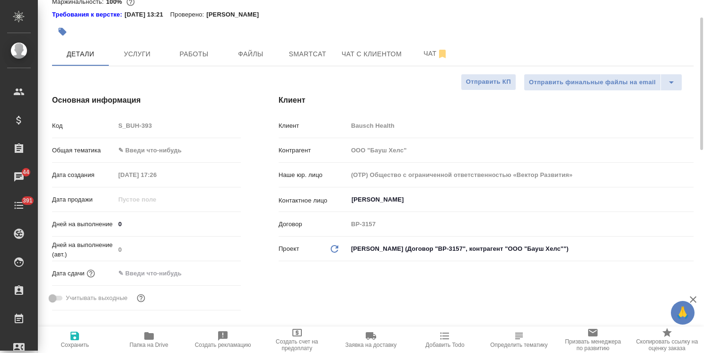
type textarea "x"
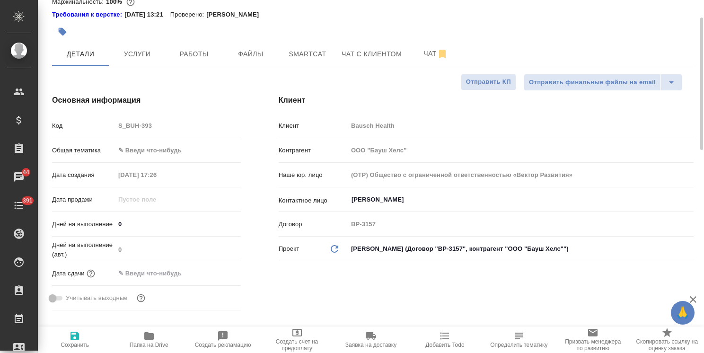
type textarea "x"
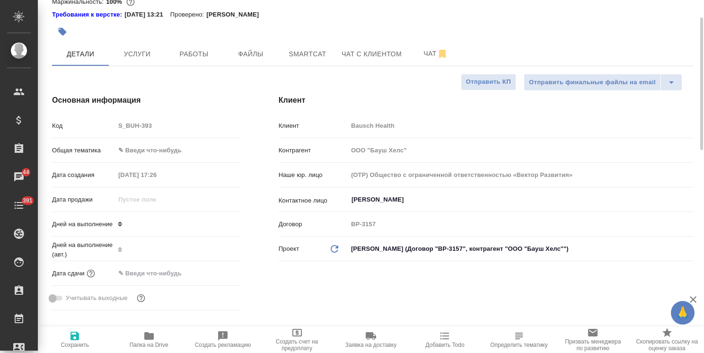
type textarea "x"
click at [176, 147] on body "🙏 .cls-1 fill:#fff; AWATERA Usmanova Olga Клиенты Спецификации Заказы 44 Чаты 3…" at bounding box center [352, 176] width 704 height 353
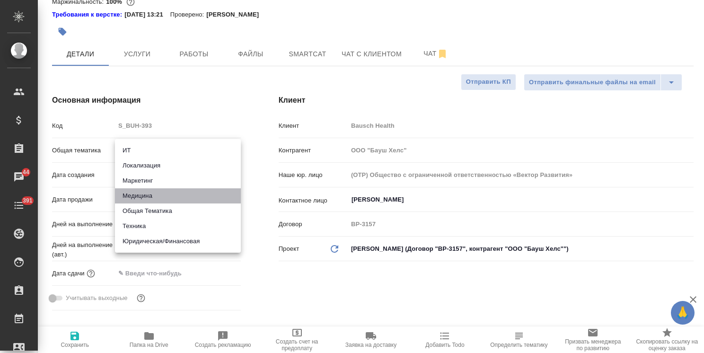
click at [148, 196] on li "Медицина" at bounding box center [178, 195] width 126 height 15
type input "med"
type textarea "x"
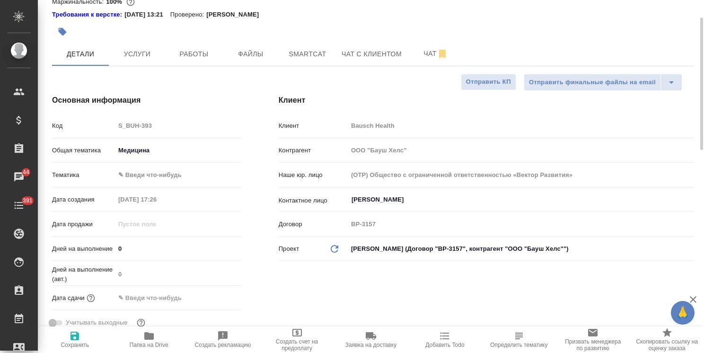
click at [164, 171] on body "🙏 .cls-1 fill:#fff; AWATERA Usmanova Olga Клиенты Спецификации Заказы 44 Чаты 3…" at bounding box center [352, 176] width 704 height 353
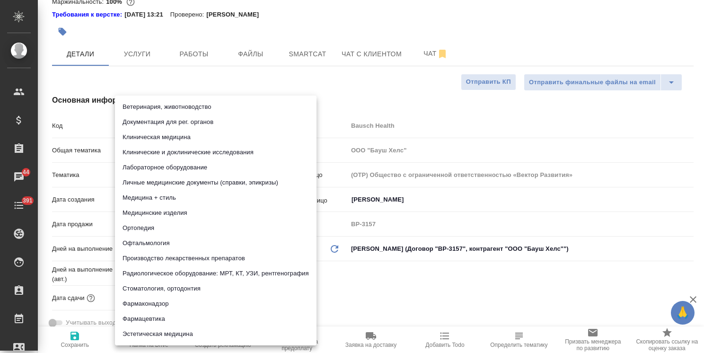
click at [170, 195] on li "Медицина + стиль" at bounding box center [216, 197] width 202 height 15
type textarea "x"
type input "614982e3093d9b491e1077bc"
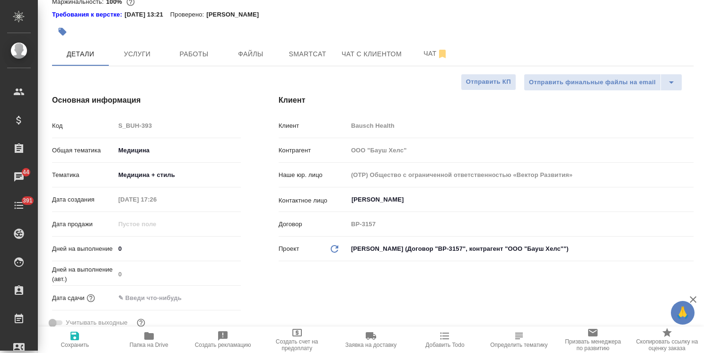
click at [76, 344] on span "Сохранить" at bounding box center [75, 345] width 28 height 7
type textarea "x"
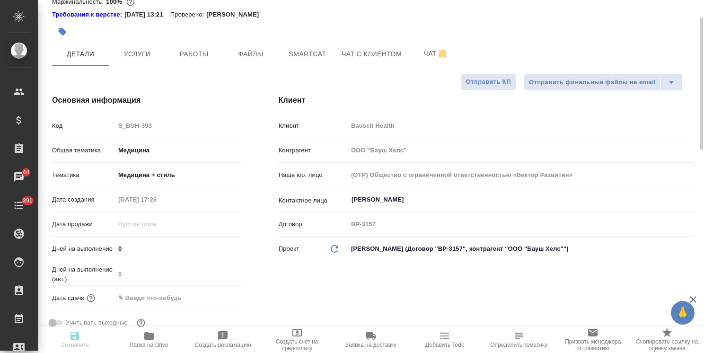
type textarea "x"
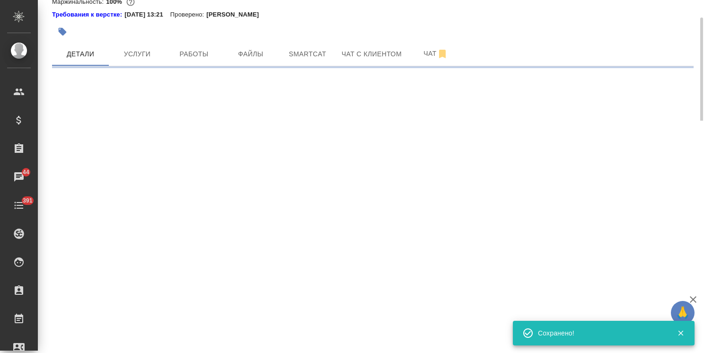
select select "RU"
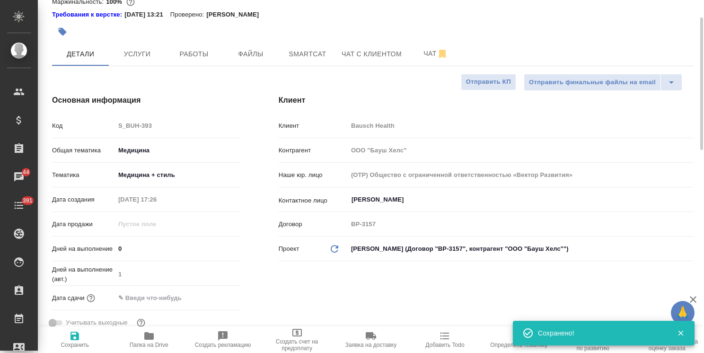
type textarea "x"
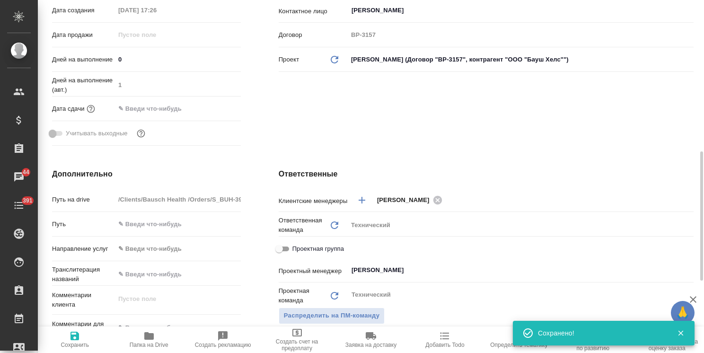
scroll to position [284, 0]
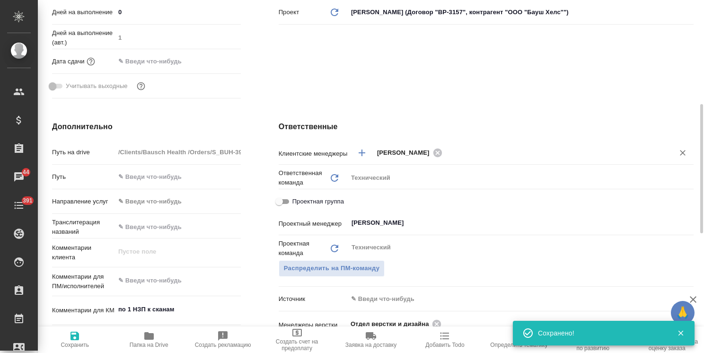
click at [458, 149] on input "text" at bounding box center [552, 152] width 214 height 11
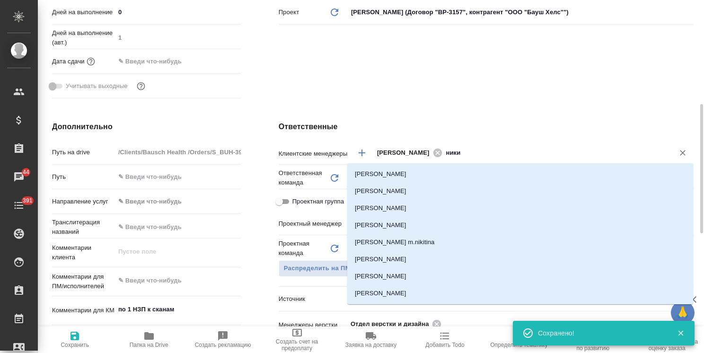
type input "никиф"
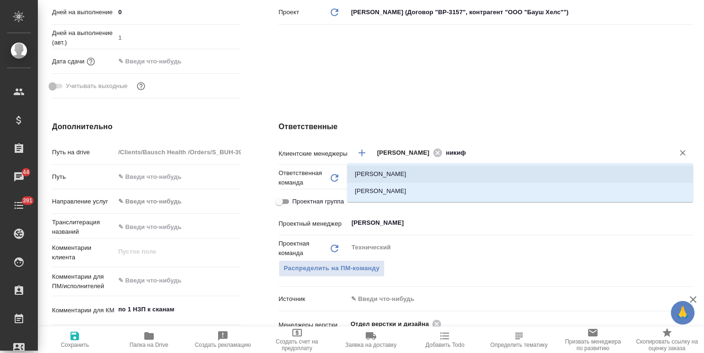
click at [415, 175] on li "Никифорова Валерия" at bounding box center [520, 174] width 346 height 17
type textarea "x"
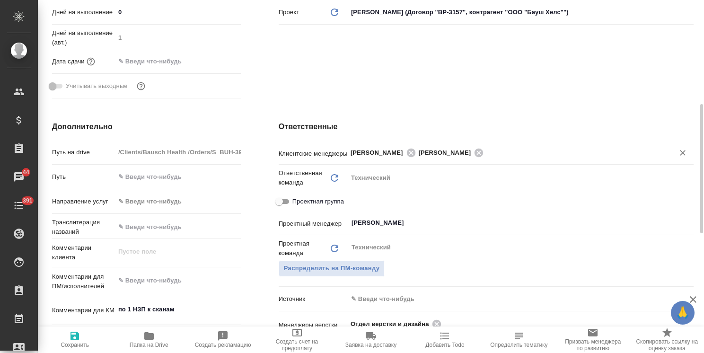
click at [80, 343] on span "Сохранить" at bounding box center [75, 345] width 28 height 7
type textarea "x"
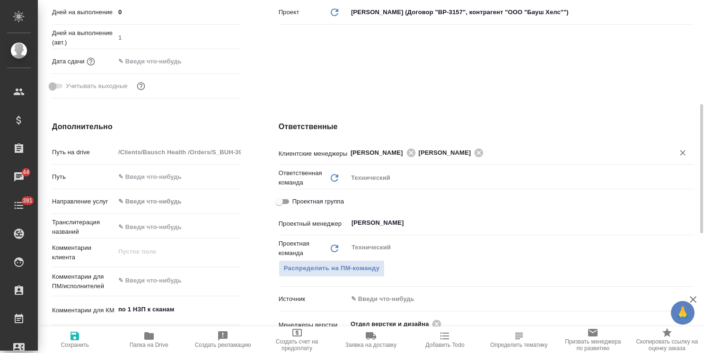
type textarea "x"
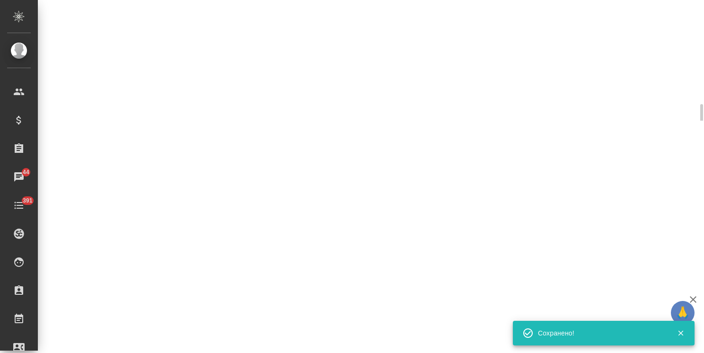
select select "RU"
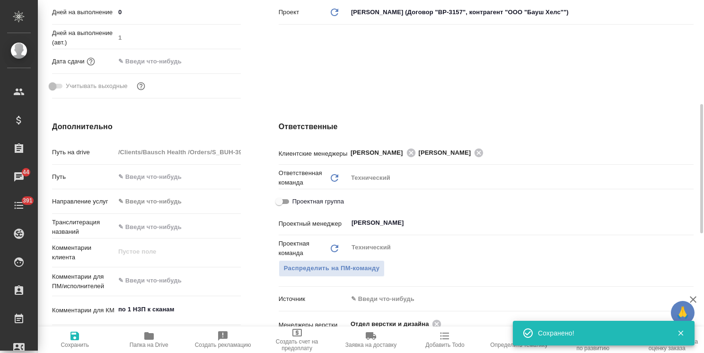
type textarea "x"
click at [150, 280] on textarea at bounding box center [178, 281] width 126 height 16
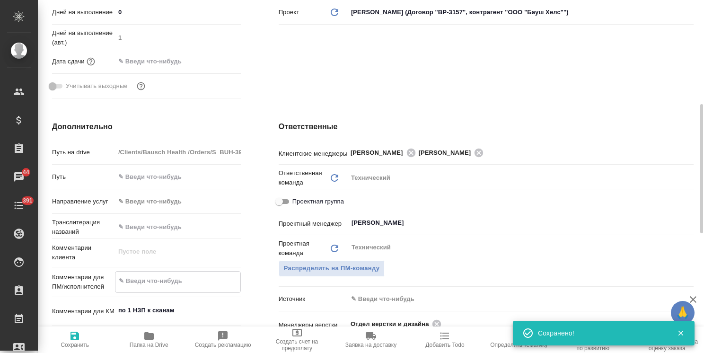
type textarea "x"
type textarea "а"
type textarea "x"
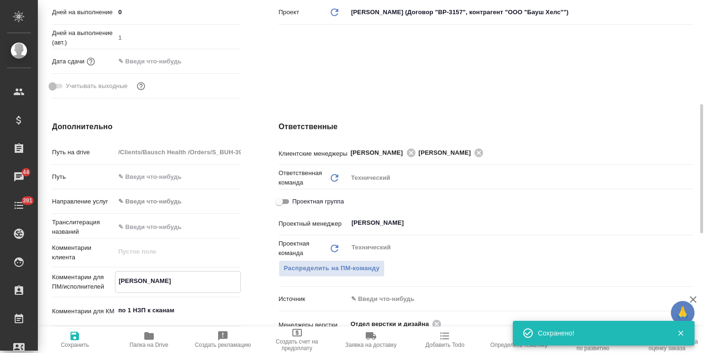
type textarea "ан"
type textarea "x"
type textarea "анг"
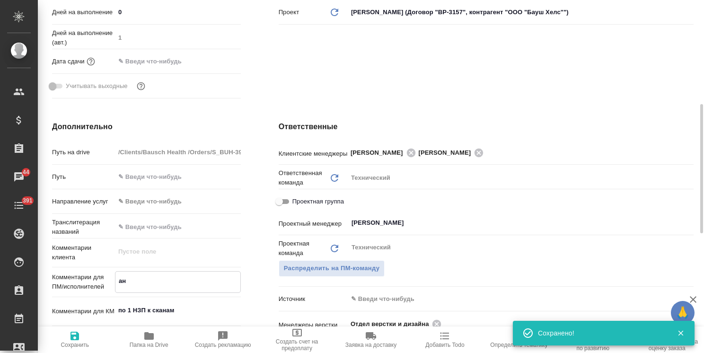
type textarea "x"
type textarea "англ"
type textarea "x"
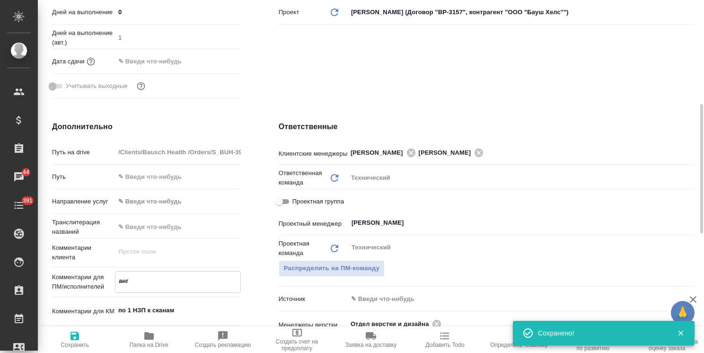
type textarea "x"
type textarea "англ-"
type textarea "x"
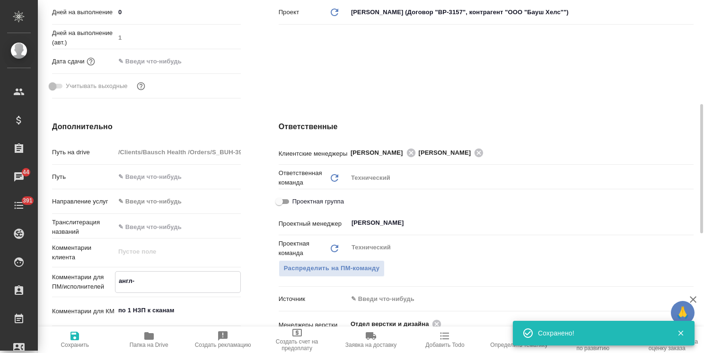
type textarea "англ-р"
type textarea "x"
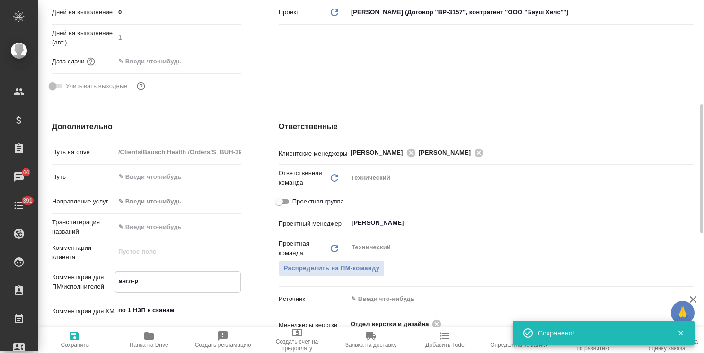
type textarea "англ-ру"
type textarea "x"
type textarea "англ-рус"
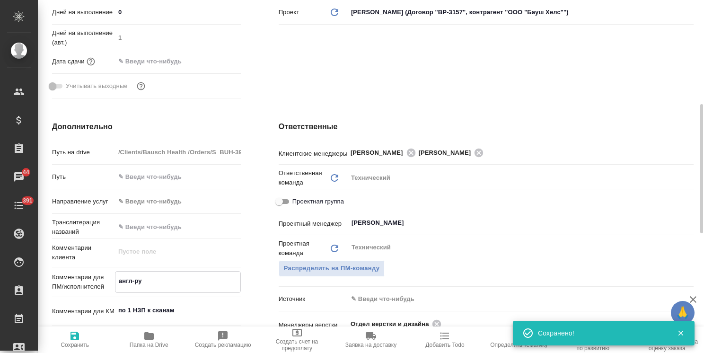
type textarea "x"
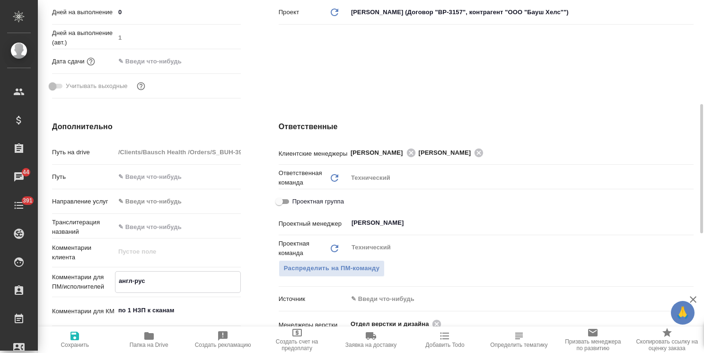
type textarea "англ-рус"
type textarea "x"
click at [70, 346] on span "Сохранить" at bounding box center [75, 345] width 28 height 7
type textarea "x"
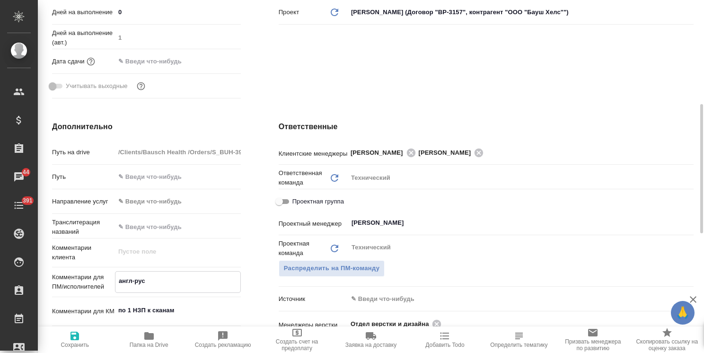
type textarea "x"
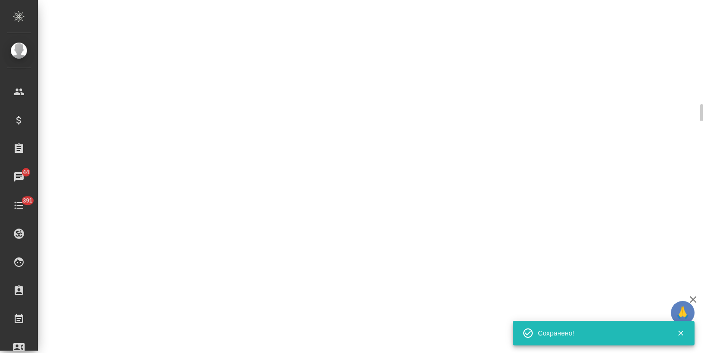
select select "RU"
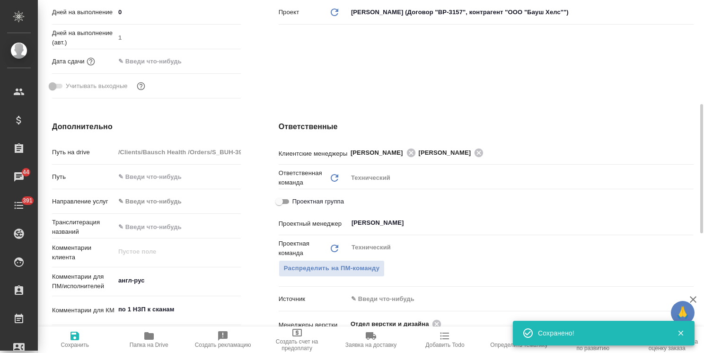
type textarea "x"
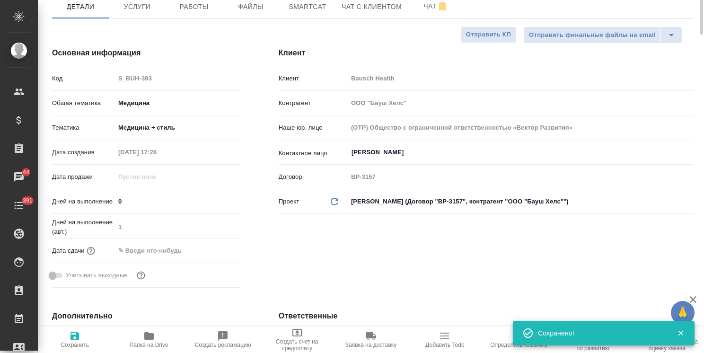
scroll to position [0, 0]
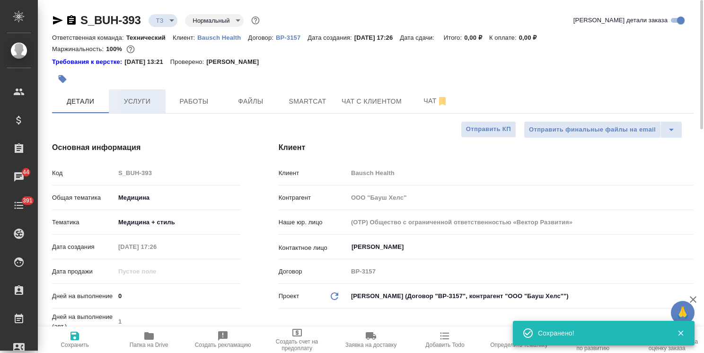
click at [145, 107] on span "Услуги" at bounding box center [137, 102] width 45 height 12
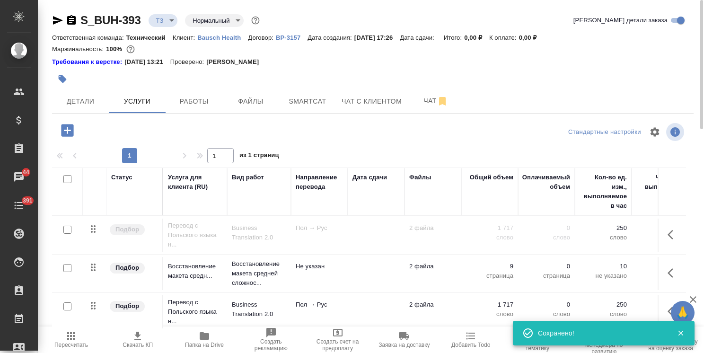
click at [70, 229] on input "checkbox" at bounding box center [67, 230] width 8 height 8
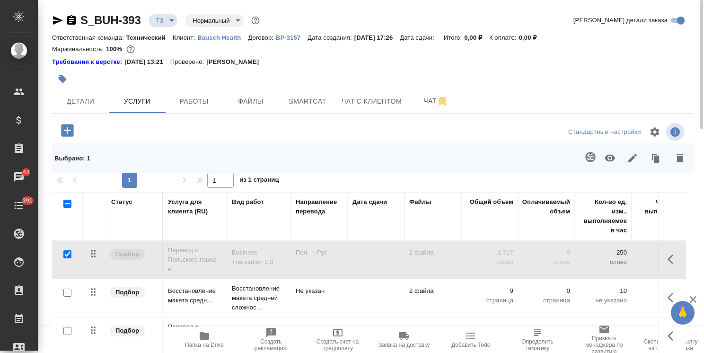
scroll to position [66, 0]
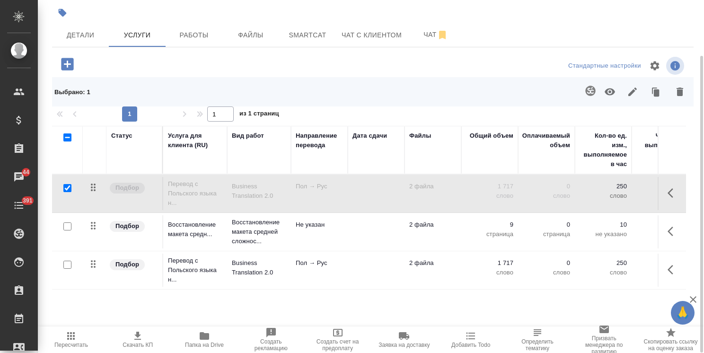
click at [68, 221] on div at bounding box center [67, 226] width 21 height 13
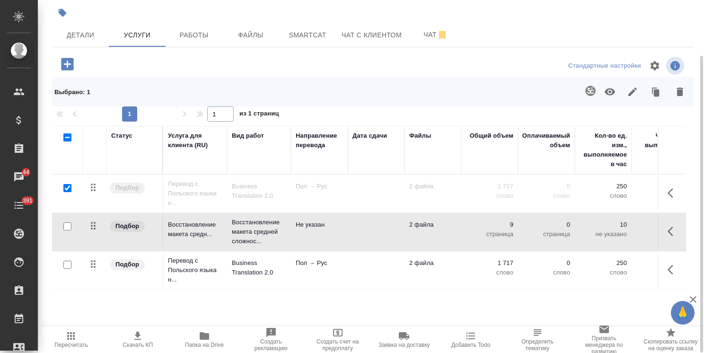
click at [68, 263] on input "checkbox" at bounding box center [67, 265] width 8 height 8
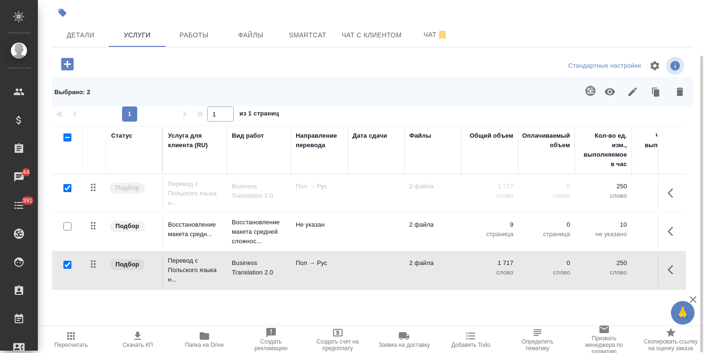
click at [69, 225] on input "checkbox" at bounding box center [67, 226] width 8 height 8
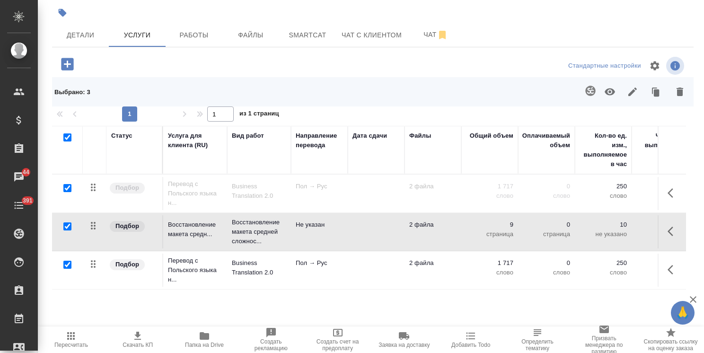
click at [676, 92] on icon "button" at bounding box center [679, 91] width 11 height 11
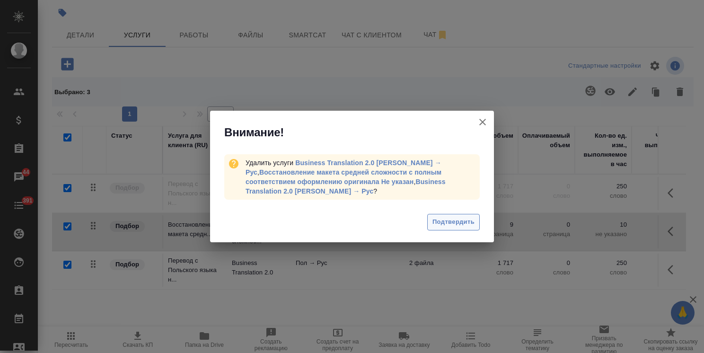
click at [446, 217] on span "Подтвердить" at bounding box center [453, 222] width 42 height 11
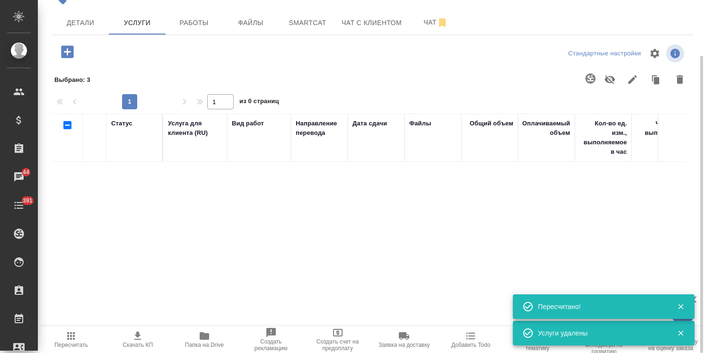
click at [75, 54] on icon "button" at bounding box center [67, 52] width 17 height 17
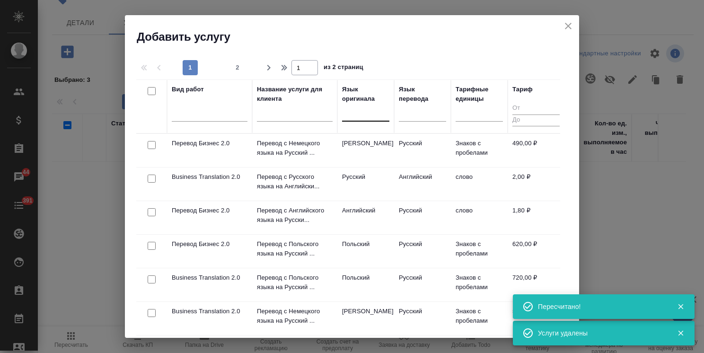
click at [364, 110] on div at bounding box center [365, 112] width 47 height 14
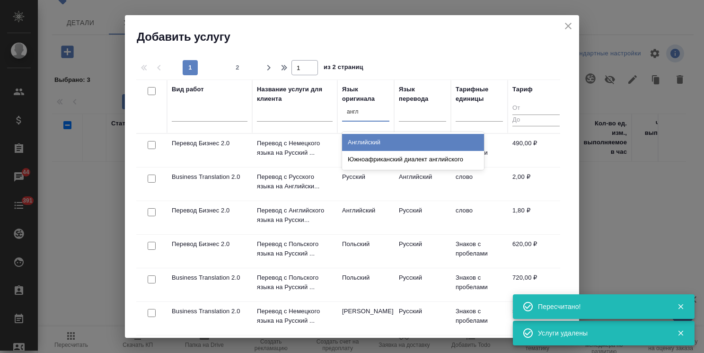
click at [370, 139] on div "Английский" at bounding box center [413, 142] width 142 height 17
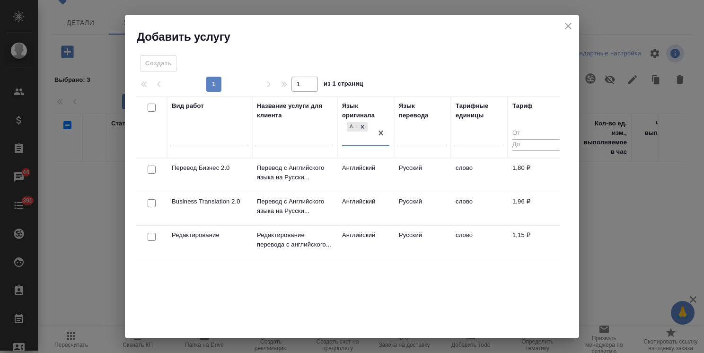
click at [151, 201] on input "checkbox" at bounding box center [152, 203] width 8 height 8
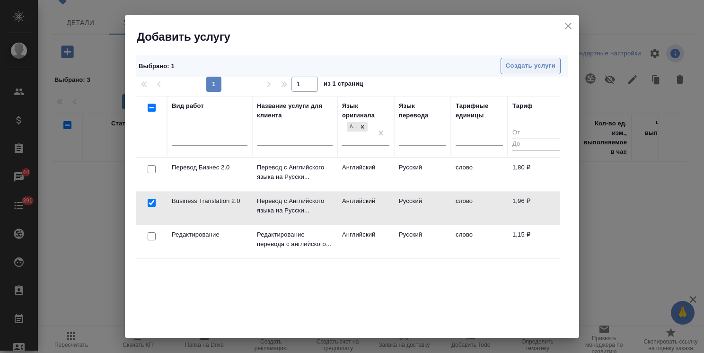
click at [506, 67] on span "Создать услуги" at bounding box center [531, 66] width 50 height 11
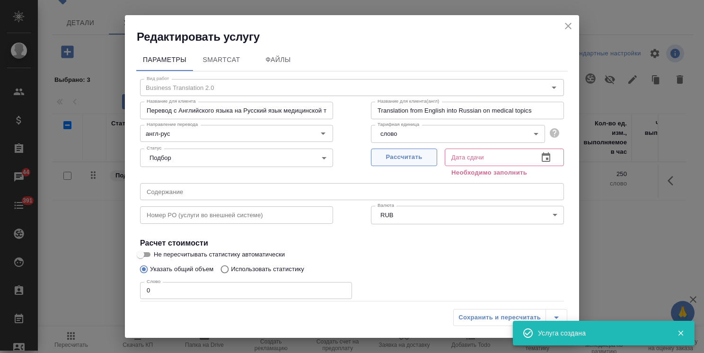
click at [380, 160] on span "Рассчитать" at bounding box center [404, 157] width 56 height 11
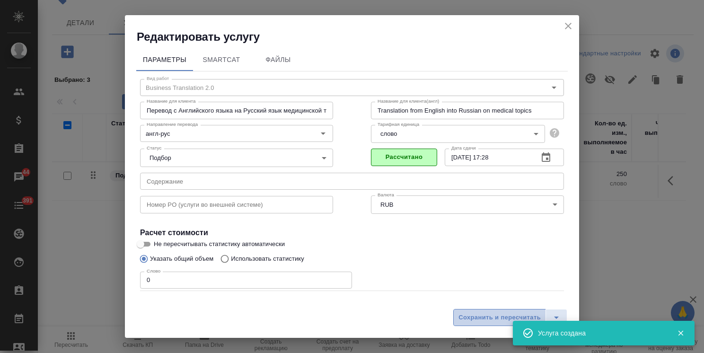
click at [476, 313] on span "Сохранить и пересчитать" at bounding box center [500, 317] width 82 height 11
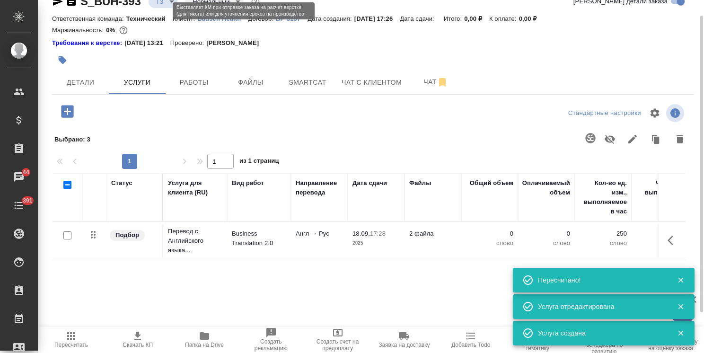
scroll to position [0, 0]
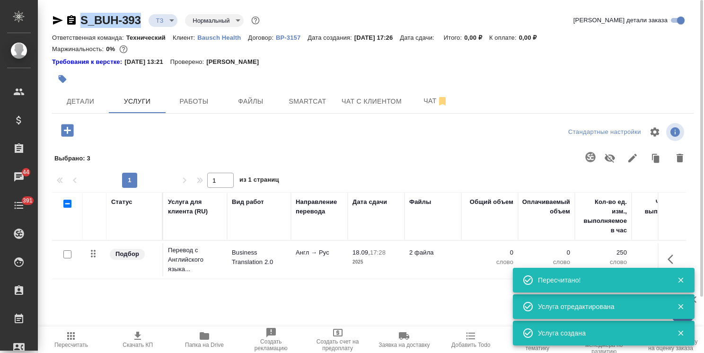
drag, startPoint x: 147, startPoint y: 8, endPoint x: 61, endPoint y: 7, distance: 86.1
click at [63, 11] on div "S_BUH-393 ТЗ tz Нормальный normal Кратко детали заказа Ответственная команда: Т…" at bounding box center [373, 210] width 652 height 420
copy link "S_BUH-393"
click at [301, 286] on div "Статус Услуга для клиента (RU) Вид работ Направление перевода Дата сдачи Файлы …" at bounding box center [369, 293] width 634 height 203
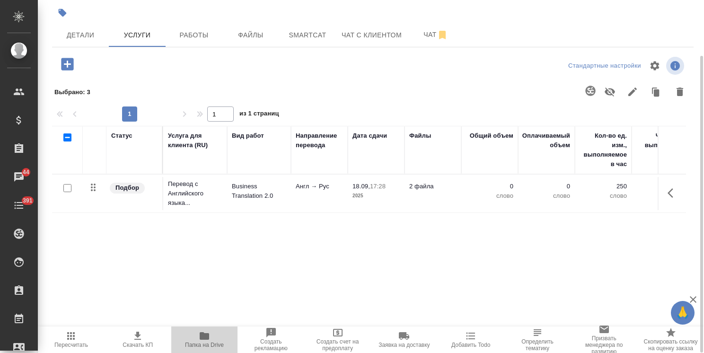
click at [211, 334] on span "Папка на Drive" at bounding box center [204, 339] width 55 height 18
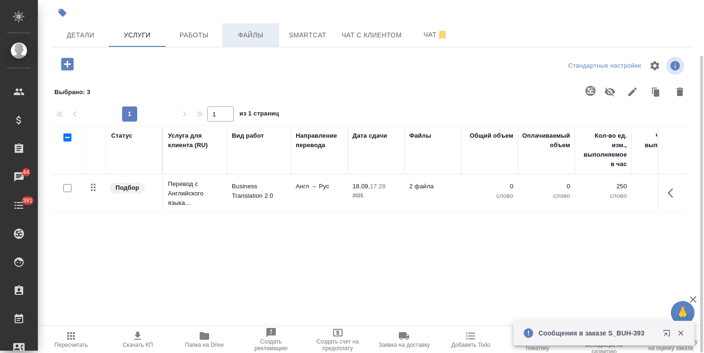
click at [254, 27] on button "Файлы" at bounding box center [250, 35] width 57 height 24
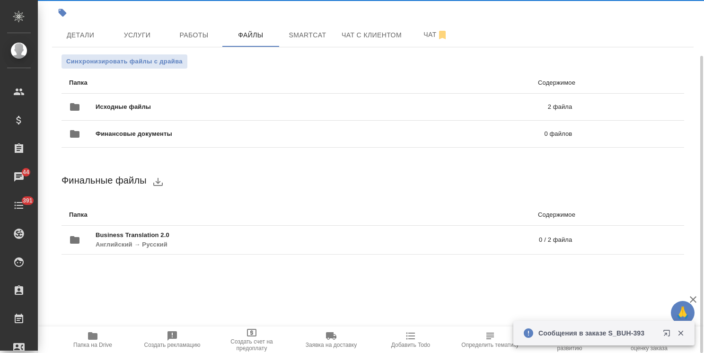
scroll to position [66, 0]
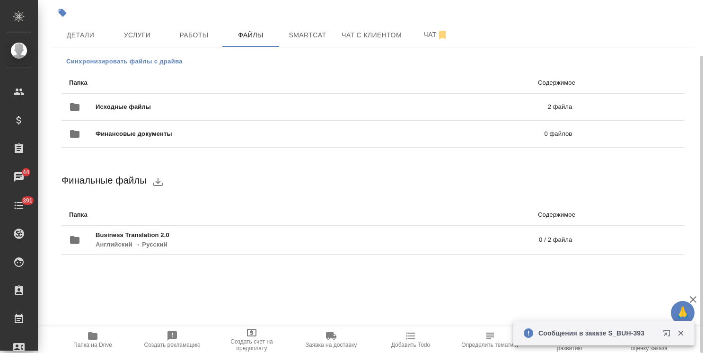
click at [149, 63] on span "Синхронизировать файлы с драйва" at bounding box center [124, 61] width 116 height 9
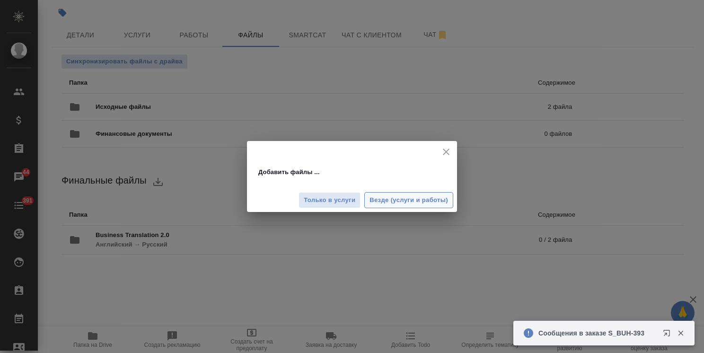
click at [406, 201] on span "Везде (услуги и работы)" at bounding box center [409, 200] width 79 height 11
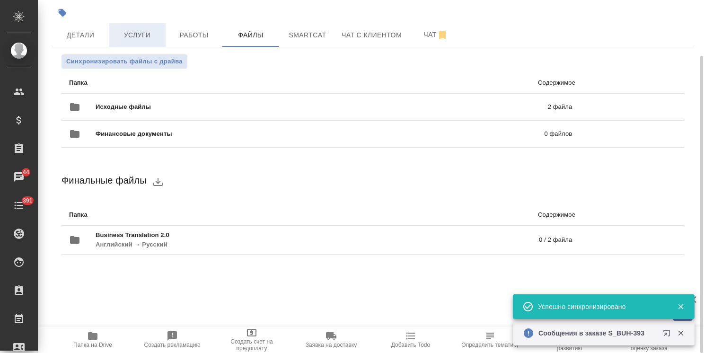
click at [133, 34] on span "Услуги" at bounding box center [137, 35] width 45 height 12
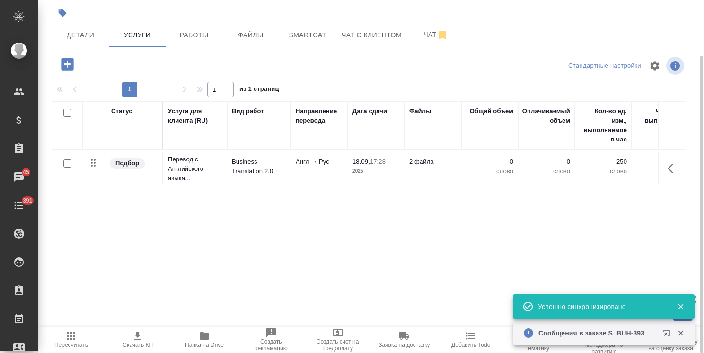
click at [66, 162] on input "checkbox" at bounding box center [67, 163] width 8 height 8
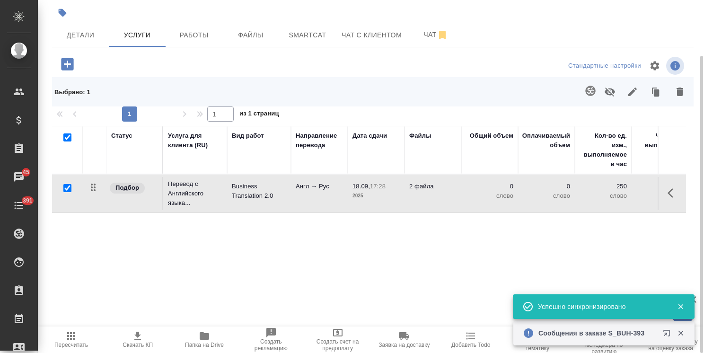
click at [589, 84] on button "button" at bounding box center [590, 90] width 23 height 23
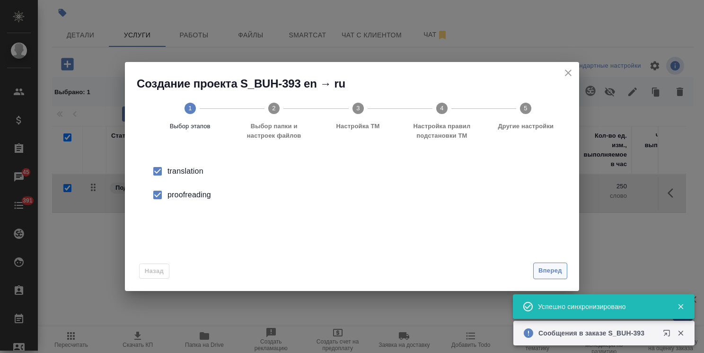
click at [547, 269] on span "Вперед" at bounding box center [550, 270] width 24 height 11
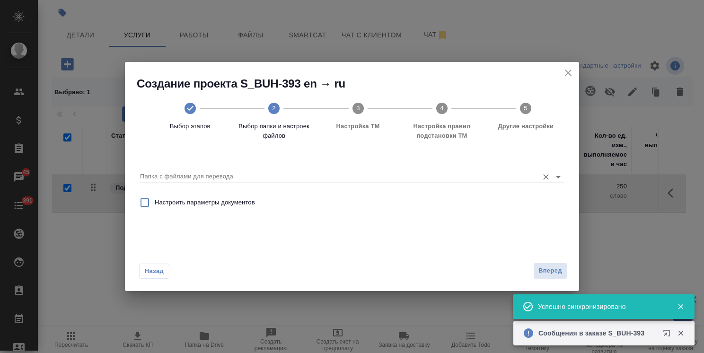
click at [233, 178] on input "Папка с файлами для перевода" at bounding box center [337, 176] width 394 height 11
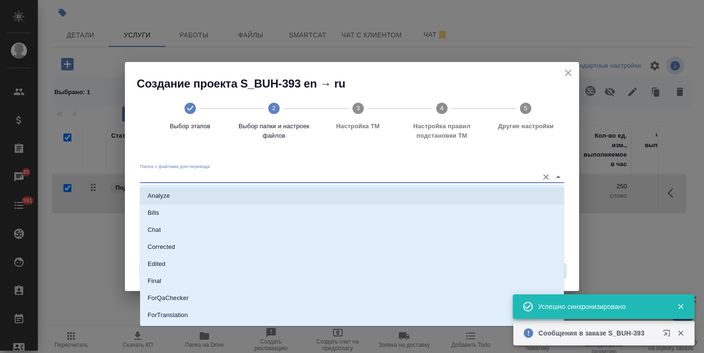
click at [219, 194] on li "Analyze" at bounding box center [352, 195] width 424 height 17
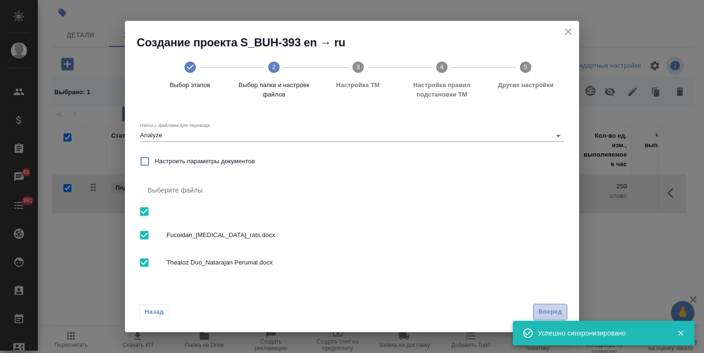
click at [558, 307] on span "Вперед" at bounding box center [550, 312] width 24 height 11
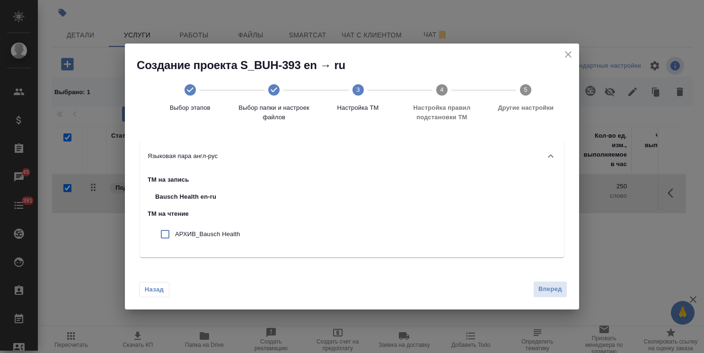
click at [218, 234] on p "АРХИВ_Bausch Health" at bounding box center [207, 233] width 65 height 9
click at [547, 291] on span "Вперед" at bounding box center [550, 289] width 24 height 11
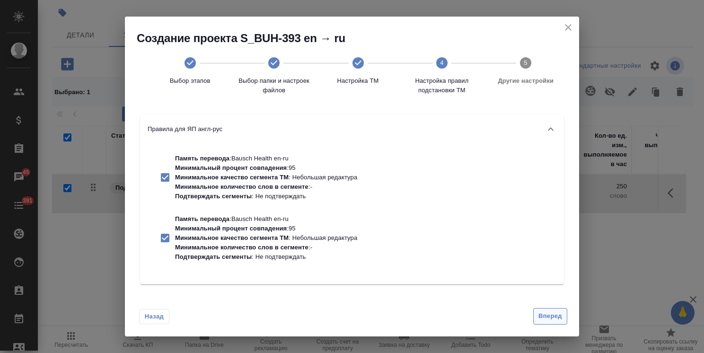
click at [547, 312] on span "Вперед" at bounding box center [550, 316] width 24 height 11
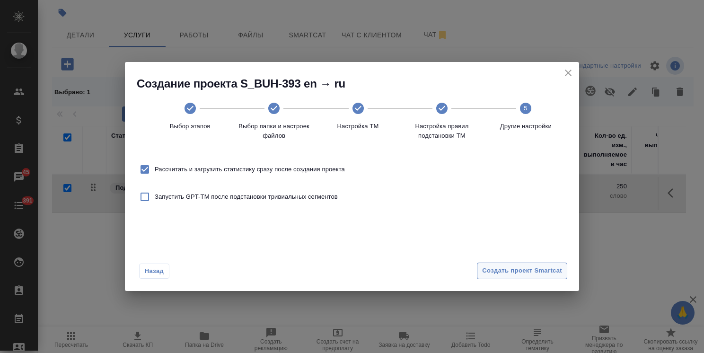
click at [525, 272] on span "Создать проект Smartcat" at bounding box center [522, 270] width 80 height 11
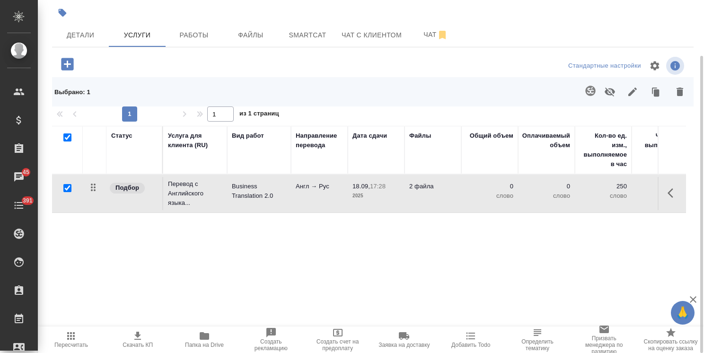
click at [70, 186] on input "checkbox" at bounding box center [67, 188] width 8 height 8
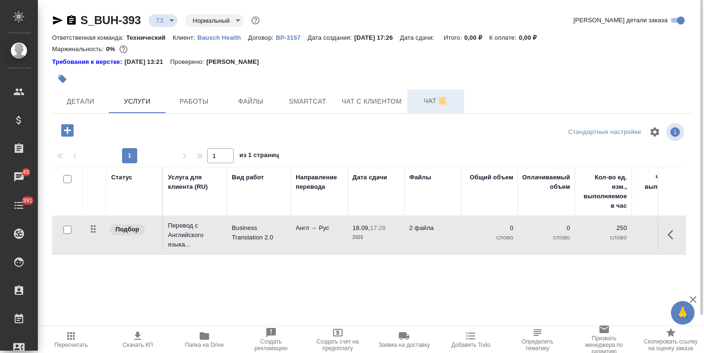
click at [423, 101] on span "Чат" at bounding box center [435, 101] width 45 height 12
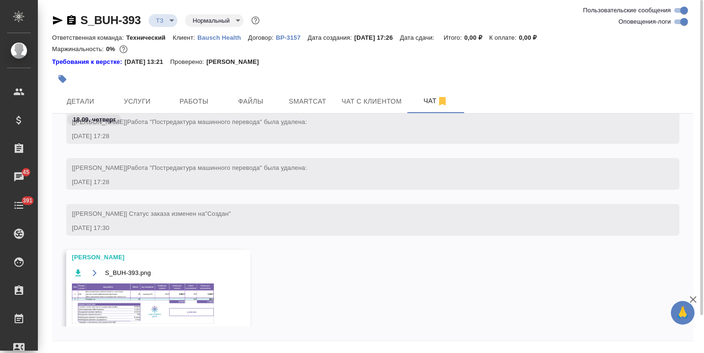
scroll to position [610, 0]
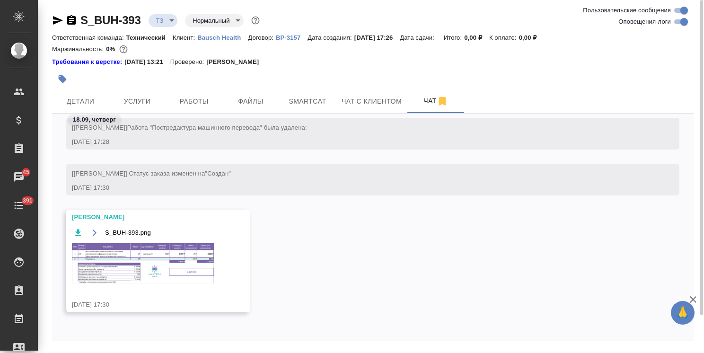
click at [145, 251] on img at bounding box center [143, 263] width 142 height 40
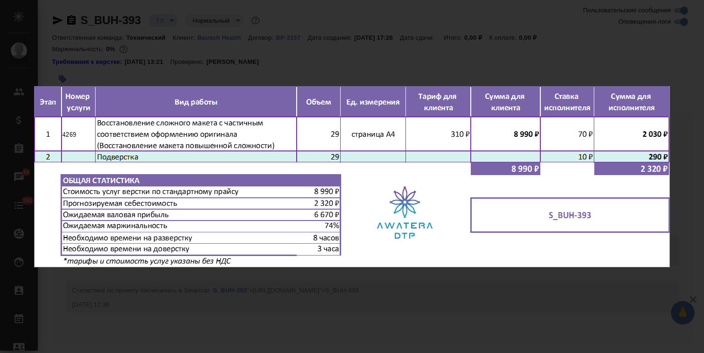
scroll to position [757, 0]
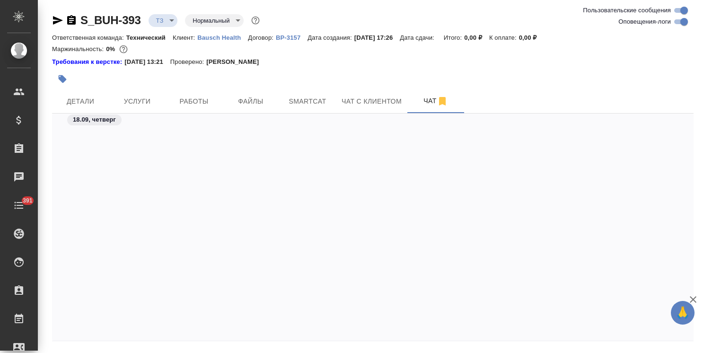
scroll to position [609, 0]
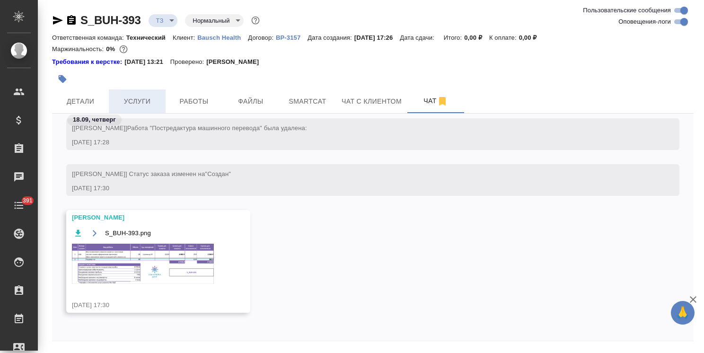
click at [131, 90] on button "Услуги" at bounding box center [137, 101] width 57 height 24
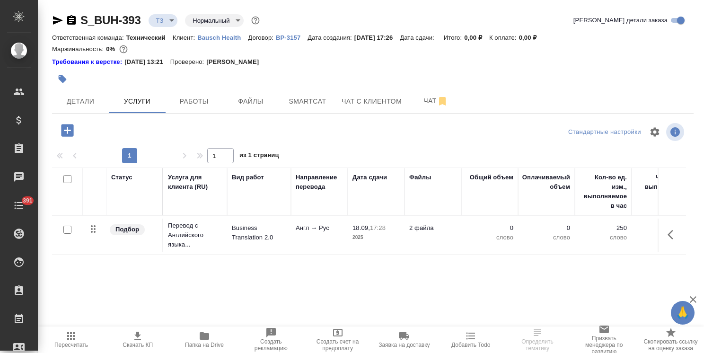
click at [71, 133] on icon "button" at bounding box center [67, 130] width 12 height 12
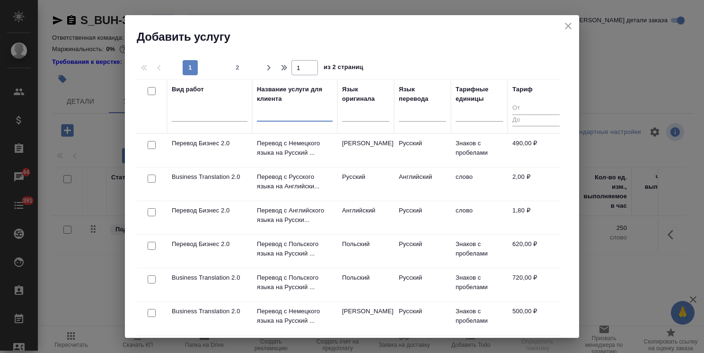
click at [291, 117] on input "text" at bounding box center [295, 116] width 76 height 12
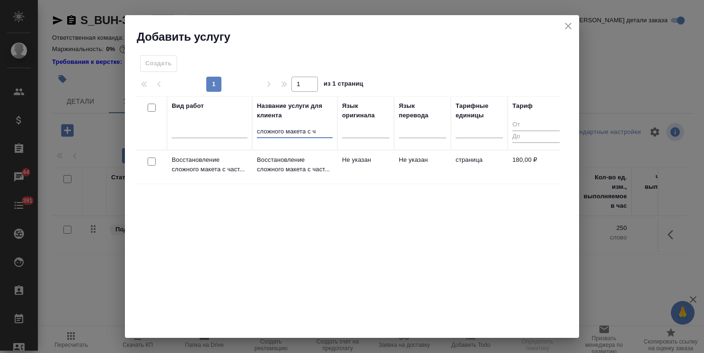
type input "сложного макета с ч"
click at [152, 161] on input "checkbox" at bounding box center [152, 162] width 8 height 8
checkbox input "true"
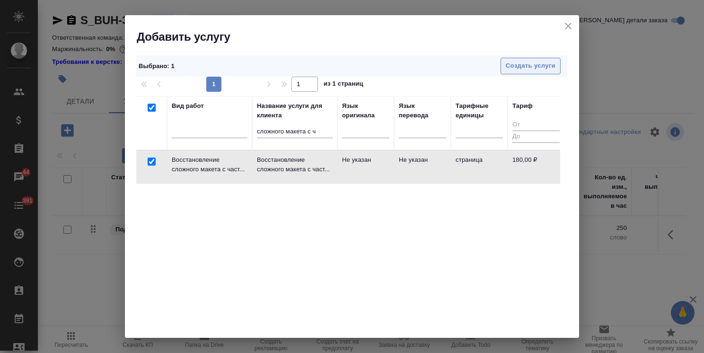
click at [506, 67] on span "Создать услуги" at bounding box center [531, 66] width 50 height 11
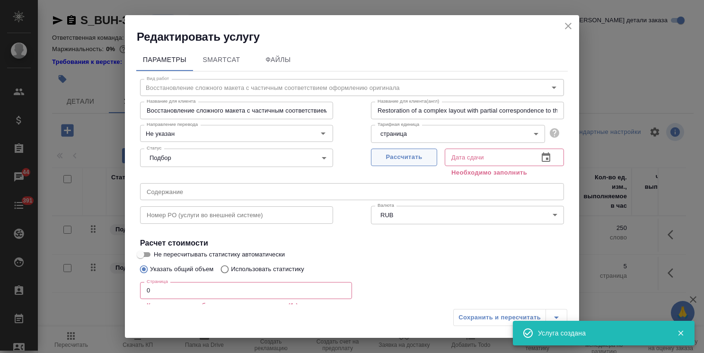
click at [394, 155] on span "Рассчитать" at bounding box center [404, 157] width 56 height 11
type input "18.09.2025 17:31"
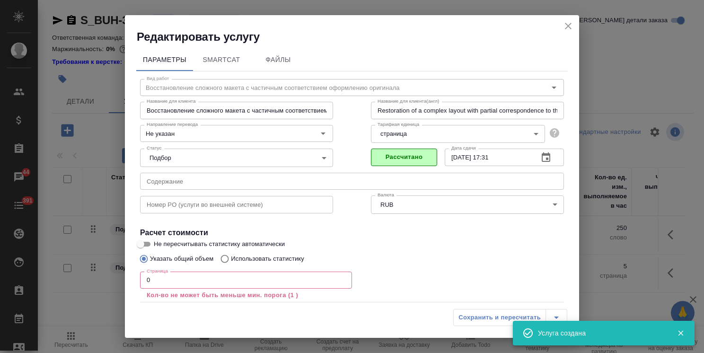
drag, startPoint x: 136, startPoint y: 279, endPoint x: 103, endPoint y: 277, distance: 32.7
click at [108, 277] on div "Редактировать услугу Параметры SmartCat Файлы Вид работ Восстановление сложного…" at bounding box center [352, 176] width 704 height 353
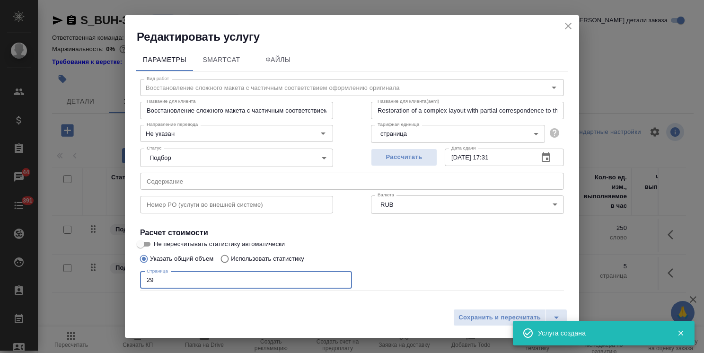
type input "29"
click at [518, 320] on div "Услуга создана" at bounding box center [604, 333] width 182 height 26
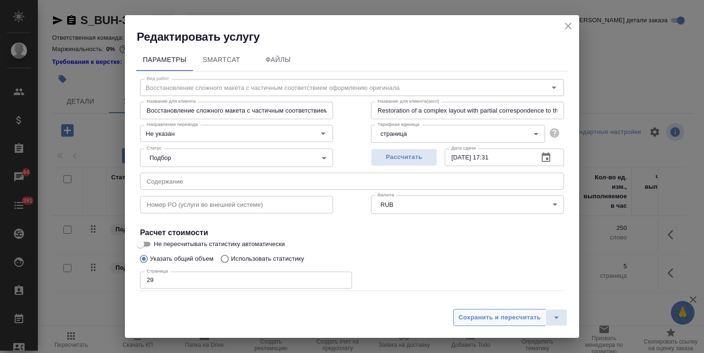
click at [481, 309] on button "Сохранить и пересчитать" at bounding box center [499, 317] width 93 height 17
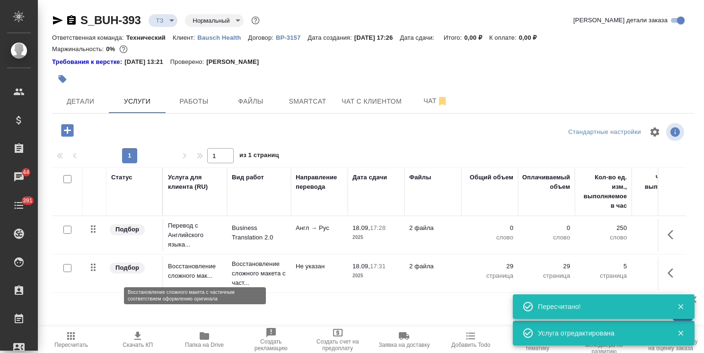
type input "new"
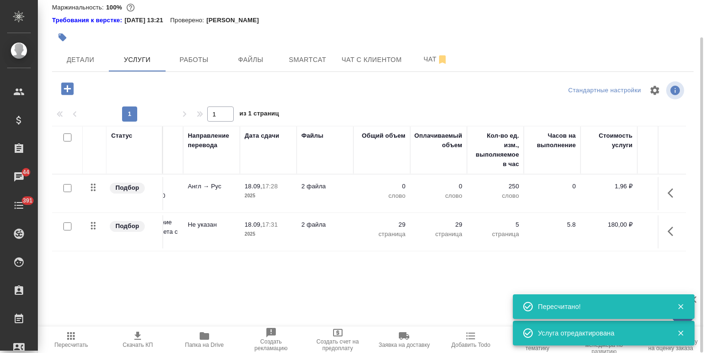
scroll to position [0, 145]
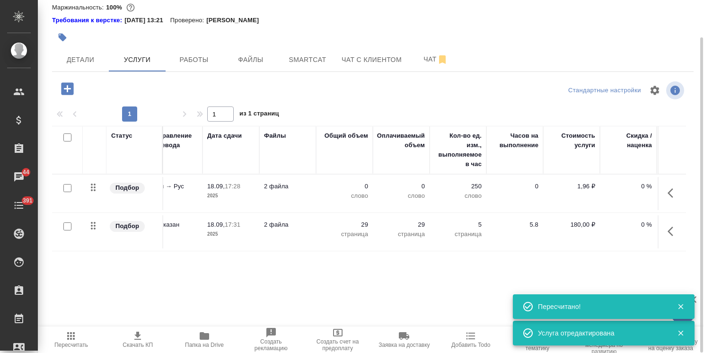
click at [62, 343] on span "Пересчитать" at bounding box center [71, 345] width 34 height 7
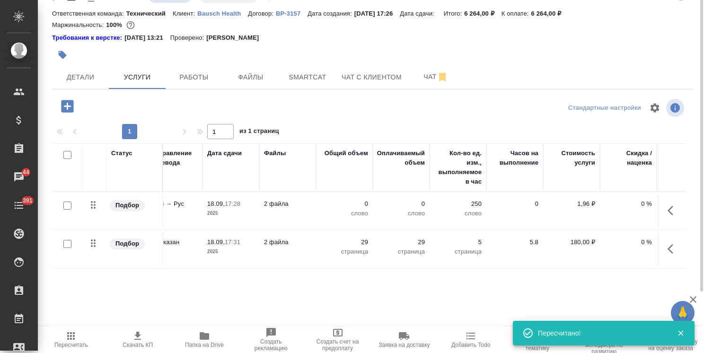
scroll to position [0, 0]
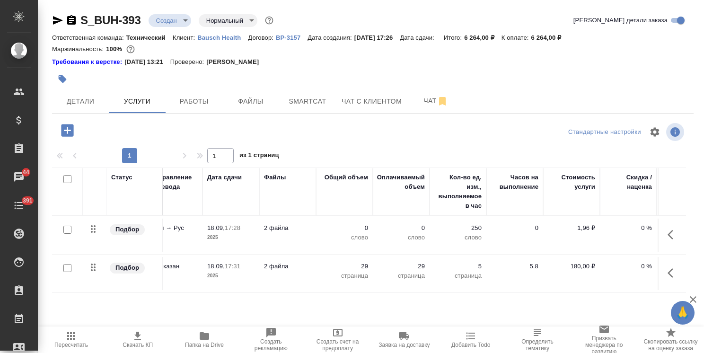
click at [88, 344] on span "Пересчитать" at bounding box center [71, 339] width 55 height 18
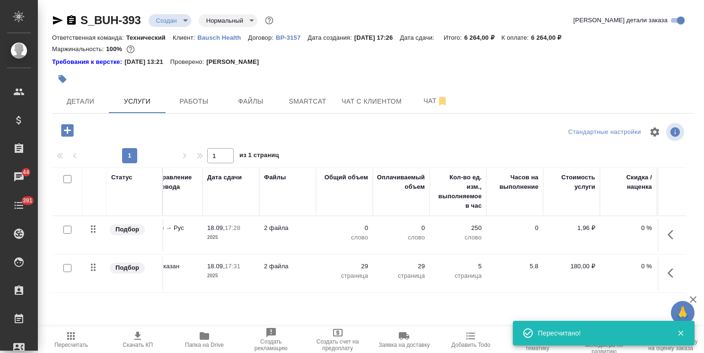
click at [91, 336] on span "Пересчитать" at bounding box center [71, 339] width 55 height 18
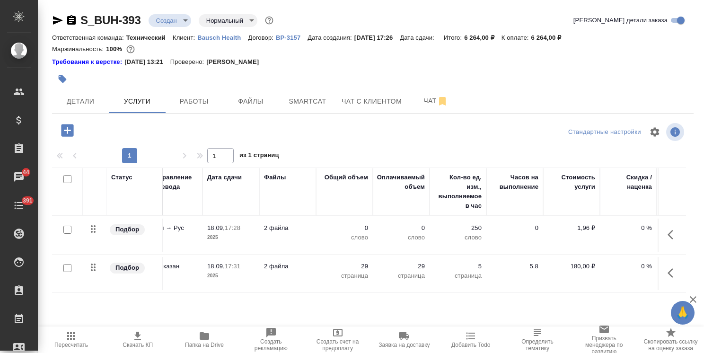
click at [87, 335] on span "Пересчитать" at bounding box center [71, 339] width 55 height 18
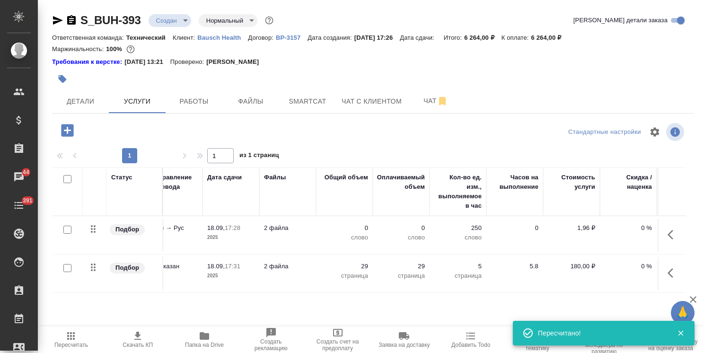
click at [88, 335] on span "Пересчитать" at bounding box center [71, 339] width 55 height 18
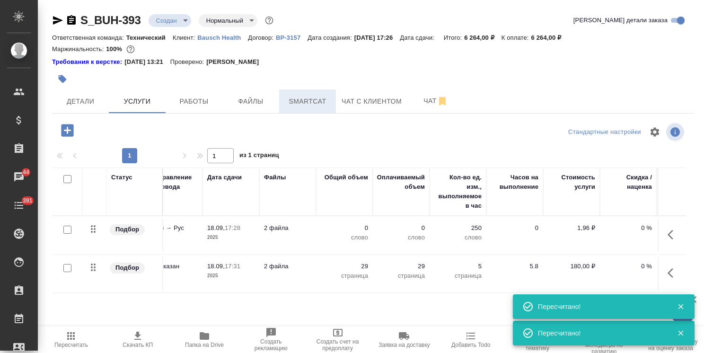
click at [320, 103] on span "Smartcat" at bounding box center [307, 102] width 45 height 12
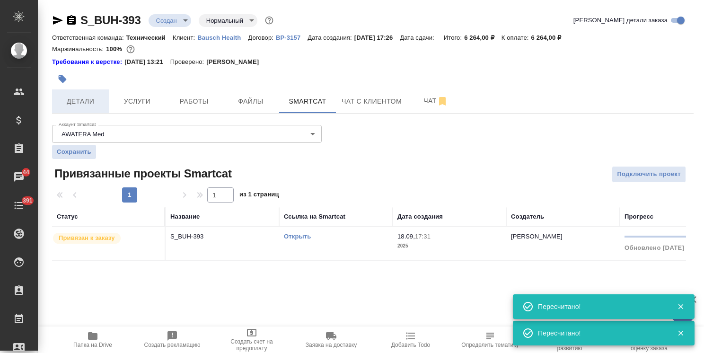
click at [92, 103] on span "Детали" at bounding box center [80, 102] width 45 height 12
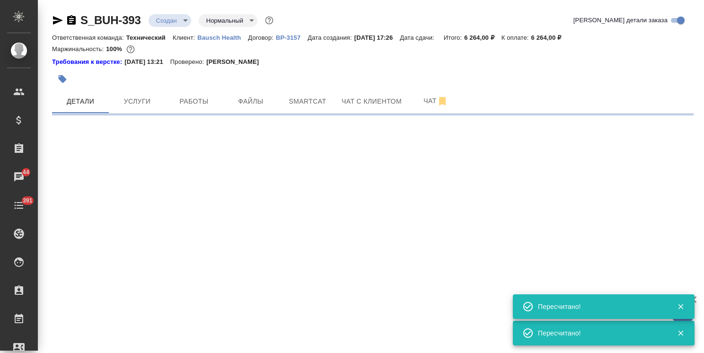
select select "RU"
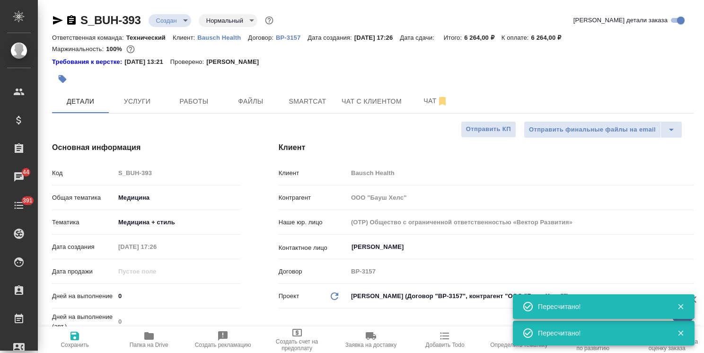
type textarea "x"
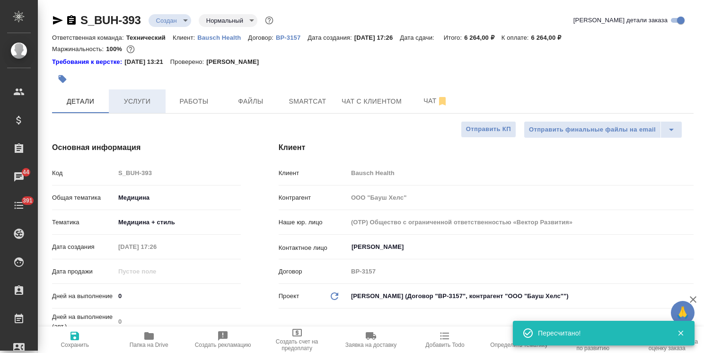
click at [143, 107] on button "Услуги" at bounding box center [137, 101] width 57 height 24
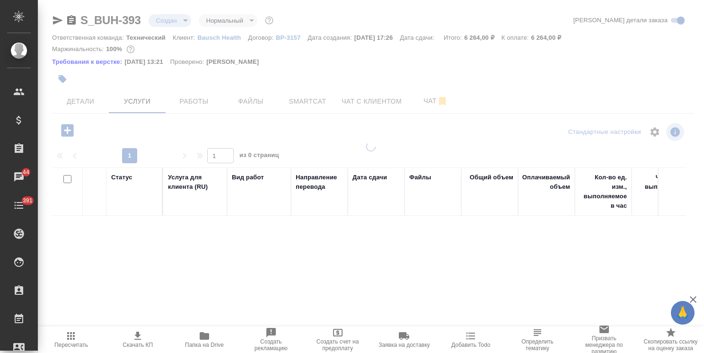
click at [80, 335] on span "Пересчитать" at bounding box center [71, 339] width 55 height 18
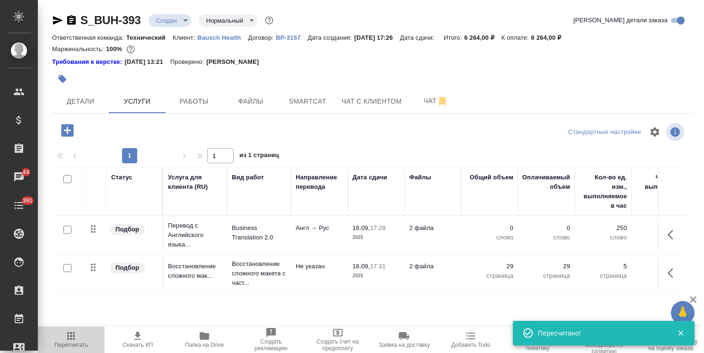
click at [68, 335] on icon "button" at bounding box center [71, 336] width 8 height 8
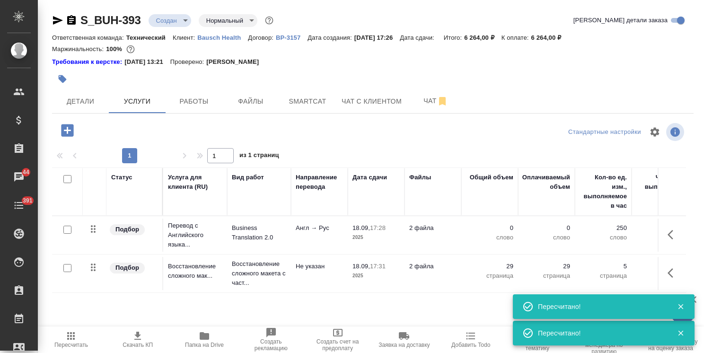
click at [68, 335] on icon "button" at bounding box center [71, 336] width 8 height 8
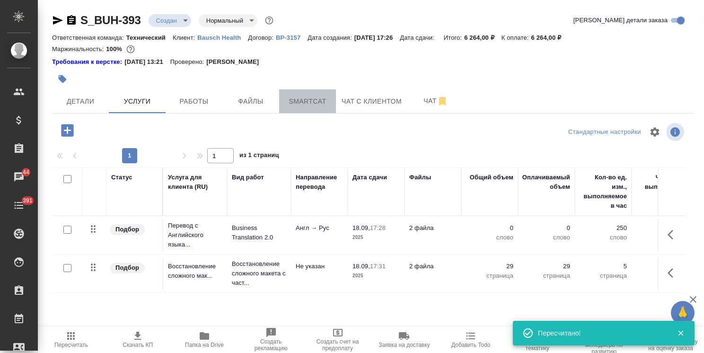
click at [290, 92] on button "Smartcat" at bounding box center [307, 101] width 57 height 24
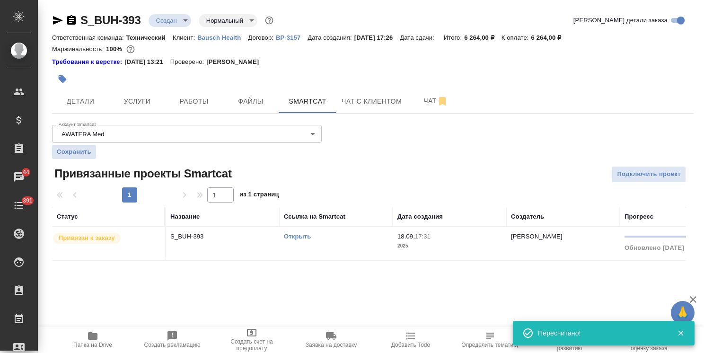
click at [108, 241] on p "Привязан к заказу" at bounding box center [87, 237] width 56 height 9
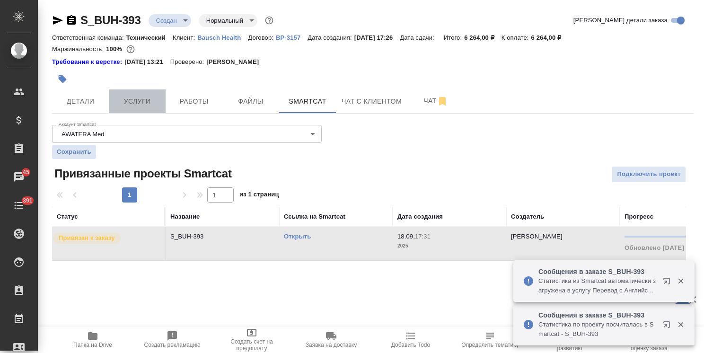
click at [132, 107] on button "Услуги" at bounding box center [137, 101] width 57 height 24
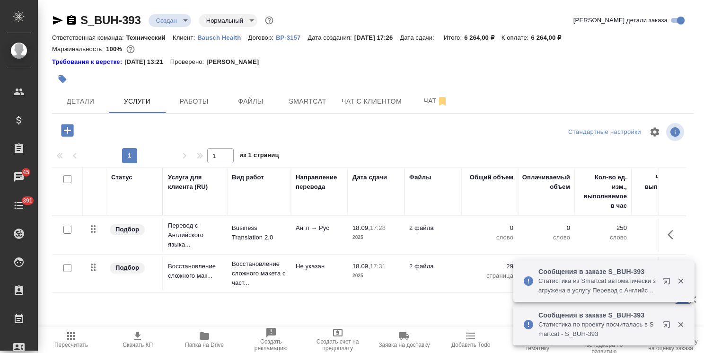
click at [62, 340] on span "Пересчитать" at bounding box center [71, 339] width 55 height 18
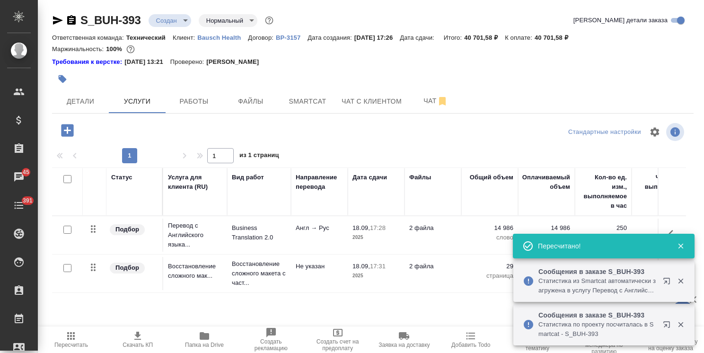
click at [63, 341] on span "Пересчитать" at bounding box center [71, 339] width 55 height 18
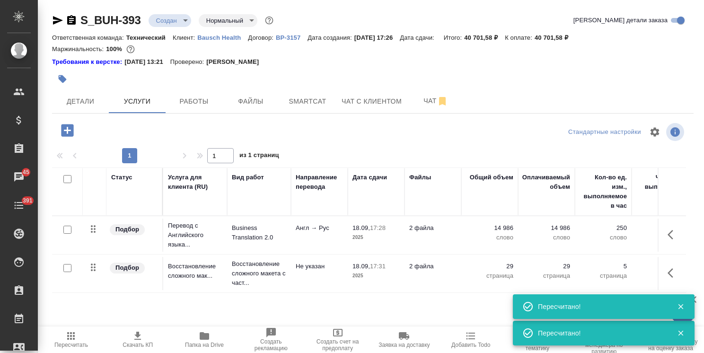
click at [668, 235] on icon "button" at bounding box center [673, 234] width 11 height 11
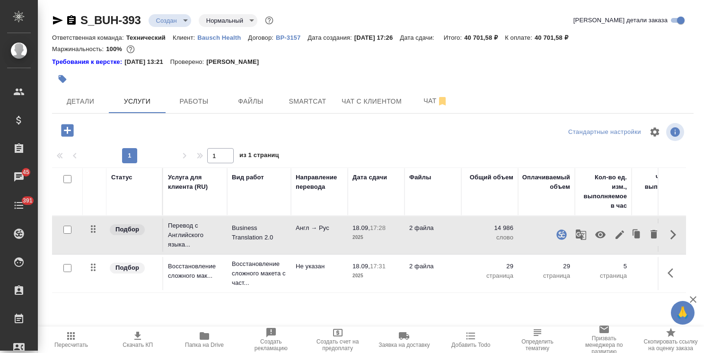
click at [616, 235] on icon "button" at bounding box center [620, 234] width 9 height 9
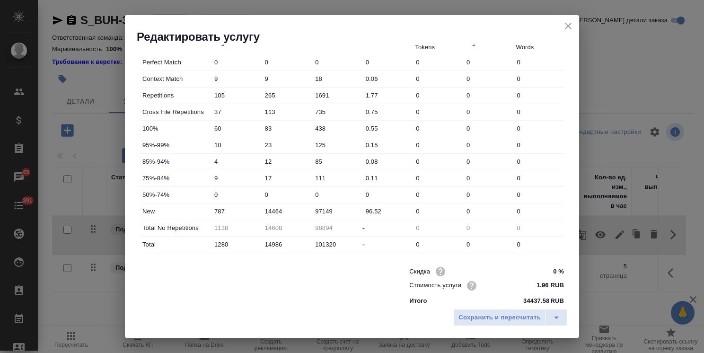
scroll to position [284, 0]
click at [222, 205] on div "New 787 14464 97149 96.52 0 0 0" at bounding box center [352, 211] width 424 height 16
click at [568, 28] on icon "close" at bounding box center [568, 25] width 11 height 11
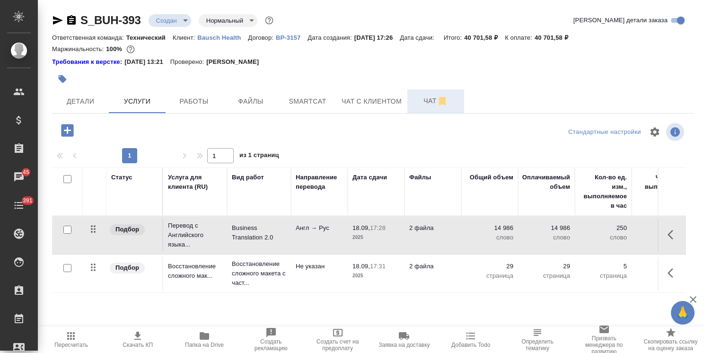
click at [416, 101] on span "Чат" at bounding box center [435, 101] width 45 height 12
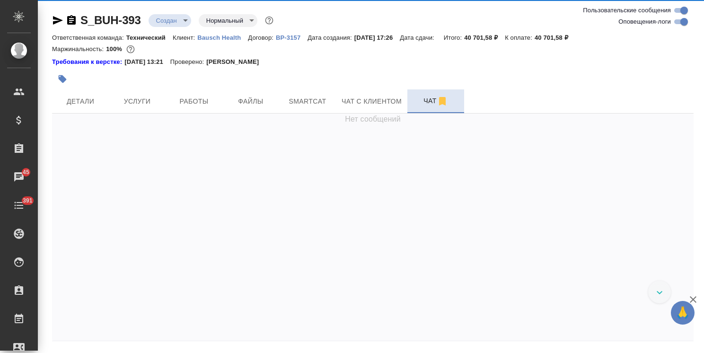
scroll to position [711, 0]
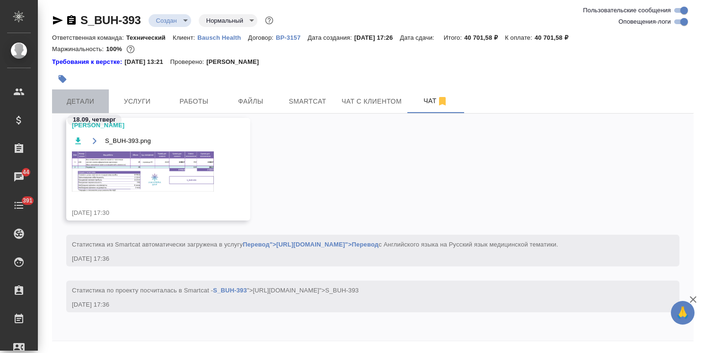
click at [81, 95] on button "Детали" at bounding box center [80, 101] width 57 height 24
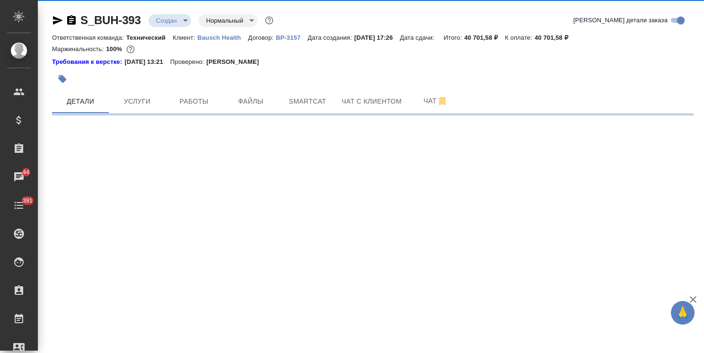
select select "RU"
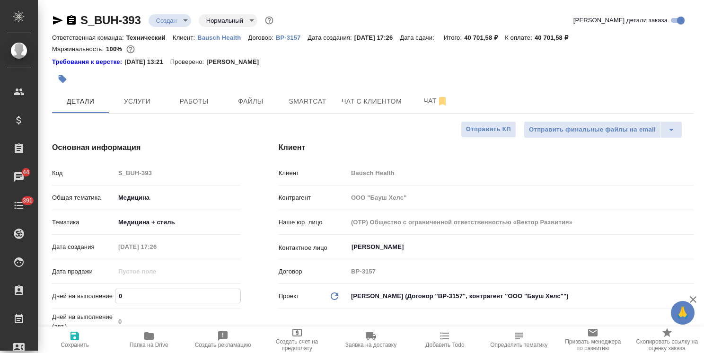
drag, startPoint x: 135, startPoint y: 292, endPoint x: 97, endPoint y: 297, distance: 39.1
click at [100, 298] on div "Дней на выполнение 0" at bounding box center [146, 296] width 189 height 17
type input "9"
type textarea "x"
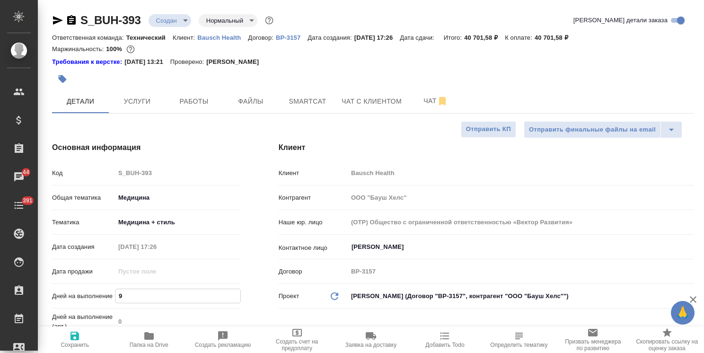
type textarea "x"
type input "9"
click at [68, 332] on span "Сохранить" at bounding box center [75, 339] width 62 height 18
type textarea "x"
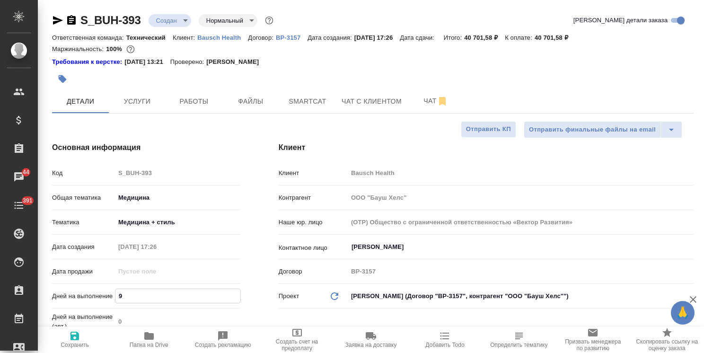
type textarea "x"
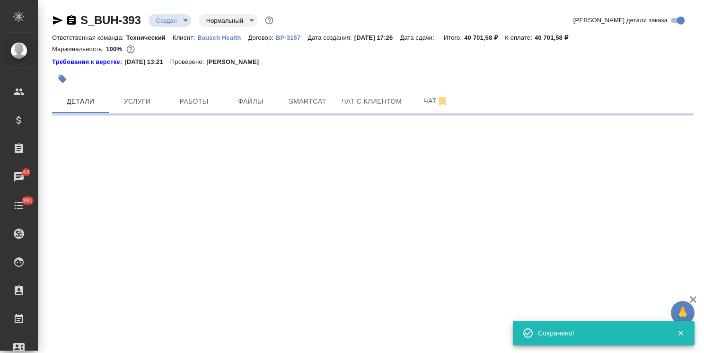
select select "RU"
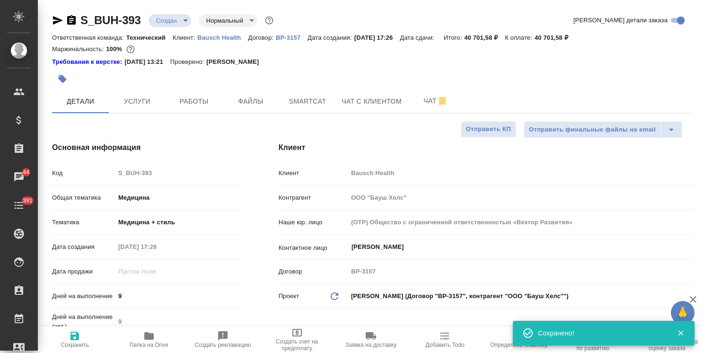
type textarea "x"
click at [172, 18] on body "🙏 .cls-1 fill:#fff; AWATERA Usmanova Olga Клиенты Спецификации Заказы 44 Чаты 3…" at bounding box center [352, 176] width 704 height 353
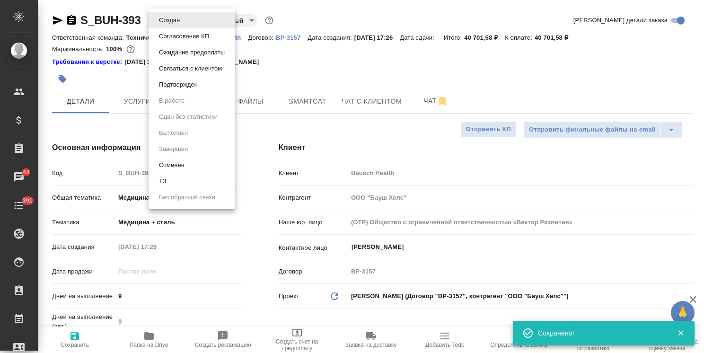
click at [174, 37] on button "Согласование КП" at bounding box center [184, 36] width 56 height 10
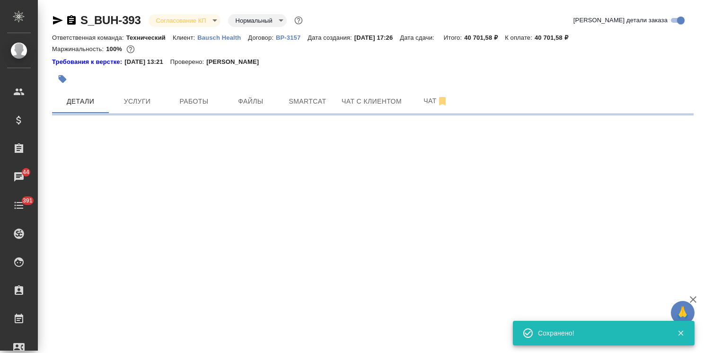
select select "RU"
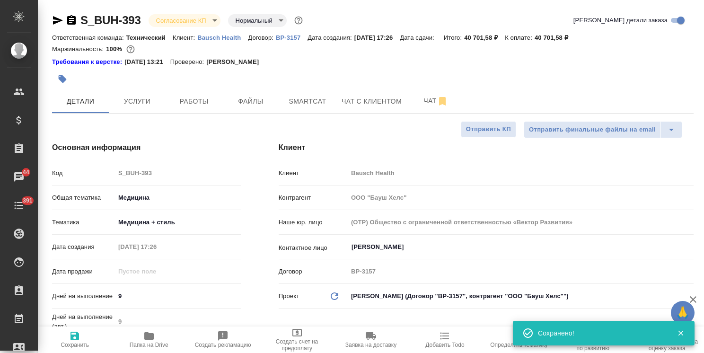
type textarea "x"
click at [135, 105] on span "Услуги" at bounding box center [137, 102] width 45 height 12
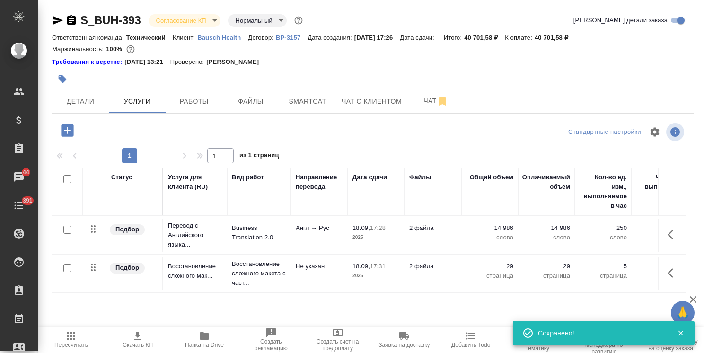
click at [140, 334] on icon "button" at bounding box center [137, 335] width 11 height 11
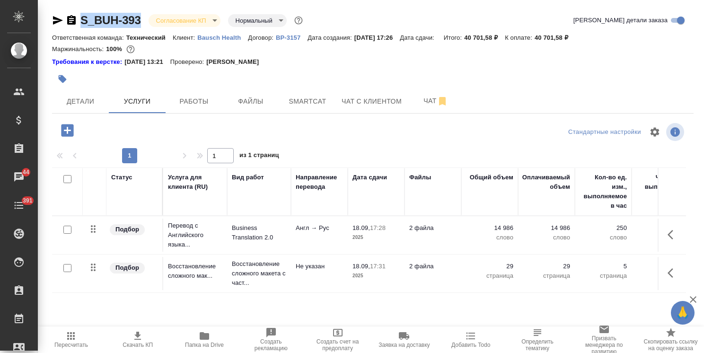
drag, startPoint x: 123, startPoint y: 14, endPoint x: 83, endPoint y: 16, distance: 40.3
click at [83, 16] on div "S_BUH-393 Согласование КП kpNegotiation Нормальный normal" at bounding box center [178, 20] width 253 height 15
copy link "S_BUH-393"
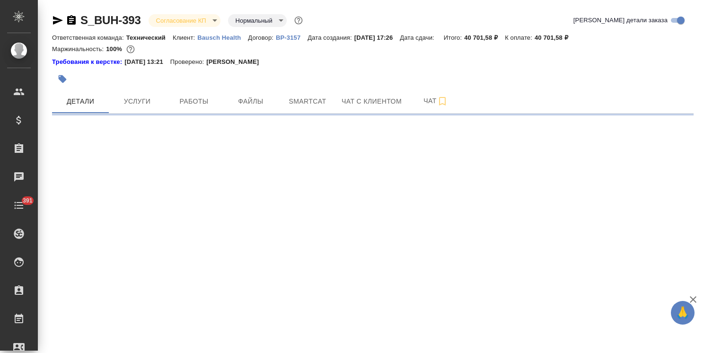
select select "RU"
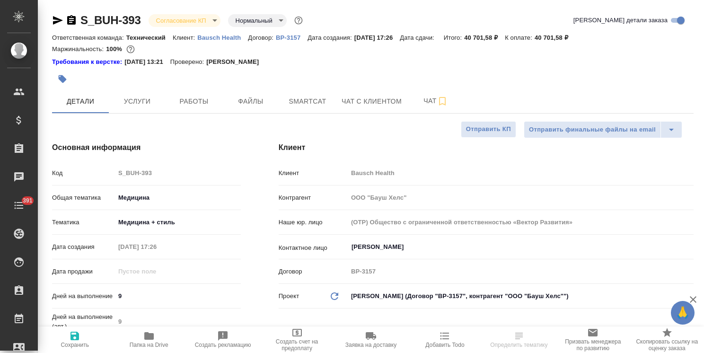
type textarea "x"
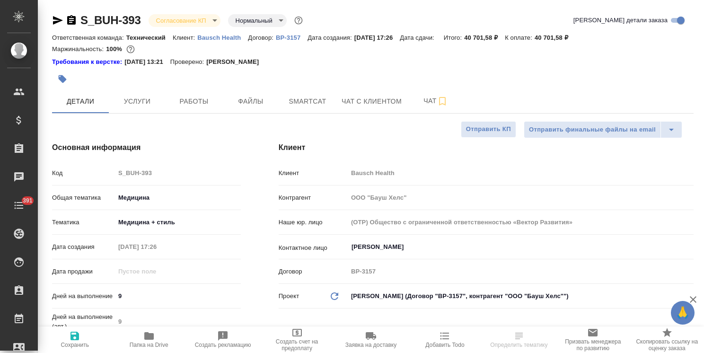
type textarea "x"
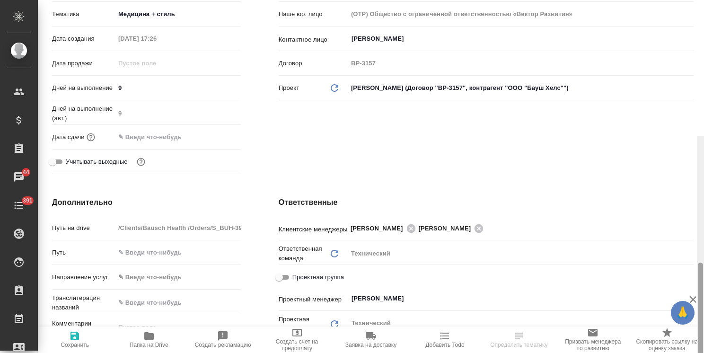
scroll to position [3, 0]
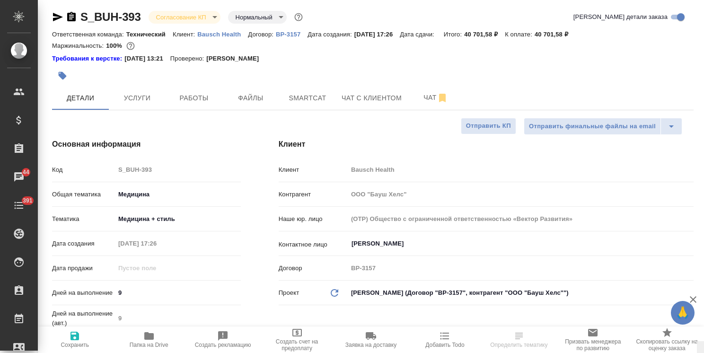
drag, startPoint x: 699, startPoint y: 198, endPoint x: 698, endPoint y: 55, distance: 142.9
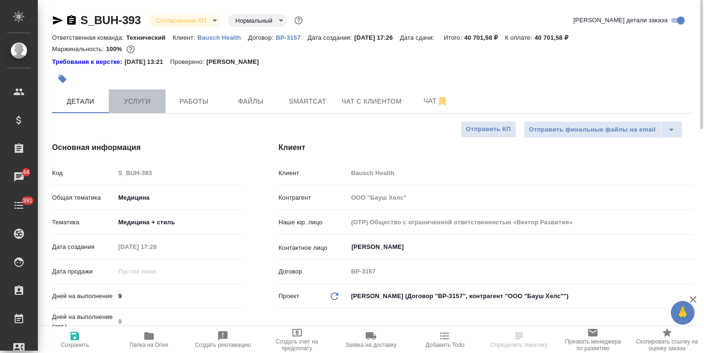
click at [145, 100] on span "Услуги" at bounding box center [137, 102] width 45 height 12
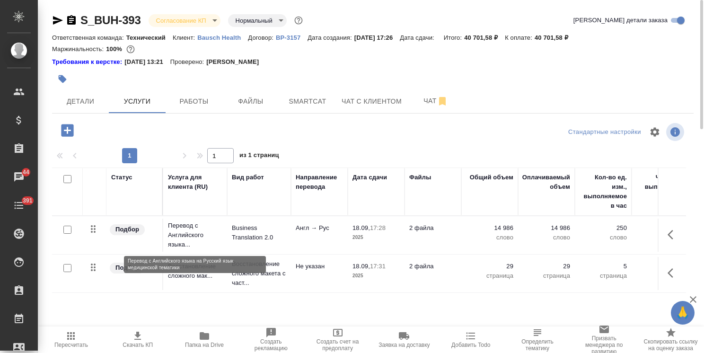
scroll to position [42, 0]
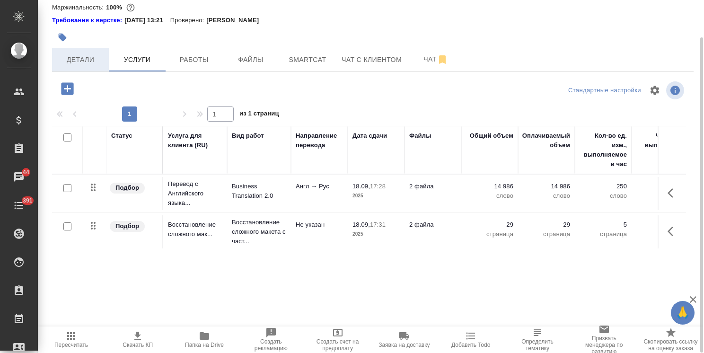
click at [101, 61] on span "Детали" at bounding box center [80, 60] width 45 height 12
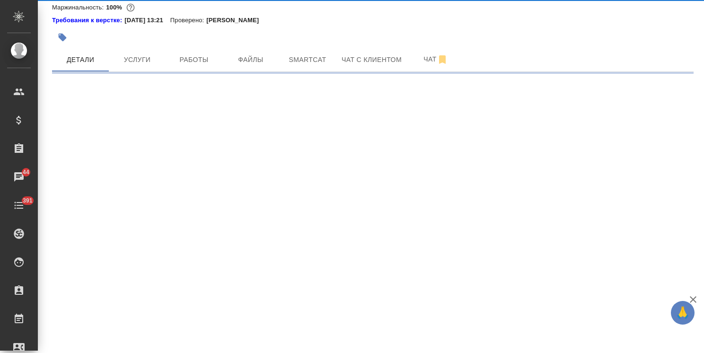
select select "RU"
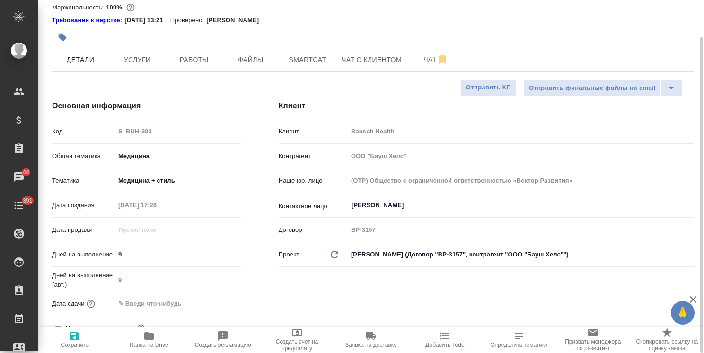
type textarea "x"
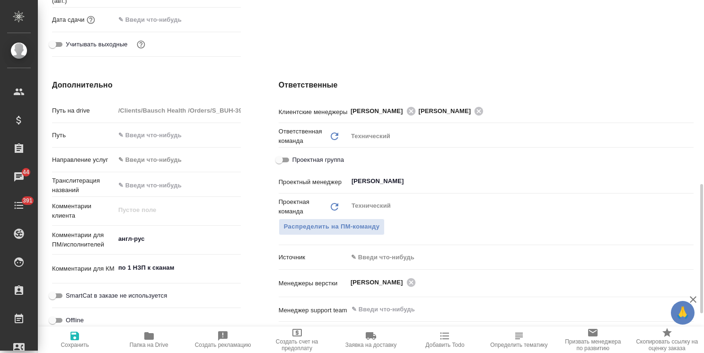
scroll to position [373, 0]
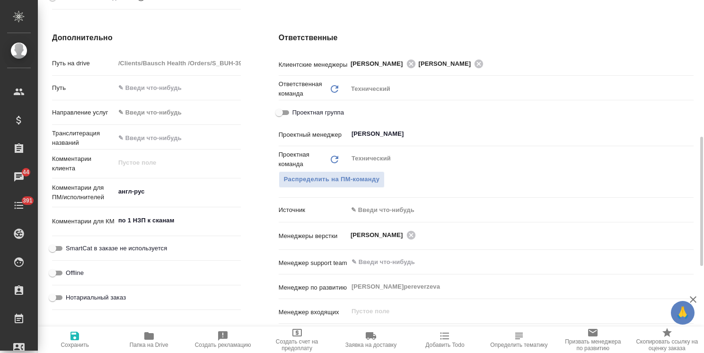
type textarea "x"
click at [189, 219] on textarea "по 1 НЗП к сканам" at bounding box center [178, 220] width 126 height 16
type textarea "x"
type textarea "по 1 НЗП к сканам"
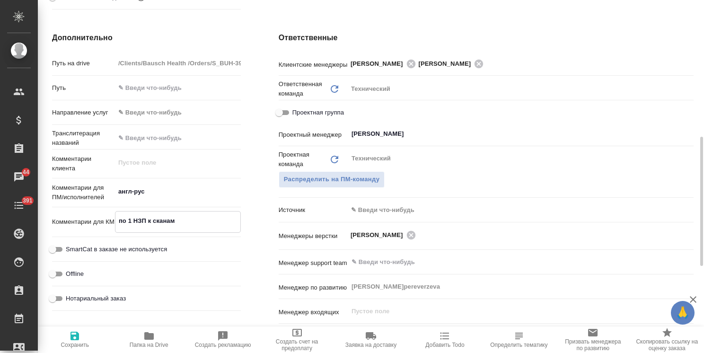
type textarea "x"
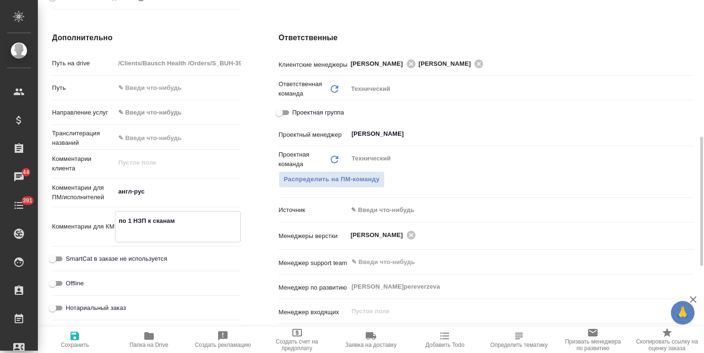
type textarea "x"
type textarea "по 1 НЗП к сканам"
type textarea "x"
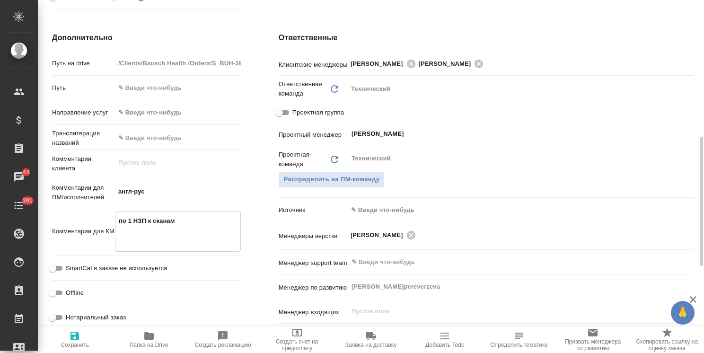
type textarea "x"
type textarea "по 1 НЗП к сканам"
type textarea "x"
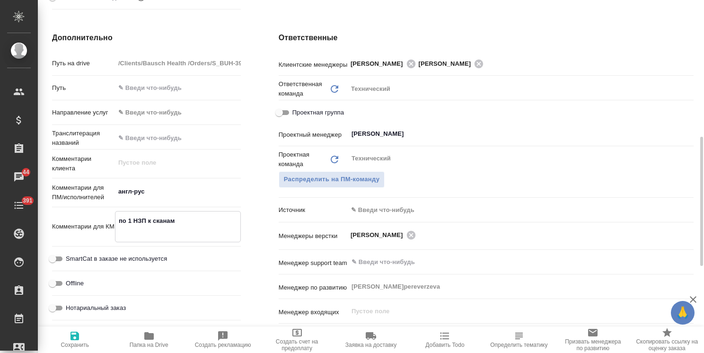
type textarea "x"
type textarea "по 1 НЗП к сканам"
type textarea "x"
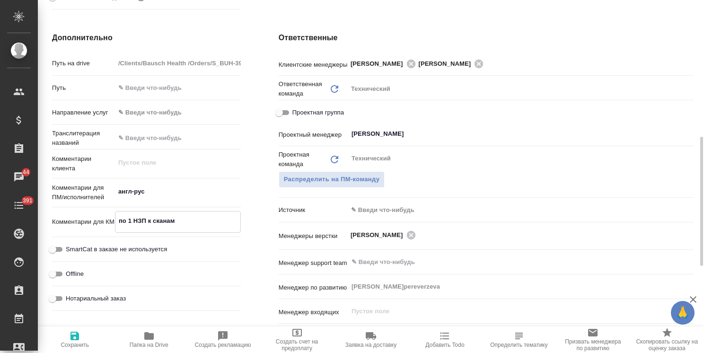
type textarea "x"
click at [188, 191] on textarea "англ-рус" at bounding box center [178, 192] width 126 height 16
type textarea "англ-рус"
type textarea "x"
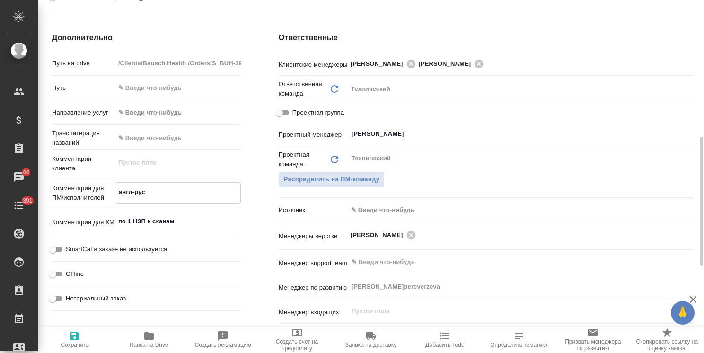
type textarea "x"
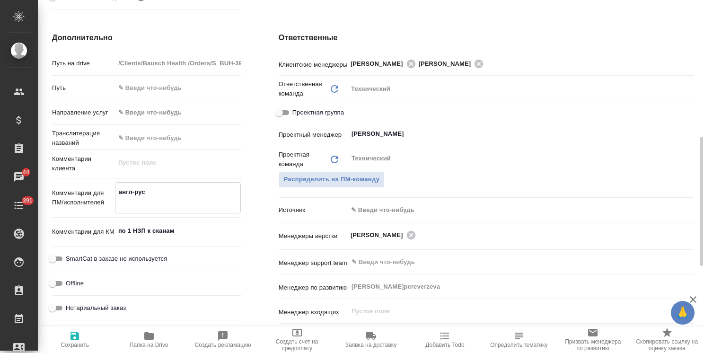
type textarea "x"
type textarea "англ-рус 9"
type textarea "x"
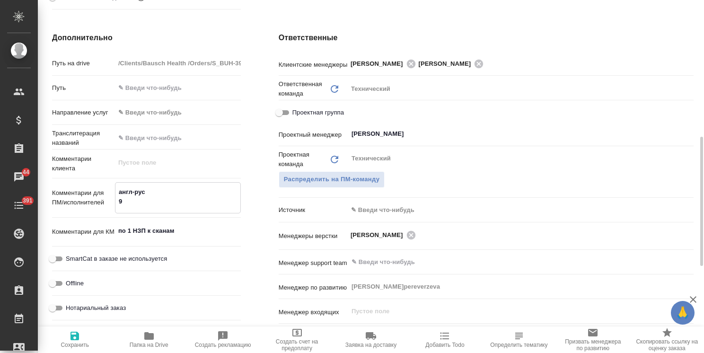
type textarea "англ-рус 9"
type textarea "x"
type textarea "англ-рус 9 к"
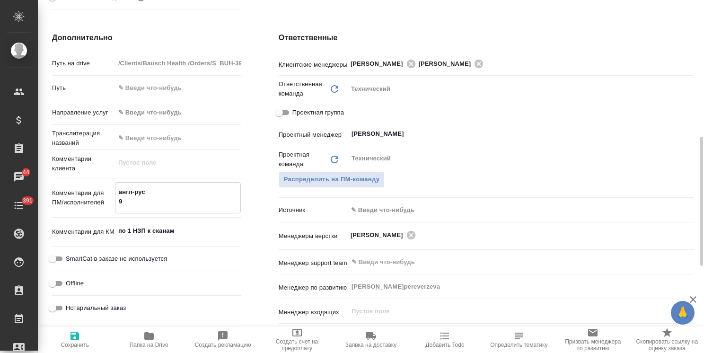
type textarea "x"
type textarea "англ-рус 9 ка"
type textarea "x"
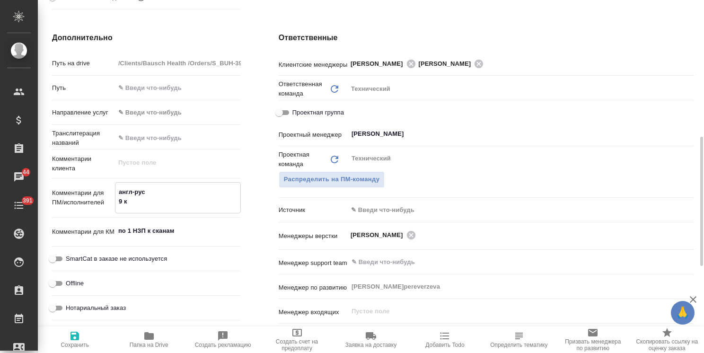
type textarea "x"
type textarea "англ-рус 9 кал"
type textarea "x"
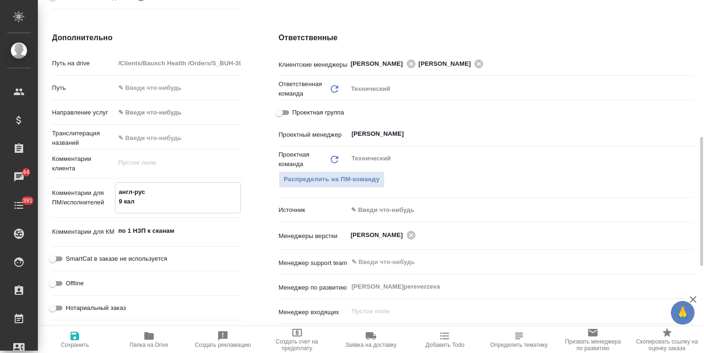
type textarea "x"
type textarea "англ-рус 9 кал."
type textarea "x"
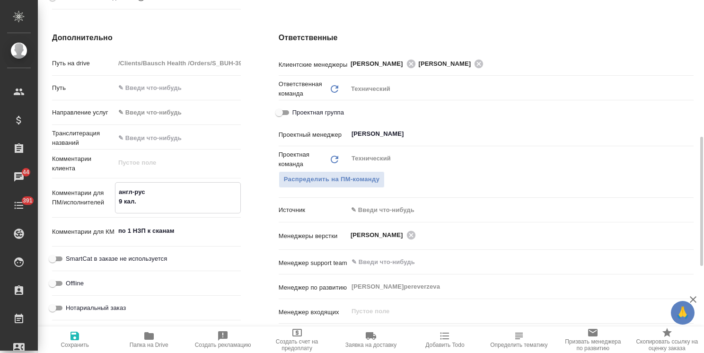
type textarea "англ-рус 9 кал."
type textarea "x"
type textarea "англ-рус 9 кал. д"
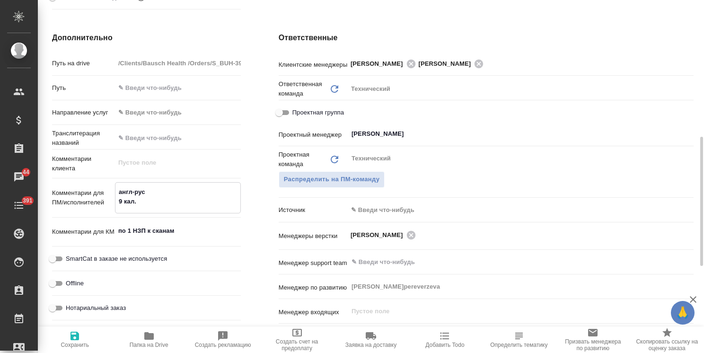
type textarea "x"
type textarea "англ-рус 9 кал. дн"
type textarea "x"
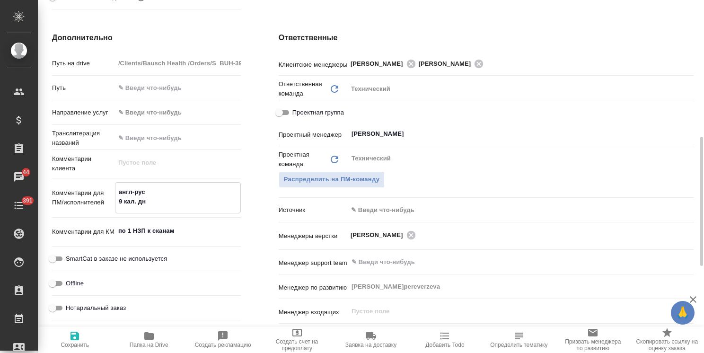
type textarea "x"
type textarea "англ-рус 9 кал. дне"
type textarea "x"
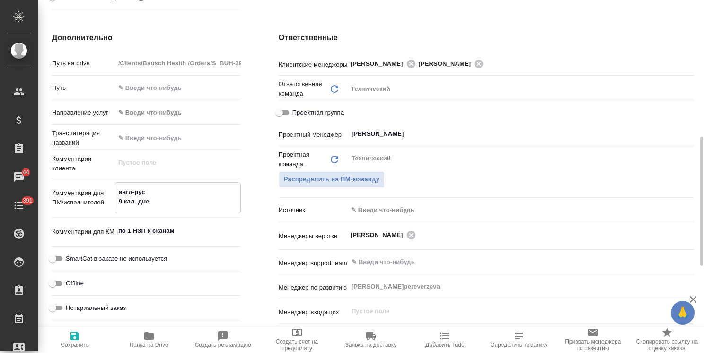
type textarea "x"
type textarea "англ-рус 9 кал. дней"
type textarea "x"
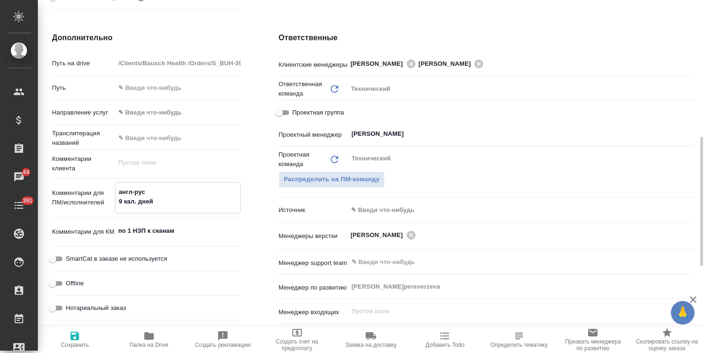
type textarea "англ-рус 9 кал. дней"
type textarea "x"
type textarea "англ-рус 9 кал. дней н"
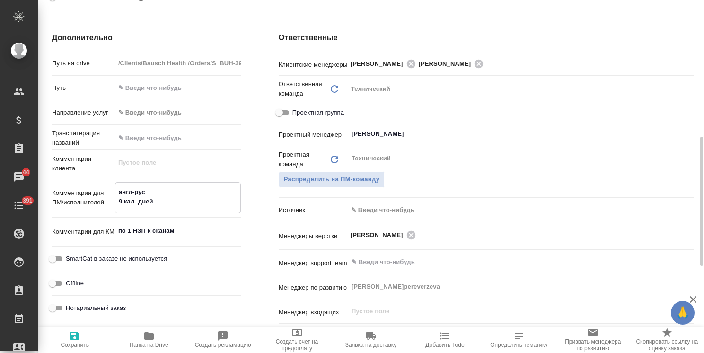
type textarea "x"
type textarea "англ-рус 9 кал. дней на"
type textarea "x"
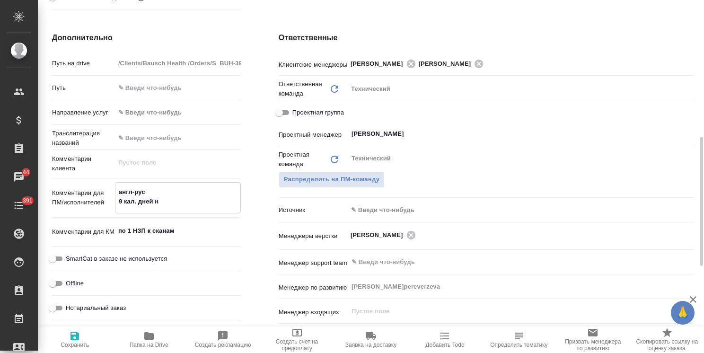
type textarea "x"
type textarea "англ-рус 9 кал. дней на"
type textarea "x"
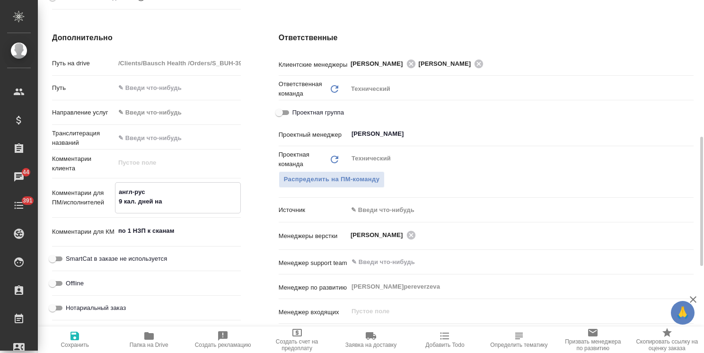
type textarea "x"
type textarea "англ-рус 9 кал. дней на п"
type textarea "x"
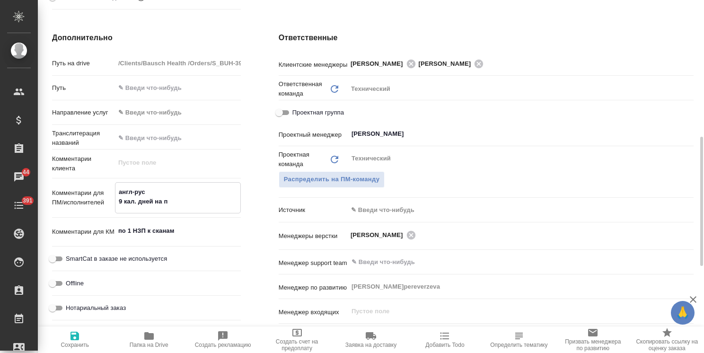
type textarea "англ-рус 9 кал. дней на пе"
type textarea "x"
type textarea "англ-рус 9 кал. дней на пер"
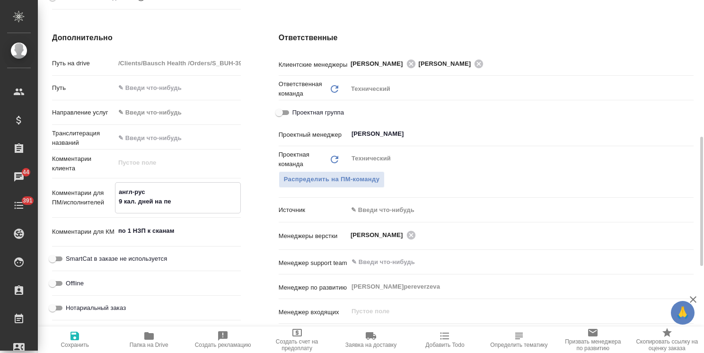
type textarea "x"
type textarea "англ-рус 9 кал. дней на пере"
type textarea "x"
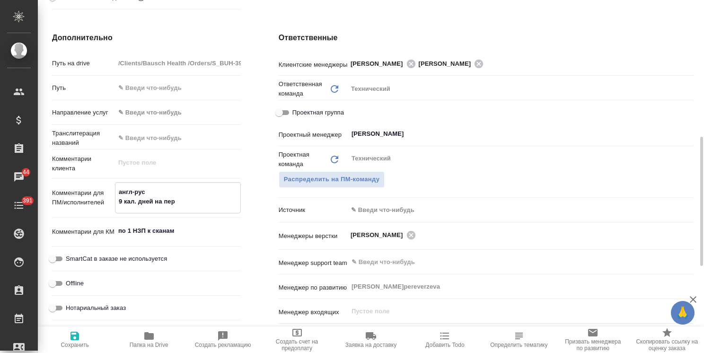
type textarea "x"
type textarea "англ-рус 9 кал. дней на перев"
type textarea "x"
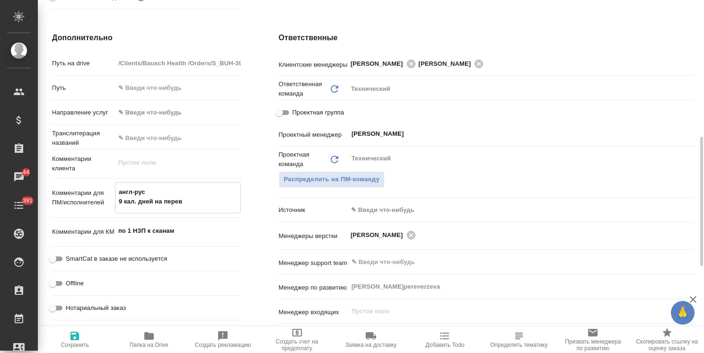
type textarea "англ-рус 9 кал. дней на перевл"
type textarea "x"
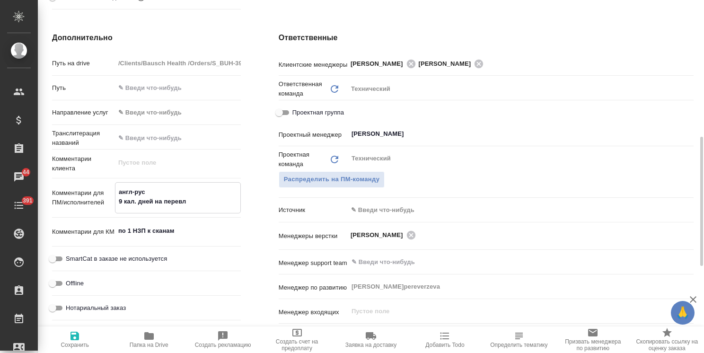
type textarea "англ-рус 9 кал. дней на перевлд"
type textarea "x"
type textarea "англ-рус 9 кал. дней на перевл"
type textarea "x"
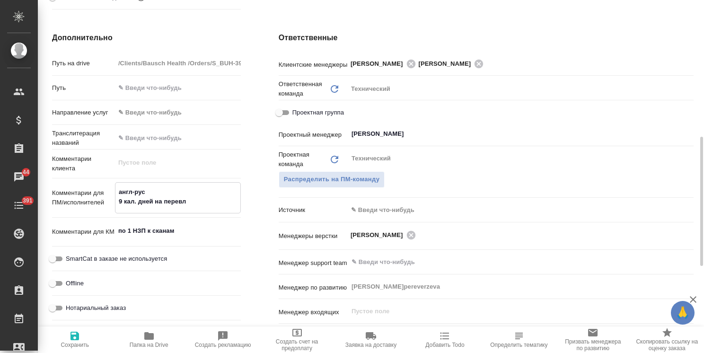
type textarea "x"
type textarea "англ-рус 9 кал. дней на перев"
type textarea "x"
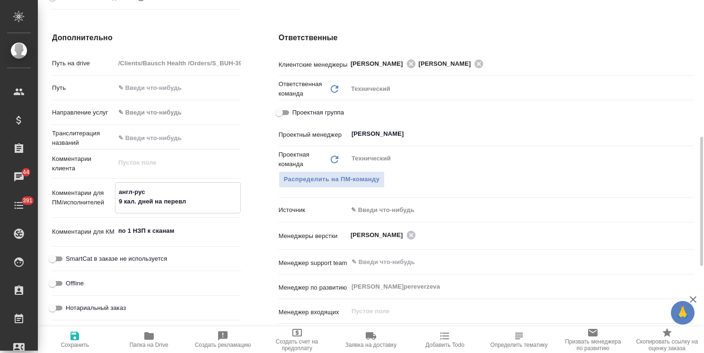
type textarea "x"
type textarea "англ-рус 9 кал. дней на перево"
type textarea "x"
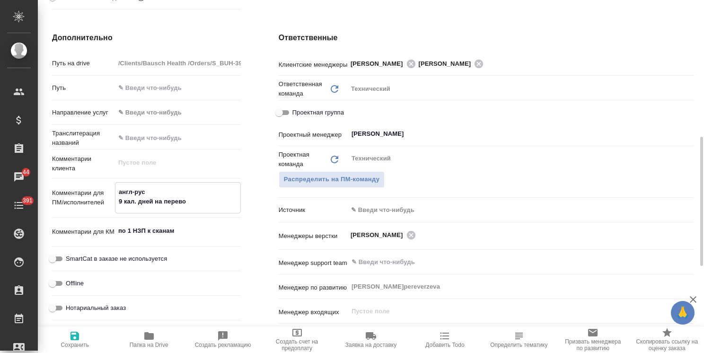
type textarea "x"
type textarea "англ-рус 9 кал. дней на перевод"
type textarea "x"
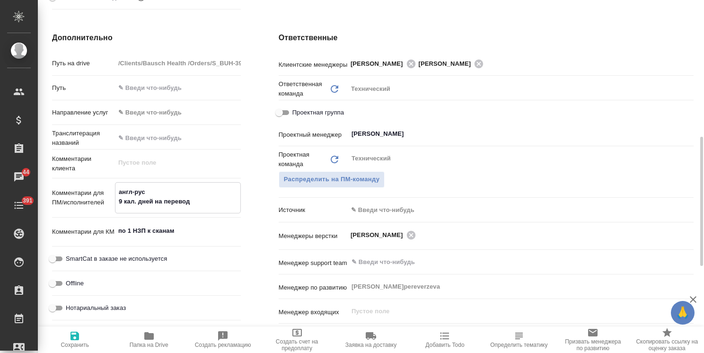
type textarea "англ-рус 9 кал. дней на перевод"
type textarea "x"
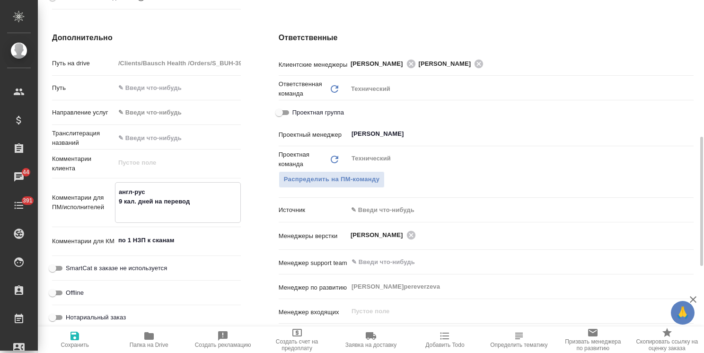
type textarea "англ-рус 9 кал. дней на перевод +"
type textarea "x"
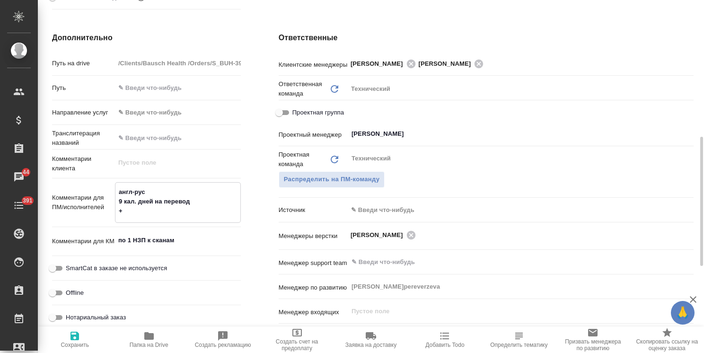
type textarea "англ-рус 9 кал. дней на перевод +"
type textarea "x"
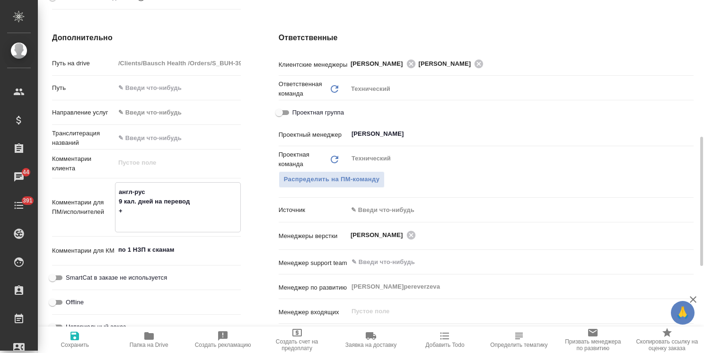
type textarea "x"
type textarea "англ-рус 9 кал. дней на перевод + 3"
type textarea "x"
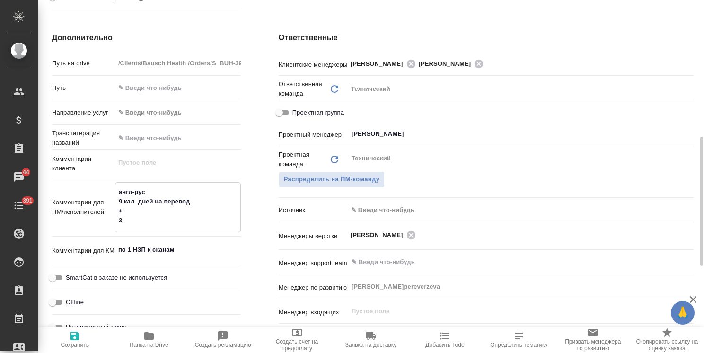
type textarea "англ-рус 9 кал. дней на перевод + 3"
type textarea "x"
type textarea "англ-рус 9 кал. дней на перевод + 3 д"
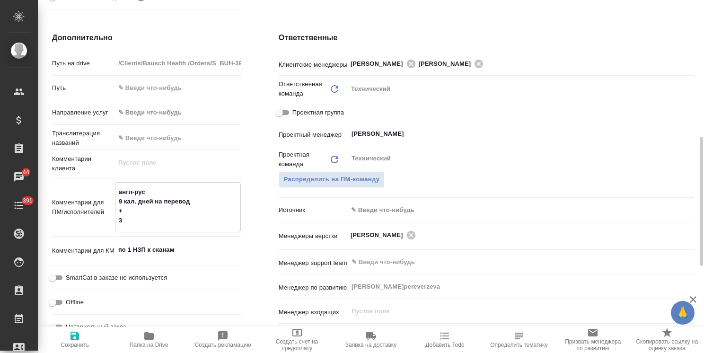
type textarea "x"
type textarea "англ-рус 9 кал. дней на перевод + 3 дн"
type textarea "x"
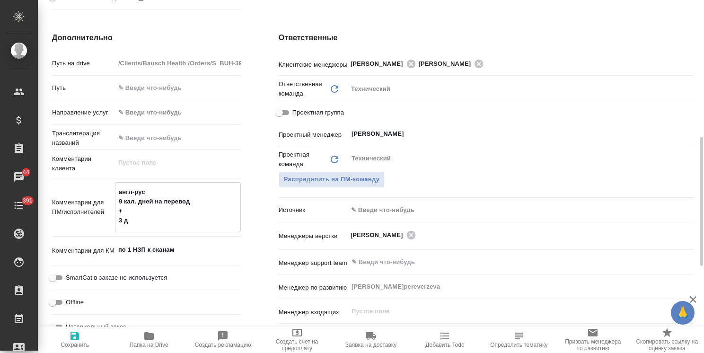
type textarea "x"
type textarea "англ-рус 9 кал. дней на перевод + 3 дня"
type textarea "x"
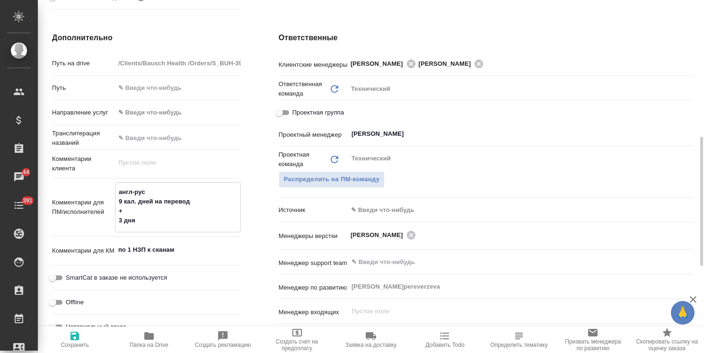
type textarea "x"
type textarea "англ-рус 9 кал. дней на перевод + 3 дня"
type textarea "x"
type textarea "англ-рус 9 кал. дней на перевод + 3 дня гн"
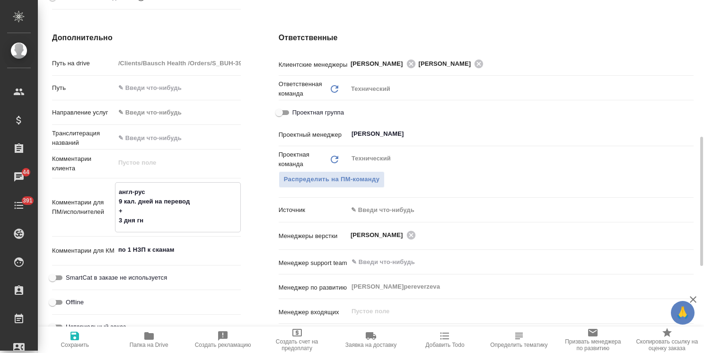
type textarea "x"
type textarea "англ-рус 9 кал. дней на перевод + 3 дня гна"
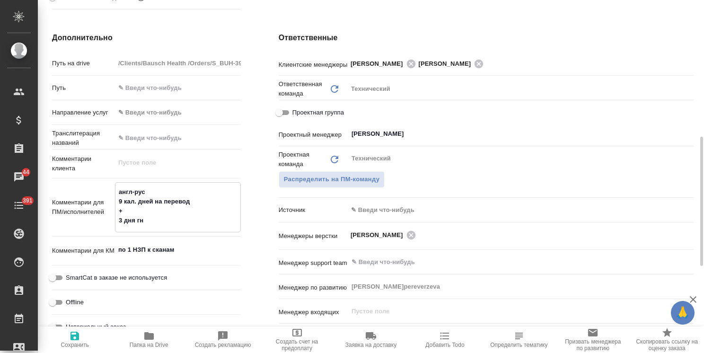
type textarea "x"
type textarea "англ-рус 9 кал. дней на перевод + 3 дня гн"
type textarea "x"
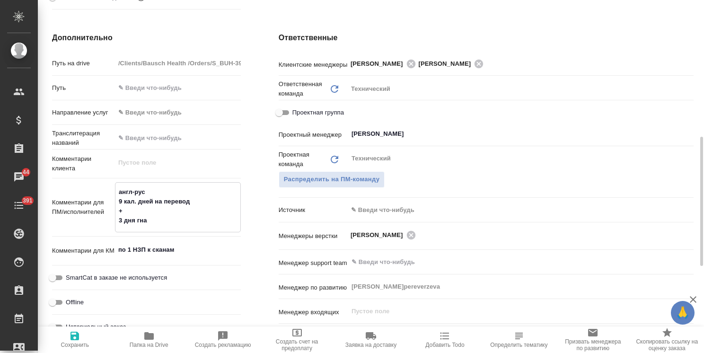
type textarea "x"
type textarea "англ-рус 9 кал. дней на перевод + 3 дня г"
type textarea "x"
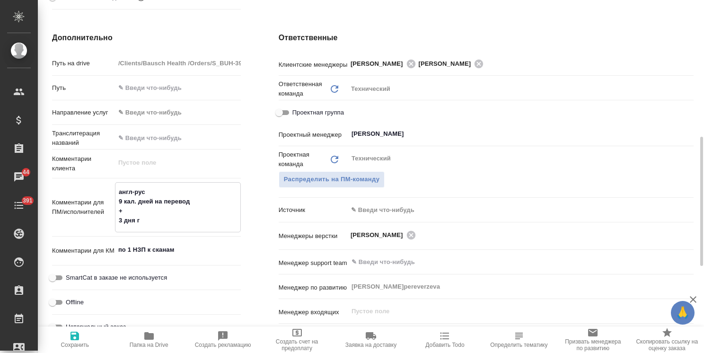
type textarea "x"
type textarea "англ-рус 9 кал. дней на перевод + 3 дня гн"
type textarea "x"
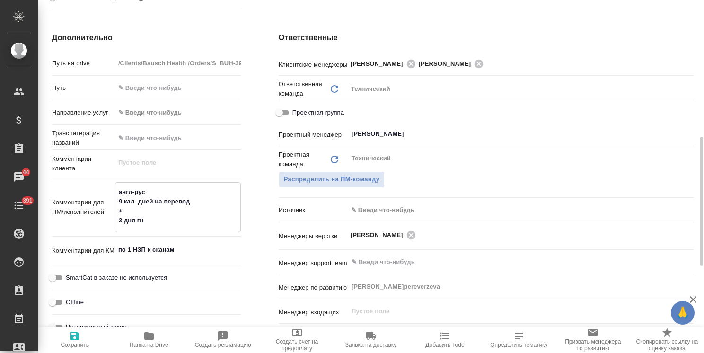
type textarea "англ-рус 9 кал. дней на перевод + 3 дня гна"
type textarea "x"
click at [77, 338] on icon "button" at bounding box center [75, 336] width 9 height 9
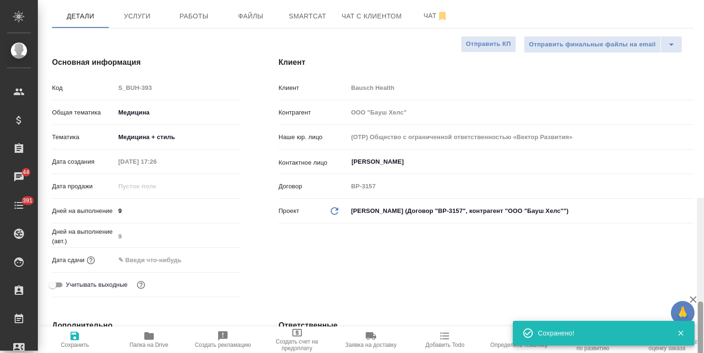
scroll to position [0, 0]
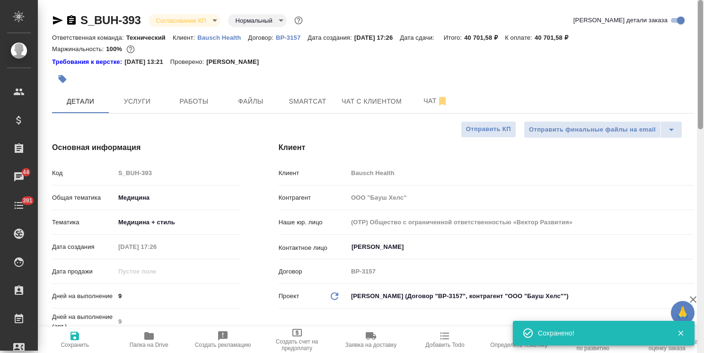
drag, startPoint x: 700, startPoint y: 222, endPoint x: 689, endPoint y: 60, distance: 163.2
click at [690, 60] on div "S_BUH-393 Согласование КП kpNegotiation Нормальный normal Кратко детали заказа …" at bounding box center [371, 176] width 666 height 353
drag, startPoint x: 136, startPoint y: 293, endPoint x: 106, endPoint y: 292, distance: 30.3
click at [106, 292] on div "Дней на выполнение 9" at bounding box center [146, 296] width 189 height 17
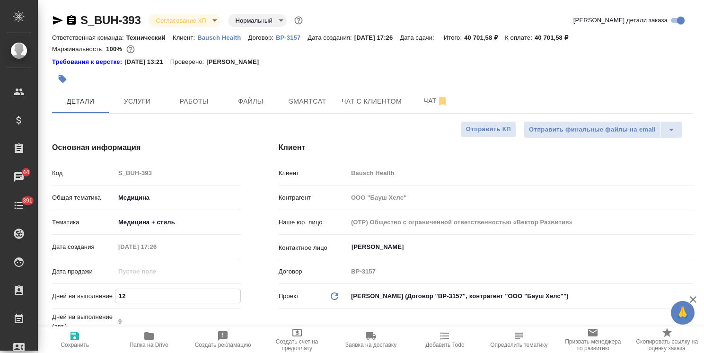
click at [81, 345] on span "Сохранить" at bounding box center [75, 345] width 28 height 7
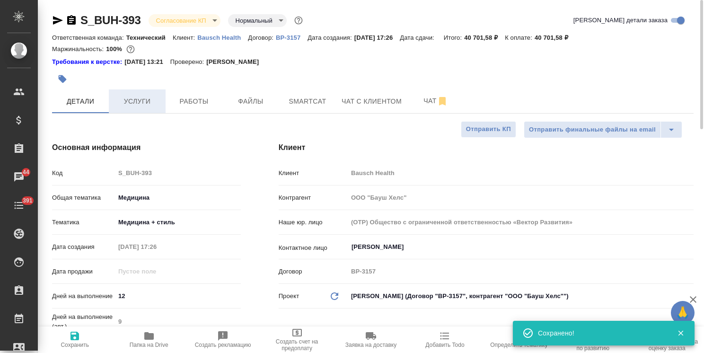
click at [138, 105] on span "Услуги" at bounding box center [137, 102] width 45 height 12
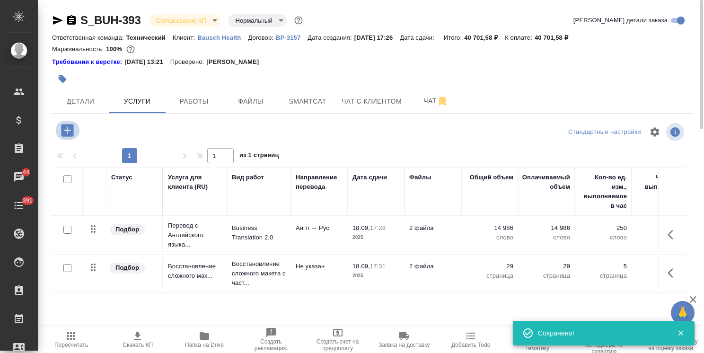
click at [64, 131] on icon "button" at bounding box center [67, 130] width 17 height 17
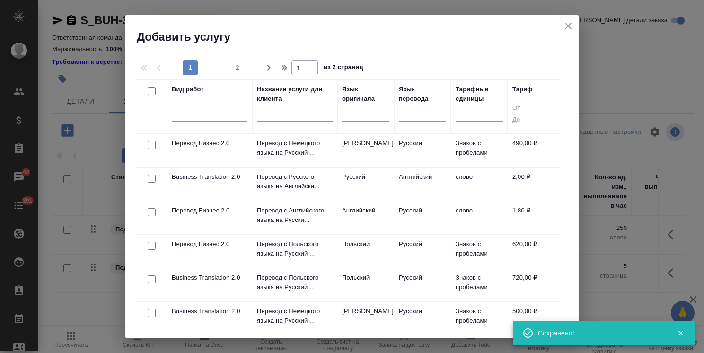
click at [282, 120] on input "text" at bounding box center [295, 116] width 76 height 12
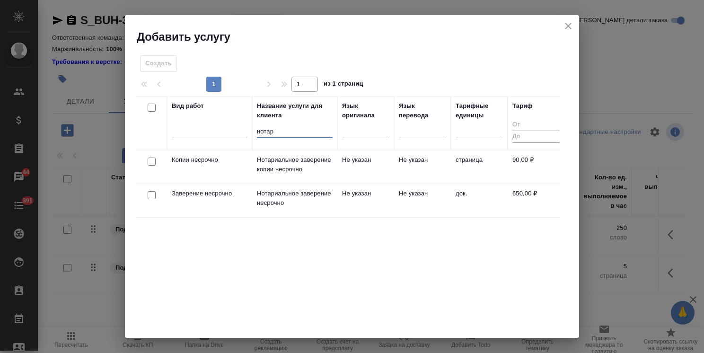
click at [150, 195] on input "checkbox" at bounding box center [152, 195] width 8 height 8
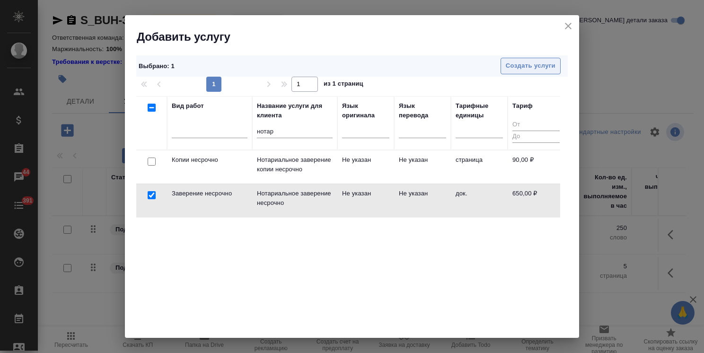
click at [536, 61] on span "Создать услуги" at bounding box center [531, 66] width 50 height 11
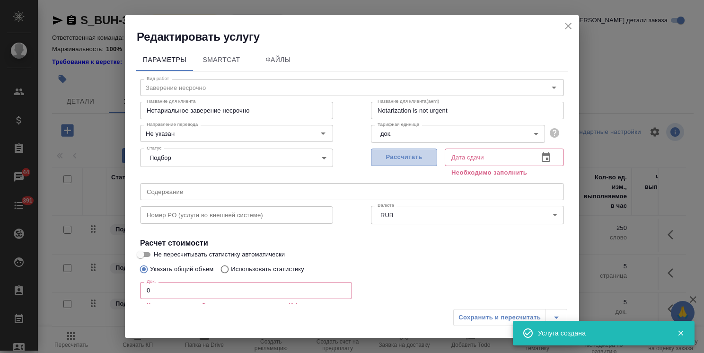
click at [403, 160] on span "Рассчитать" at bounding box center [404, 157] width 56 height 11
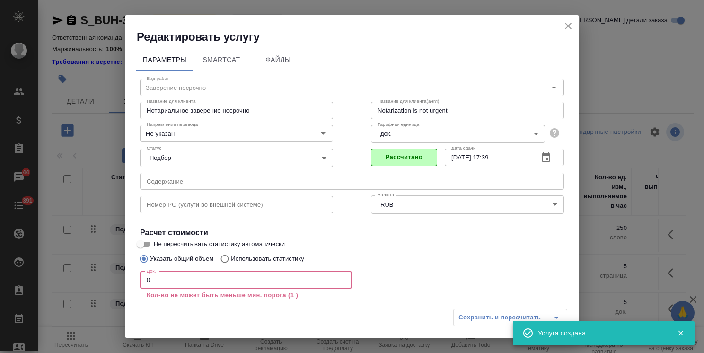
drag, startPoint x: 159, startPoint y: 279, endPoint x: 117, endPoint y: 267, distance: 43.3
click at [121, 268] on div "Редактировать услугу Параметры SmartCat Файлы Вид работ Заверение несрочно Вид …" at bounding box center [352, 176] width 704 height 353
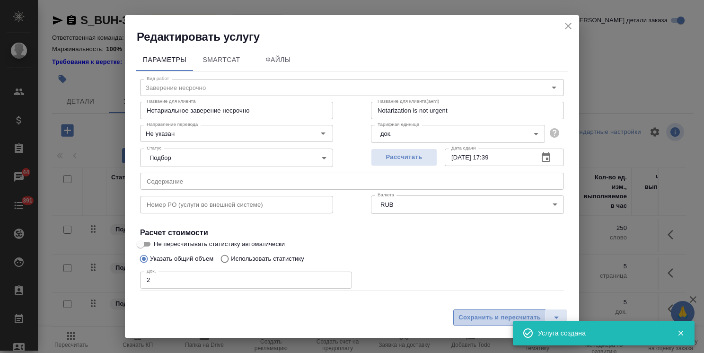
click at [470, 319] on span "Сохранить и пересчитать" at bounding box center [500, 317] width 82 height 11
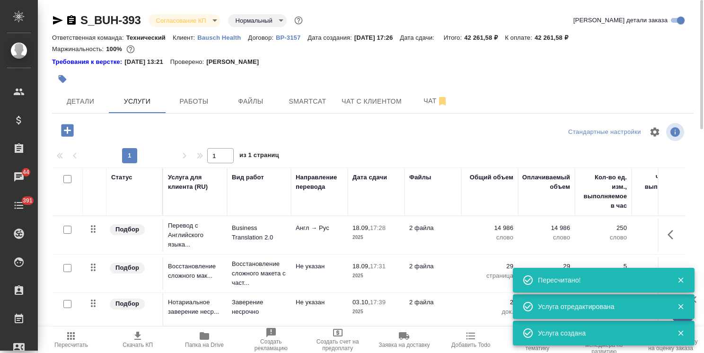
scroll to position [42, 0]
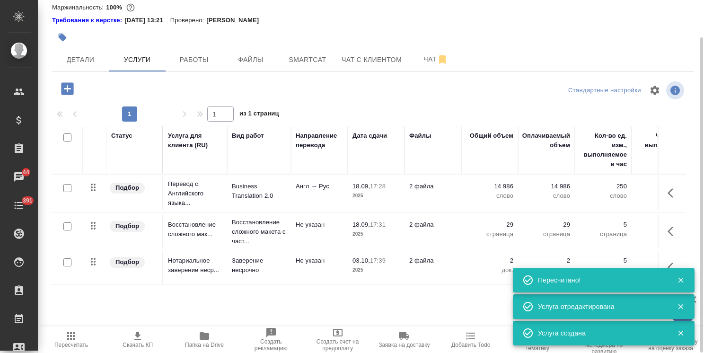
click at [69, 84] on icon "button" at bounding box center [67, 88] width 12 height 12
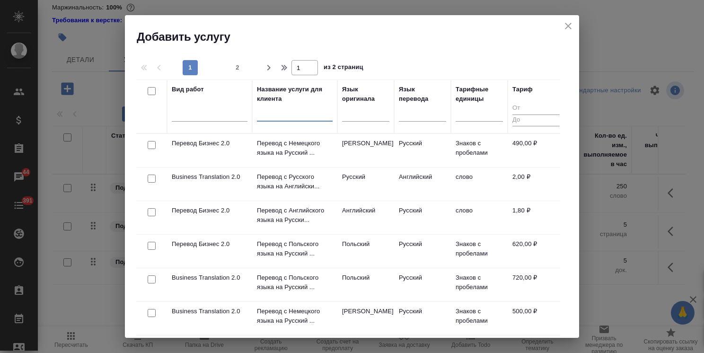
click at [268, 116] on input "text" at bounding box center [295, 116] width 76 height 12
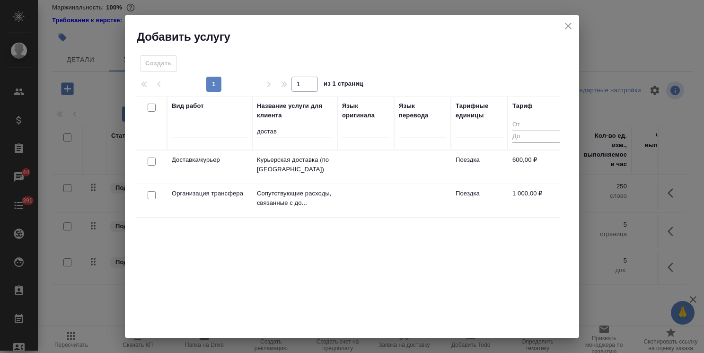
click at [151, 160] on input "checkbox" at bounding box center [152, 162] width 8 height 8
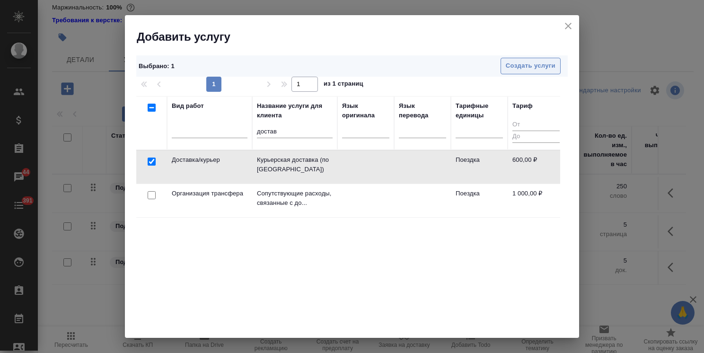
click at [509, 70] on span "Создать услуги" at bounding box center [531, 66] width 50 height 11
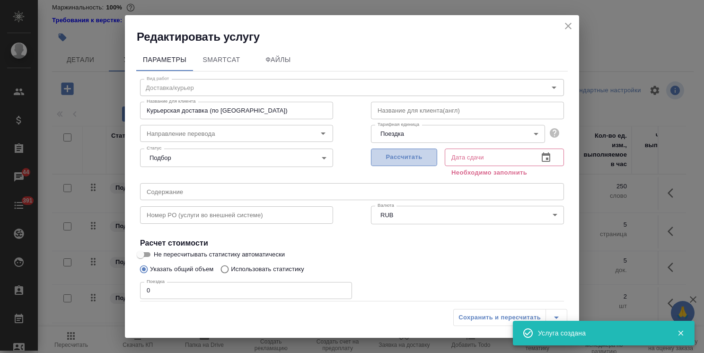
click at [385, 161] on span "Рассчитать" at bounding box center [404, 157] width 56 height 11
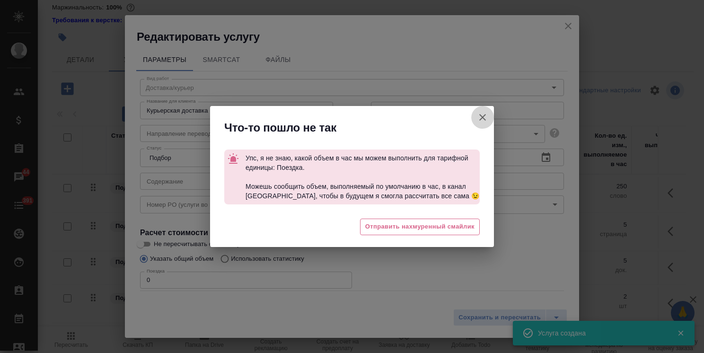
click at [480, 120] on icon "button" at bounding box center [482, 117] width 7 height 7
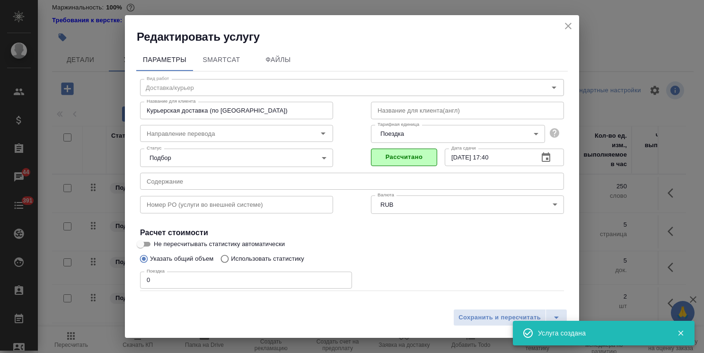
drag, startPoint x: 161, startPoint y: 282, endPoint x: 145, endPoint y: 281, distance: 15.6
click at [97, 278] on div "Редактировать услугу Параметры SmartCat Файлы Вид работ Доставка/курьер Вид раб…" at bounding box center [352, 176] width 704 height 353
click at [477, 313] on span "Сохранить и пересчитать" at bounding box center [500, 317] width 82 height 11
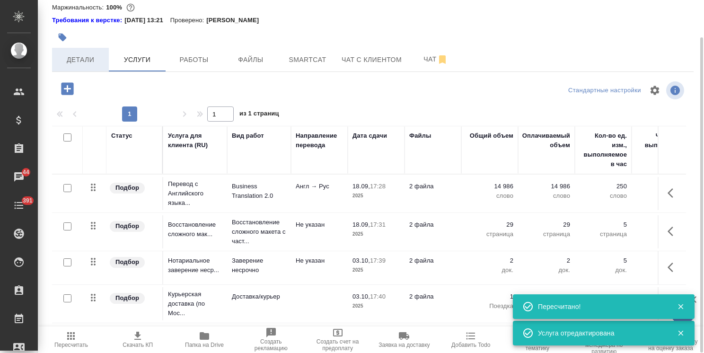
click at [70, 67] on button "Детали" at bounding box center [80, 60] width 57 height 24
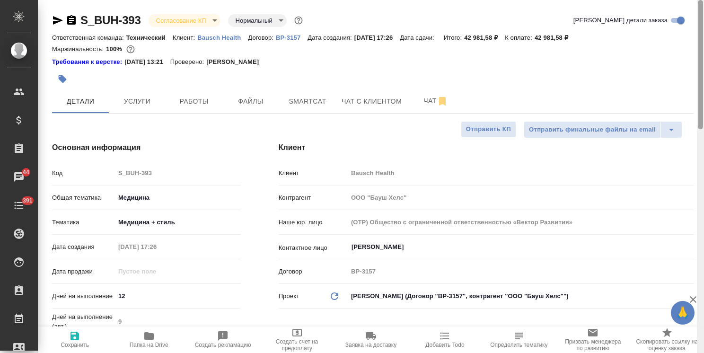
drag, startPoint x: 700, startPoint y: 235, endPoint x: 694, endPoint y: 79, distance: 156.7
click at [694, 79] on div "S_BUH-393 Согласование КП kpNegotiation Нормальный normal Кратко детали заказа …" at bounding box center [371, 176] width 666 height 353
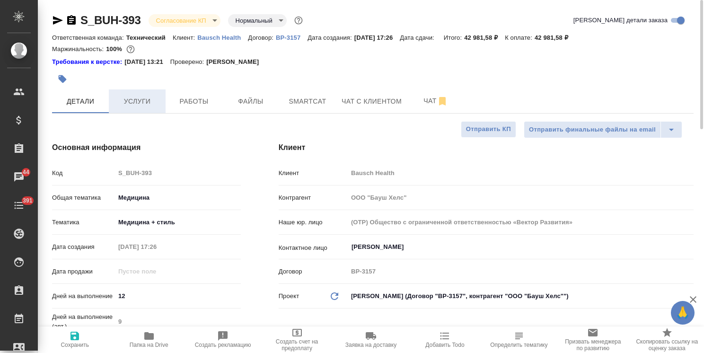
click at [139, 106] on span "Услуги" at bounding box center [137, 102] width 45 height 12
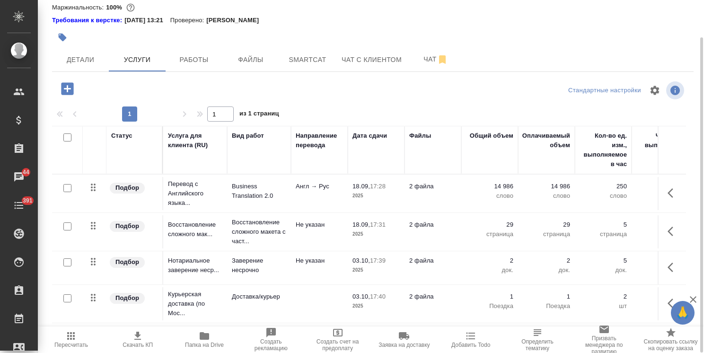
click at [145, 334] on span "Скачать КП" at bounding box center [137, 339] width 55 height 18
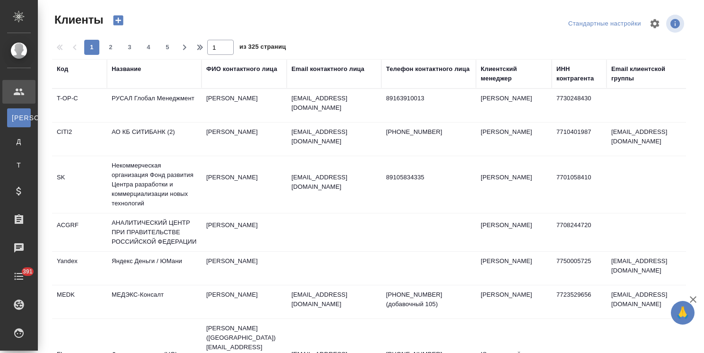
select select "RU"
click at [133, 67] on div "Название" at bounding box center [126, 68] width 29 height 9
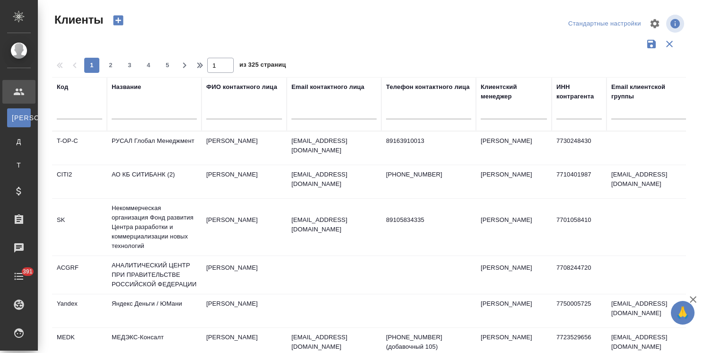
click at [134, 113] on input "text" at bounding box center [154, 113] width 85 height 12
paste input "[PERSON_NAME]"
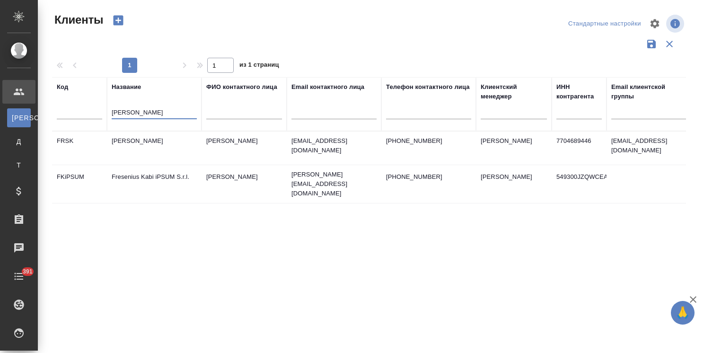
type input "[PERSON_NAME]"
click at [146, 137] on td "[PERSON_NAME]" at bounding box center [154, 148] width 95 height 33
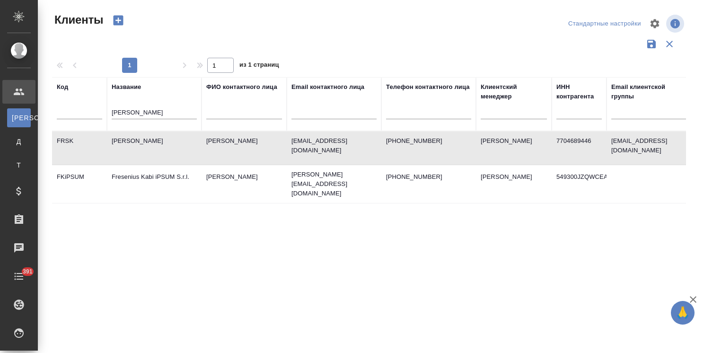
click at [146, 137] on td "[PERSON_NAME]" at bounding box center [154, 148] width 95 height 33
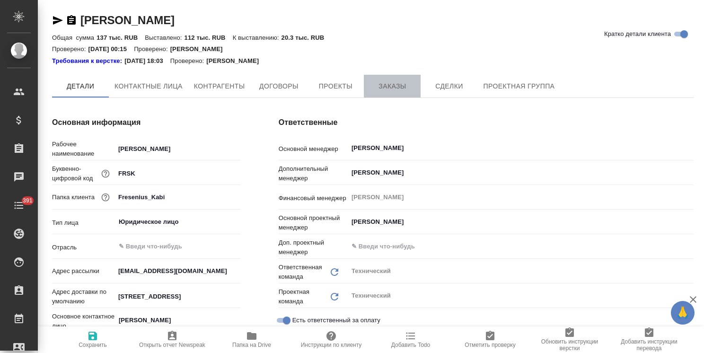
click at [399, 84] on span "Заказы" at bounding box center [392, 86] width 45 height 12
type textarea "x"
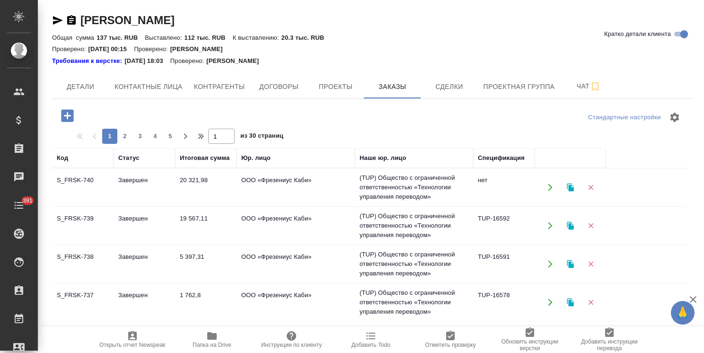
click at [68, 116] on icon "button" at bounding box center [67, 115] width 17 height 17
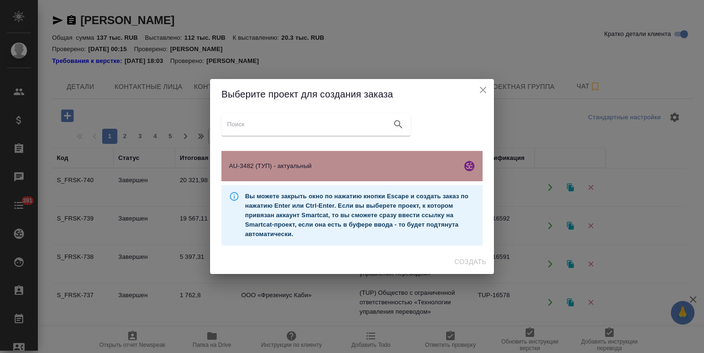
click at [325, 170] on span "AU-3482 (ТУП) - актуальный" at bounding box center [343, 165] width 229 height 9
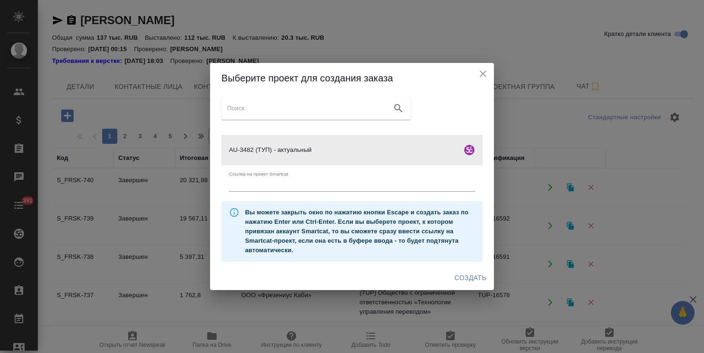
click at [473, 281] on span "Создать" at bounding box center [471, 278] width 32 height 12
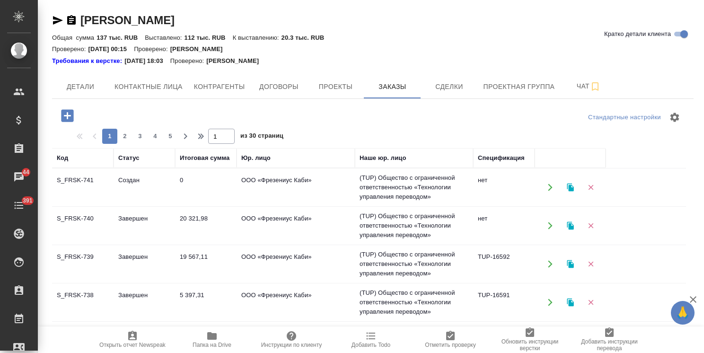
click at [107, 232] on td "S_FRSK-740" at bounding box center [83, 225] width 62 height 33
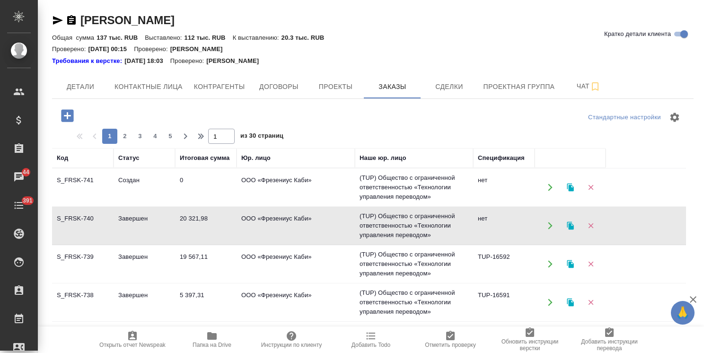
click at [107, 232] on td "S_FRSK-740" at bounding box center [83, 225] width 62 height 33
click at [145, 266] on td "Завершен" at bounding box center [145, 263] width 62 height 33
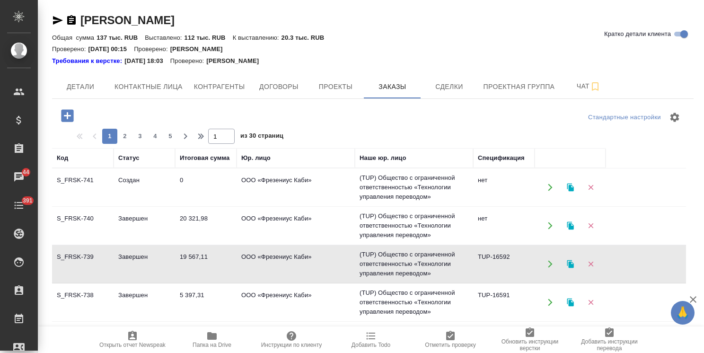
click at [145, 266] on td "Завершен" at bounding box center [145, 263] width 62 height 33
click at [131, 295] on td "Завершен" at bounding box center [145, 302] width 62 height 33
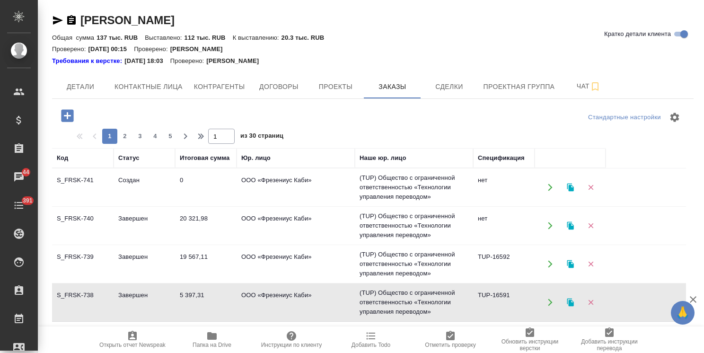
click at [131, 295] on td "Завершен" at bounding box center [145, 302] width 62 height 33
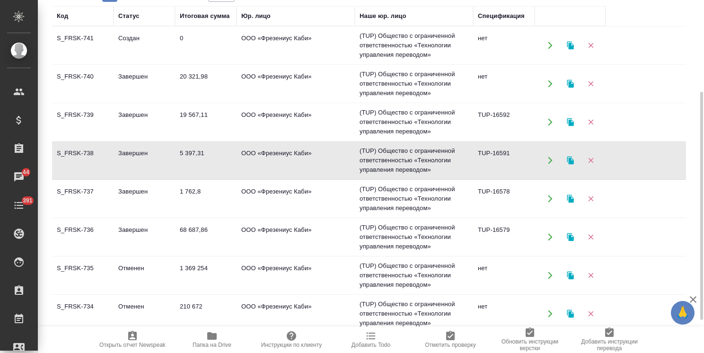
click at [203, 245] on td "68 687,86" at bounding box center [206, 237] width 62 height 33
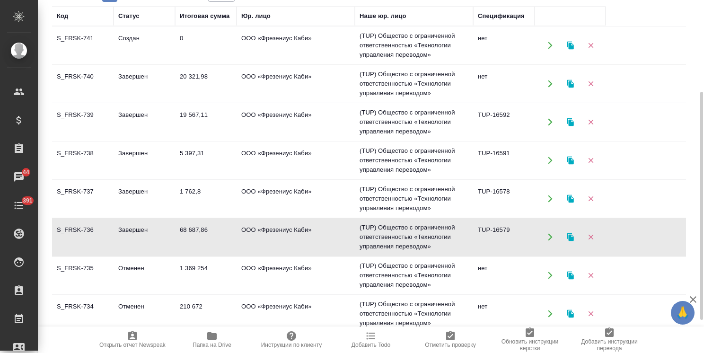
click at [203, 245] on td "68 687,86" at bounding box center [206, 237] width 62 height 33
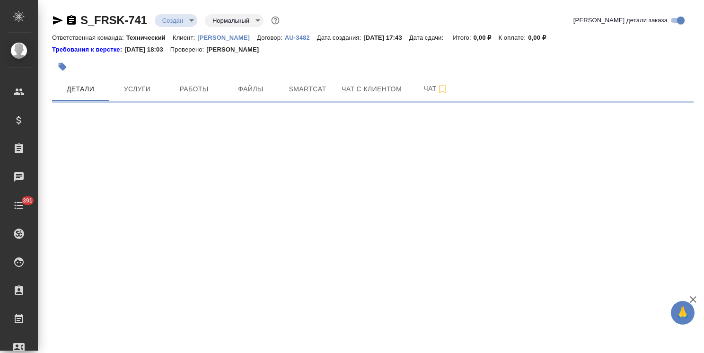
select select "RU"
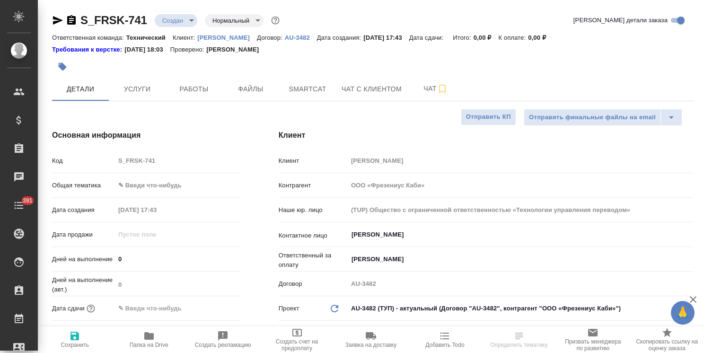
type textarea "x"
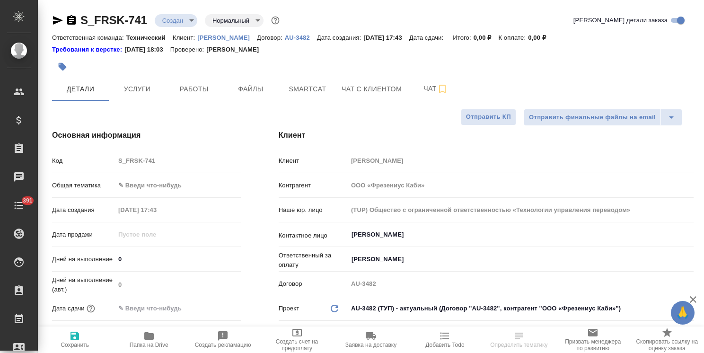
type textarea "x"
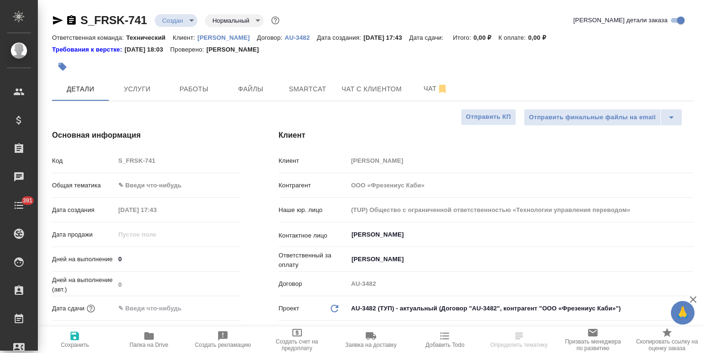
type textarea "x"
select select "RU"
type textarea "x"
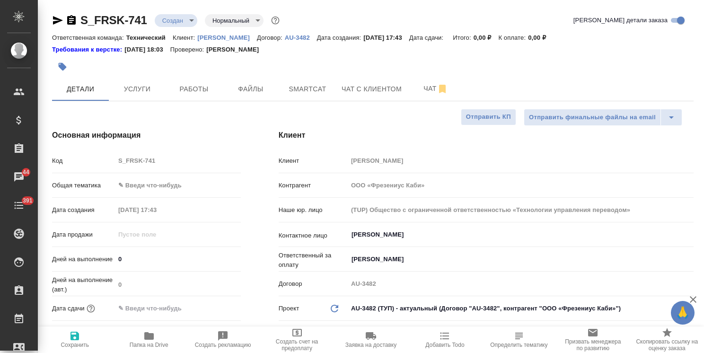
type textarea "x"
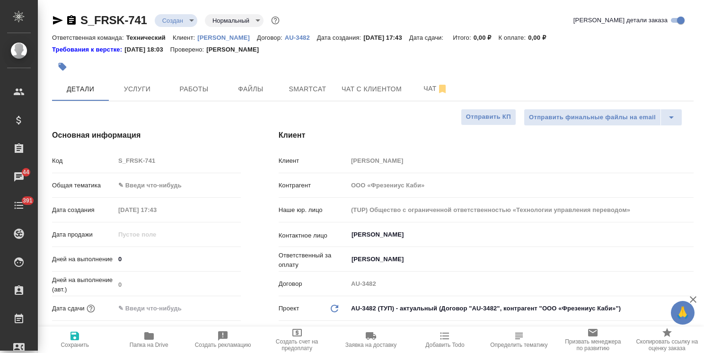
type textarea "x"
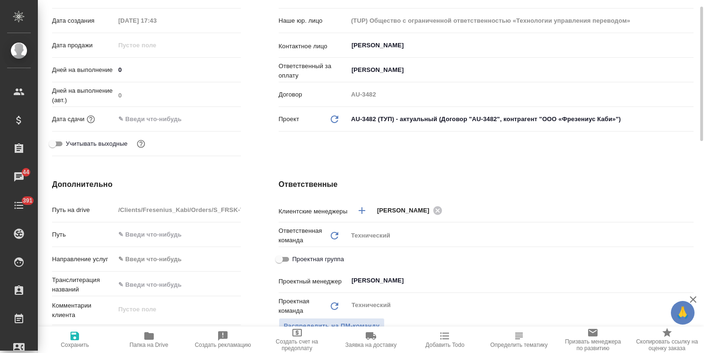
scroll to position [331, 0]
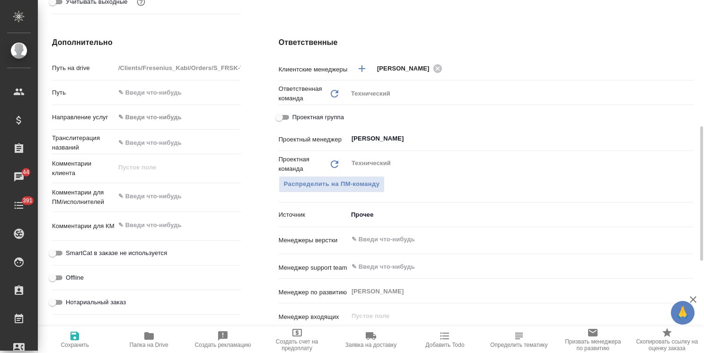
type textarea "x"
click at [173, 194] on textarea at bounding box center [178, 196] width 126 height 16
paste textarea "три файла на перевод: - два с китайского на русский, - один с английского на ру…"
type textarea "x"
type textarea "три файла на перевод: - два с китайского на русский, - один с английского на ру…"
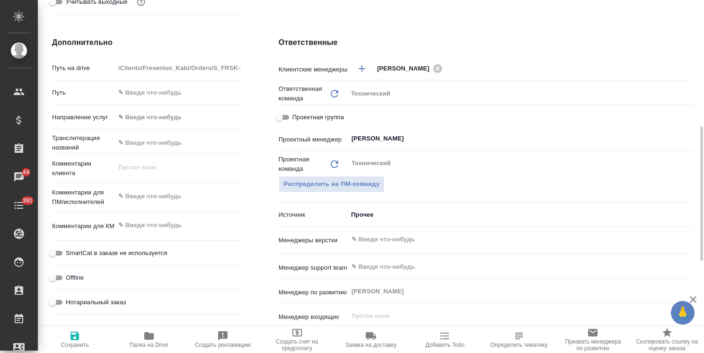
type textarea "x"
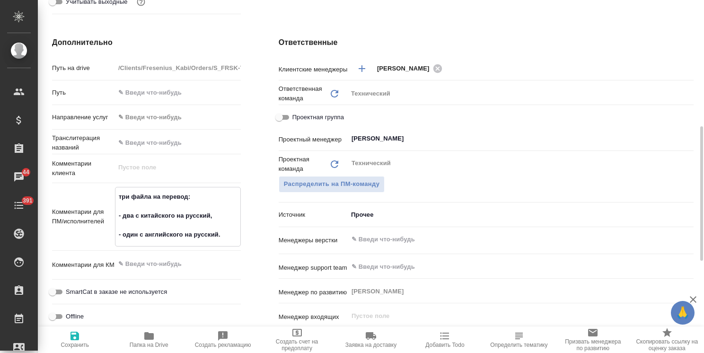
click at [161, 224] on textarea "три файла на перевод: - два с китайского на русский, - один с английского на ру…" at bounding box center [177, 216] width 125 height 54
type textarea "три файла на перевод: - два с китайского на русский, - один с английского на ру…"
type textarea "x"
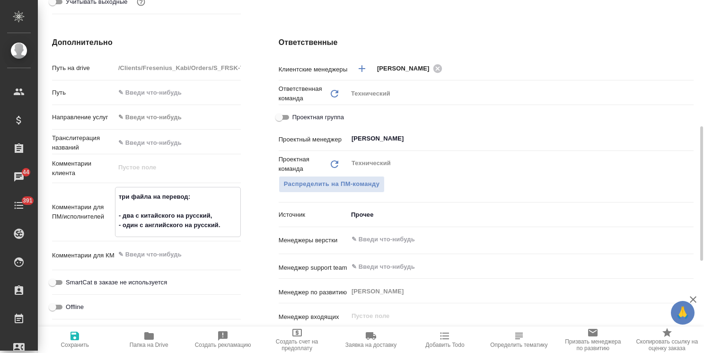
type textarea "три файла на перевод: - два с китайского на русский, - один с английского на ру…"
type textarea "x"
click at [74, 334] on icon "button" at bounding box center [74, 335] width 11 height 11
type textarea "x"
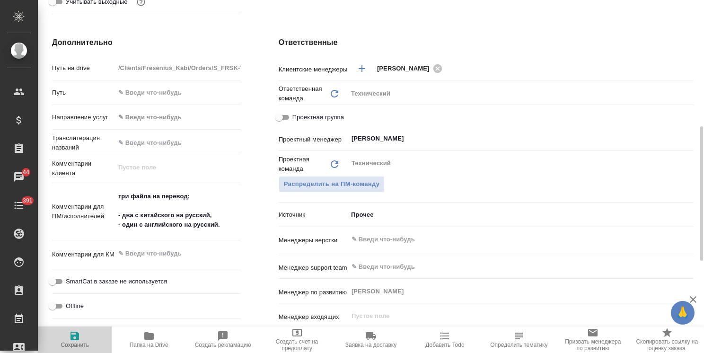
type textarea "x"
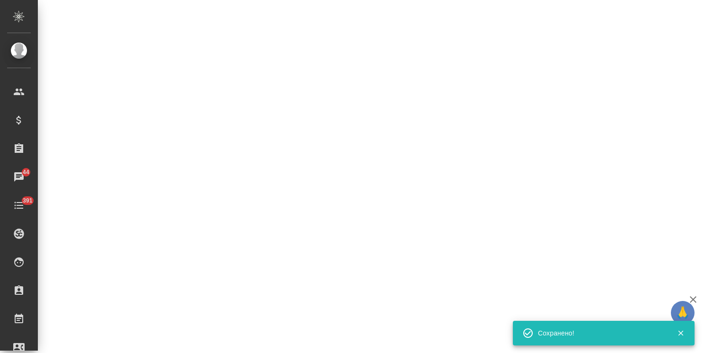
select select "RU"
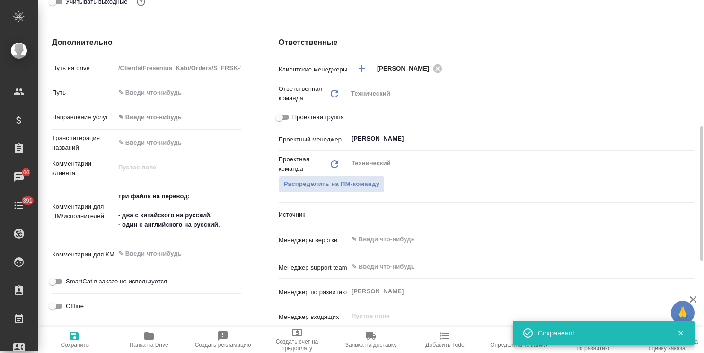
type textarea "x"
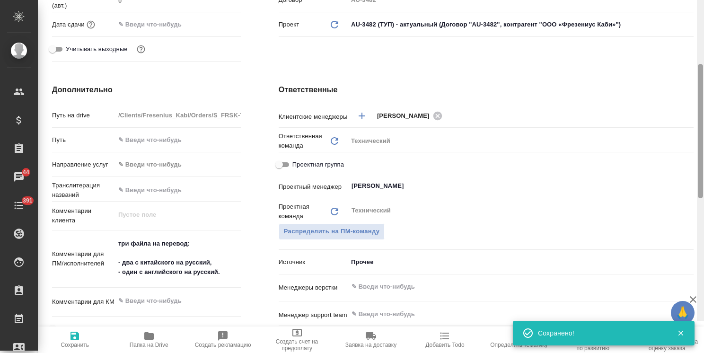
scroll to position [163, 0]
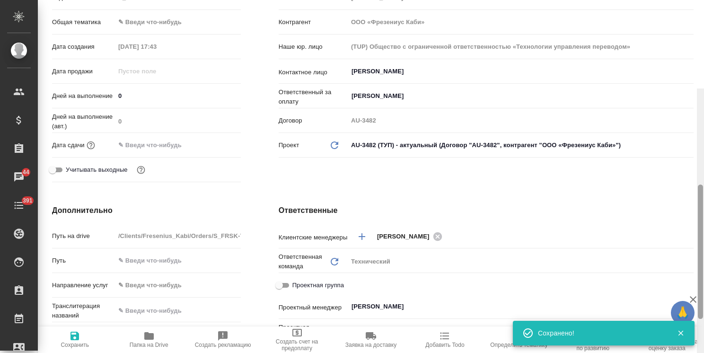
drag, startPoint x: 700, startPoint y: 191, endPoint x: 578, endPoint y: 48, distance: 187.6
click at [694, 73] on div "S_FRSK-741 Создан new Нормальный normal Кратко детали заказа Ответственная кома…" at bounding box center [371, 176] width 666 height 353
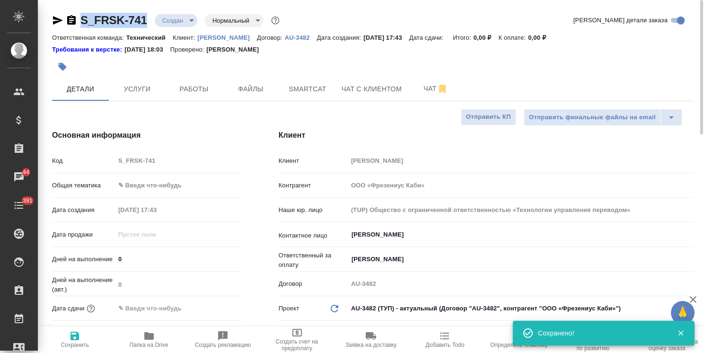
drag, startPoint x: 152, startPoint y: 10, endPoint x: 68, endPoint y: 9, distance: 84.2
copy link "S_FRSK-741"
type textarea "x"
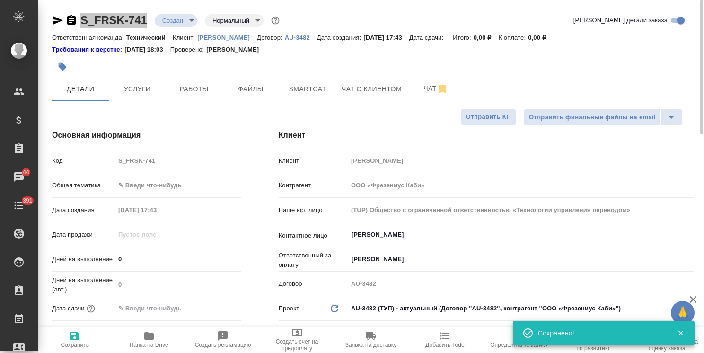
type textarea "x"
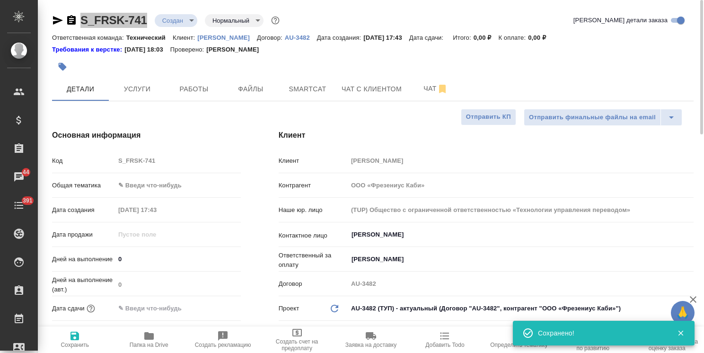
type textarea "x"
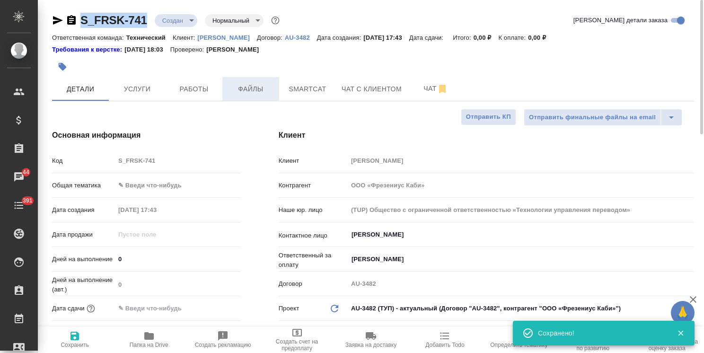
click at [261, 90] on span "Файлы" at bounding box center [250, 89] width 45 height 12
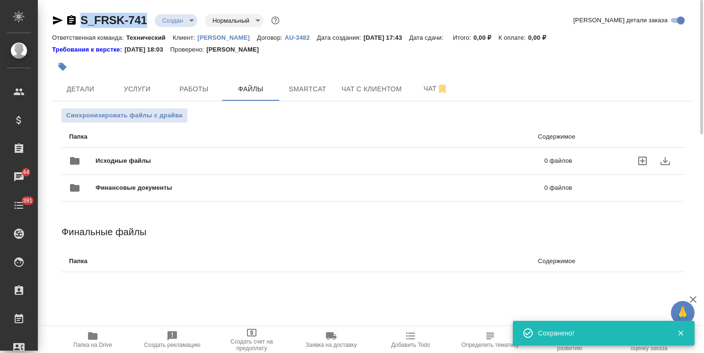
click at [155, 158] on span "Исходные файлы" at bounding box center [222, 160] width 252 height 9
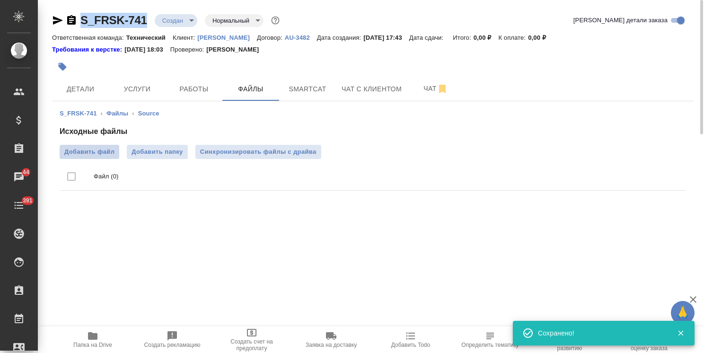
click at [102, 155] on span "Добавить файл" at bounding box center [89, 151] width 50 height 9
click at [0, 0] on input "Добавить файл" at bounding box center [0, 0] width 0 height 0
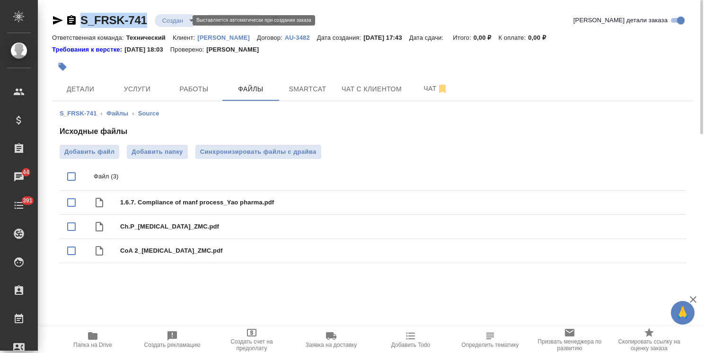
click at [180, 18] on body "🙏 .cls-1 fill:#fff; AWATERA Usmanova Olga Клиенты Спецификации Заказы 44 Чаты 3…" at bounding box center [352, 176] width 704 height 353
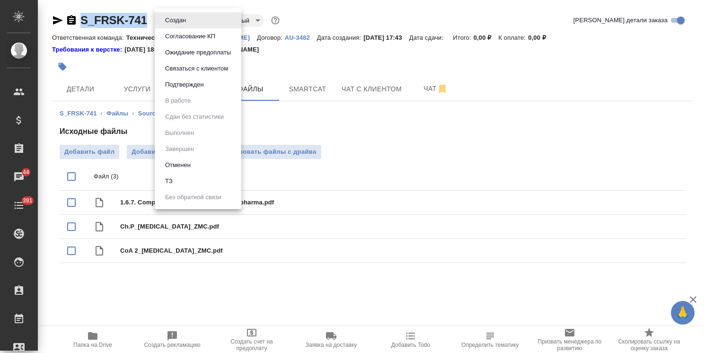
click at [187, 180] on li "ТЗ" at bounding box center [198, 181] width 87 height 16
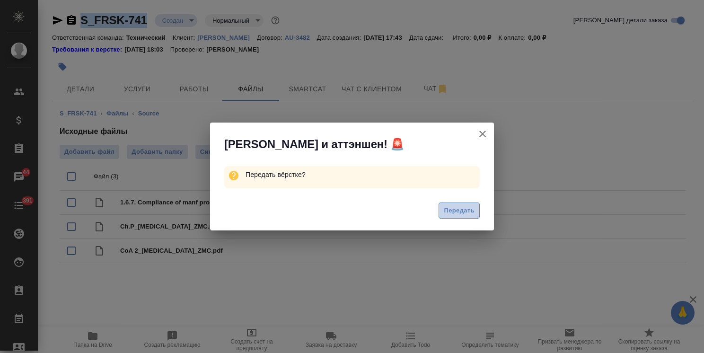
click at [471, 207] on span "Передать" at bounding box center [459, 210] width 31 height 11
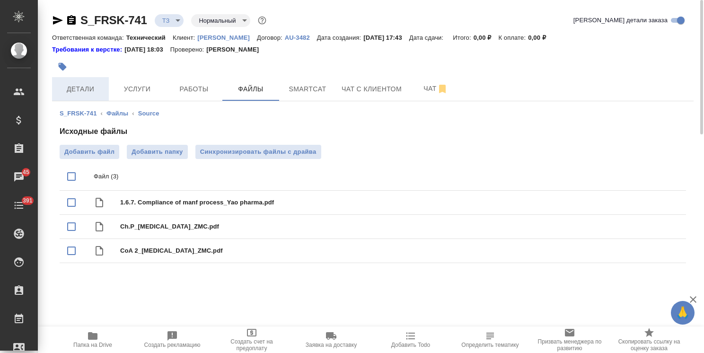
click at [80, 82] on button "Детали" at bounding box center [80, 89] width 57 height 24
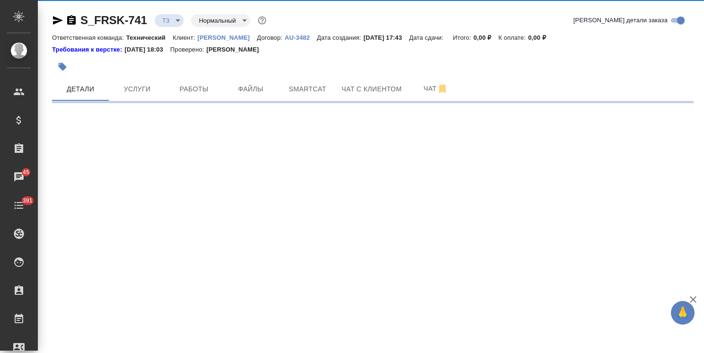
select select "RU"
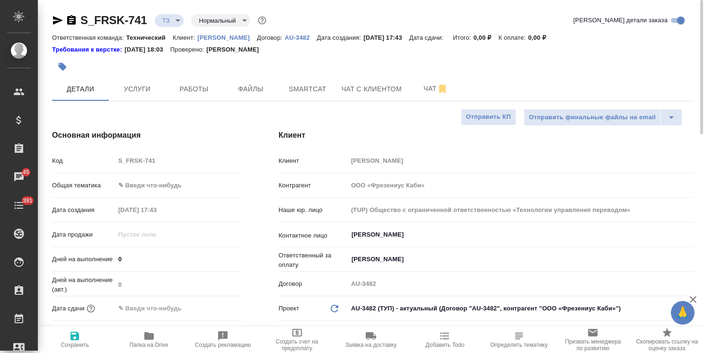
type textarea "x"
click at [155, 188] on body "🙏 .cls-1 fill:#fff; AWATERA Usmanova Olga Клиенты Спецификации Заказы 45 Чаты 3…" at bounding box center [352, 176] width 704 height 353
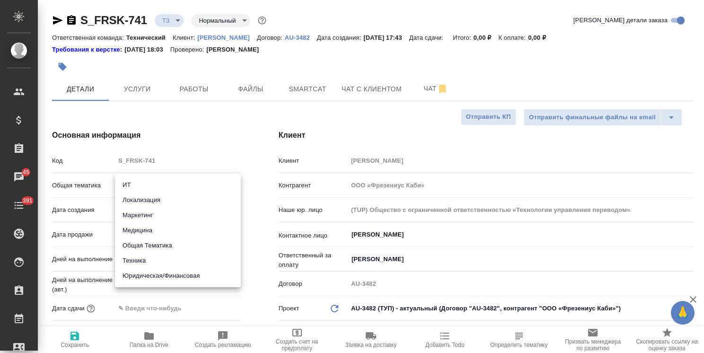
click at [148, 230] on li "Медицина" at bounding box center [178, 230] width 126 height 15
type input "med"
type textarea "x"
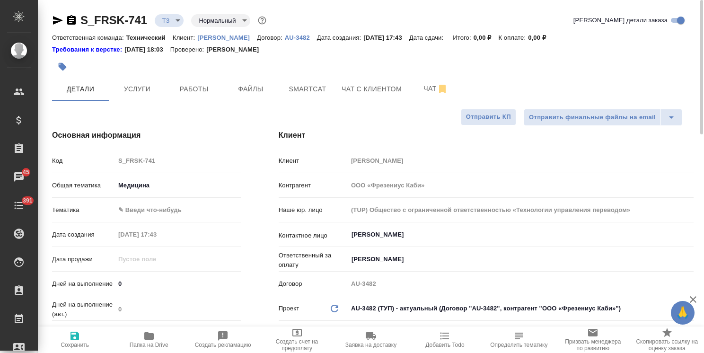
click at [169, 197] on hr at bounding box center [146, 197] width 189 height 0
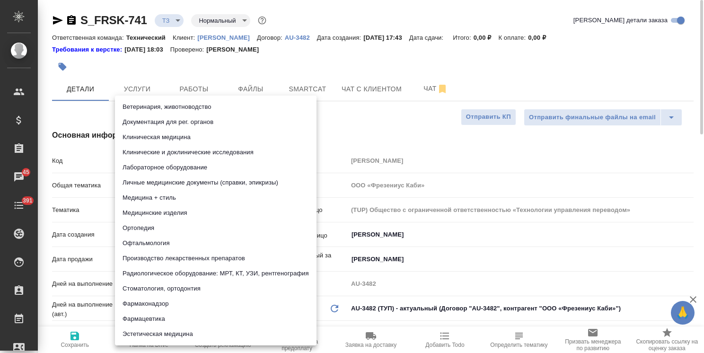
click at [174, 203] on body "🙏 .cls-1 fill:#fff; AWATERA Usmanova Olga Клиенты Спецификации Заказы 45 Чаты 3…" at bounding box center [352, 176] width 704 height 353
click at [190, 125] on li "Документация для рег. органов" at bounding box center [216, 122] width 202 height 15
type textarea "x"
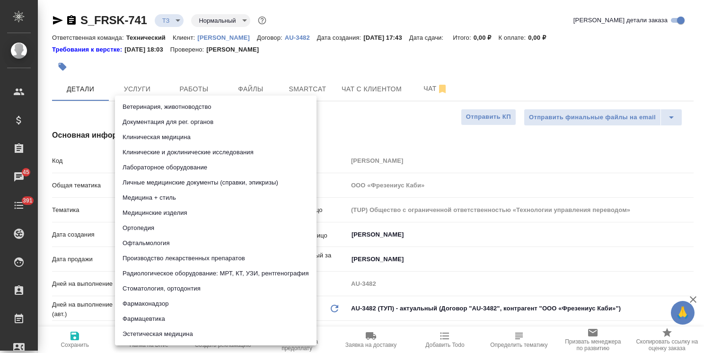
type input "5f647205b73bc97568ca66c6"
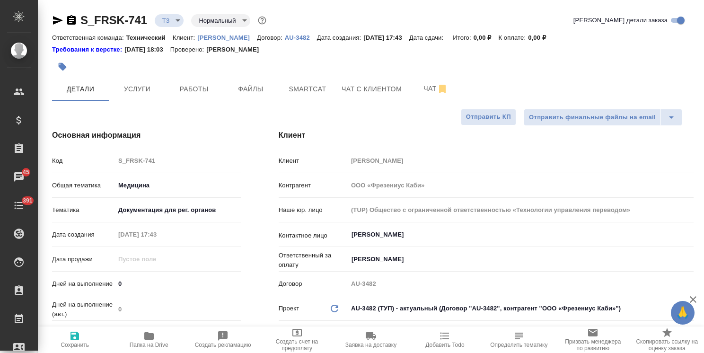
click at [81, 337] on span "Сохранить" at bounding box center [75, 339] width 62 height 18
type textarea "x"
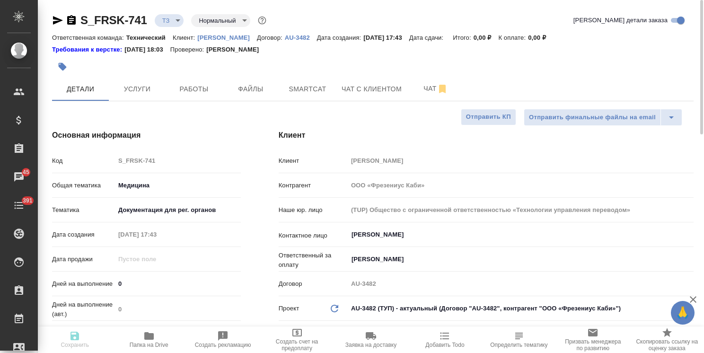
type textarea "x"
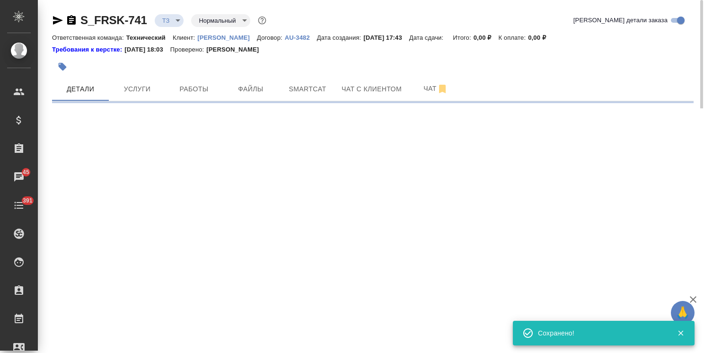
select select "RU"
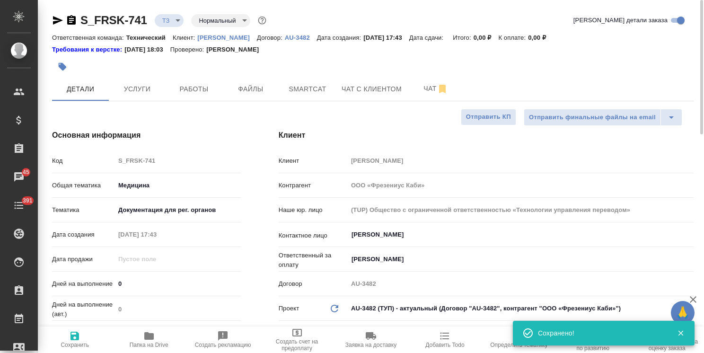
type textarea "x"
click at [142, 93] on span "Услуги" at bounding box center [137, 89] width 45 height 12
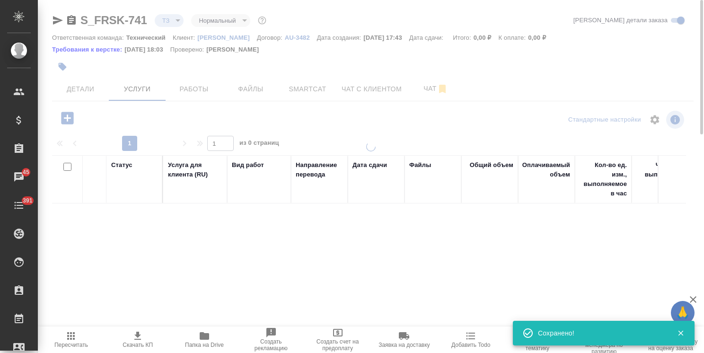
click at [66, 120] on div at bounding box center [371, 176] width 666 height 353
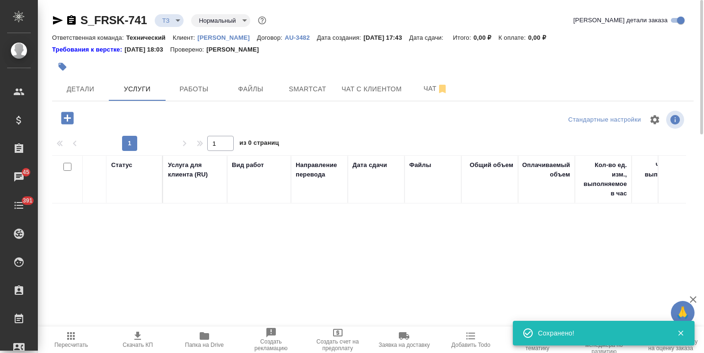
click at [71, 119] on icon "button" at bounding box center [67, 118] width 12 height 12
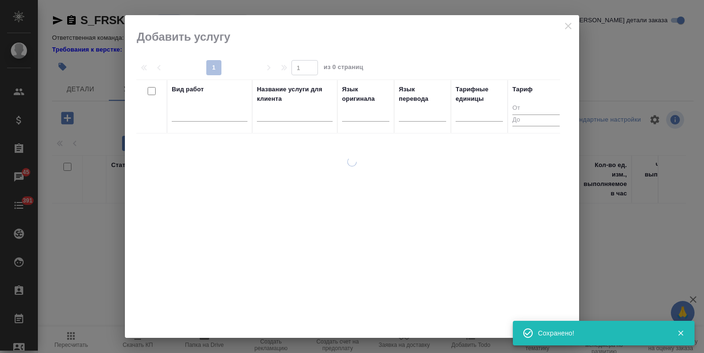
click at [274, 114] on input "text" at bounding box center [295, 116] width 76 height 12
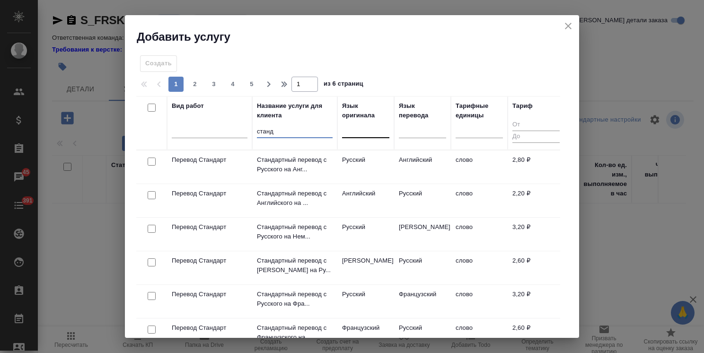
type input "станд"
click at [362, 131] on div at bounding box center [365, 129] width 47 height 14
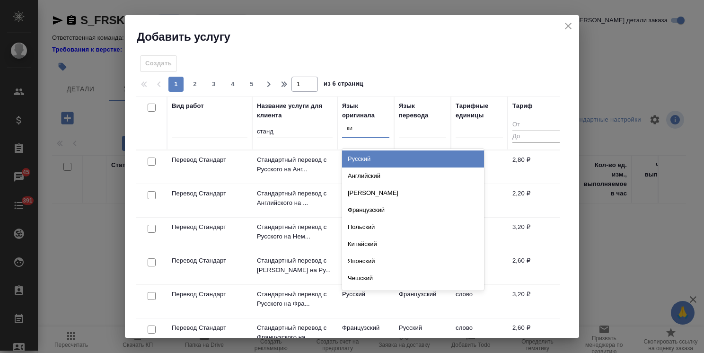
type input "кит"
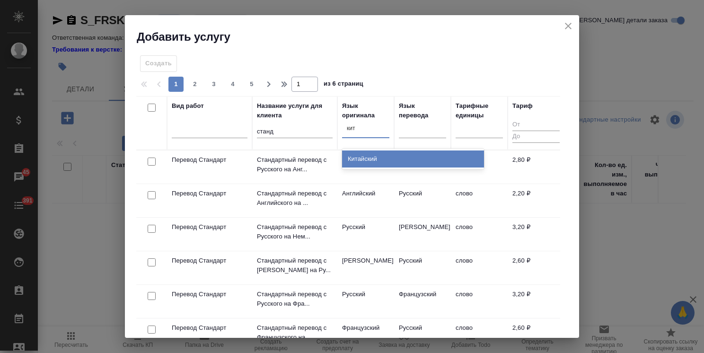
click at [360, 164] on div "Китайский" at bounding box center [413, 158] width 142 height 17
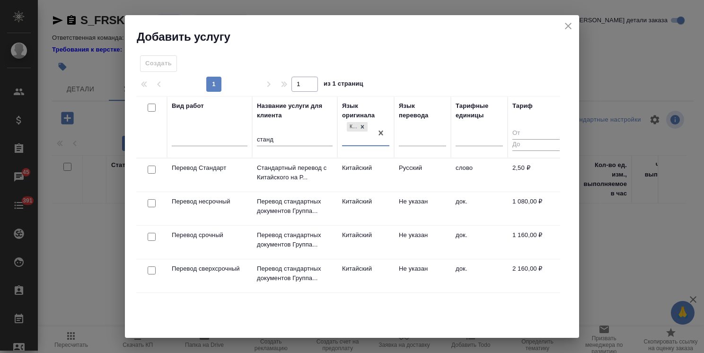
click at [157, 169] on div at bounding box center [151, 169] width 21 height 13
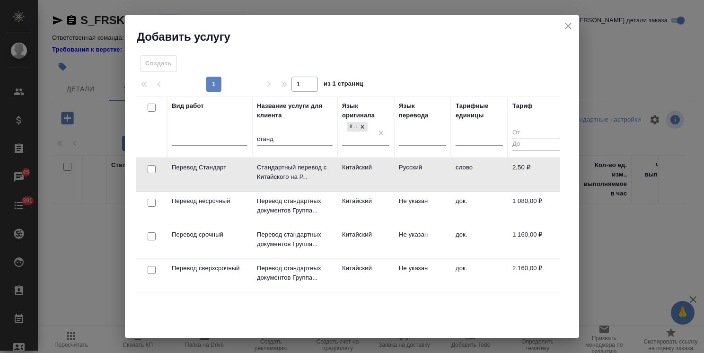
click at [152, 169] on input "checkbox" at bounding box center [152, 169] width 8 height 8
checkbox input "true"
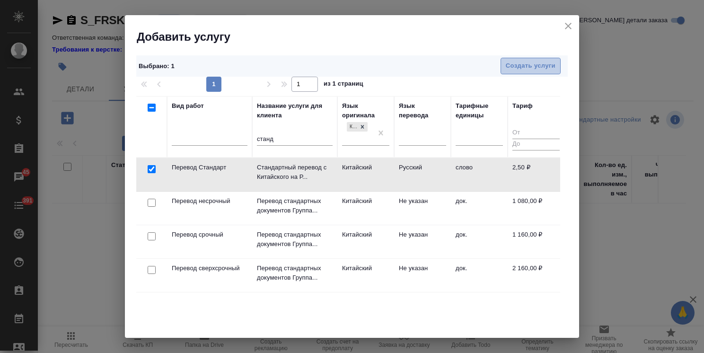
click at [536, 61] on span "Создать услуги" at bounding box center [531, 66] width 50 height 11
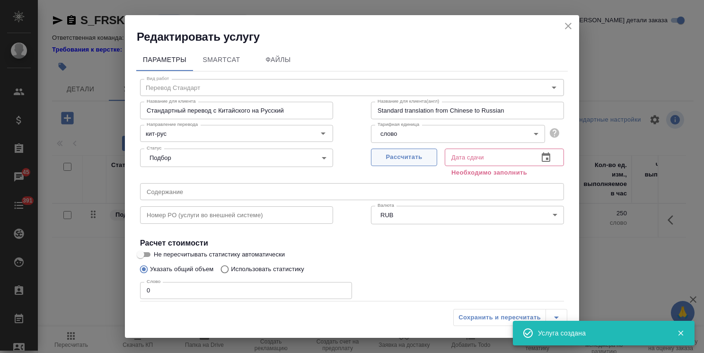
click at [393, 156] on span "Рассчитать" at bounding box center [404, 157] width 56 height 11
type input "18.09.2025 17:47"
click at [488, 321] on span "Сохранить и пересчитать" at bounding box center [500, 317] width 82 height 11
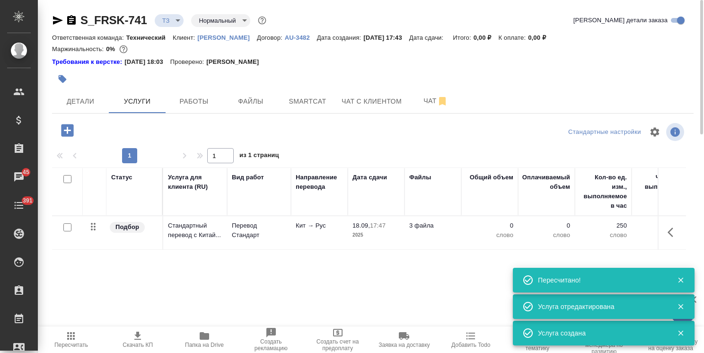
click at [79, 135] on div at bounding box center [68, 130] width 25 height 19
click at [61, 133] on icon "button" at bounding box center [67, 130] width 17 height 17
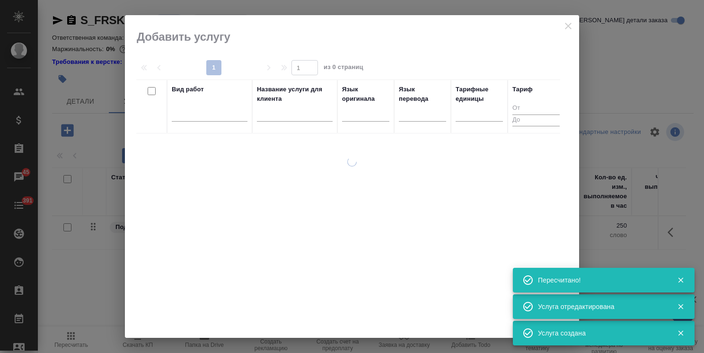
click at [258, 118] on input "text" at bounding box center [295, 116] width 76 height 12
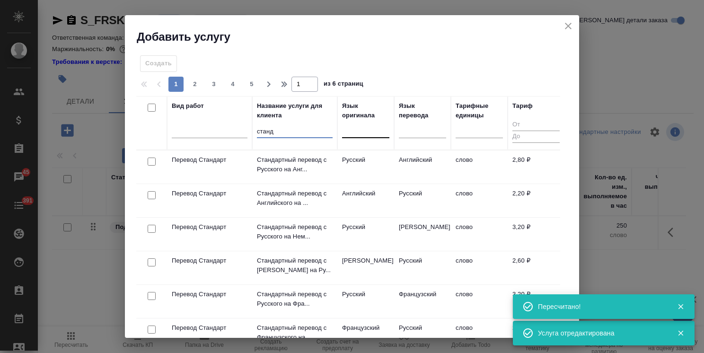
type input "станд"
click at [356, 135] on div at bounding box center [365, 129] width 47 height 14
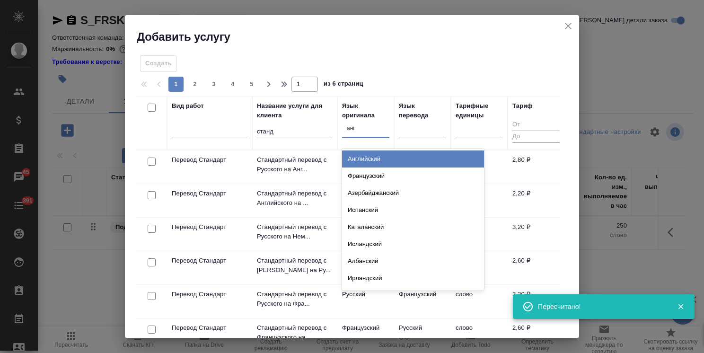
type input "англ"
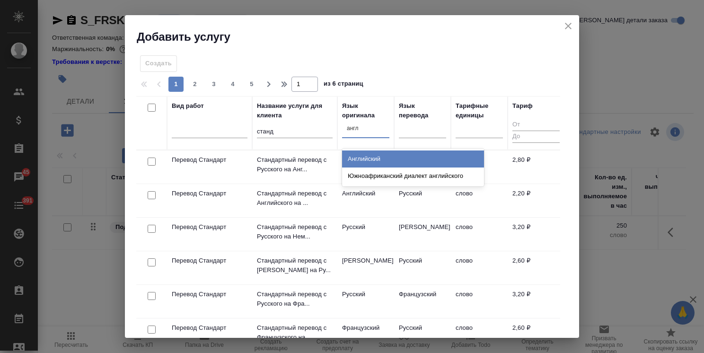
click at [358, 151] on div "Английский" at bounding box center [413, 158] width 142 height 17
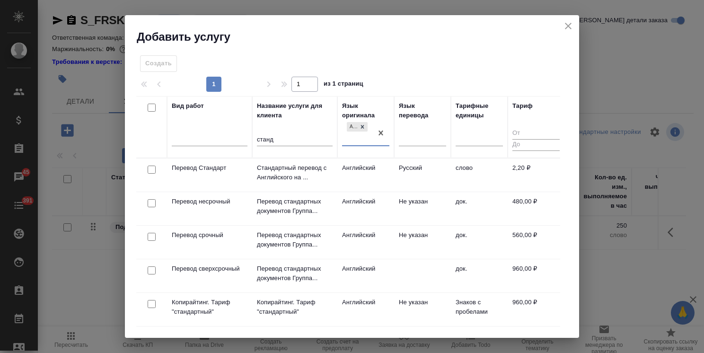
click at [150, 171] on input "checkbox" at bounding box center [152, 170] width 8 height 8
checkbox input "true"
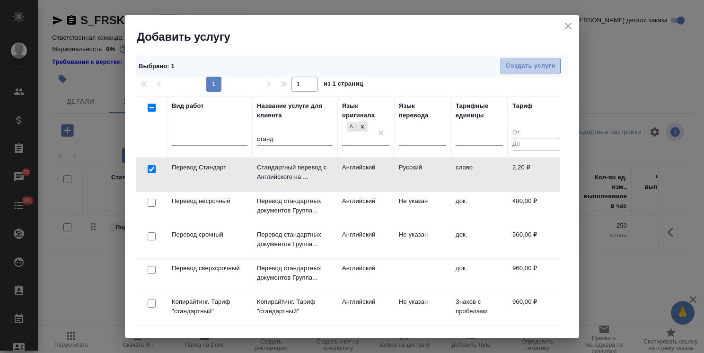
click at [525, 66] on span "Создать услуги" at bounding box center [531, 66] width 50 height 11
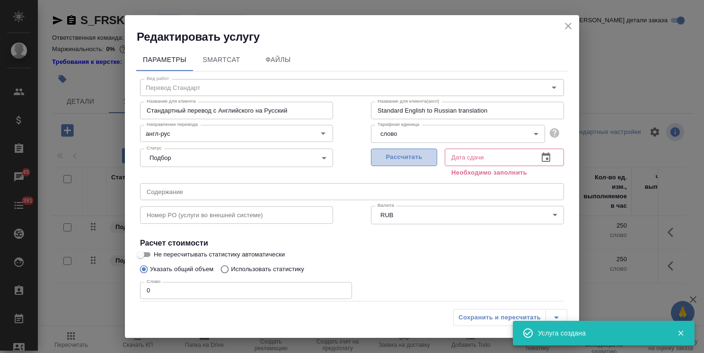
click at [382, 158] on span "Рассчитать" at bounding box center [404, 157] width 56 height 11
type input "18.09.2025 17:47"
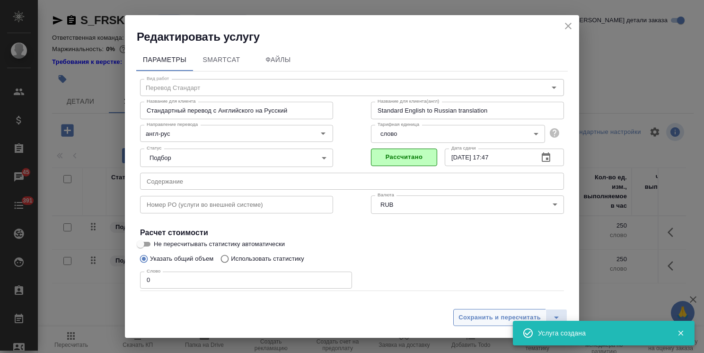
click at [483, 317] on span "Сохранить и пересчитать" at bounding box center [500, 317] width 82 height 11
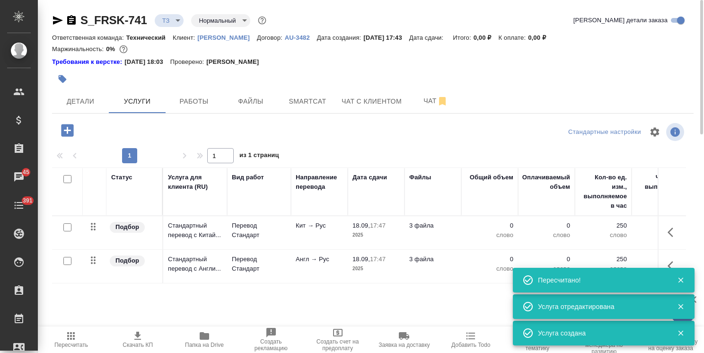
click at [211, 339] on span "Папка на Drive" at bounding box center [204, 339] width 55 height 18
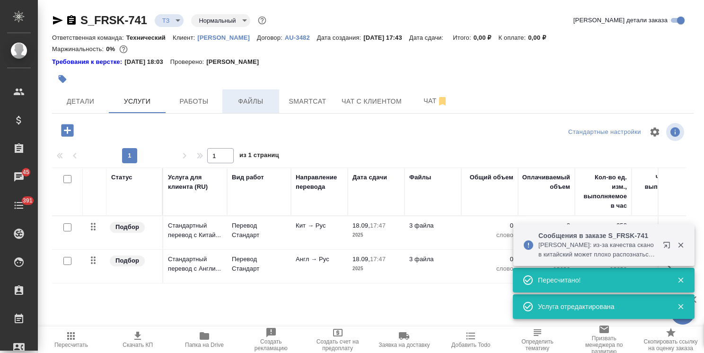
click at [236, 101] on span "Файлы" at bounding box center [250, 102] width 45 height 12
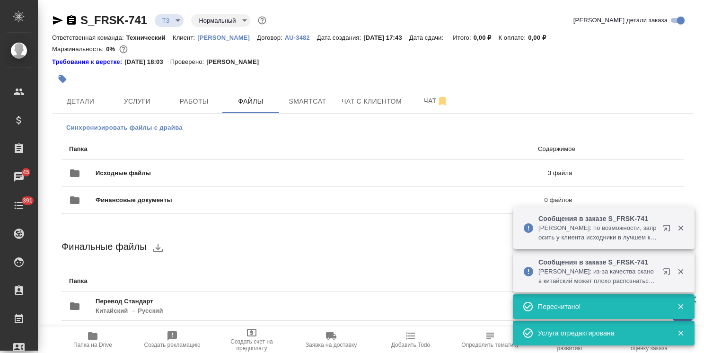
click at [157, 128] on span "Синхронизировать файлы с драйва" at bounding box center [124, 127] width 116 height 9
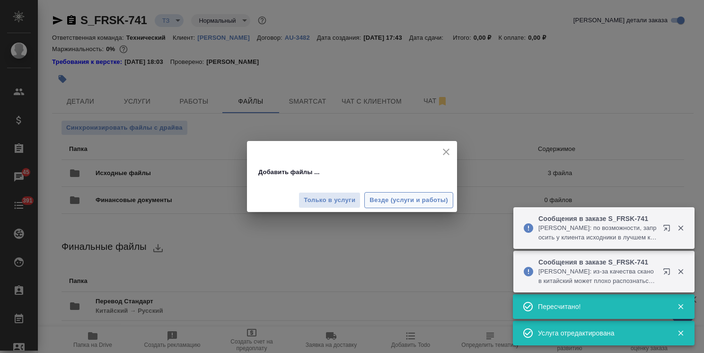
click at [386, 203] on span "Везде (услуги и работы)" at bounding box center [409, 200] width 79 height 11
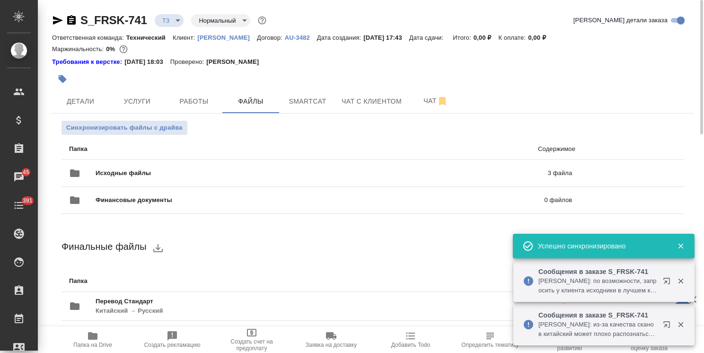
drag, startPoint x: 137, startPoint y: 103, endPoint x: 175, endPoint y: 232, distance: 134.2
click at [137, 103] on span "Услуги" at bounding box center [137, 102] width 45 height 12
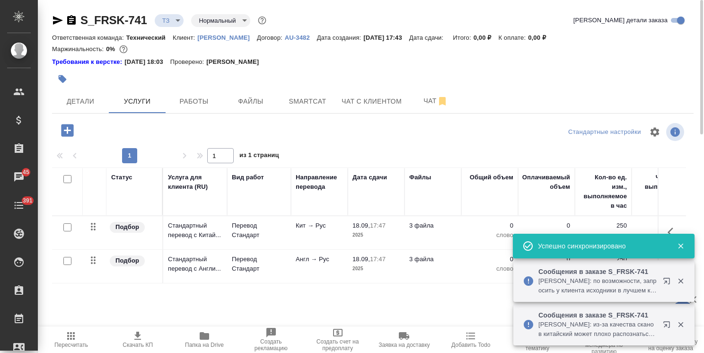
click at [103, 300] on div "Статус Услуга для клиента (RU) Вид работ Направление перевода Дата сдачи Файлы …" at bounding box center [369, 269] width 634 height 203
click at [68, 226] on input "checkbox" at bounding box center [67, 227] width 8 height 8
checkbox input "true"
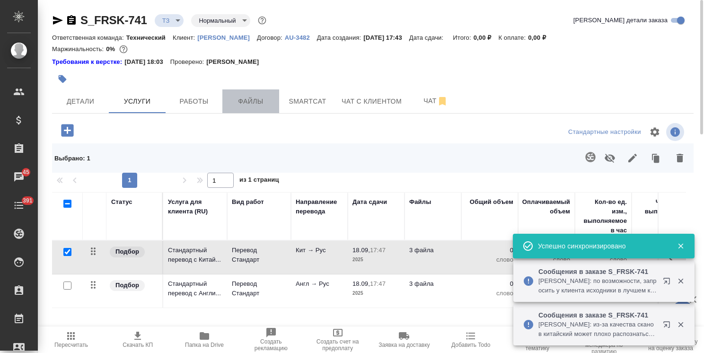
click at [253, 98] on span "Файлы" at bounding box center [250, 102] width 45 height 12
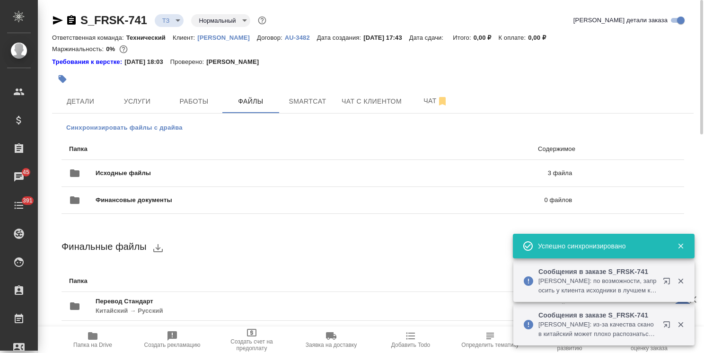
click at [150, 124] on span "Синхронизировать файлы с драйва" at bounding box center [124, 127] width 116 height 9
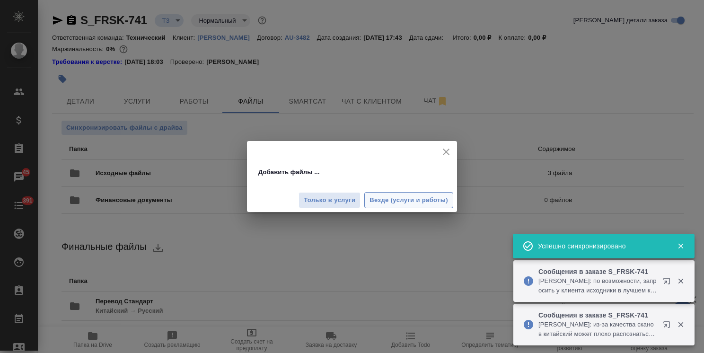
click at [399, 206] on button "Везде (услуги и работы)" at bounding box center [408, 200] width 89 height 17
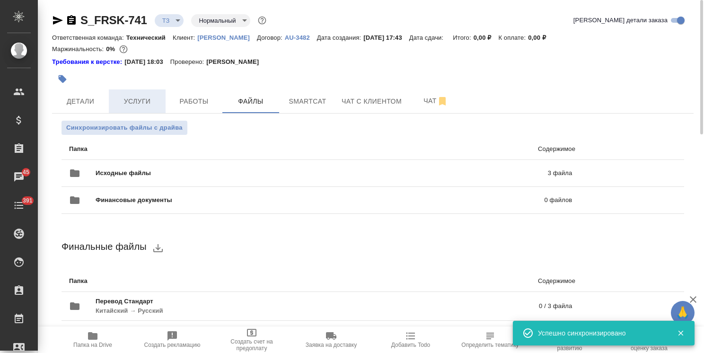
click at [135, 99] on span "Услуги" at bounding box center [137, 102] width 45 height 12
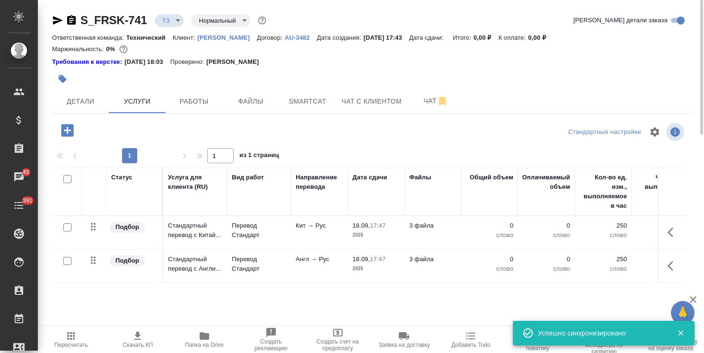
click at [68, 225] on input "checkbox" at bounding box center [67, 227] width 8 height 8
checkbox input "true"
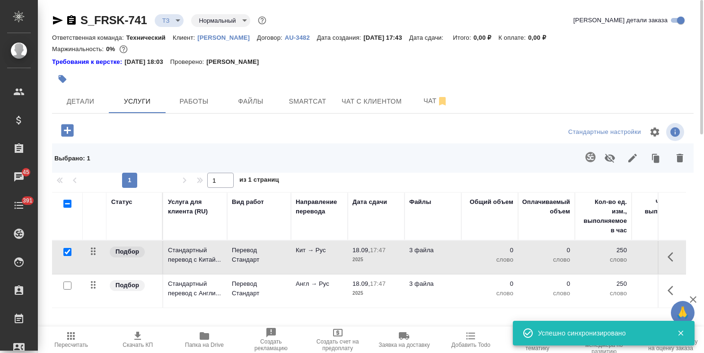
click at [591, 159] on icon "button" at bounding box center [590, 157] width 10 height 10
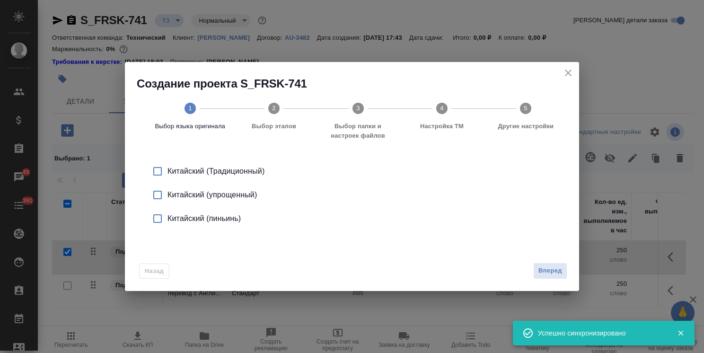
click at [241, 195] on div "Китайский (упрощенный)" at bounding box center [362, 194] width 389 height 11
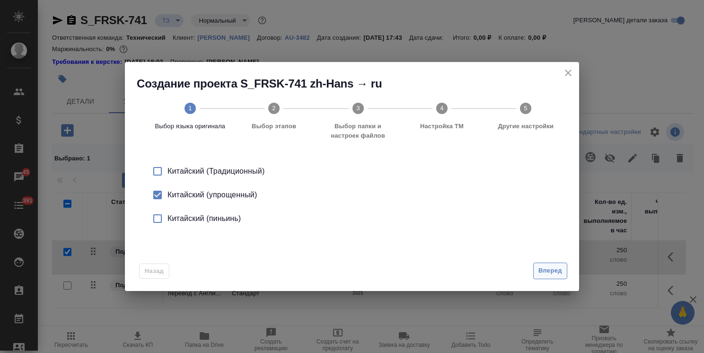
click at [550, 272] on span "Вперед" at bounding box center [550, 270] width 24 height 11
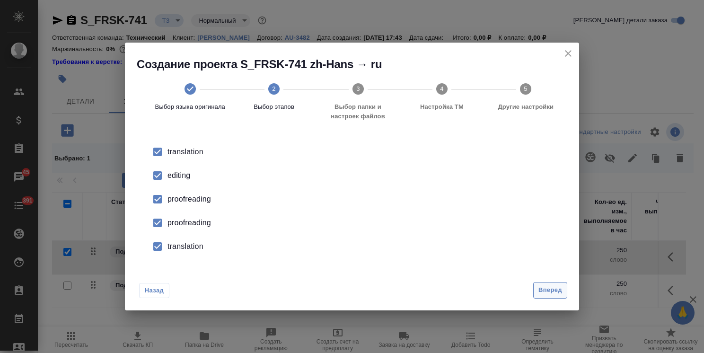
click at [559, 289] on span "Вперед" at bounding box center [550, 290] width 24 height 11
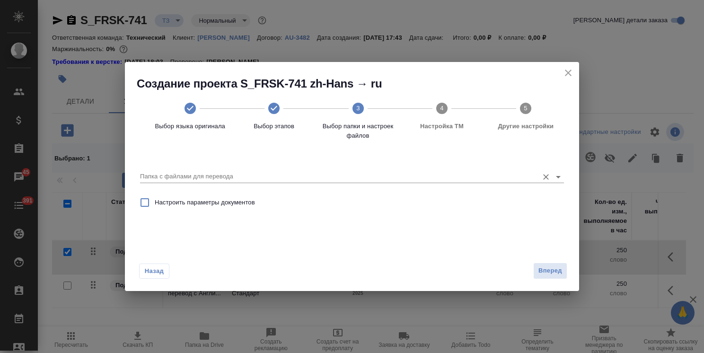
click at [235, 173] on input "Папка с файлами для перевода" at bounding box center [337, 176] width 394 height 11
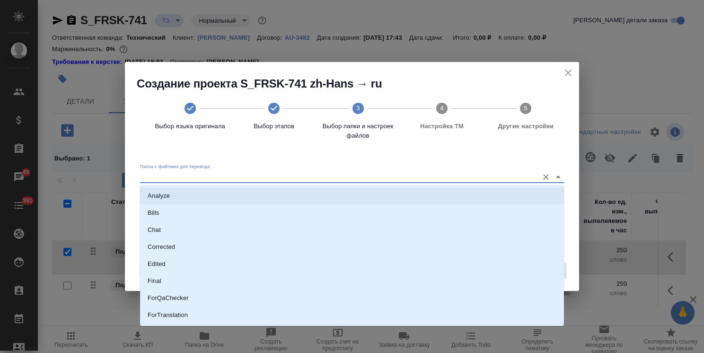
click at [207, 190] on li "Analyze" at bounding box center [352, 195] width 424 height 17
type input "Analyze"
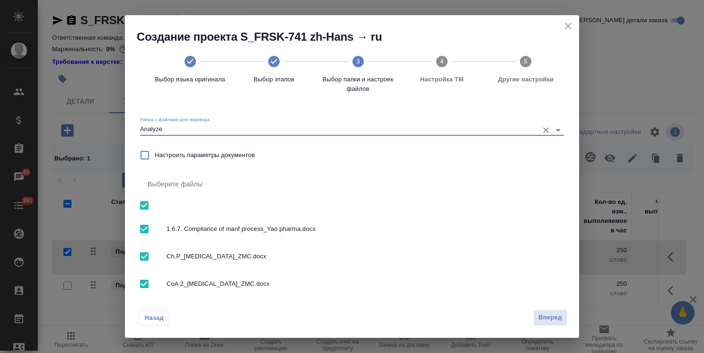
click at [144, 227] on input "checkbox" at bounding box center [144, 229] width 20 height 20
checkbox input "false"
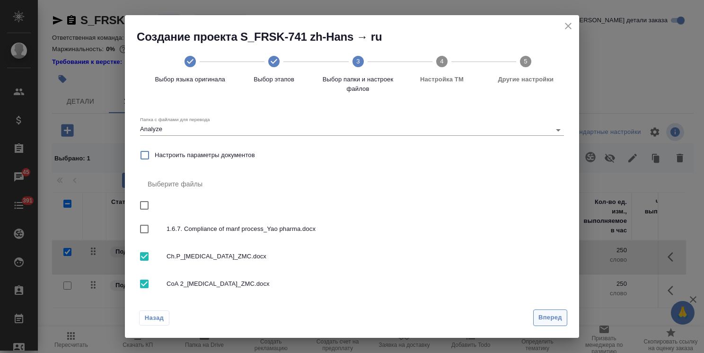
click at [549, 320] on span "Вперед" at bounding box center [550, 317] width 24 height 11
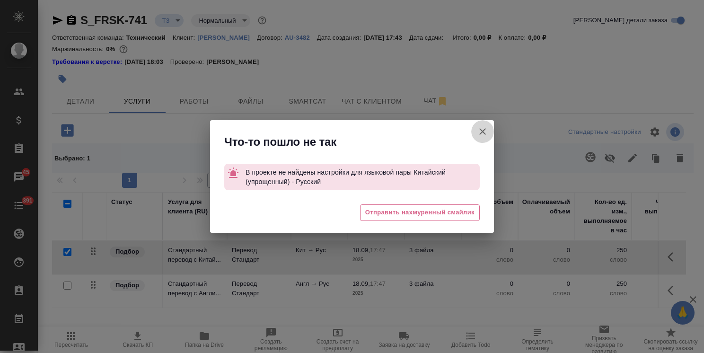
click at [477, 132] on icon "button" at bounding box center [482, 131] width 11 height 11
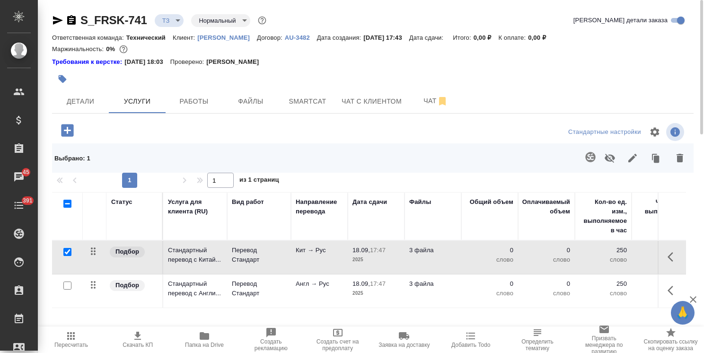
click at [66, 249] on input "checkbox" at bounding box center [67, 252] width 8 height 8
checkbox input "false"
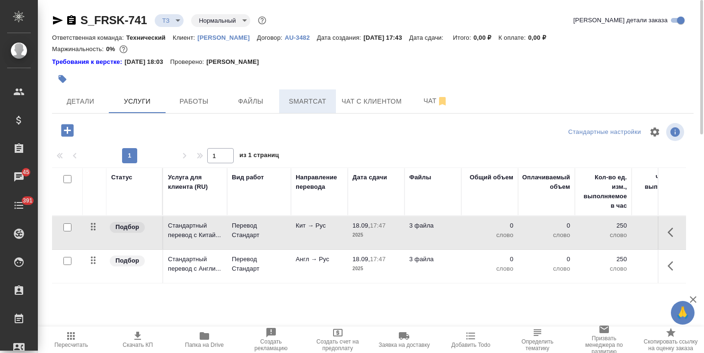
click at [298, 103] on span "Smartcat" at bounding box center [307, 102] width 45 height 12
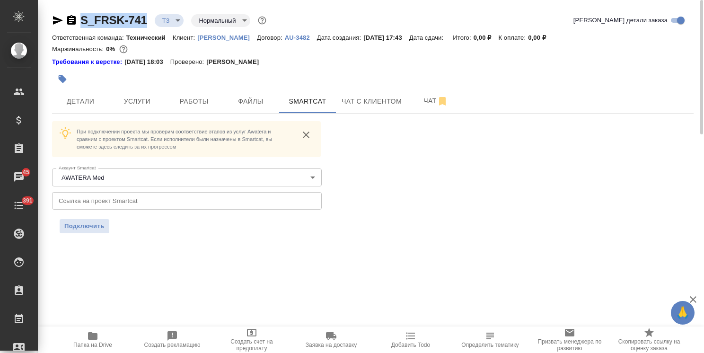
drag, startPoint x: 150, startPoint y: 13, endPoint x: 62, endPoint y: 6, distance: 87.8
click at [62, 6] on div "S_FRSK-741 ТЗ tz Нормальный normal Кратко детали заказа Ответственная команда: …" at bounding box center [373, 128] width 652 height 257
copy link "S_FRSK-741"
click at [118, 107] on button "Услуги" at bounding box center [137, 101] width 57 height 24
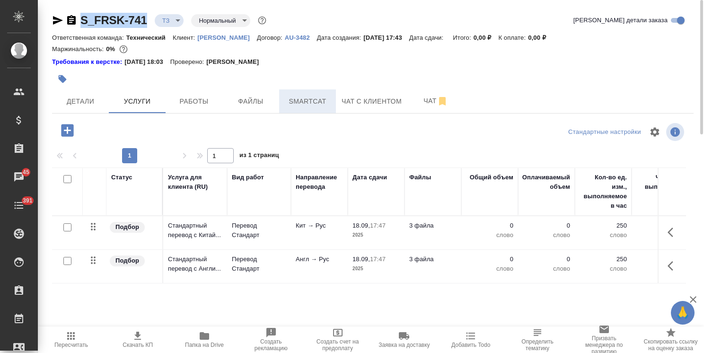
click at [299, 98] on span "Smartcat" at bounding box center [307, 102] width 45 height 12
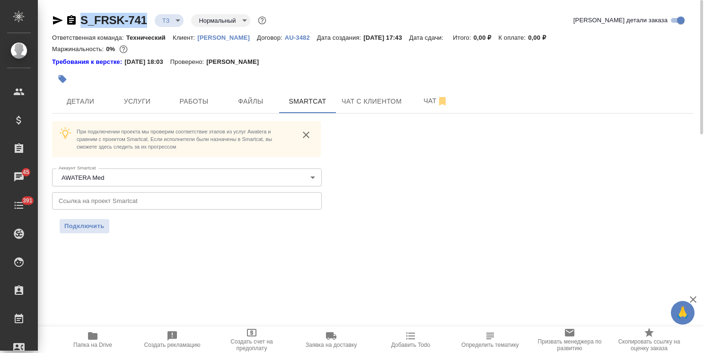
click at [148, 199] on input "text" at bounding box center [187, 200] width 270 height 17
click at [76, 228] on span "Подключить" at bounding box center [84, 225] width 40 height 9
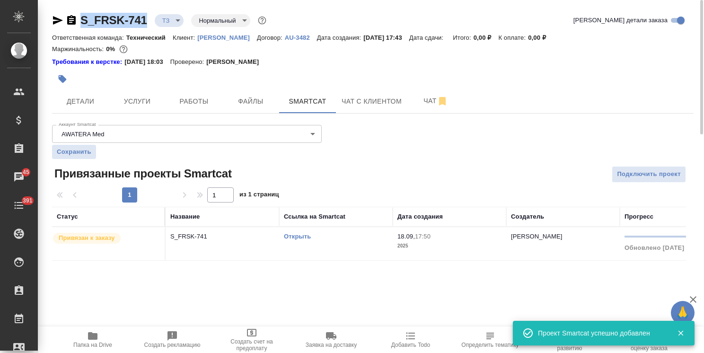
drag, startPoint x: 154, startPoint y: 9, endPoint x: 74, endPoint y: 7, distance: 80.0
click at [70, 8] on div "S_FRSK-741 ТЗ tz Нормальный normal Кратко детали заказа Ответственная команда: …" at bounding box center [373, 142] width 652 height 285
copy link "S_FRSK-741"
click at [652, 172] on span "Подключить проект" at bounding box center [649, 174] width 64 height 11
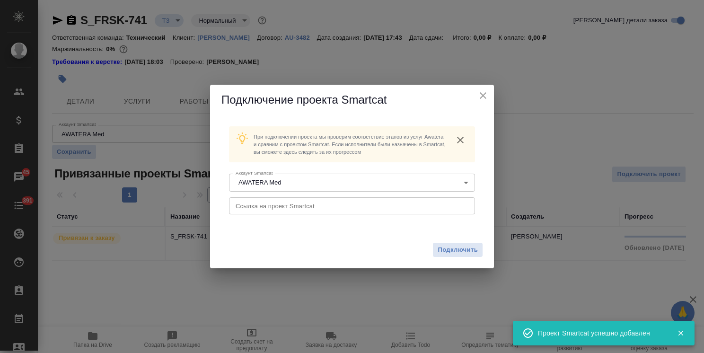
click at [288, 203] on input "text" at bounding box center [352, 205] width 246 height 17
click at [467, 248] on span "Подключить" at bounding box center [458, 249] width 40 height 9
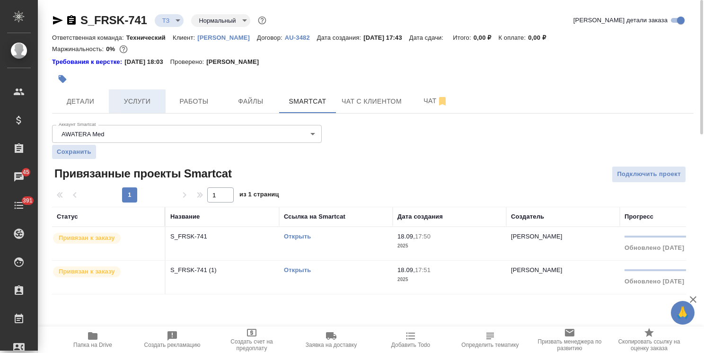
click at [131, 97] on span "Услуги" at bounding box center [137, 102] width 45 height 12
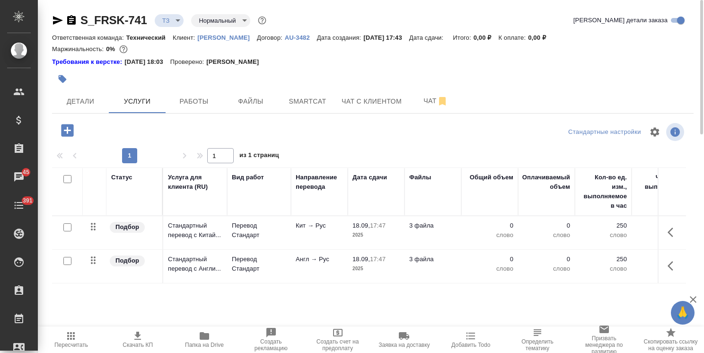
click at [668, 264] on icon "button" at bounding box center [673, 265] width 11 height 11
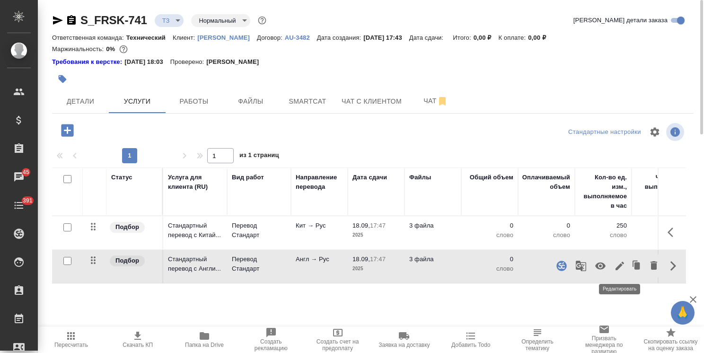
click at [617, 265] on icon "button" at bounding box center [619, 265] width 11 height 11
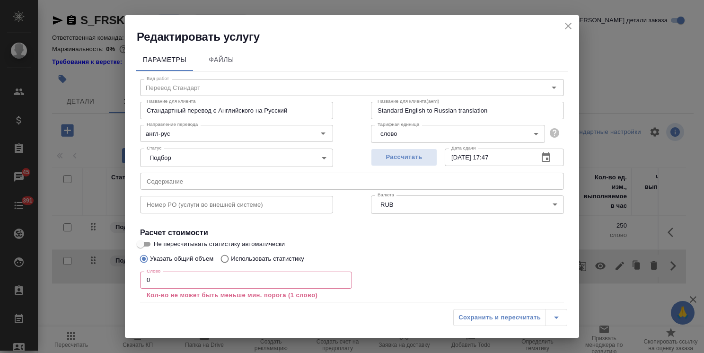
click at [261, 258] on p "Использовать статистику" at bounding box center [267, 258] width 73 height 9
click at [231, 258] on input "Использовать статистику" at bounding box center [223, 259] width 15 height 18
radio input "true"
radio input "false"
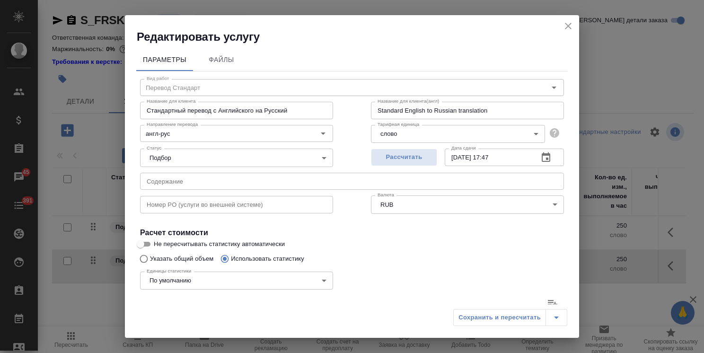
scroll to position [95, 0]
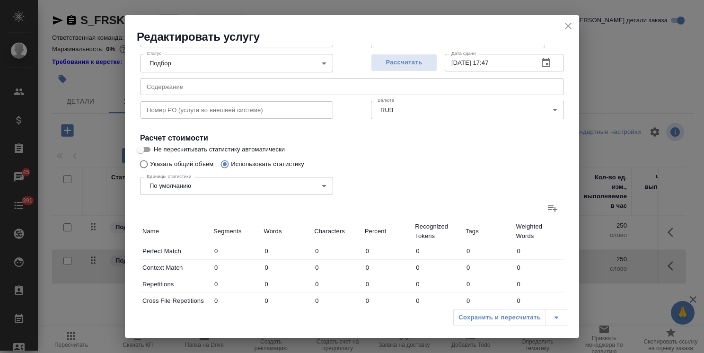
click at [548, 207] on icon at bounding box center [552, 208] width 11 height 11
click at [0, 0] on input "file" at bounding box center [0, 0] width 0 height 0
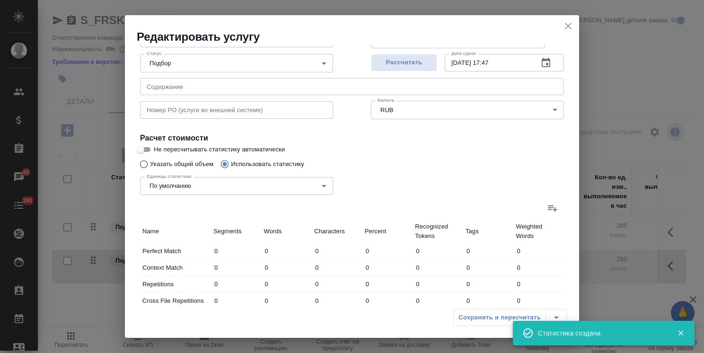
type input "1"
type input "4"
type input "1"
type input "7"
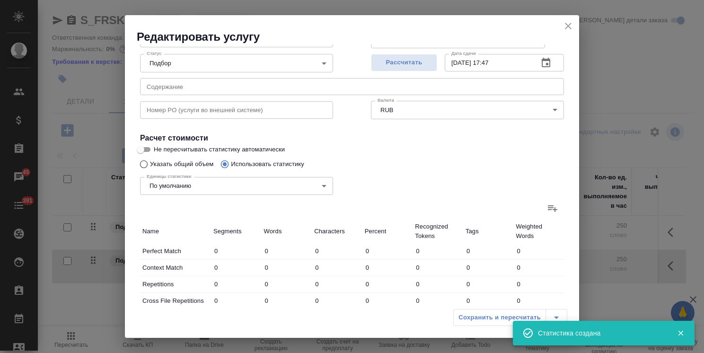
type input "30"
type input "2"
type input "18"
type input "131"
type input "6"
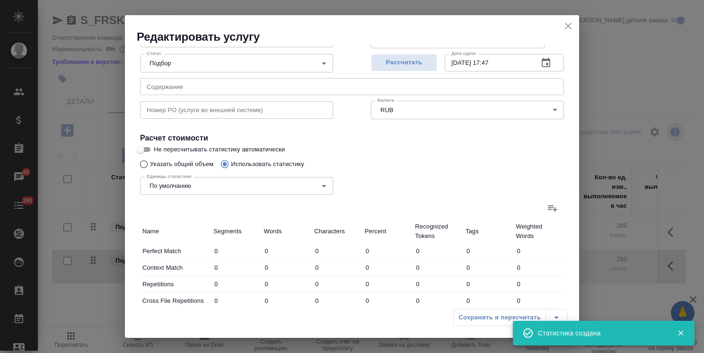
type input "74"
type input "506"
type input "10"
type input "100"
type input "671"
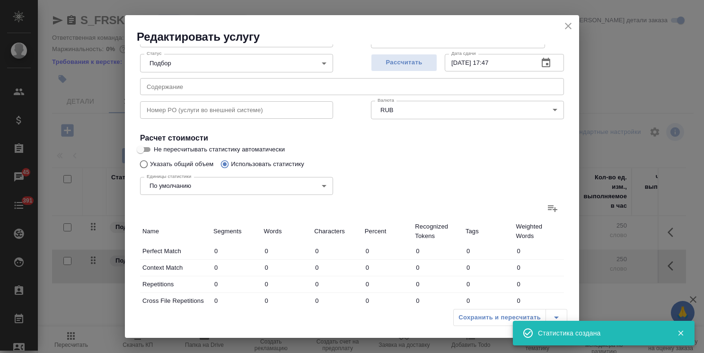
type input "10"
type input "100"
type input "671"
drag, startPoint x: 571, startPoint y: 29, endPoint x: 540, endPoint y: 43, distance: 34.1
click at [571, 28] on icon "close" at bounding box center [568, 26] width 7 height 7
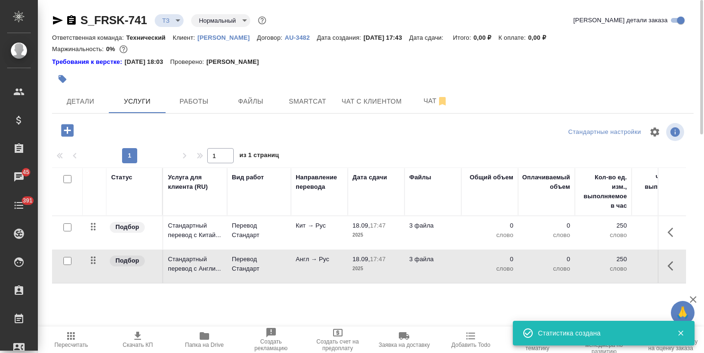
click at [74, 345] on span "Пересчитать" at bounding box center [71, 345] width 34 height 7
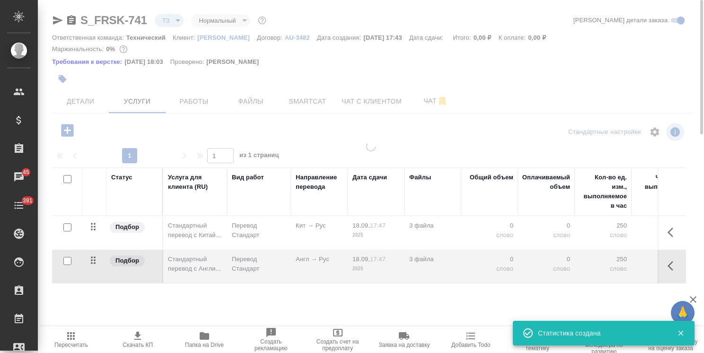
type input "new"
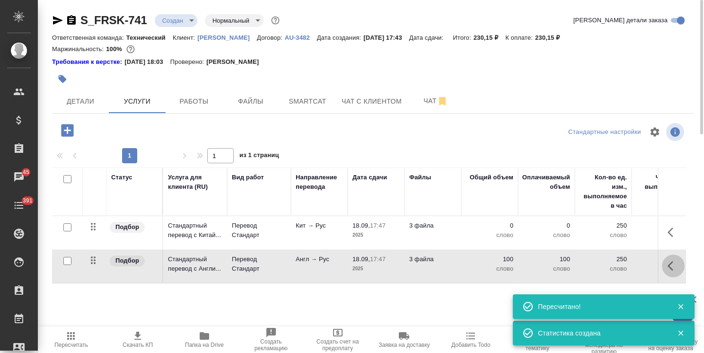
click at [669, 265] on icon "button" at bounding box center [671, 265] width 6 height 9
click at [623, 268] on icon "button" at bounding box center [619, 265] width 11 height 11
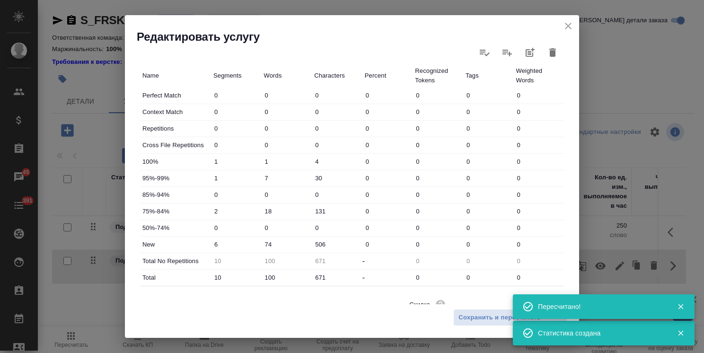
scroll to position [284, 0]
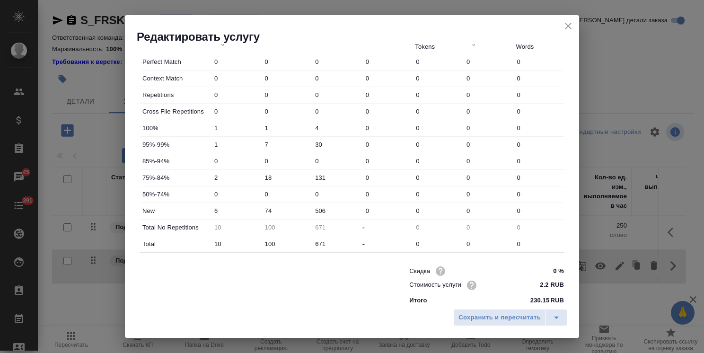
drag, startPoint x: 273, startPoint y: 210, endPoint x: 217, endPoint y: 203, distance: 56.7
click at [217, 203] on div "New 6 74 506 0 0 0 0" at bounding box center [352, 211] width 424 height 16
type input "224"
click at [471, 313] on span "Сохранить и пересчитать" at bounding box center [500, 317] width 82 height 11
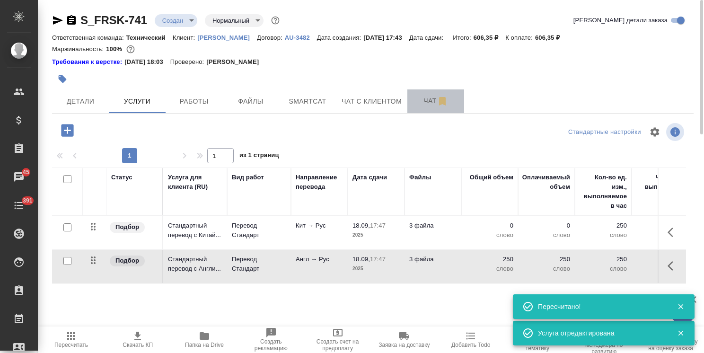
click at [413, 99] on button "Чат" at bounding box center [435, 101] width 57 height 24
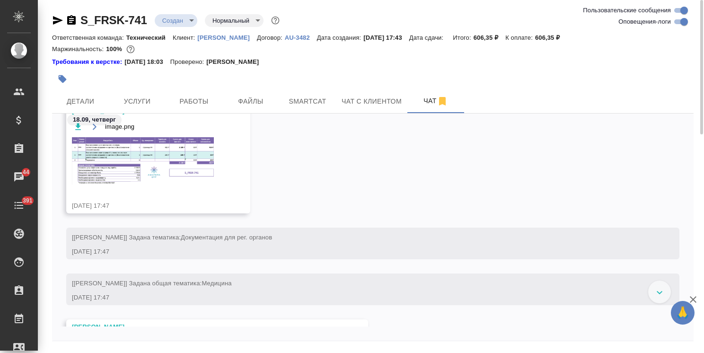
scroll to position [241, 0]
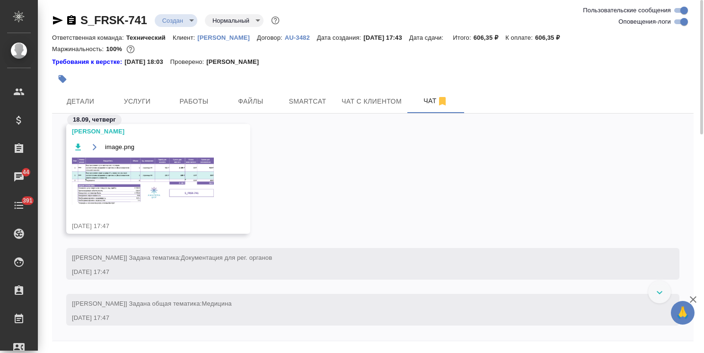
click at [161, 185] on img at bounding box center [143, 181] width 142 height 47
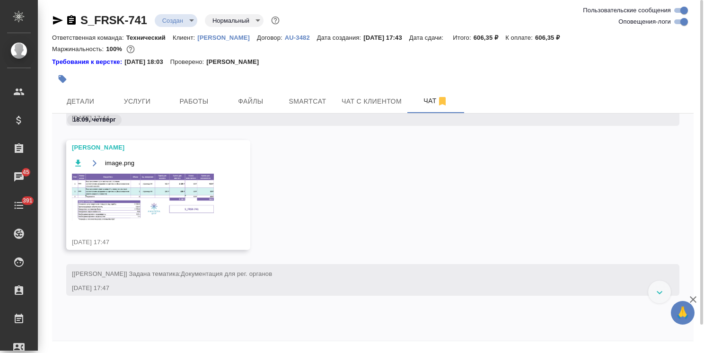
scroll to position [225, 0]
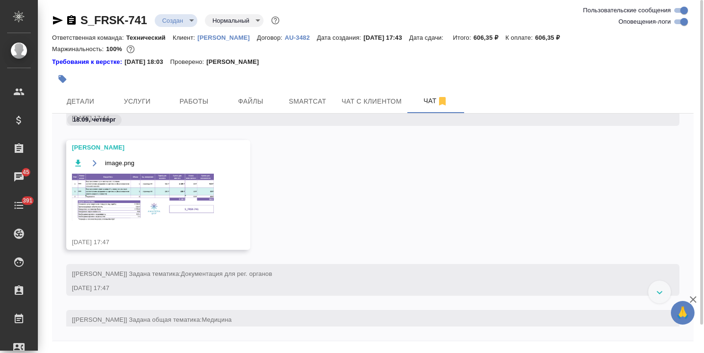
click at [168, 194] on img at bounding box center [143, 197] width 142 height 47
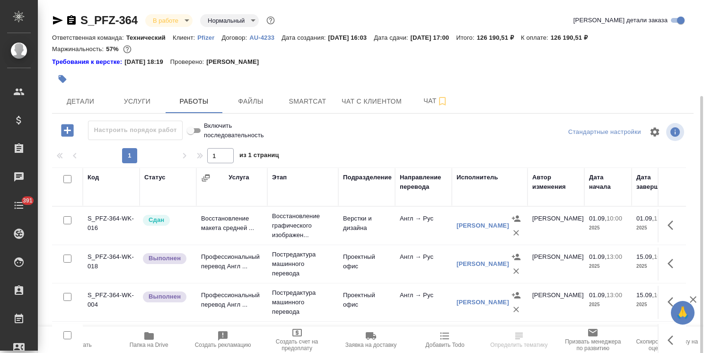
scroll to position [51, 0]
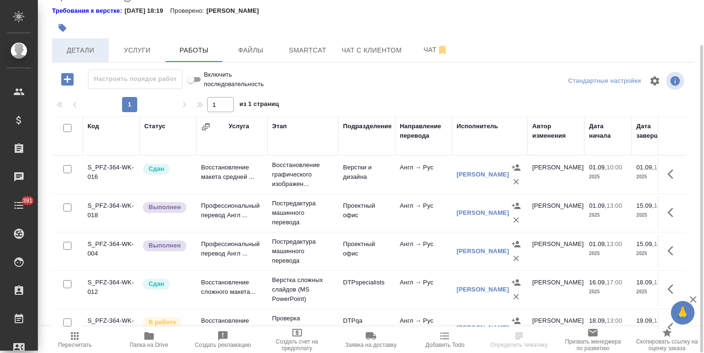
click at [82, 54] on span "Детали" at bounding box center [80, 50] width 45 height 12
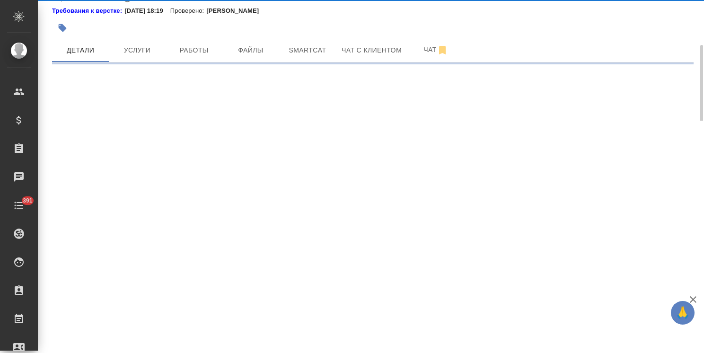
select select "RU"
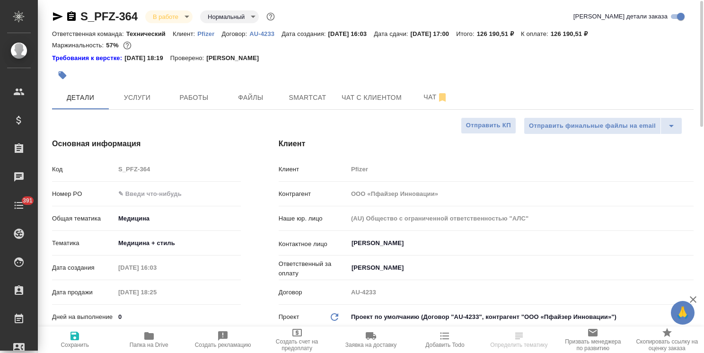
type textarea "x"
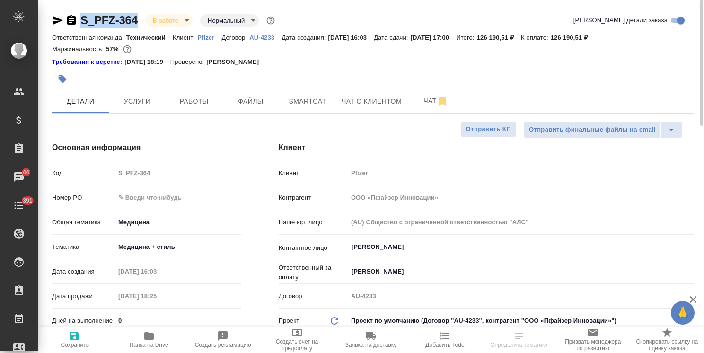
drag, startPoint x: 140, startPoint y: 10, endPoint x: 74, endPoint y: 10, distance: 65.8
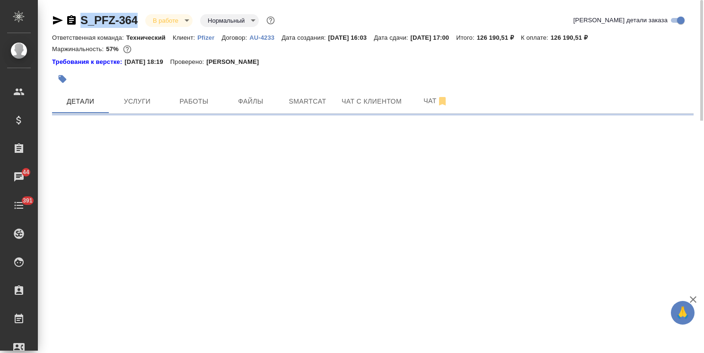
select select "RU"
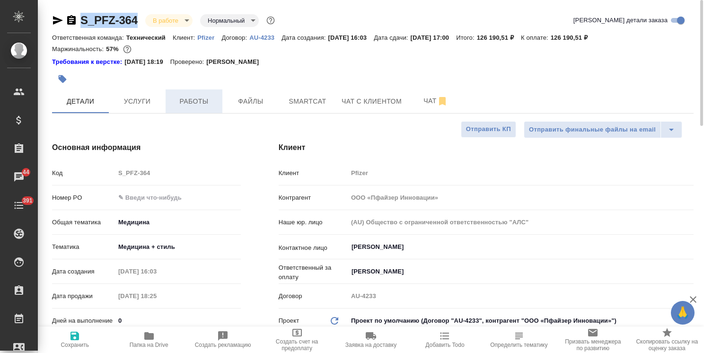
type textarea "x"
copy link "S_PFZ-364"
type textarea "x"
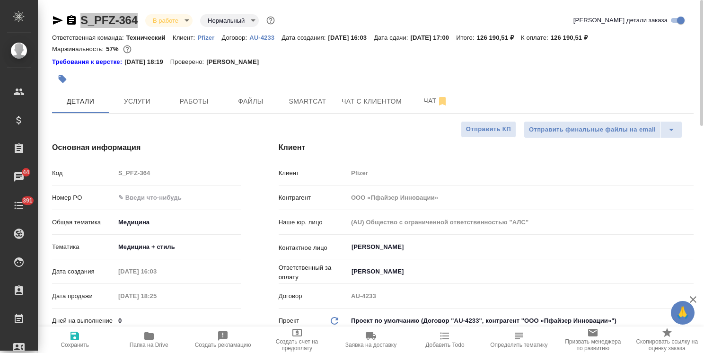
type textarea "x"
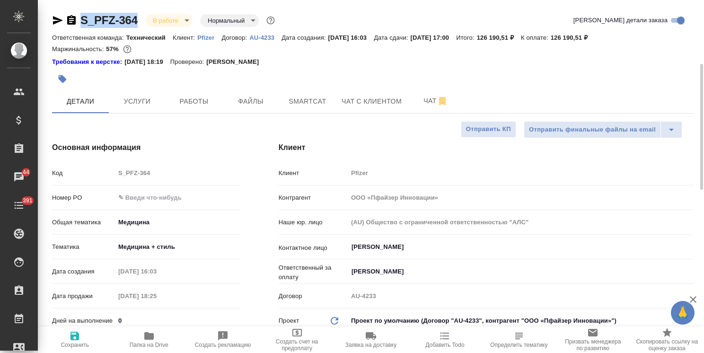
scroll to position [142, 0]
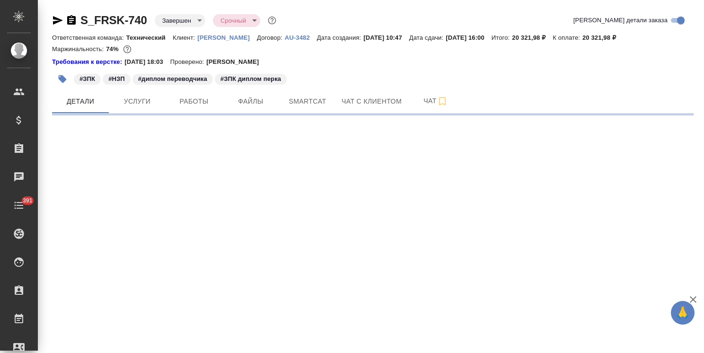
select select "RU"
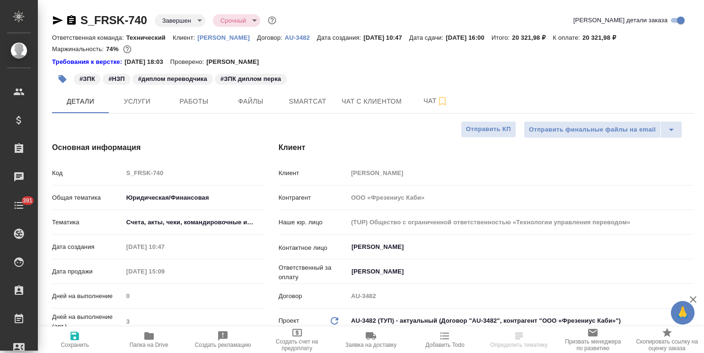
type textarea "x"
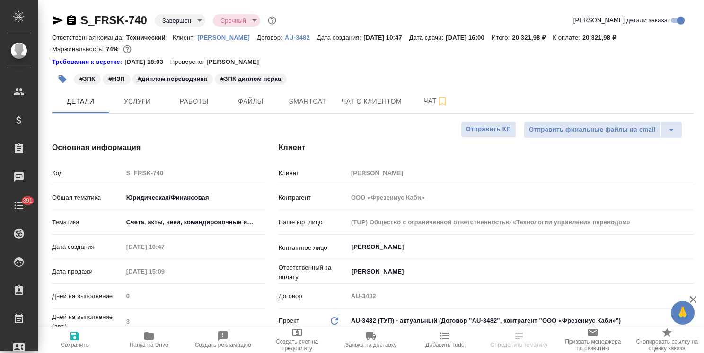
type textarea "x"
drag, startPoint x: 700, startPoint y: 216, endPoint x: 693, endPoint y: 29, distance: 186.6
click at [693, 29] on div "S_FRSK-740 Завершен closed Срочный urgent Кратко детали заказа Ответственная ко…" at bounding box center [371, 176] width 666 height 353
click at [139, 99] on span "Услуги" at bounding box center [137, 102] width 45 height 12
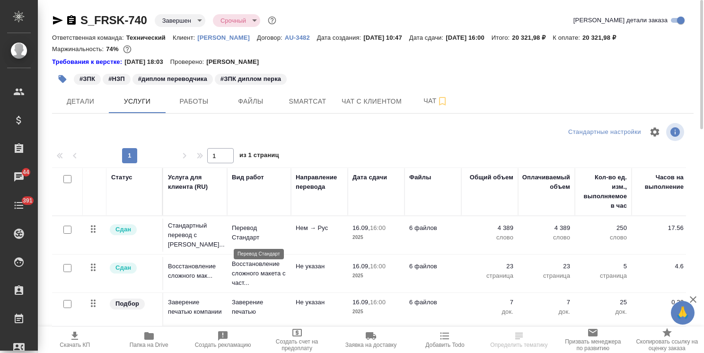
scroll to position [42, 0]
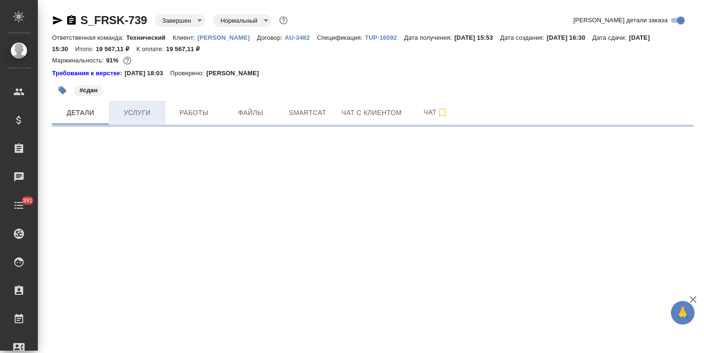
click at [133, 108] on span "Услуги" at bounding box center [137, 113] width 45 height 12
click at [155, 111] on span "Услуги" at bounding box center [137, 113] width 45 height 12
select select "RU"
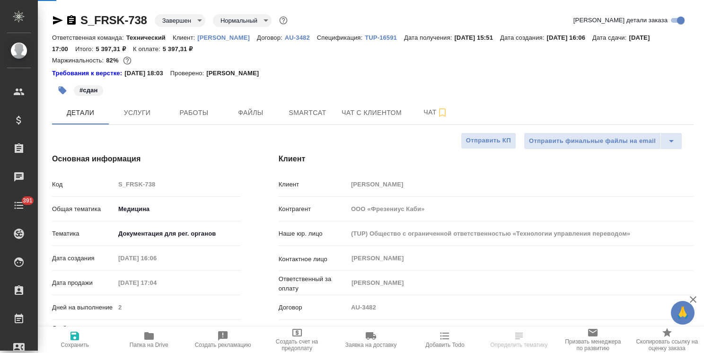
type textarea "x"
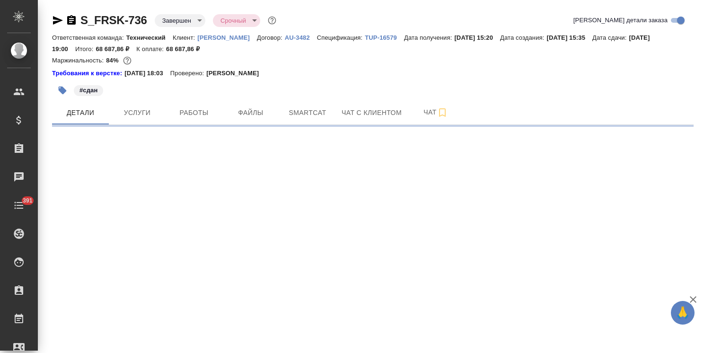
select select "RU"
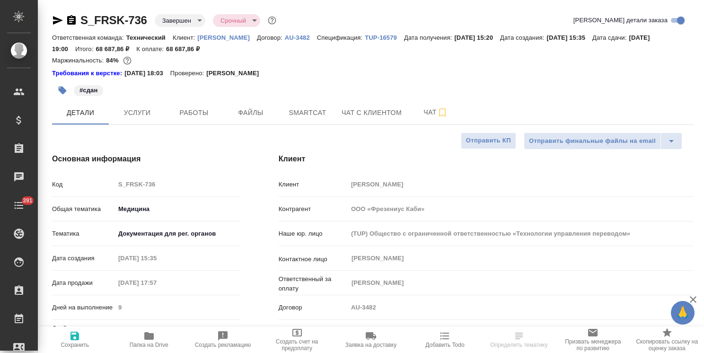
type textarea "x"
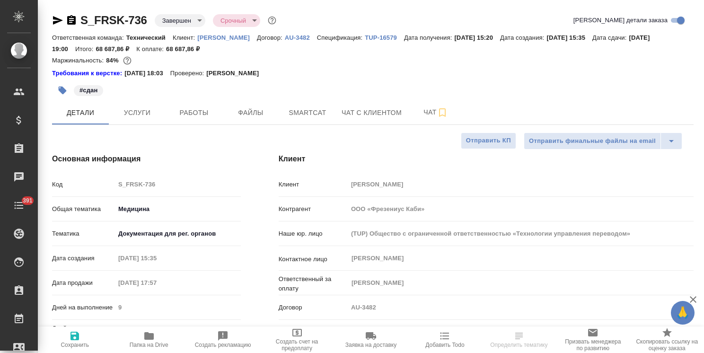
type textarea "x"
click at [140, 98] on div "#сдан" at bounding box center [266, 90] width 428 height 21
click at [150, 117] on span "Услуги" at bounding box center [137, 113] width 45 height 12
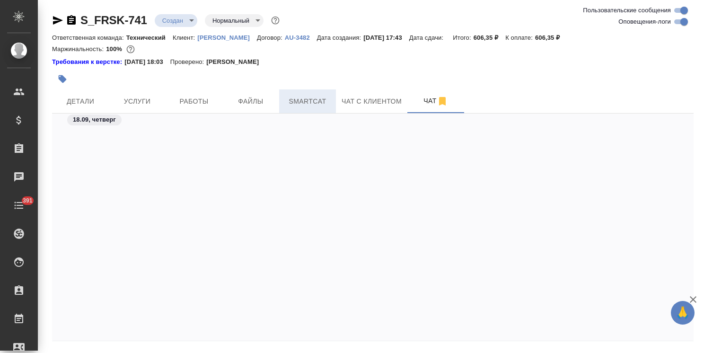
scroll to position [621, 0]
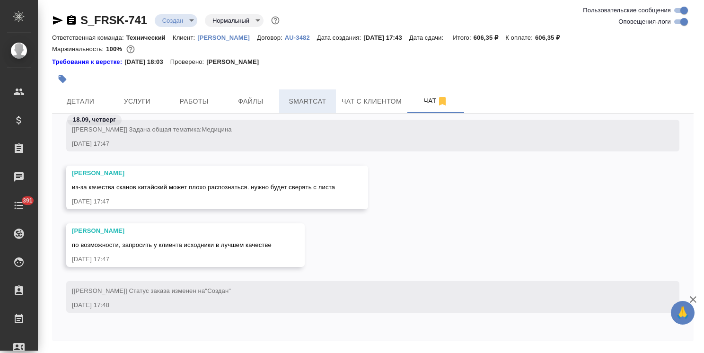
click at [309, 102] on span "Smartcat" at bounding box center [307, 102] width 45 height 12
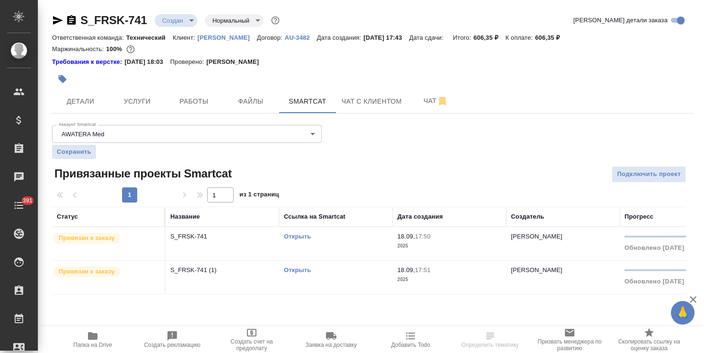
click at [97, 238] on p "Привязан к заказу" at bounding box center [87, 237] width 56 height 9
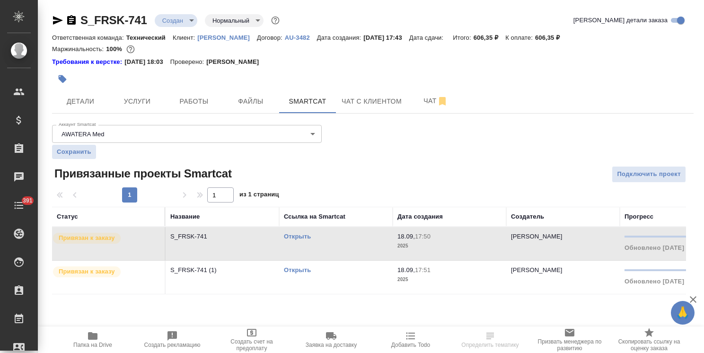
click at [97, 238] on p "Привязан к заказу" at bounding box center [87, 237] width 56 height 9
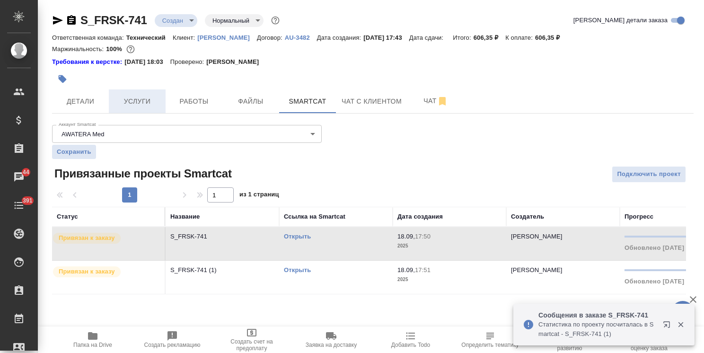
click at [133, 98] on span "Услуги" at bounding box center [137, 102] width 45 height 12
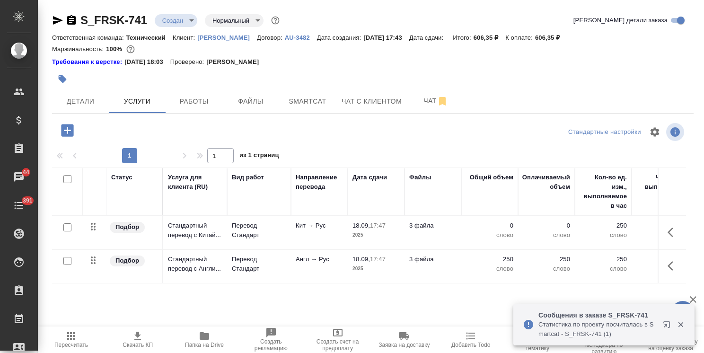
click at [70, 132] on icon "button" at bounding box center [67, 130] width 12 height 12
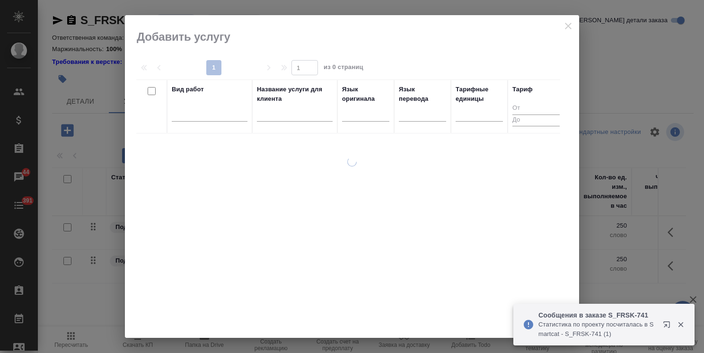
click at [286, 117] on input "text" at bounding box center [295, 116] width 76 height 12
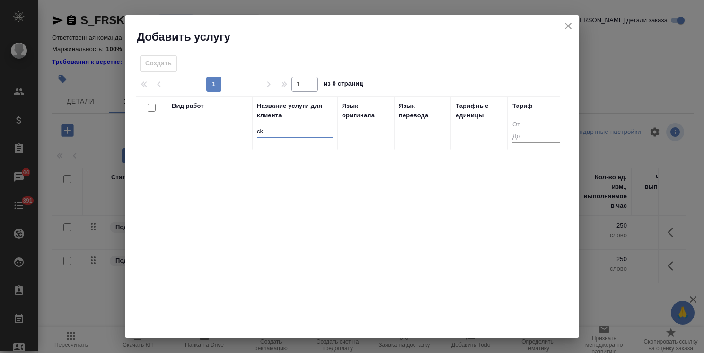
type input "c"
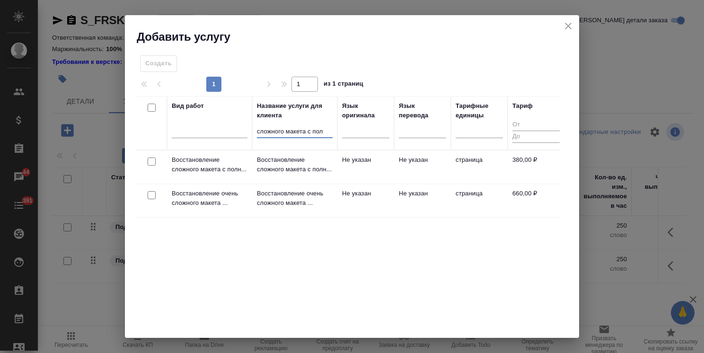
type input "сложного макета с пол"
click at [154, 161] on input "checkbox" at bounding box center [152, 162] width 8 height 8
checkbox input "true"
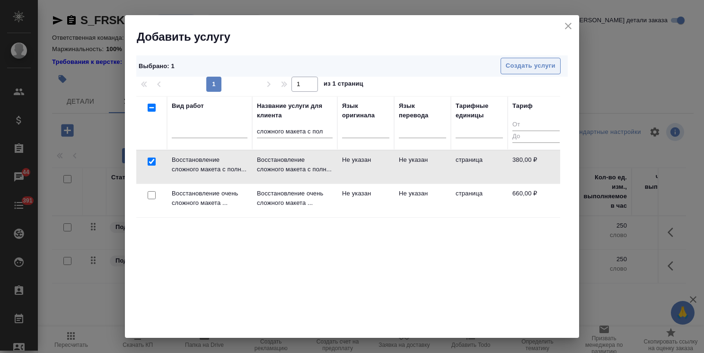
click at [521, 71] on span "Создать услуги" at bounding box center [531, 66] width 50 height 11
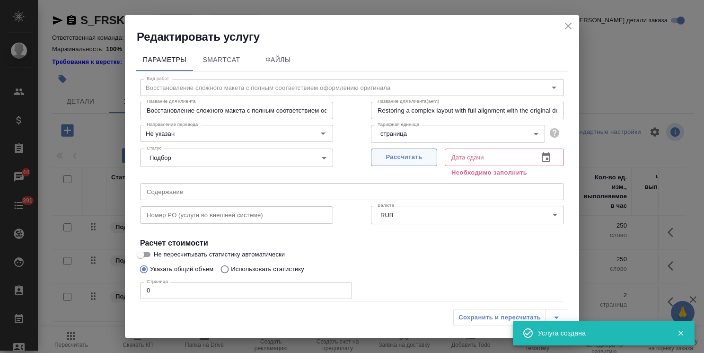
click at [393, 158] on span "Рассчитать" at bounding box center [404, 157] width 56 height 11
type input "[DATE] 17:52"
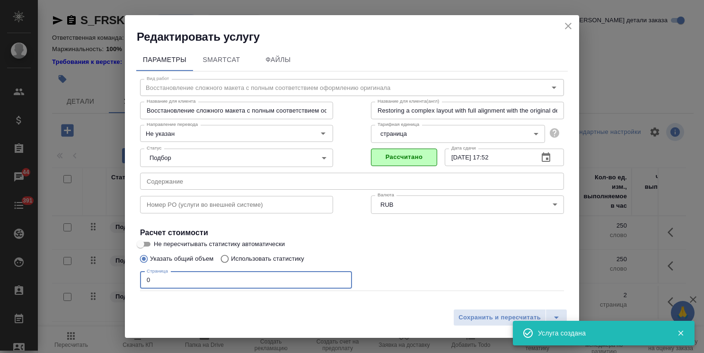
drag, startPoint x: 166, startPoint y: 284, endPoint x: 118, endPoint y: 275, distance: 48.6
click at [115, 275] on div "Редактировать услугу Параметры SmartCat Файлы Вид работ Восстановление сложного…" at bounding box center [352, 176] width 704 height 353
type input "5"
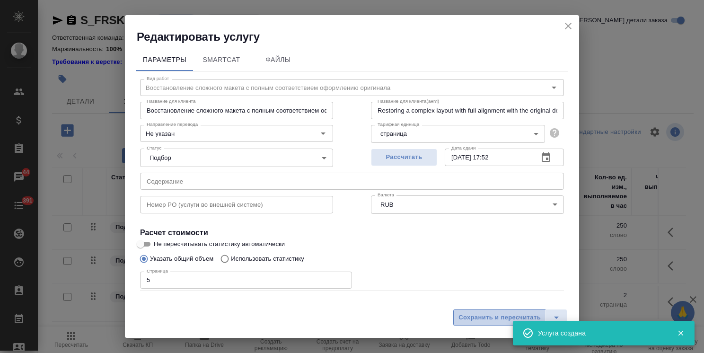
click at [468, 318] on span "Сохранить и пересчитать" at bounding box center [500, 317] width 82 height 11
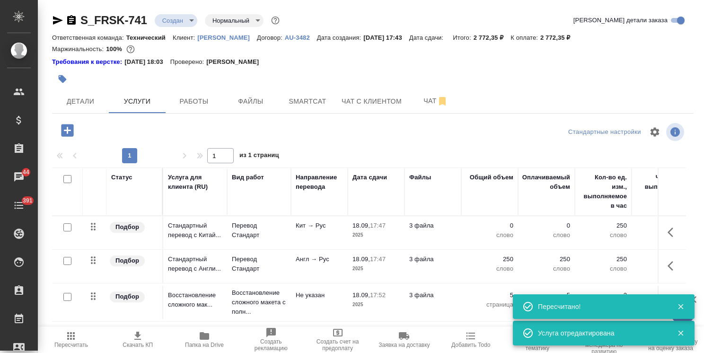
click at [64, 124] on icon "button" at bounding box center [67, 130] width 12 height 12
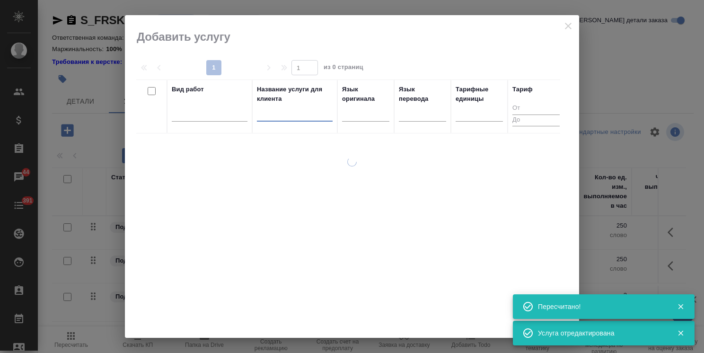
click at [271, 117] on input "text" at bounding box center [295, 116] width 76 height 12
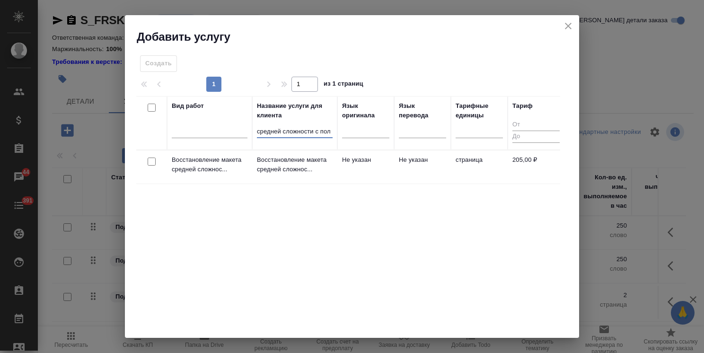
type input "средней сложности с пол"
click at [149, 159] on input "checkbox" at bounding box center [152, 162] width 8 height 8
checkbox input "true"
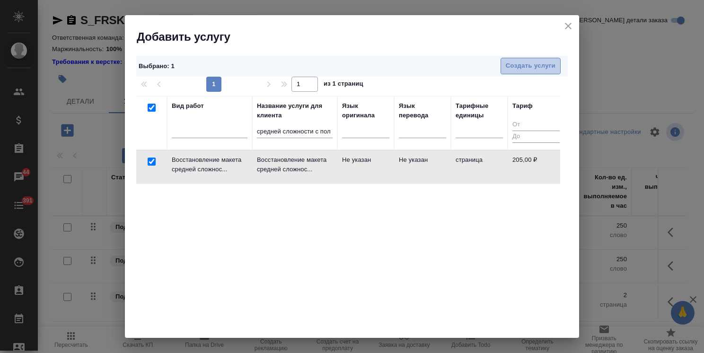
click at [517, 67] on span "Создать услуги" at bounding box center [531, 66] width 50 height 11
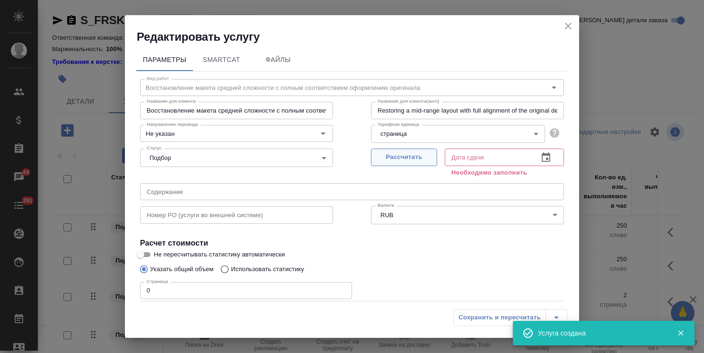
click at [389, 159] on span "Рассчитать" at bounding box center [404, 157] width 56 height 11
type input "[DATE] 17:53"
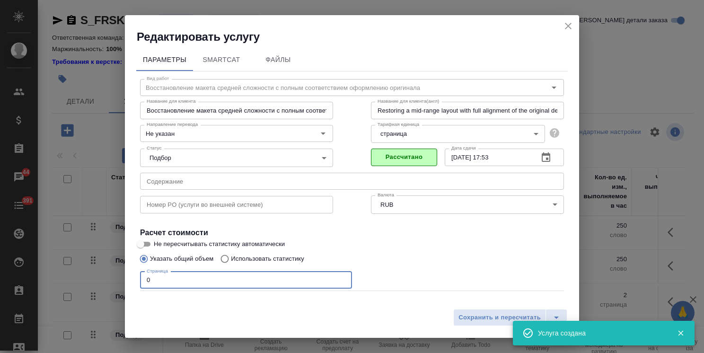
drag, startPoint x: 166, startPoint y: 282, endPoint x: 125, endPoint y: 282, distance: 40.7
click at [113, 277] on div "Редактировать услугу Параметры SmartCat Файлы Вид работ Восстановление макета с…" at bounding box center [352, 176] width 704 height 353
type input "1"
click at [468, 313] on span "Сохранить и пересчитать" at bounding box center [500, 317] width 82 height 11
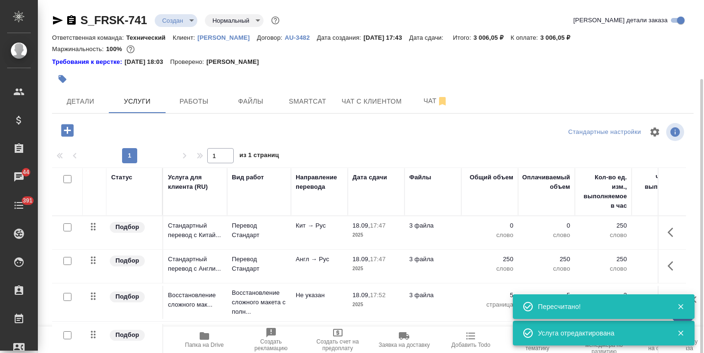
scroll to position [42, 0]
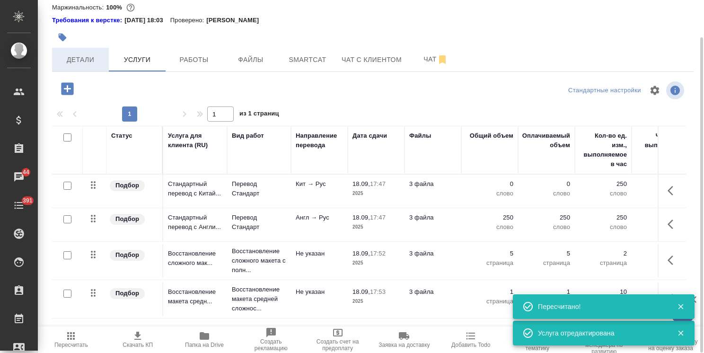
click at [78, 62] on span "Детали" at bounding box center [80, 60] width 45 height 12
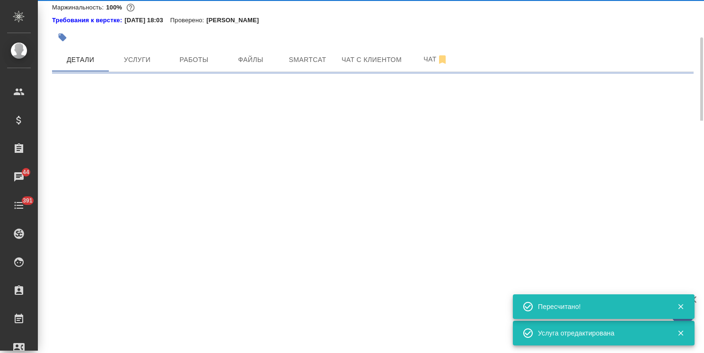
select select "RU"
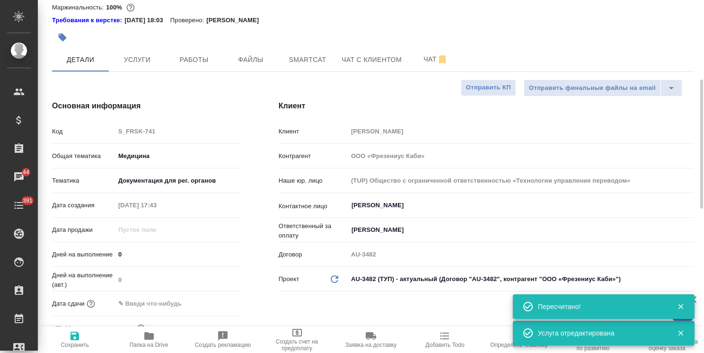
type textarea "x"
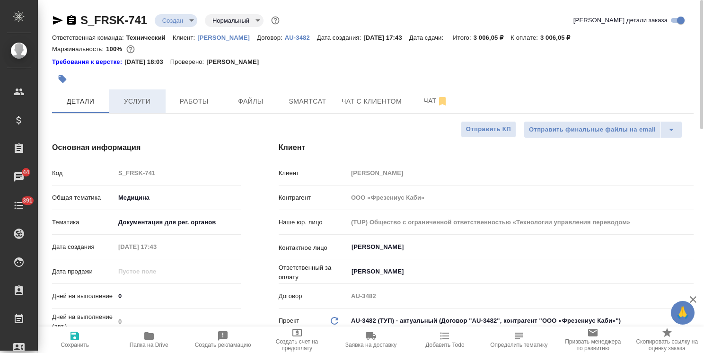
click at [151, 100] on span "Услуги" at bounding box center [137, 102] width 45 height 12
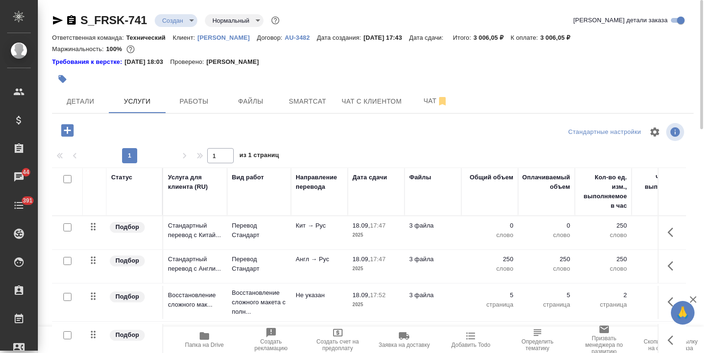
click at [69, 20] on icon "button" at bounding box center [71, 19] width 9 height 9
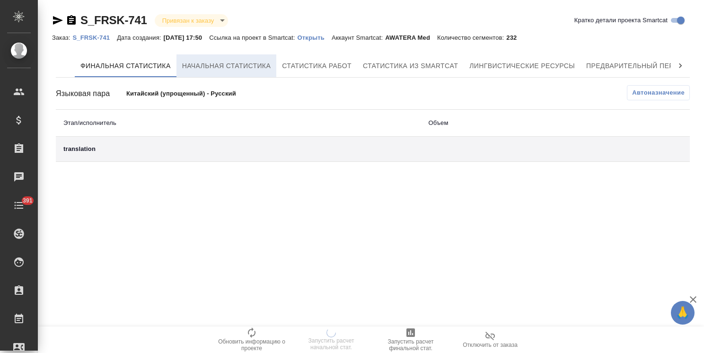
click at [234, 69] on span "Начальная статистика" at bounding box center [226, 66] width 89 height 12
